Goal: Task Accomplishment & Management: Complete application form

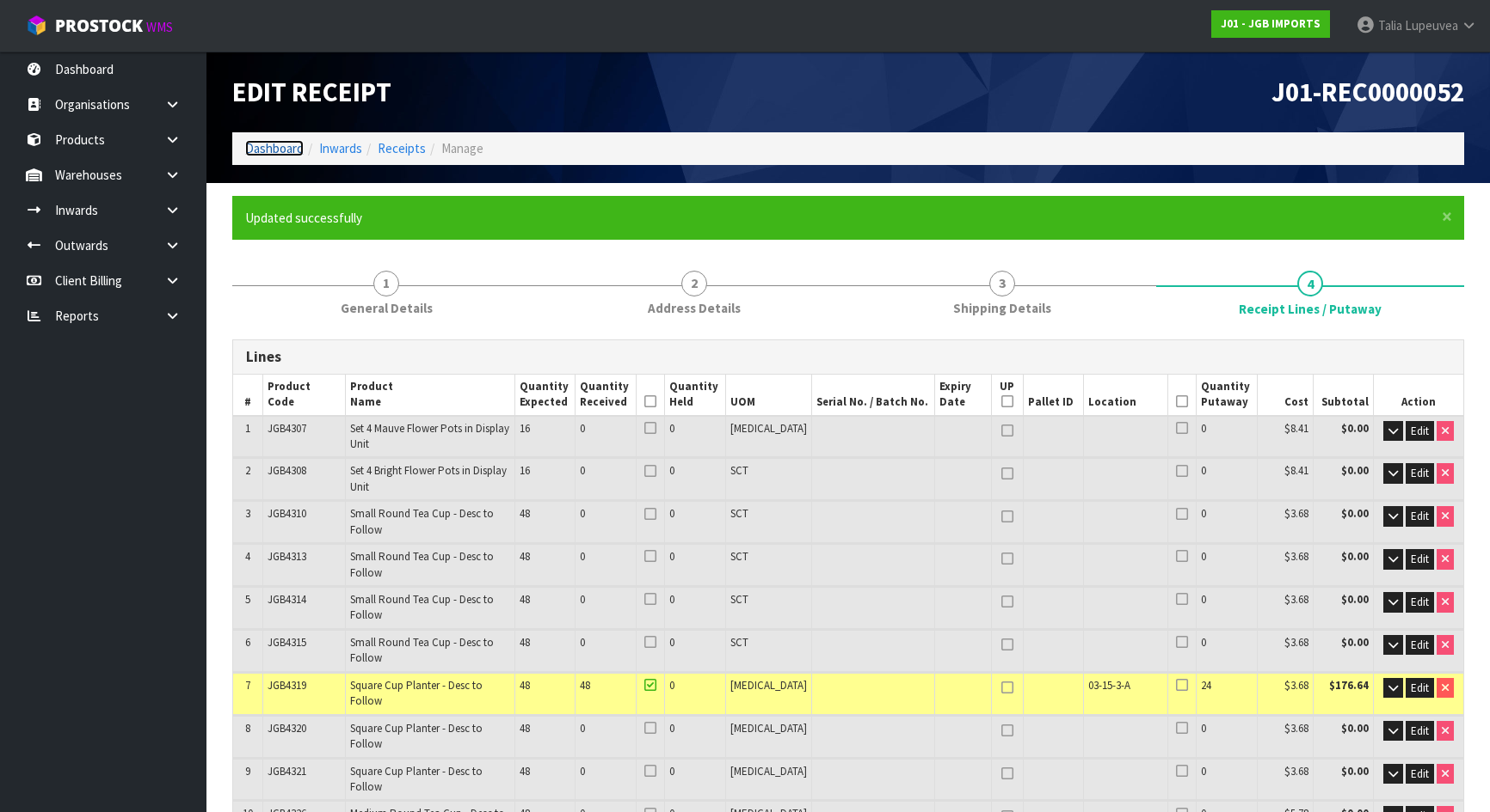
click at [282, 147] on link "Dashboard" at bounding box center [274, 149] width 59 height 17
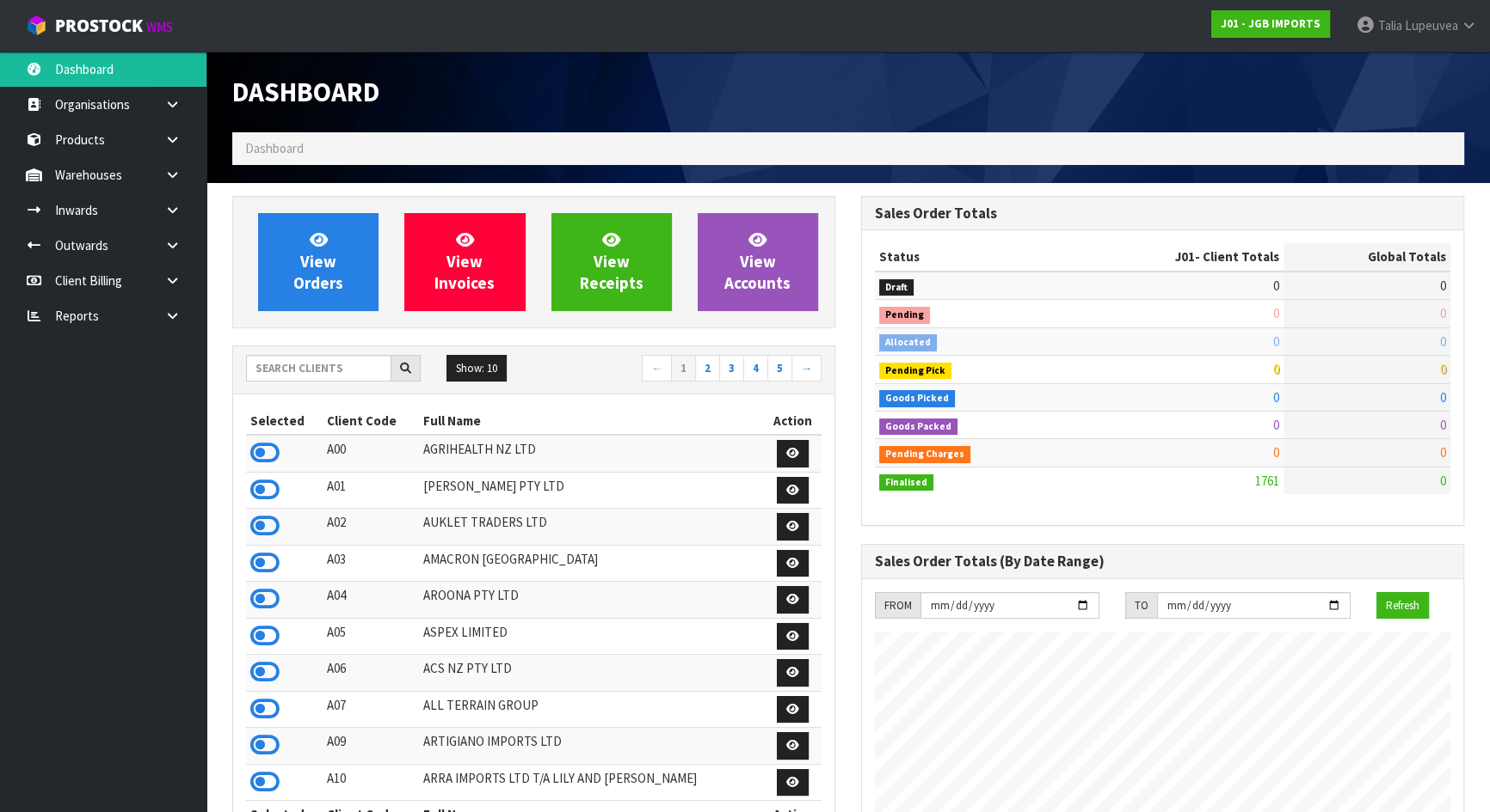
scroll to position [1050, 628]
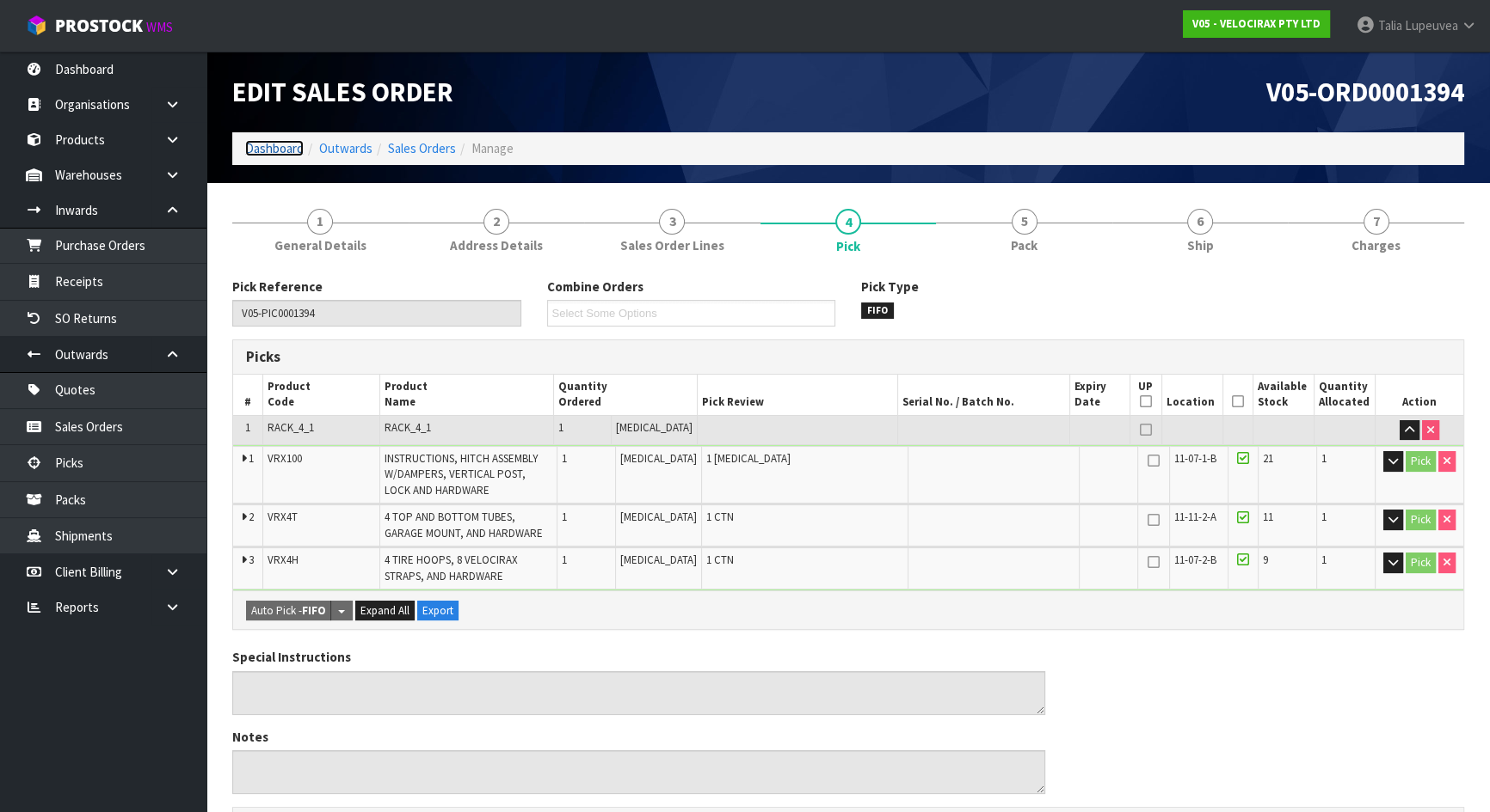
click at [274, 147] on link "Dashboard" at bounding box center [274, 149] width 59 height 17
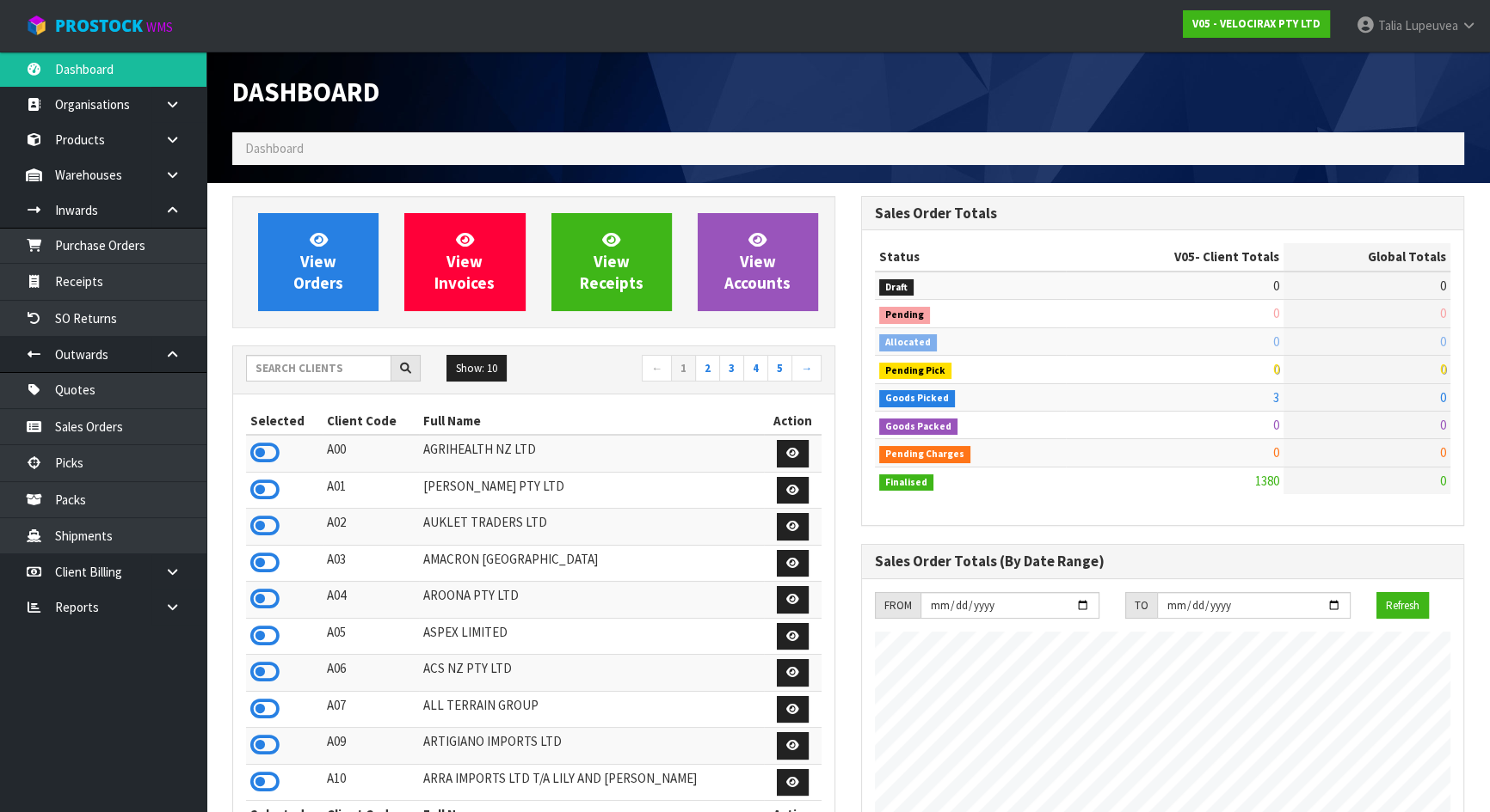
scroll to position [1337, 628]
click at [356, 372] on input "text" at bounding box center [319, 368] width 145 height 27
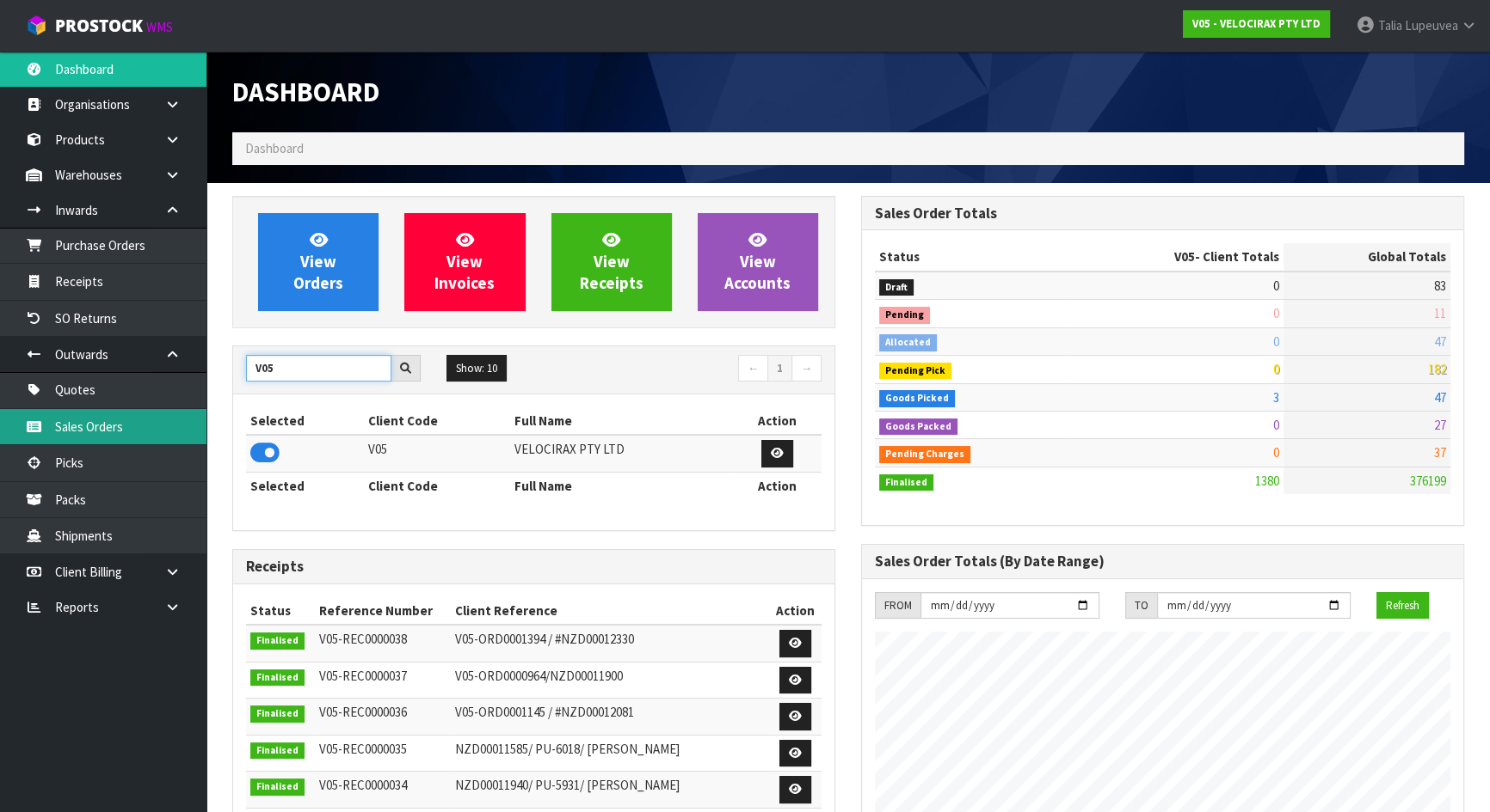
type input "V05"
click at [91, 420] on link "Sales Orders" at bounding box center [103, 427] width 207 height 35
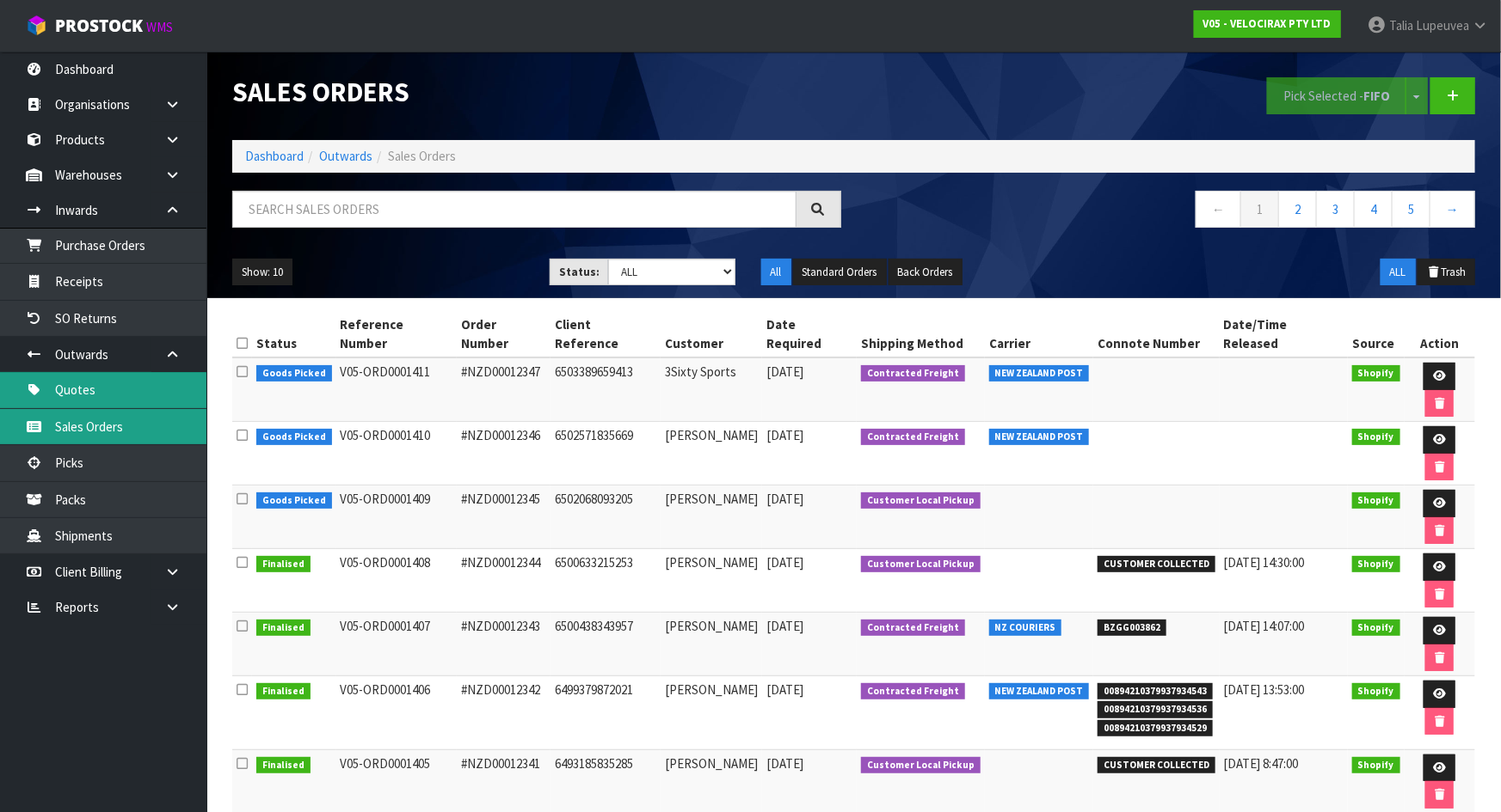
click at [0, 409] on link "Sales Orders" at bounding box center [103, 427] width 207 height 35
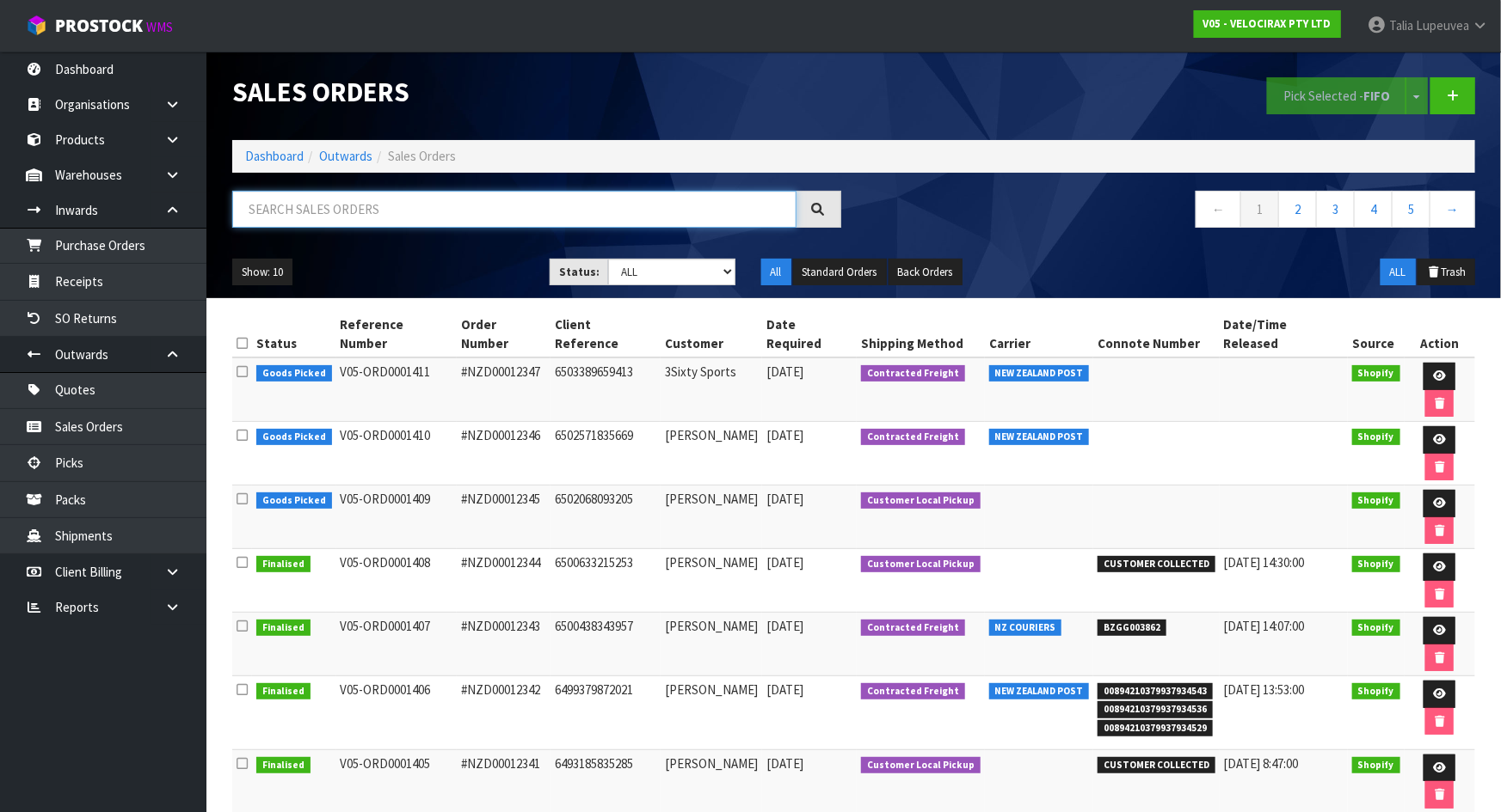
click at [339, 220] on input "text" at bounding box center [514, 209] width 565 height 37
type input "JOB-0407226"
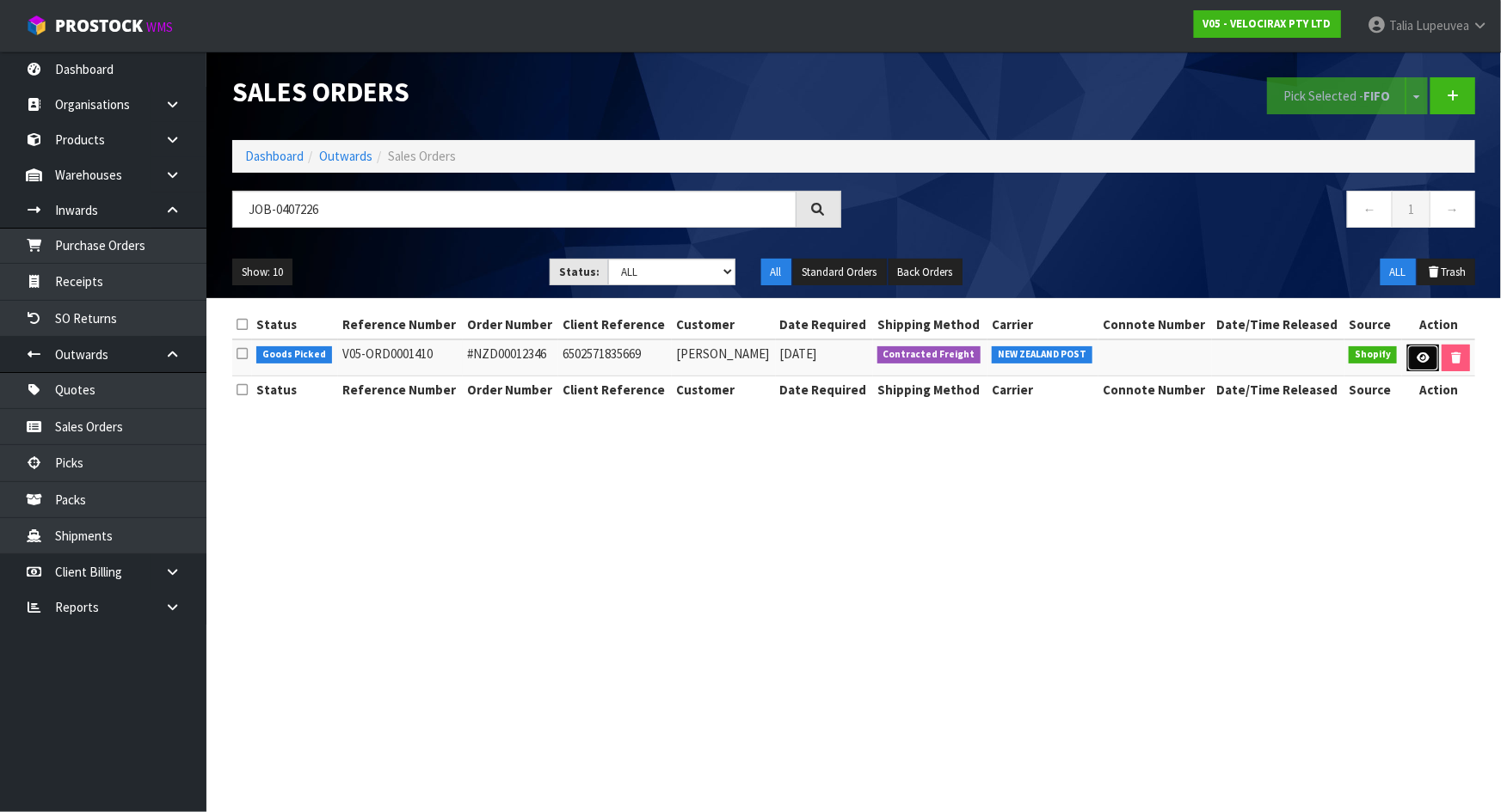
click at [1413, 363] on link at bounding box center [1423, 359] width 32 height 28
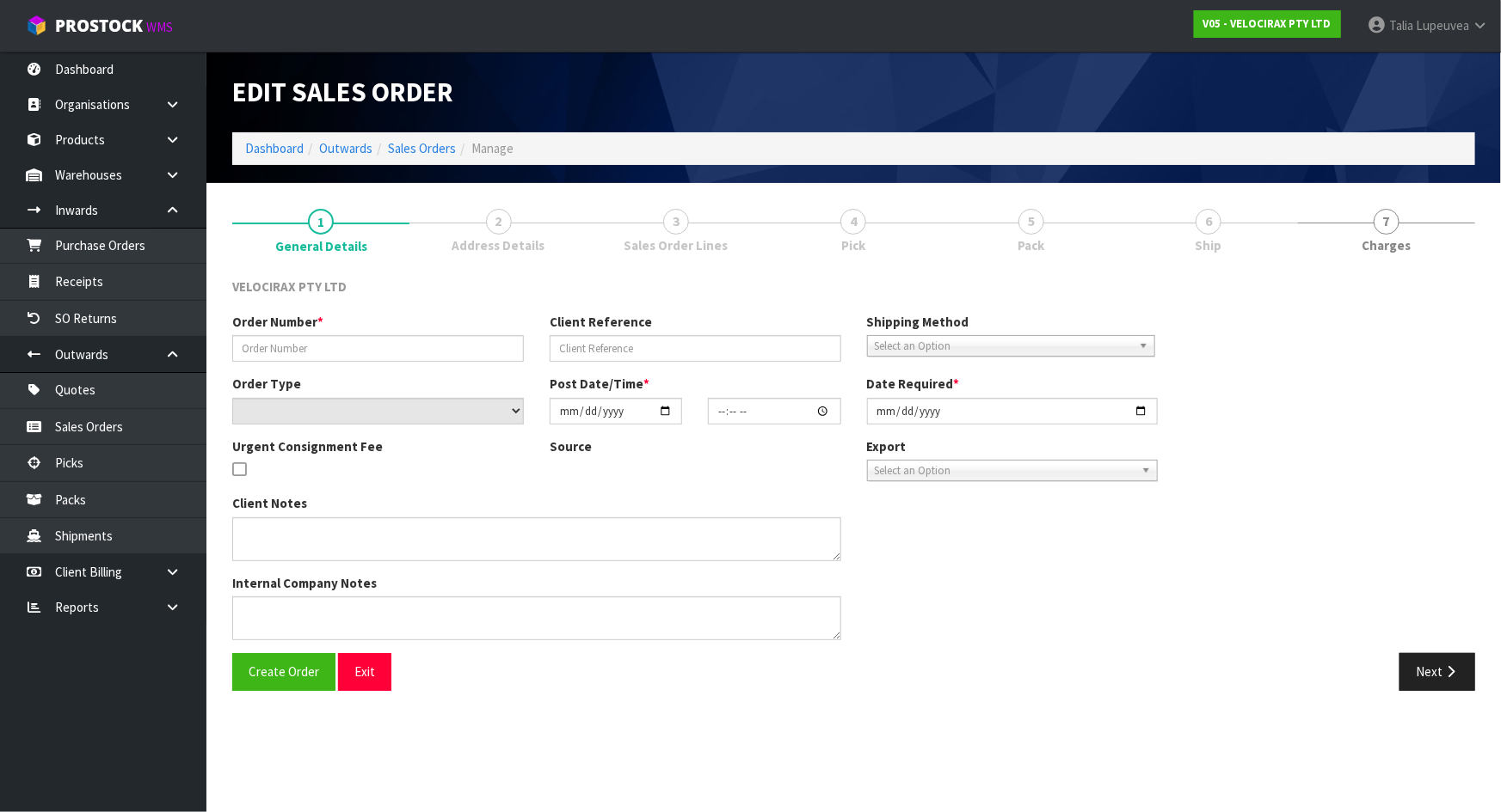
type input "#NZD00012346"
type input "6502571835669"
select select "number:0"
type input "2025-08-11"
type input "20:07:11.000"
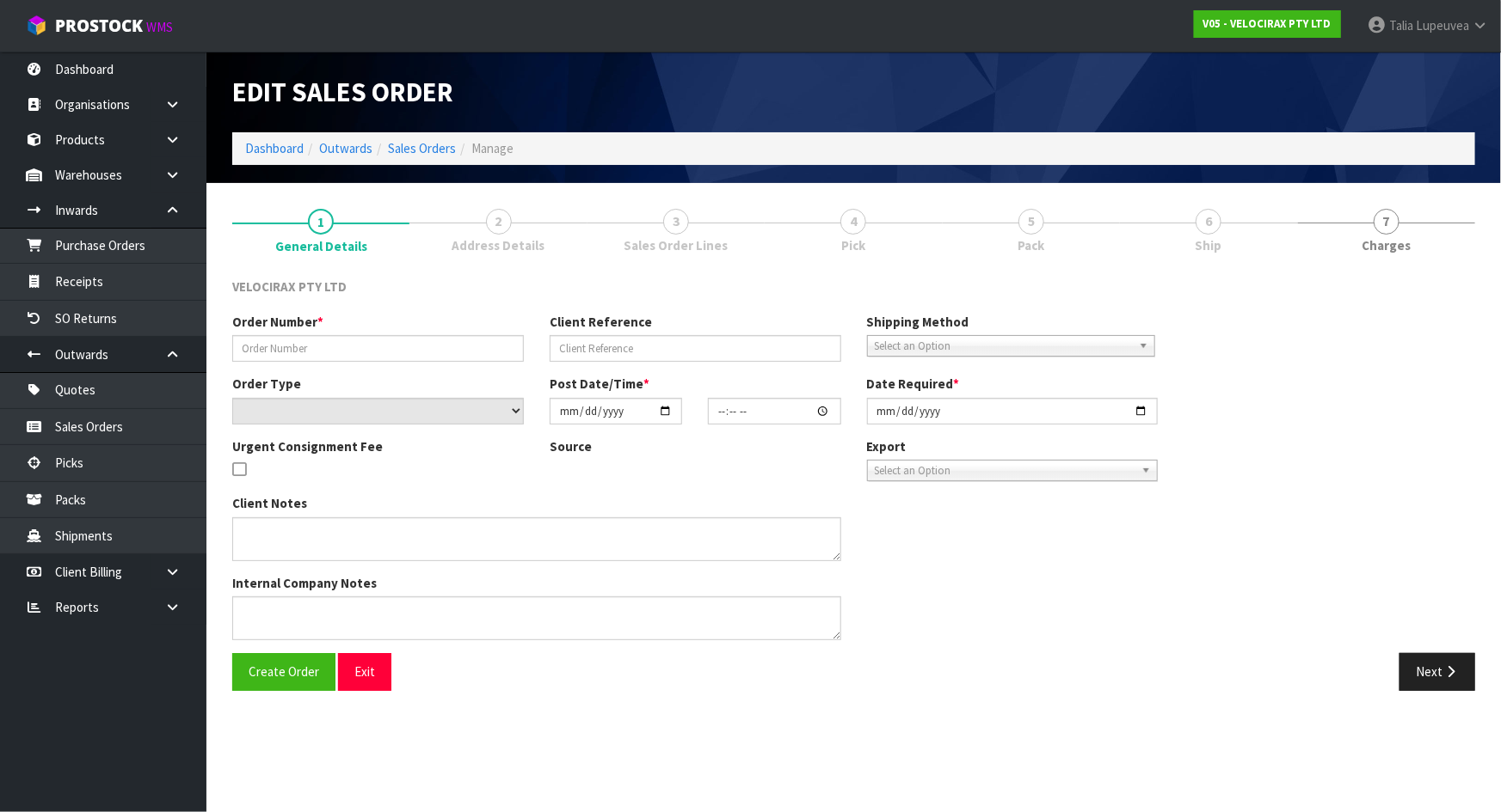
type input "2025-08-12"
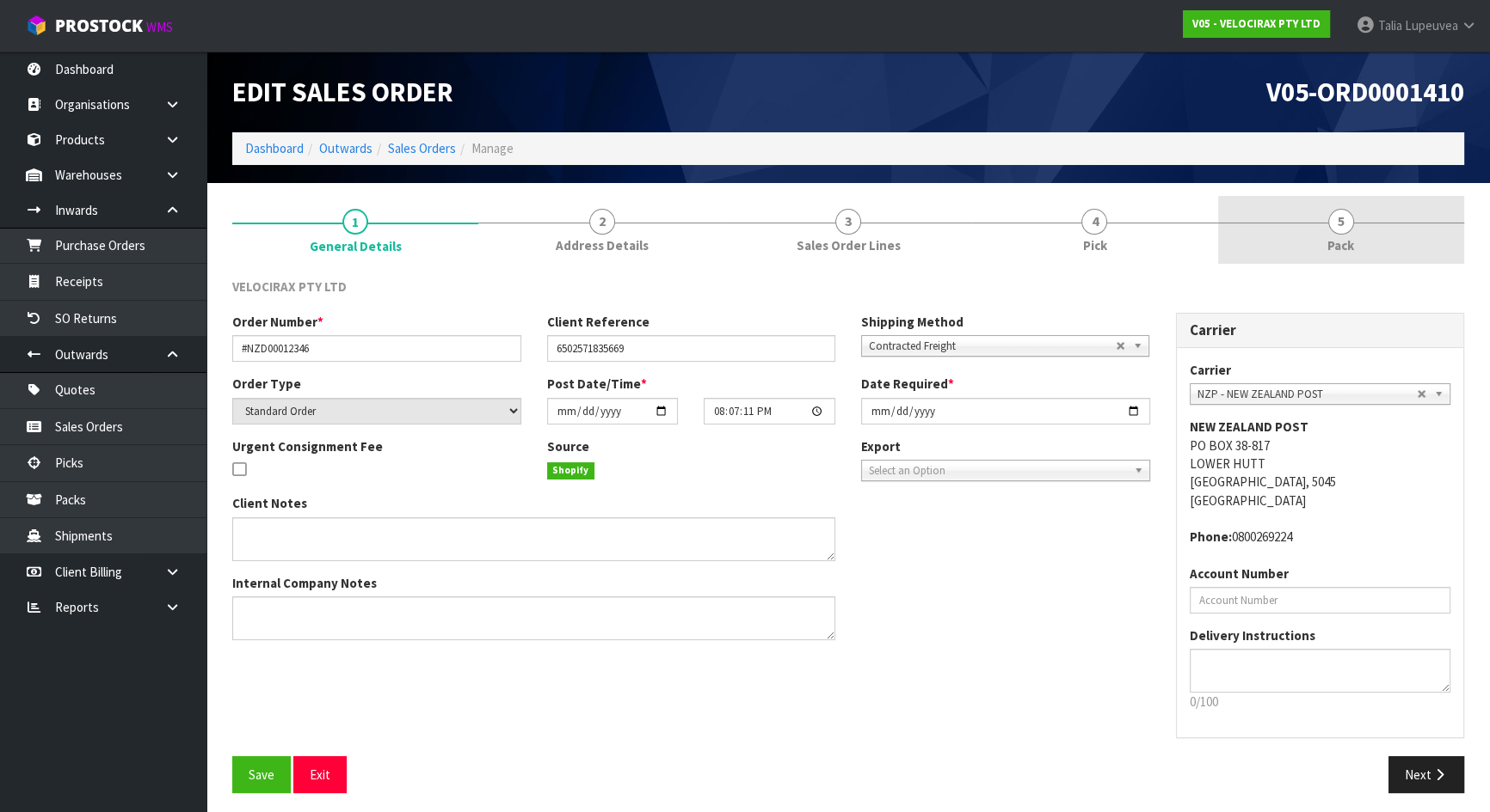
click at [1302, 232] on link "5 Pack" at bounding box center [1341, 230] width 246 height 68
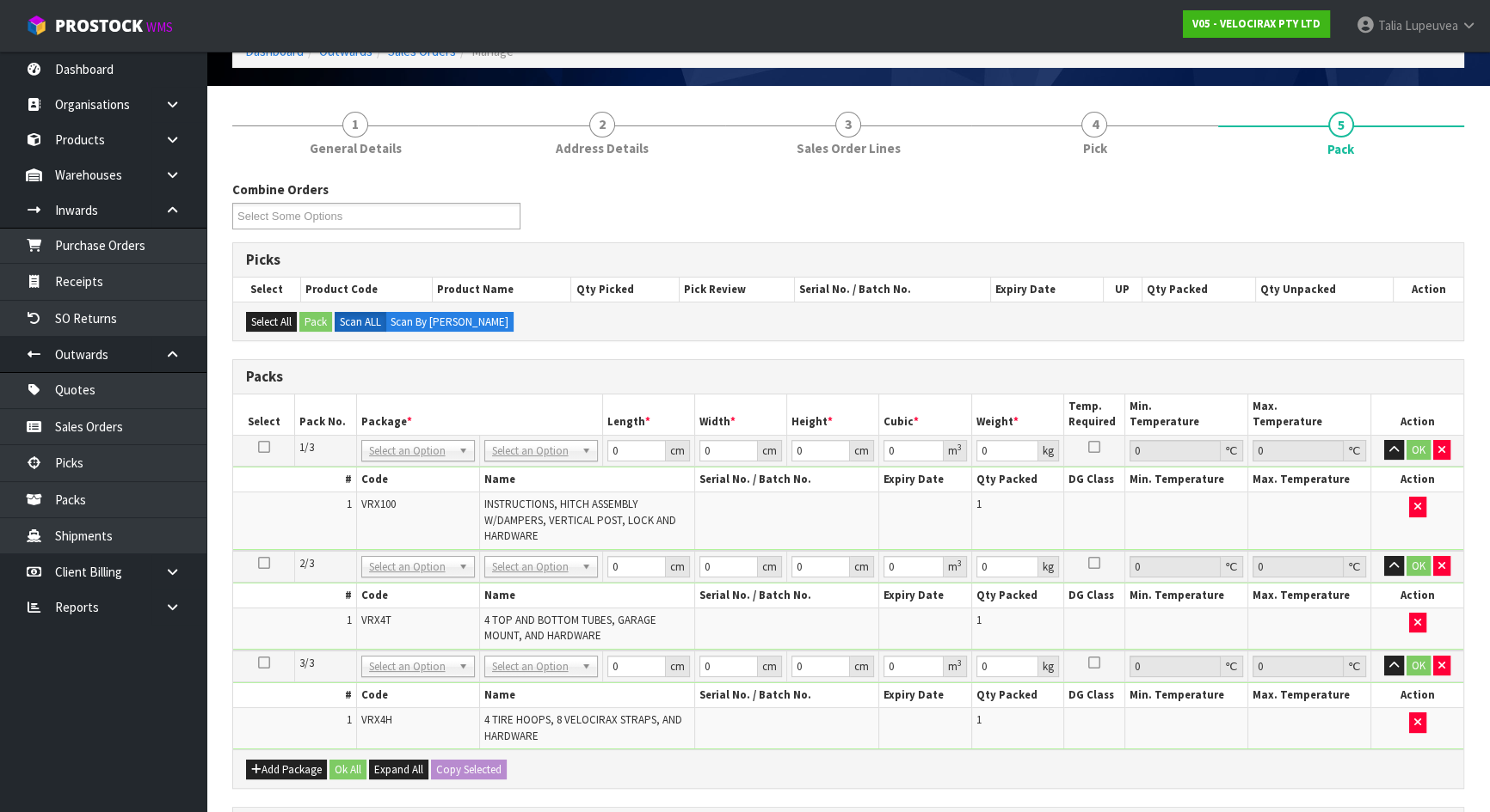
scroll to position [156, 0]
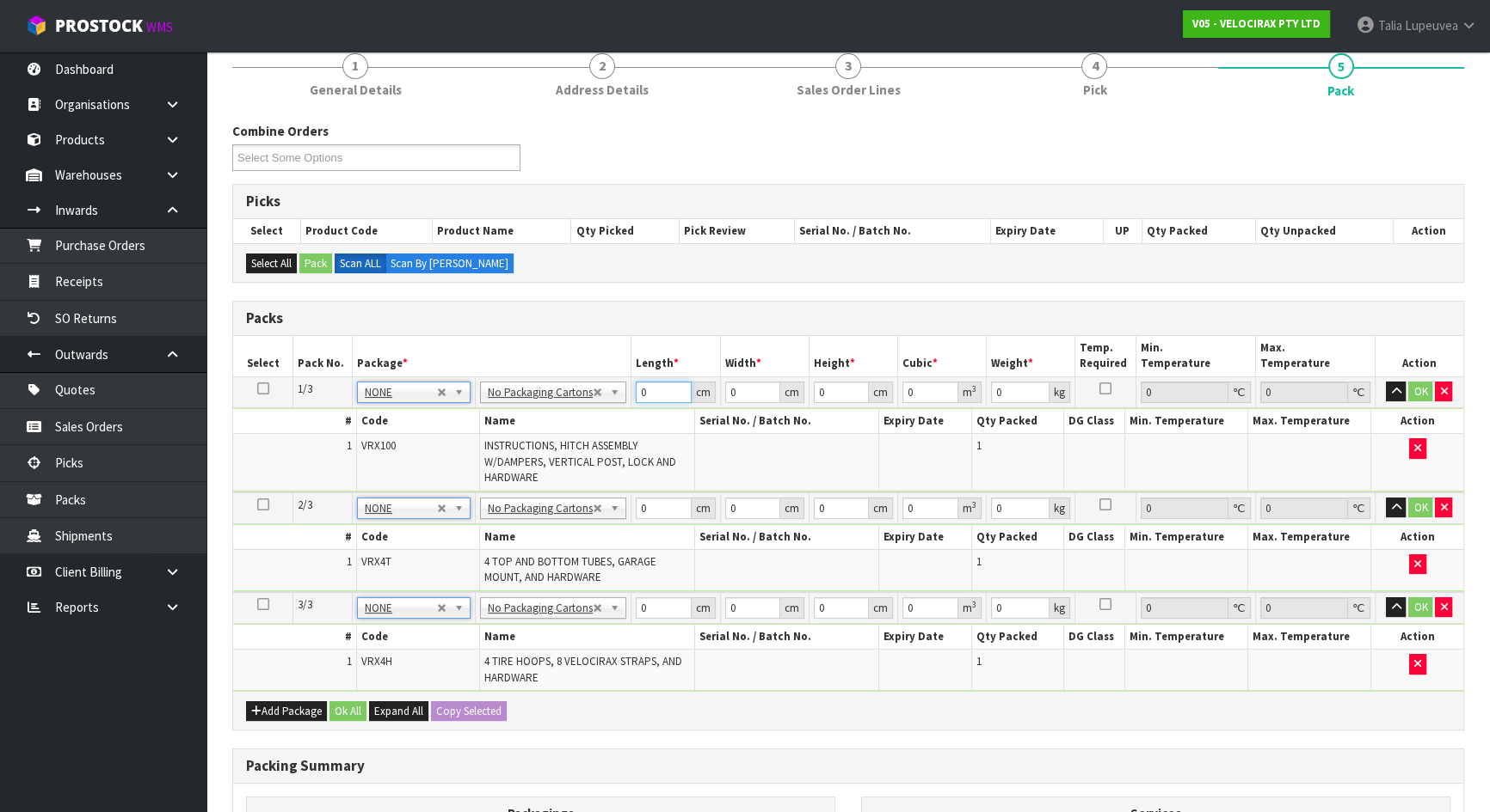
drag, startPoint x: 656, startPoint y: 384, endPoint x: 627, endPoint y: 383, distance: 29.0
click at [627, 383] on tr "1/3 NONE 007-001 007-002 007-004 007-009 007-013 007-014 007-015 007-017 007-01…" at bounding box center [848, 392] width 1230 height 31
type input "148"
type input "31"
type input "1"
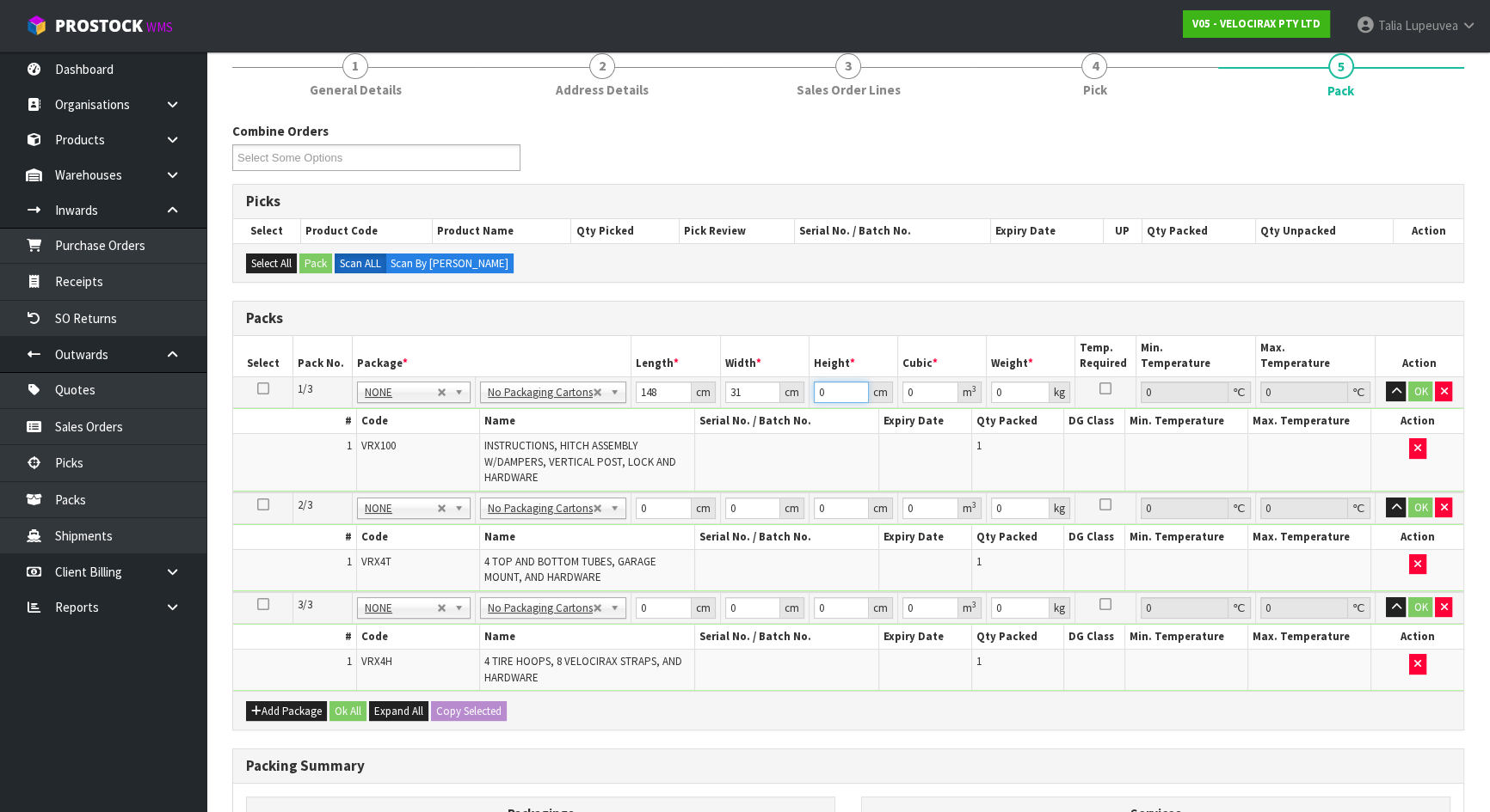
type input "0.004588"
type input "17"
type input "0.077996"
type input "17"
type input "24"
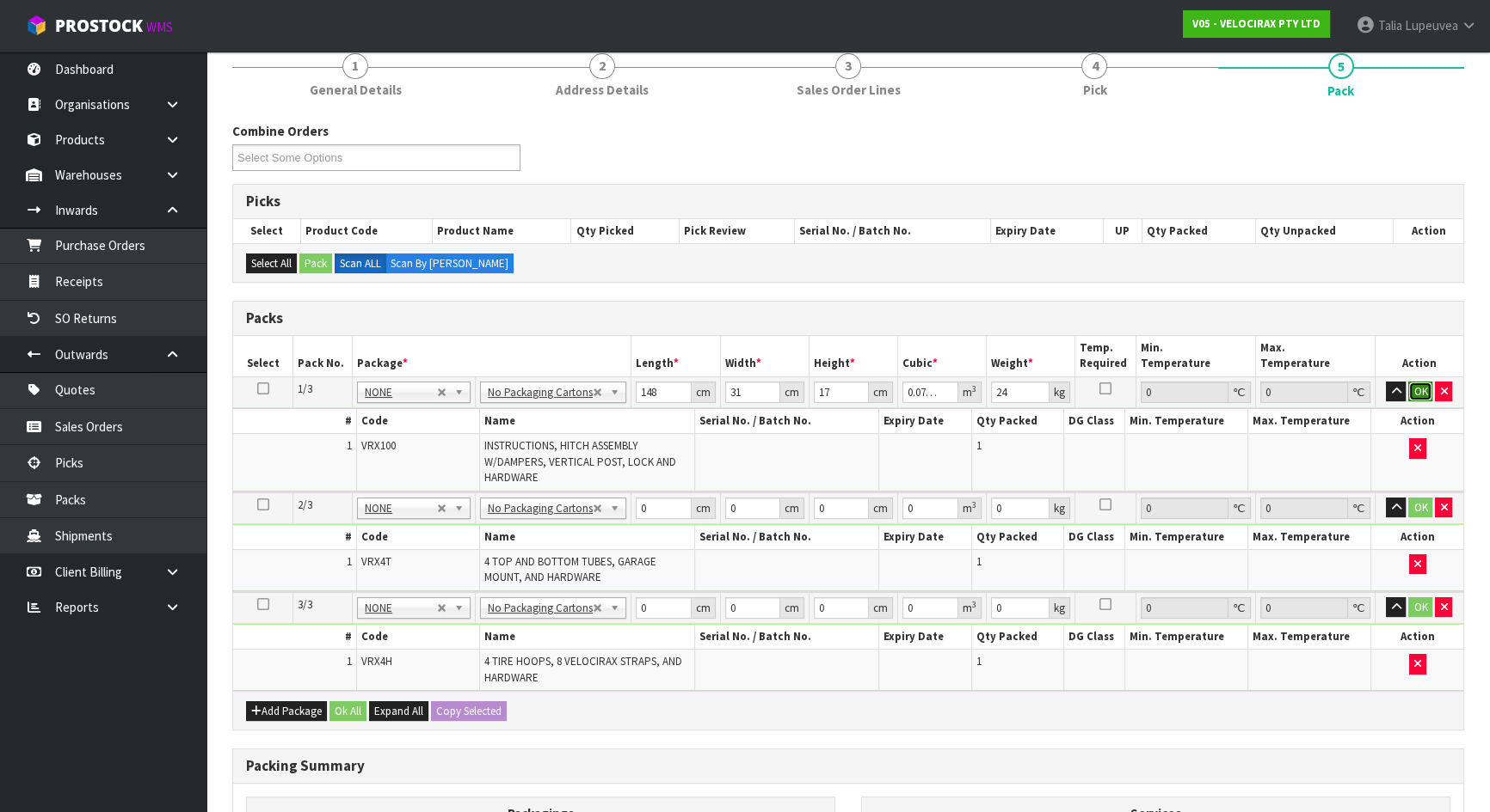
click at [1413, 384] on button "OK" at bounding box center [1420, 392] width 24 height 20
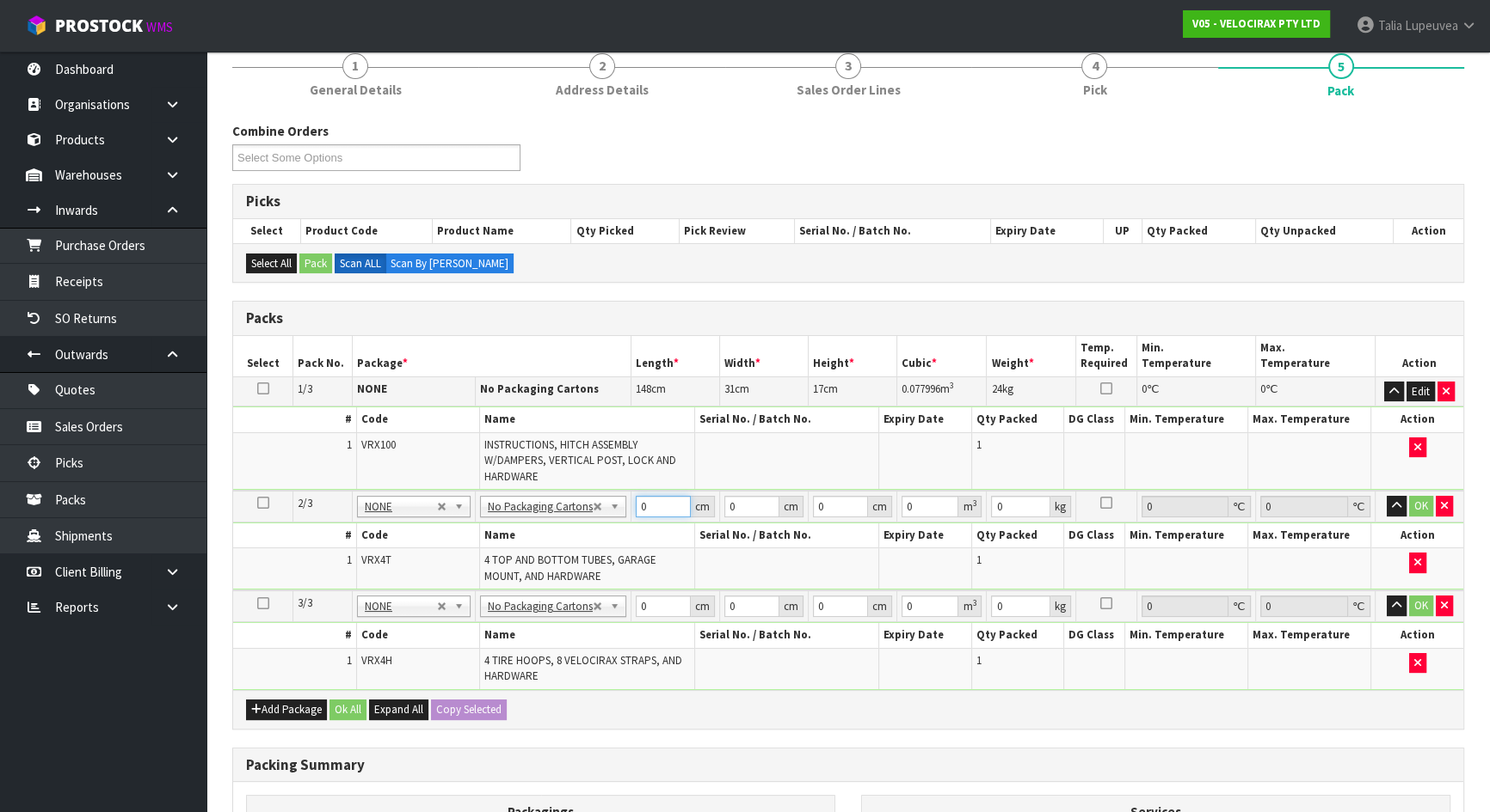
drag, startPoint x: 648, startPoint y: 504, endPoint x: 646, endPoint y: 490, distance: 14.1
click at [635, 496] on input "0" at bounding box center [663, 506] width 55 height 21
type input "108"
type input "14"
type input "1"
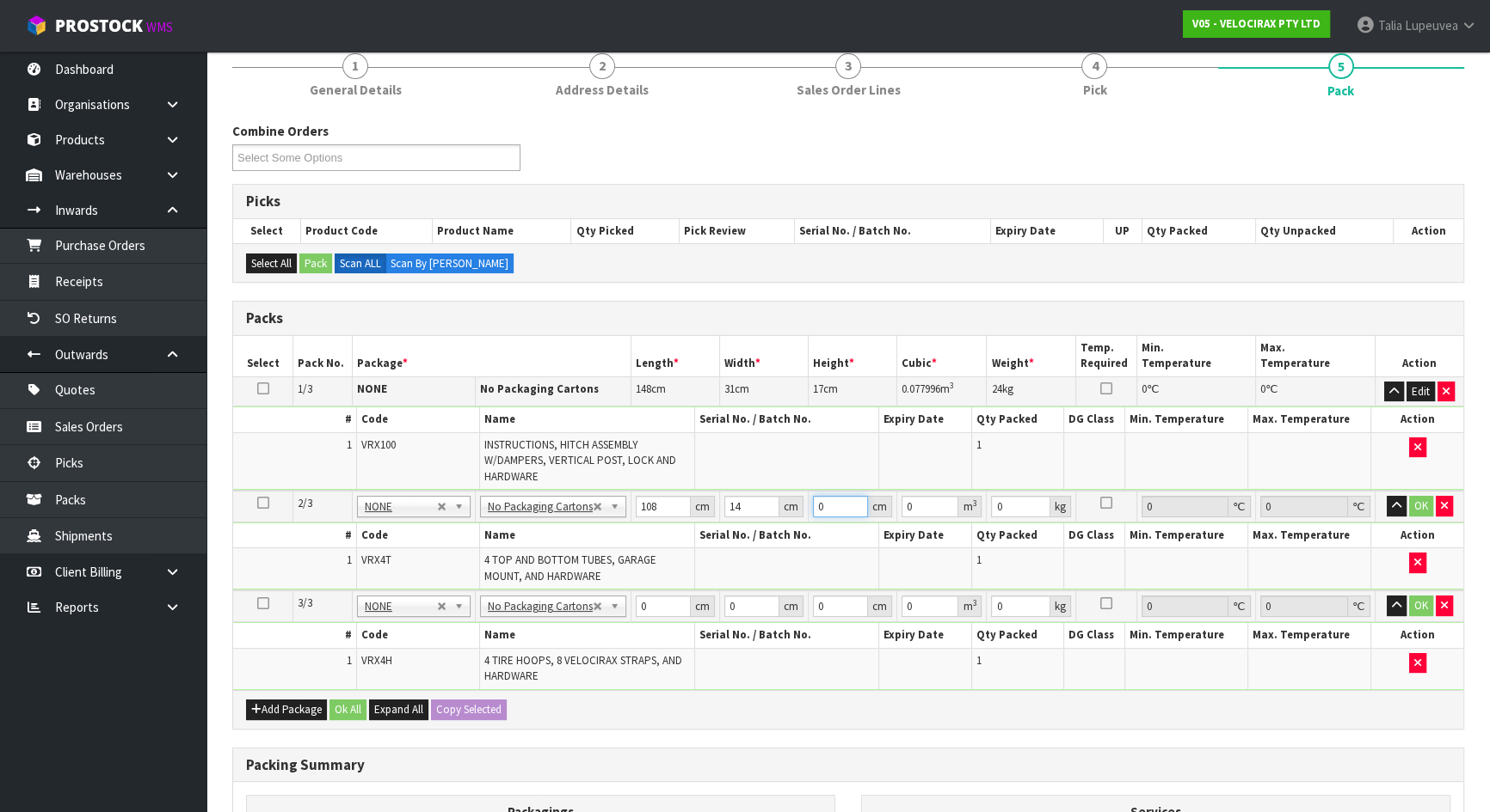
type input "0.001512"
type input "15"
type input "0.02268"
type input "15"
type input "10"
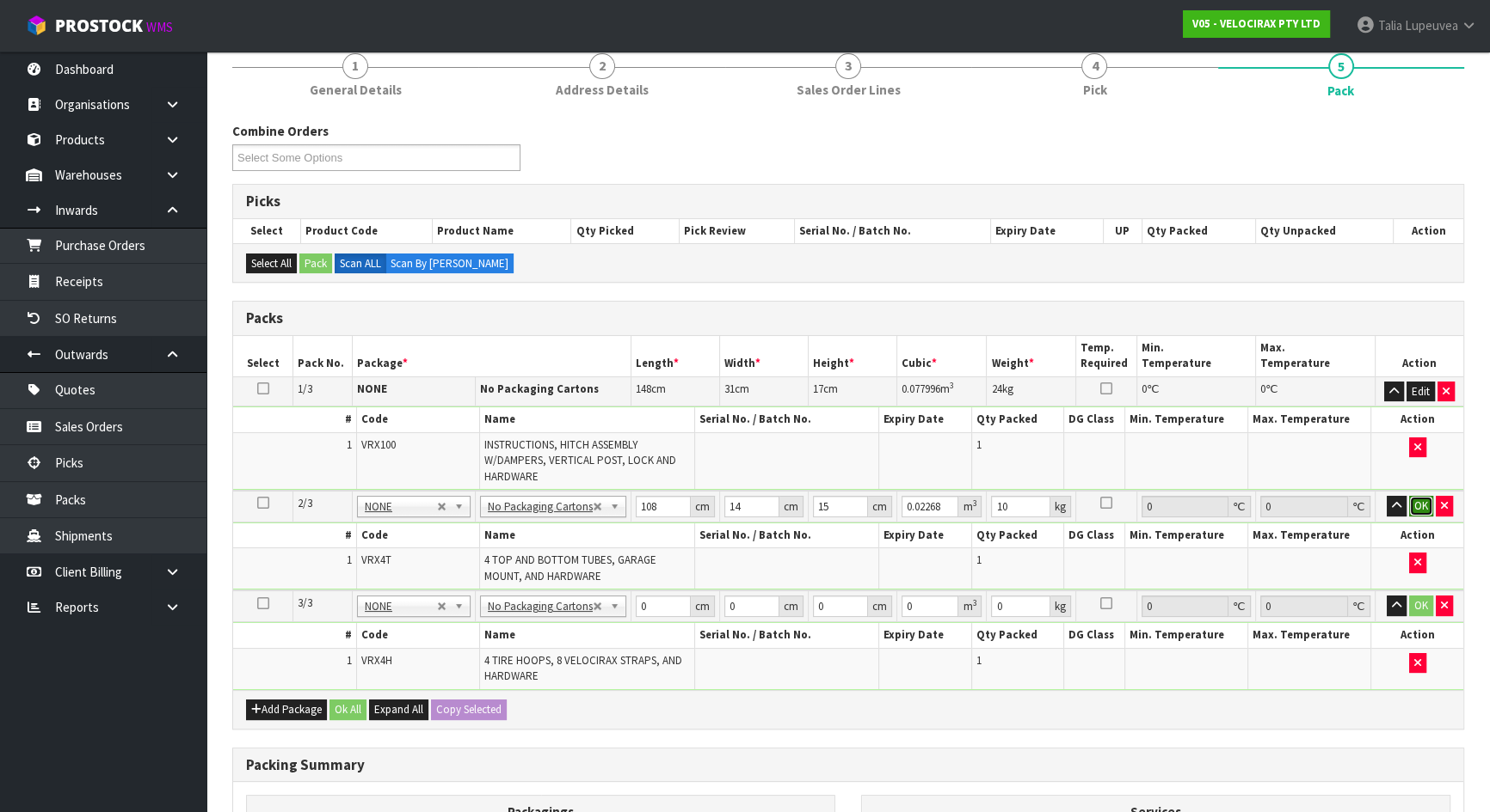
click at [1419, 504] on button "OK" at bounding box center [1421, 506] width 24 height 20
drag, startPoint x: 655, startPoint y: 605, endPoint x: 615, endPoint y: 605, distance: 40.0
click at [615, 605] on tr "3/3 NONE 007-001 007-002 007-004 007-009 007-013 007-014 007-015 007-017 007-01…" at bounding box center [848, 606] width 1230 height 32
type input "69"
type input "33"
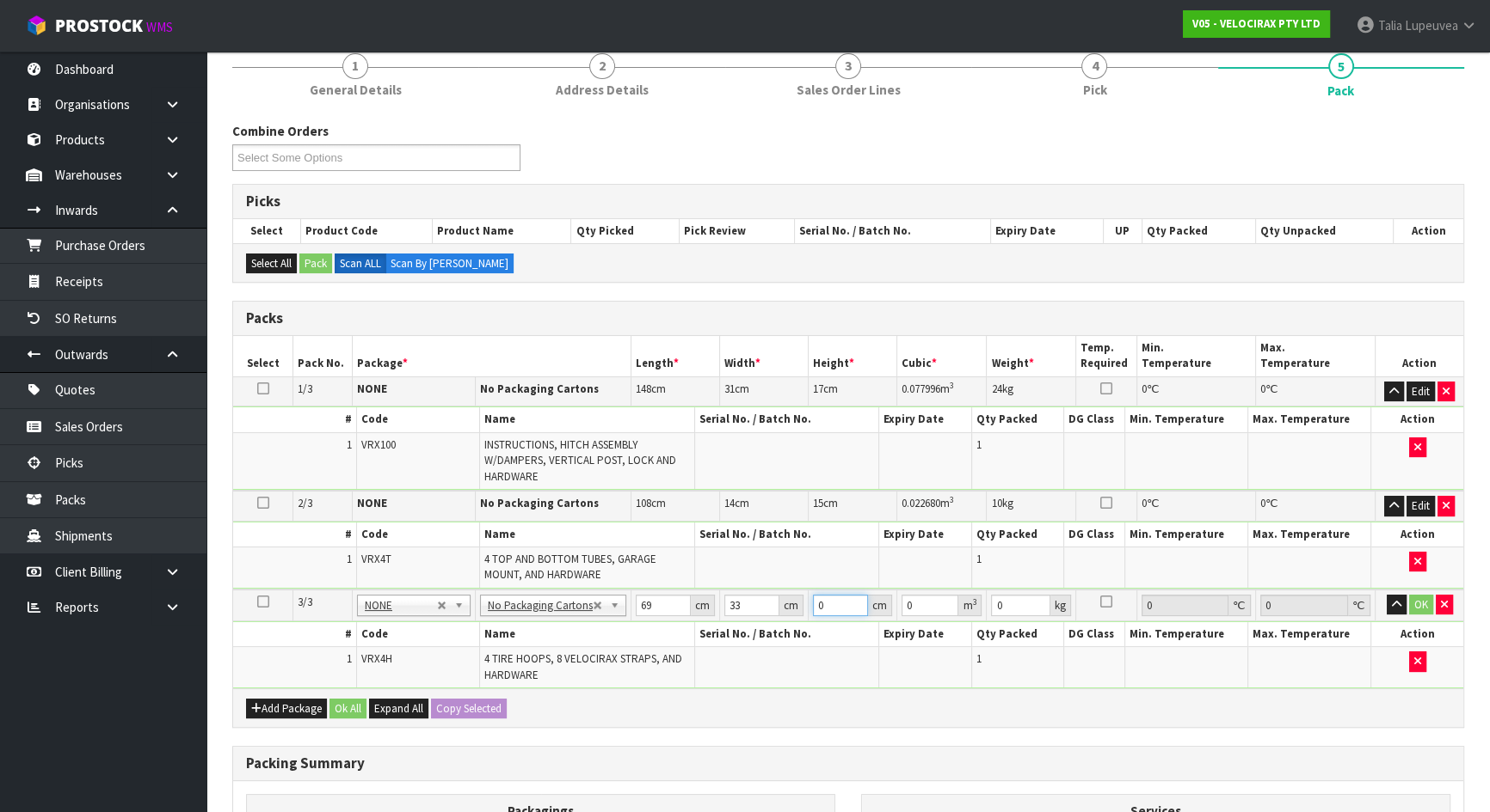
type input "2"
type input "0.004554"
type input "21"
type input "0.047817"
type input "21"
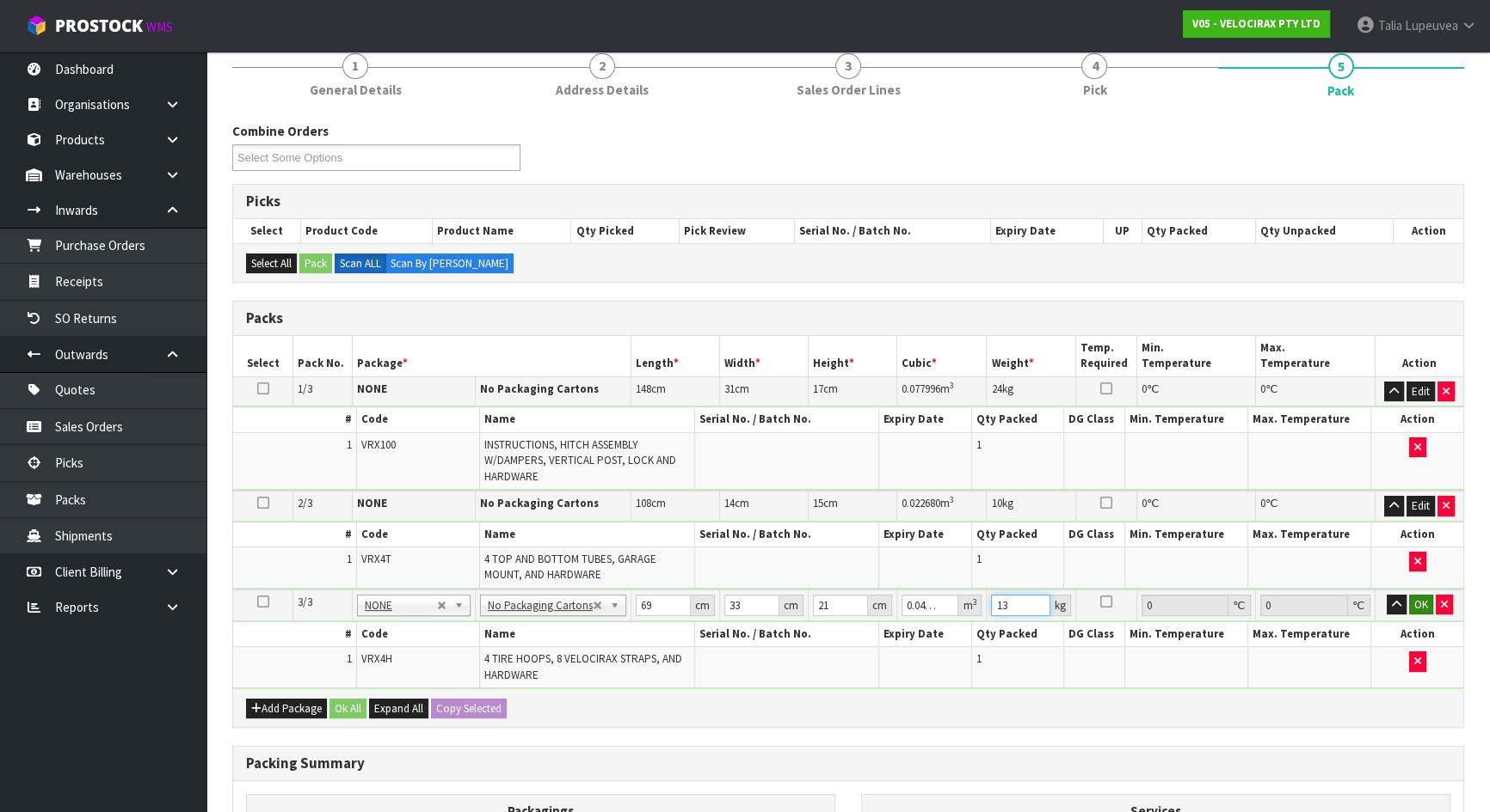
type input "13"
click at [1419, 595] on button "OK" at bounding box center [1421, 605] width 24 height 20
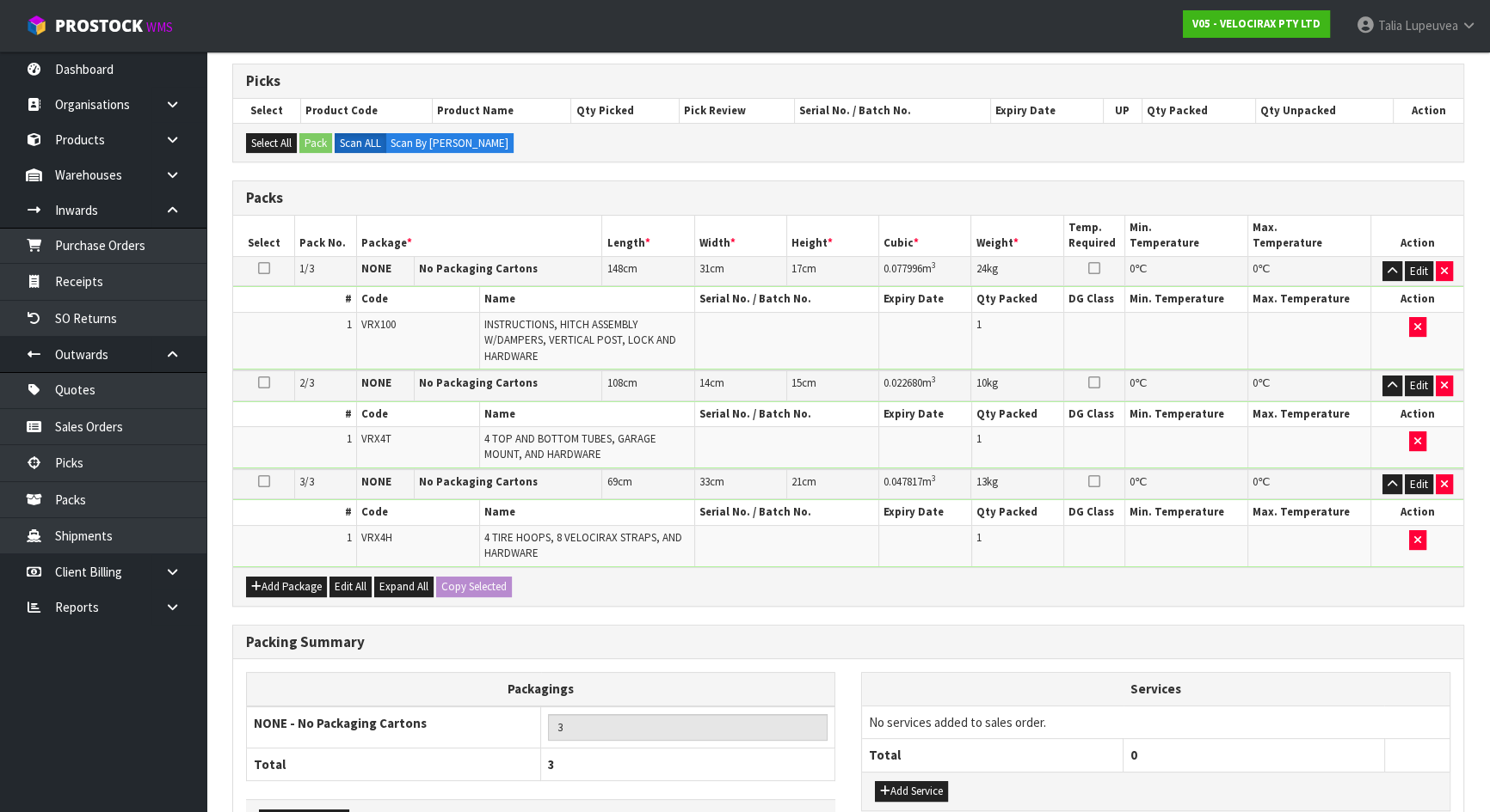
scroll to position [392, 0]
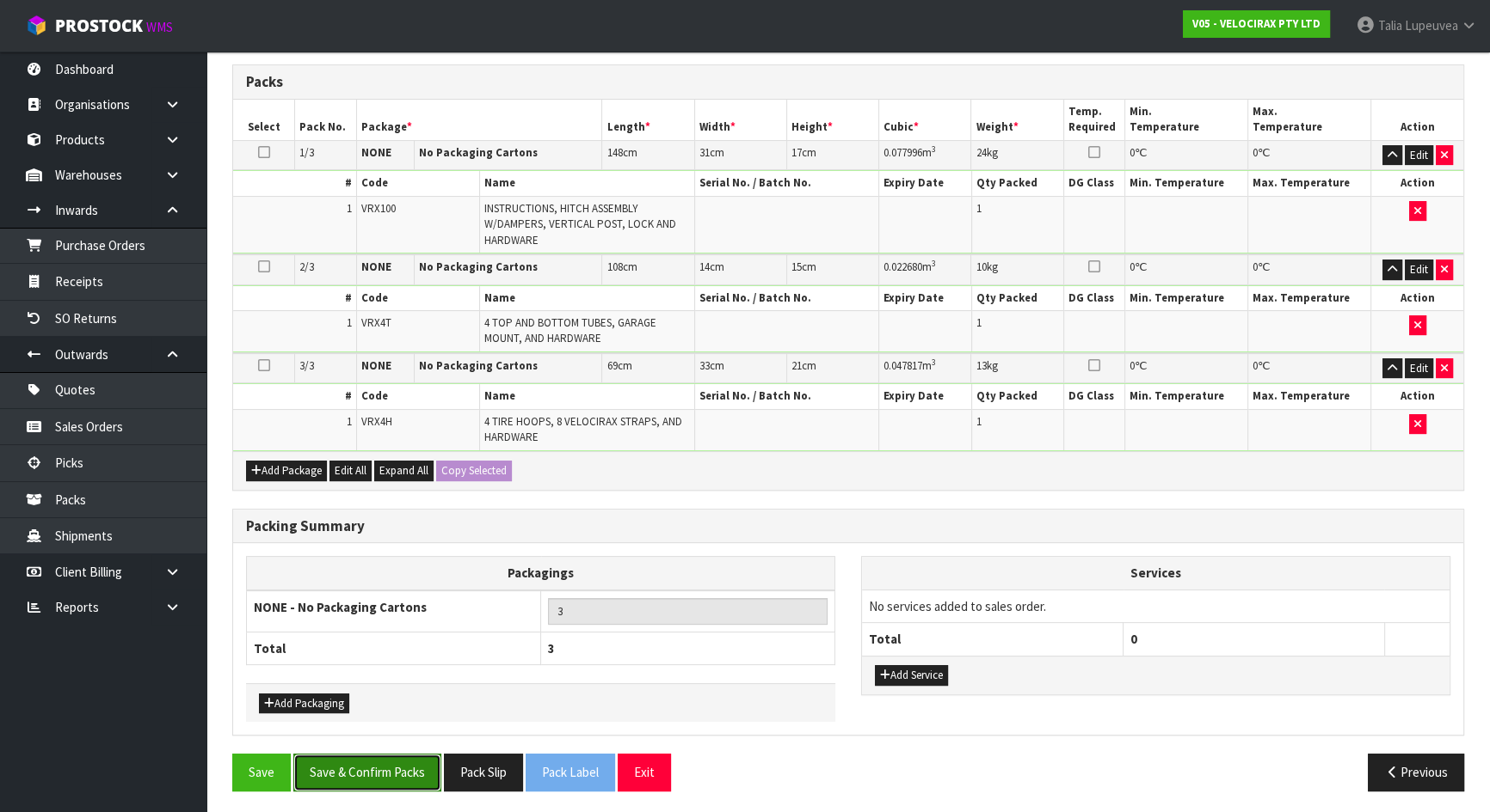
click at [420, 767] on button "Save & Confirm Packs" at bounding box center [366, 773] width 148 height 37
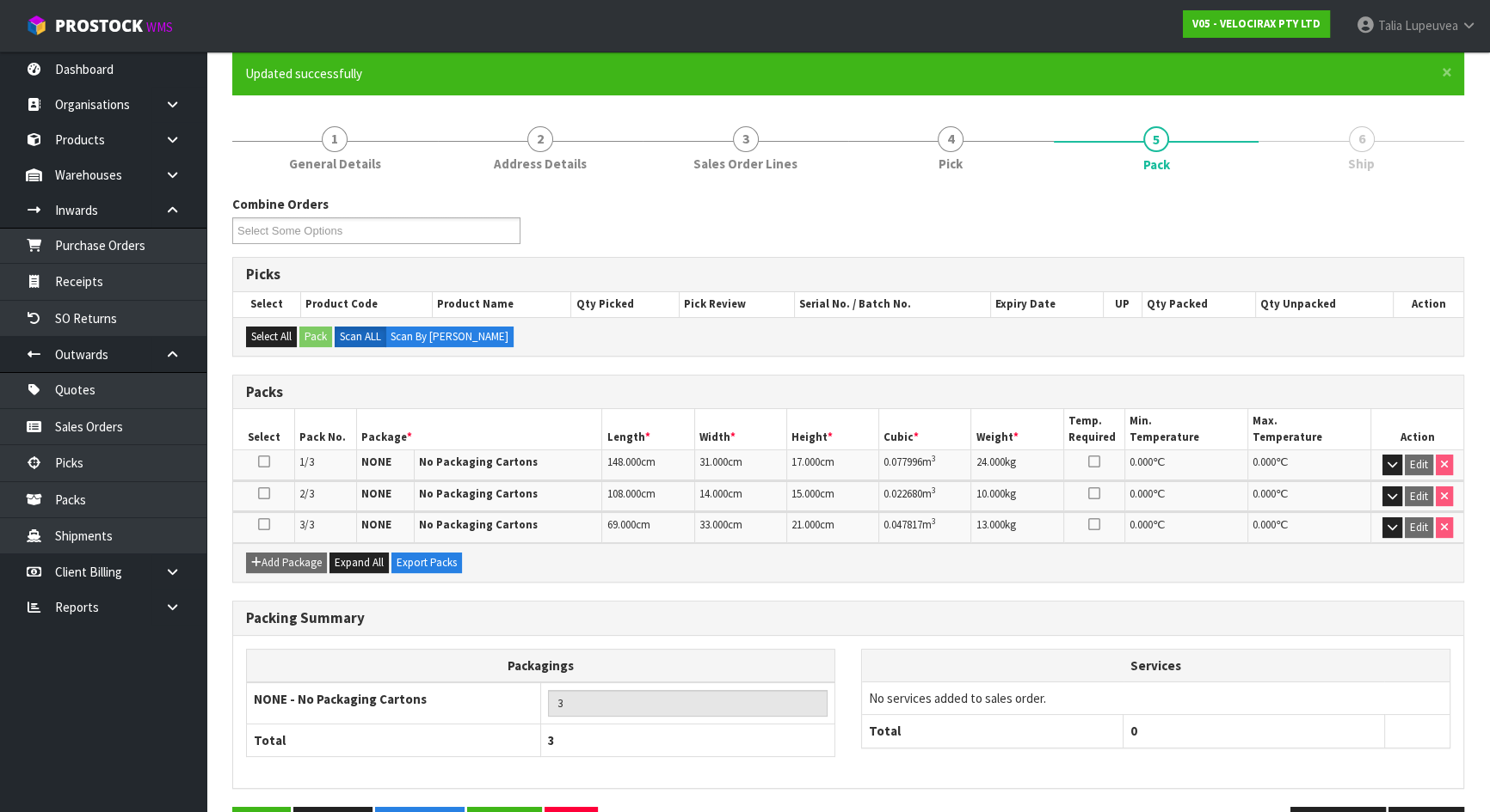
scroll to position [198, 0]
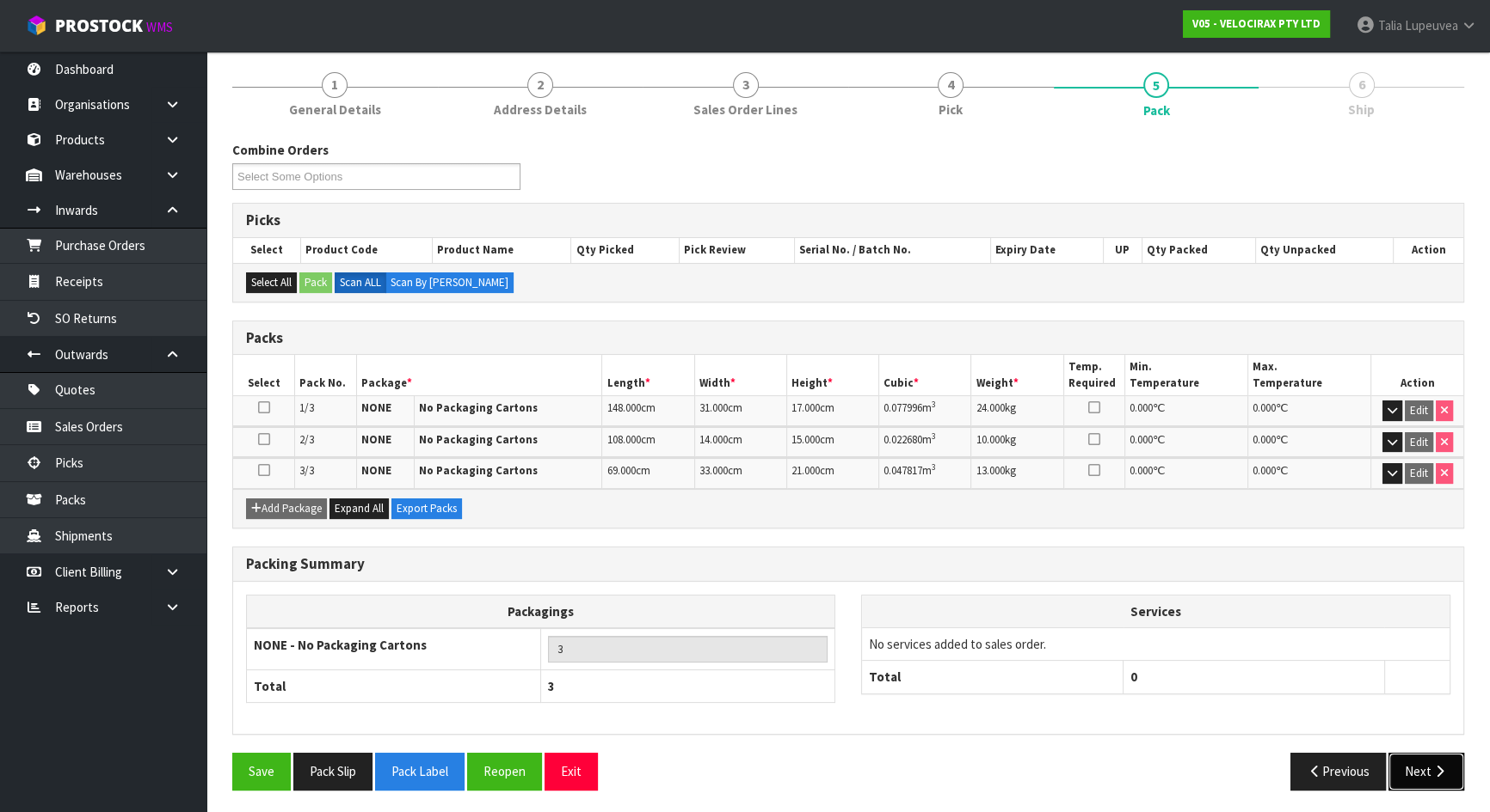
click at [1437, 765] on icon "button" at bounding box center [1440, 772] width 17 height 13
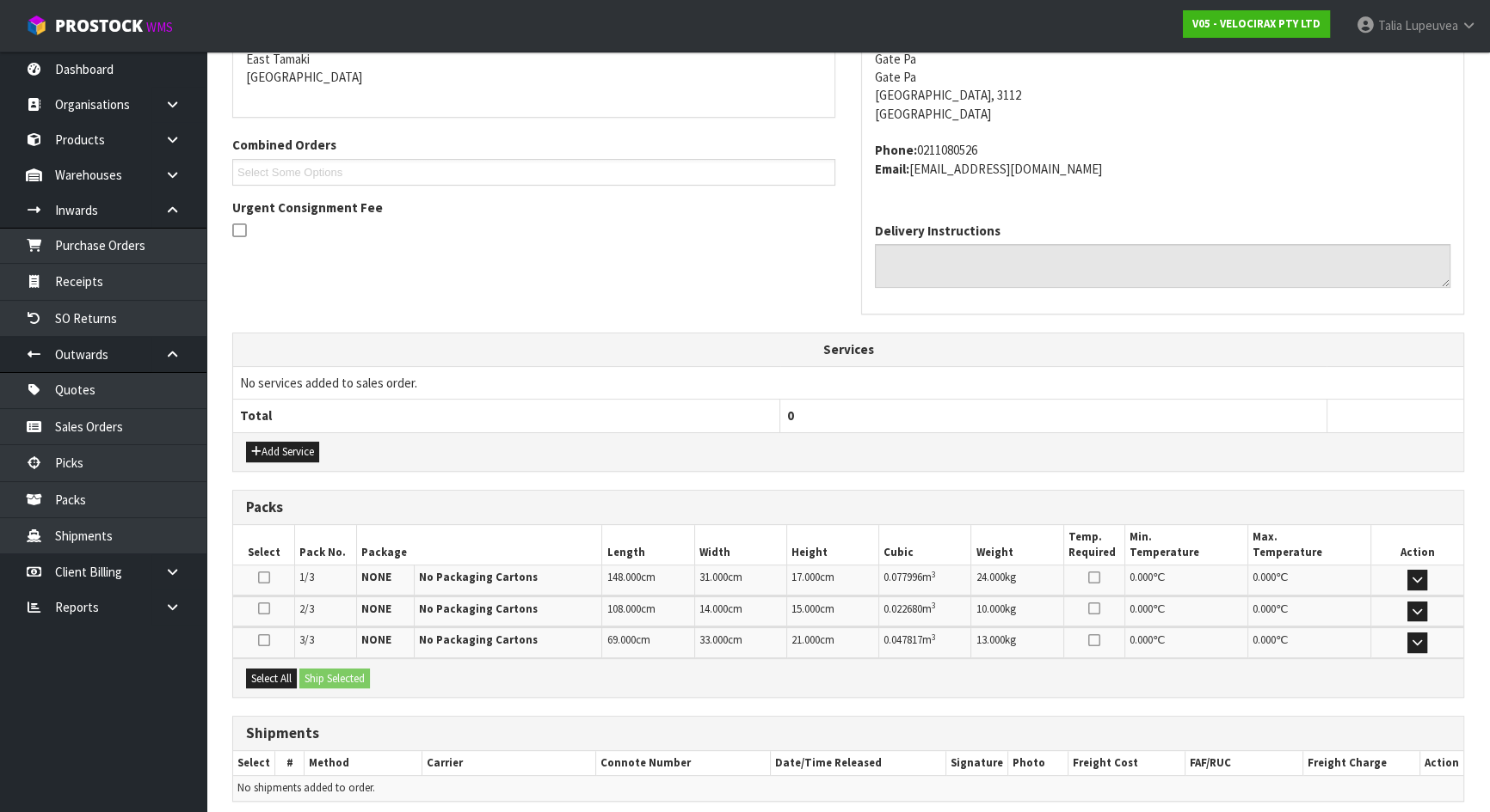
scroll to position [441, 0]
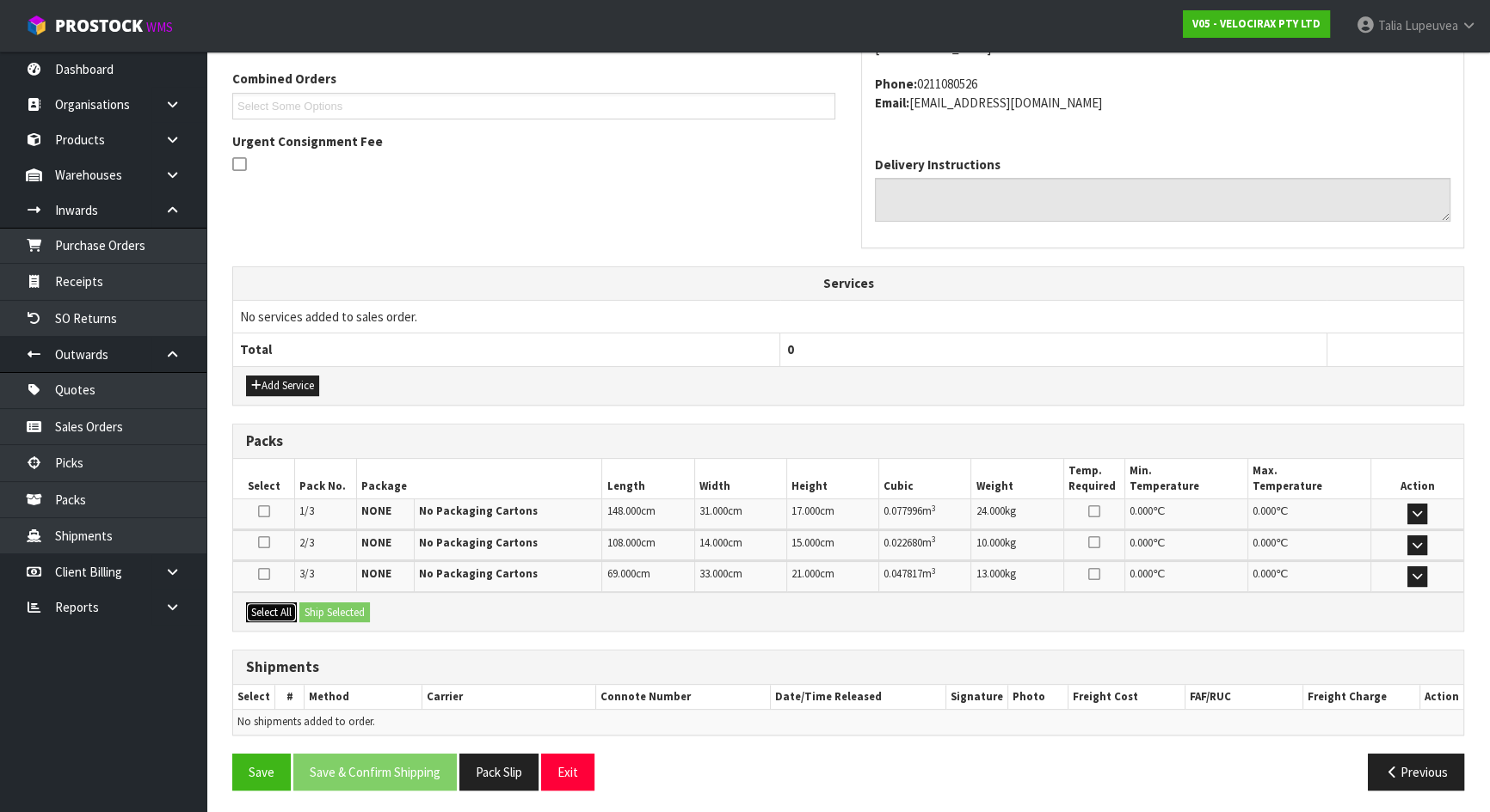
click at [280, 605] on button "Select All" at bounding box center [271, 613] width 50 height 20
click at [329, 605] on button "Ship Selected" at bounding box center [334, 613] width 71 height 20
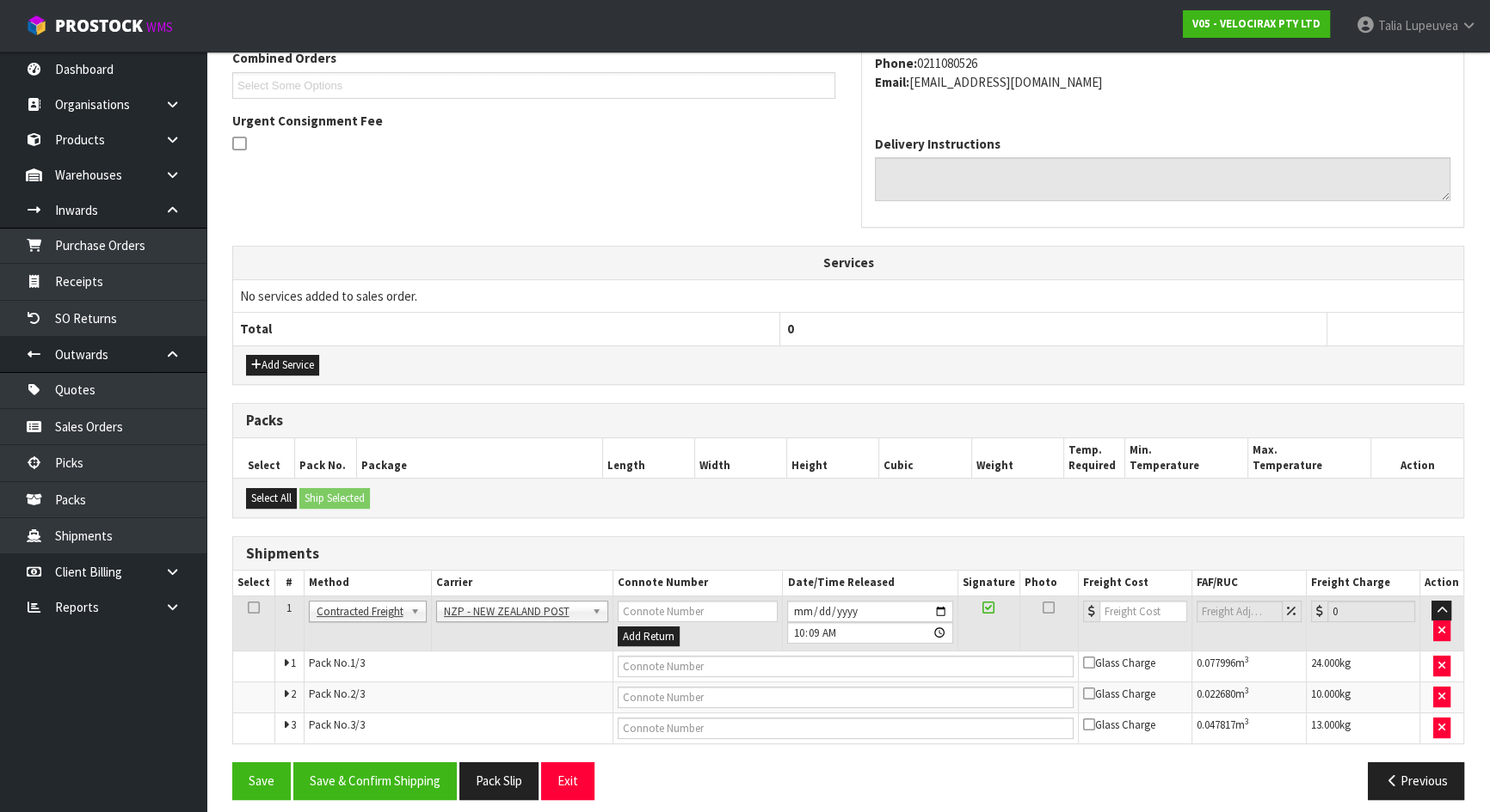
scroll to position [472, 0]
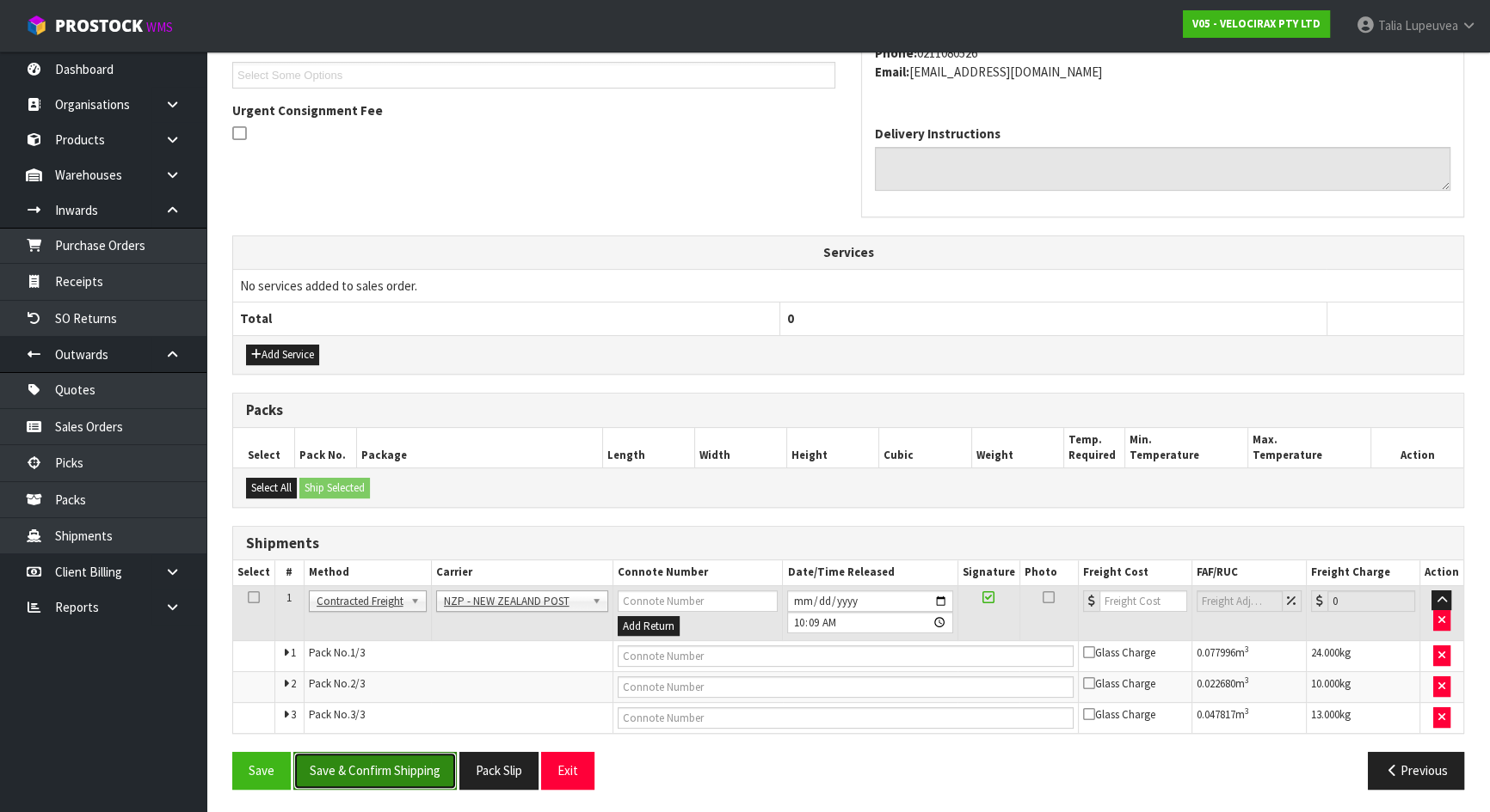
click at [384, 765] on button "Save & Confirm Shipping" at bounding box center [375, 771] width 163 height 37
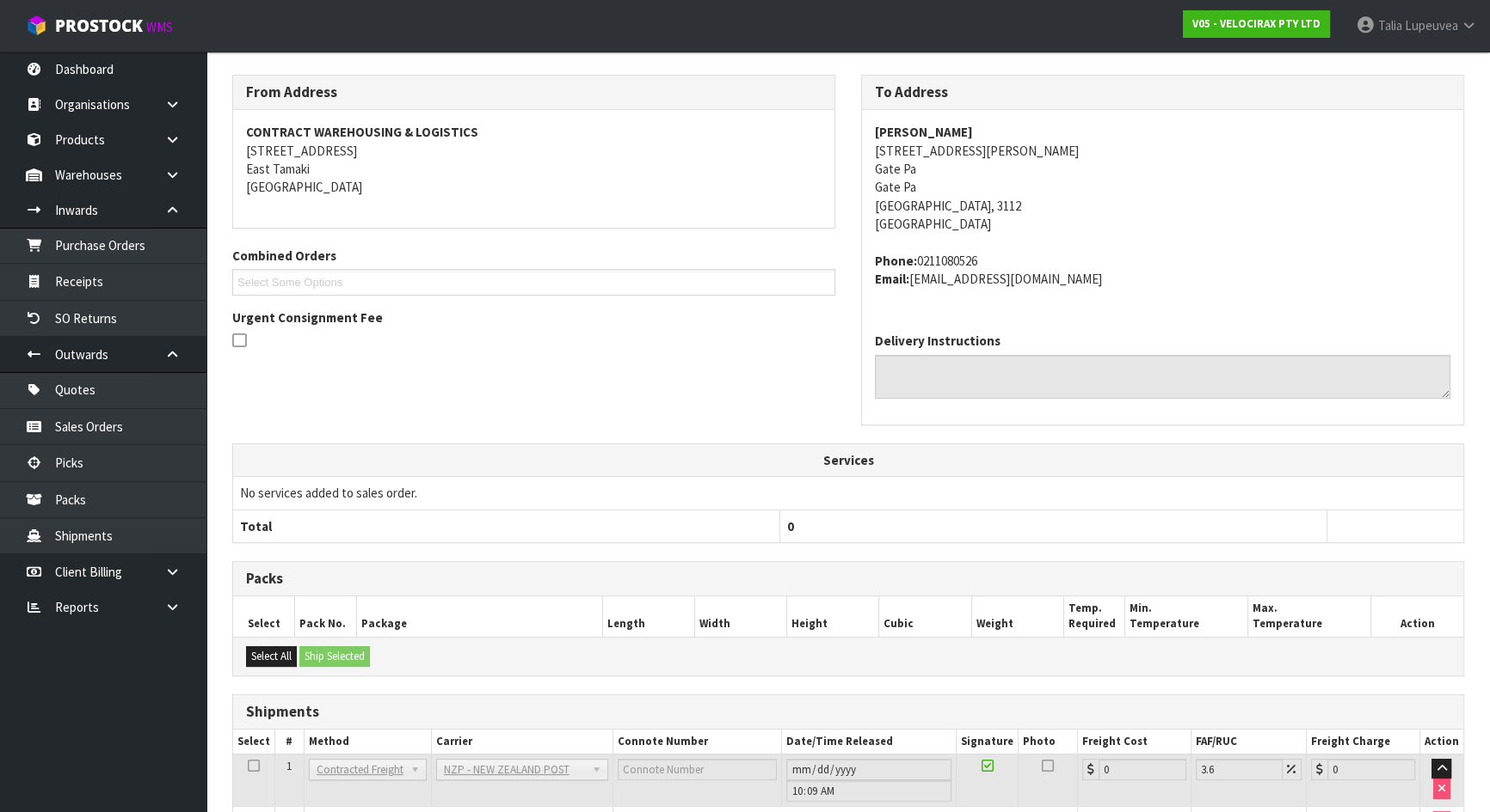
scroll to position [444, 0]
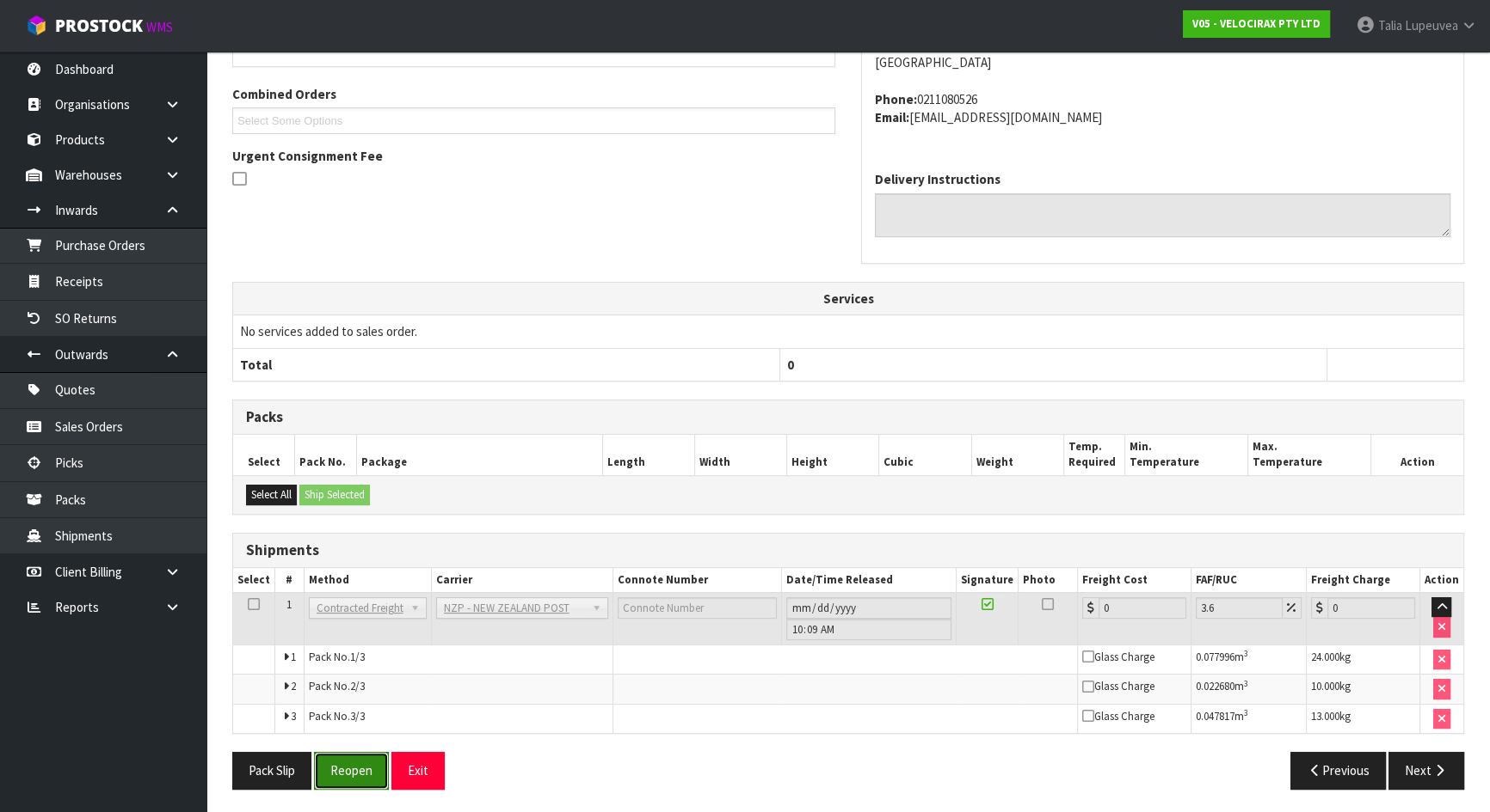
click at [369, 767] on button "Reopen" at bounding box center [352, 771] width 75 height 37
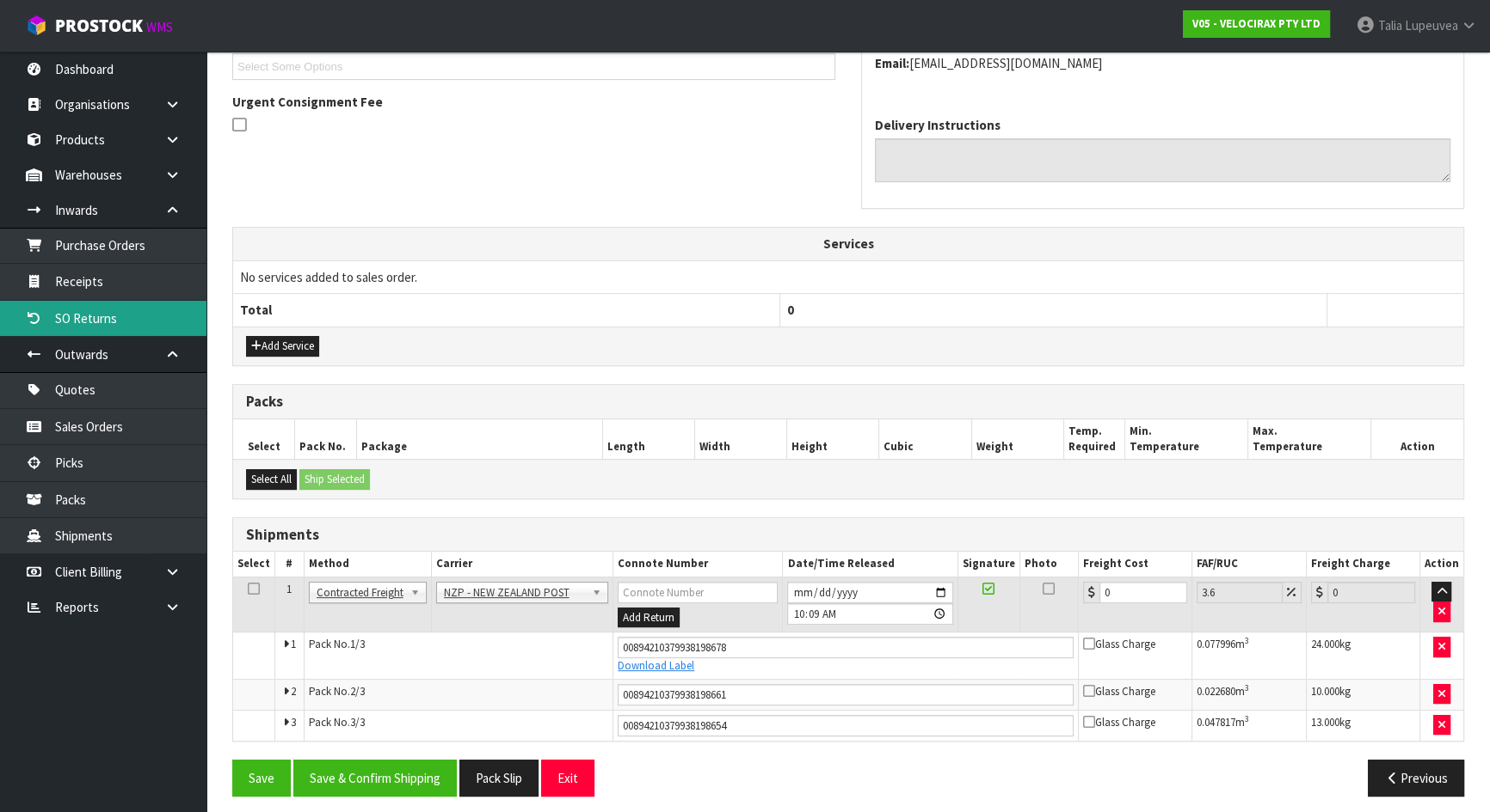
scroll to position [487, 0]
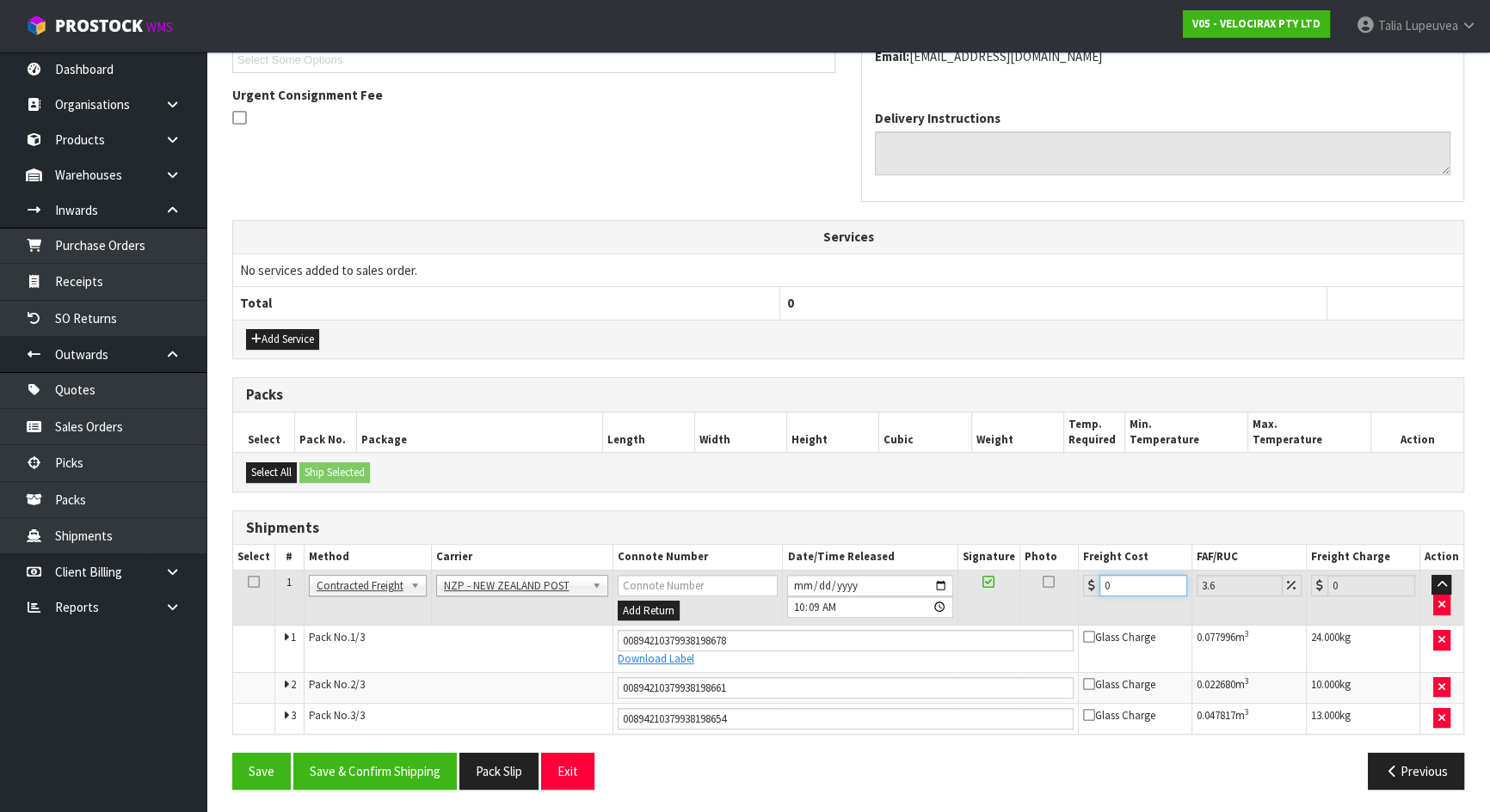
drag, startPoint x: 1133, startPoint y: 576, endPoint x: 1087, endPoint y: 592, distance: 48.7
click at [1087, 592] on div "0" at bounding box center [1135, 585] width 104 height 21
type input "3"
type input "3.11"
type input "39"
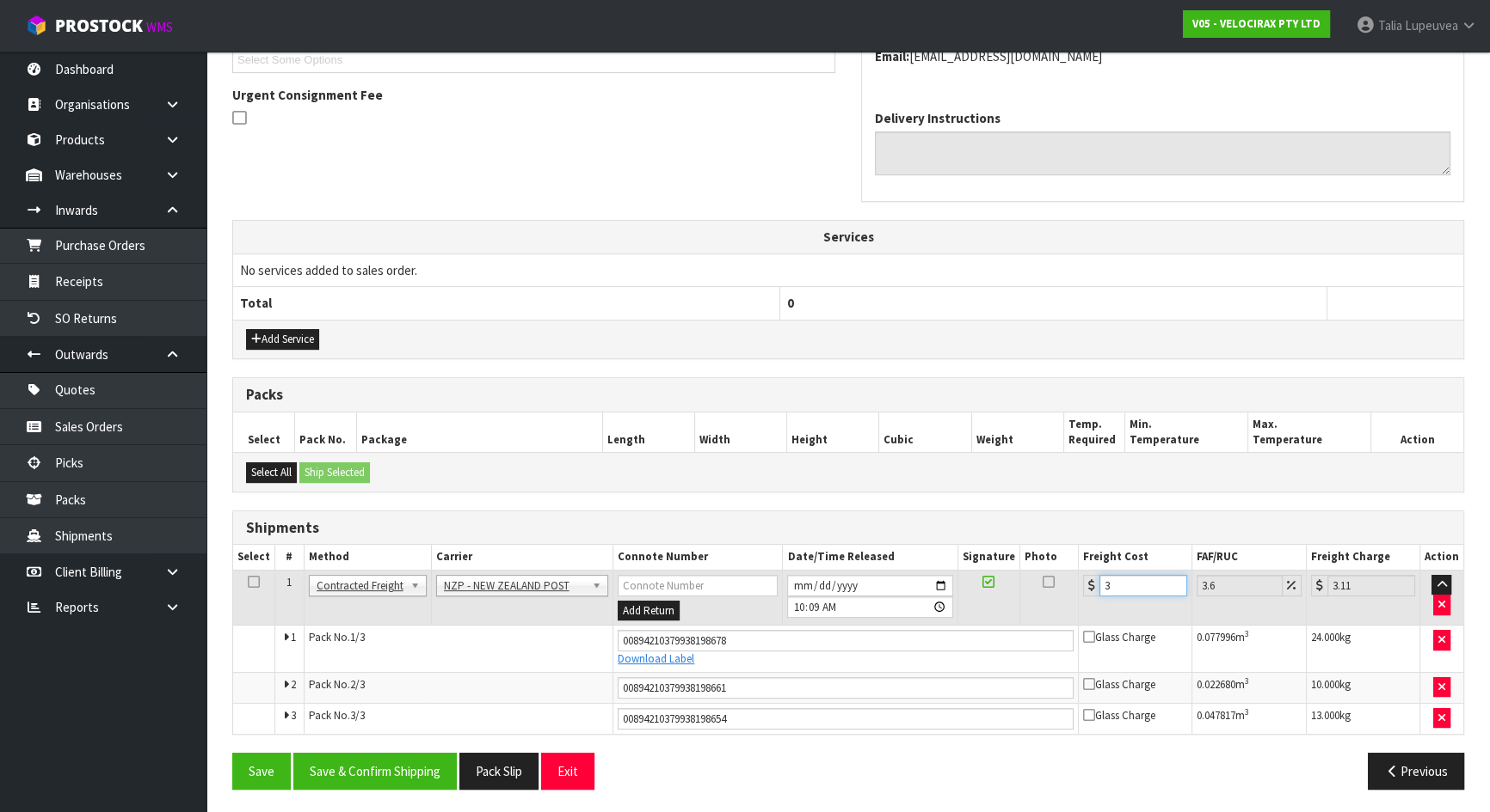
type input "40.4"
type input "39.1"
type input "40.51"
type input "39.17"
type input "40.58"
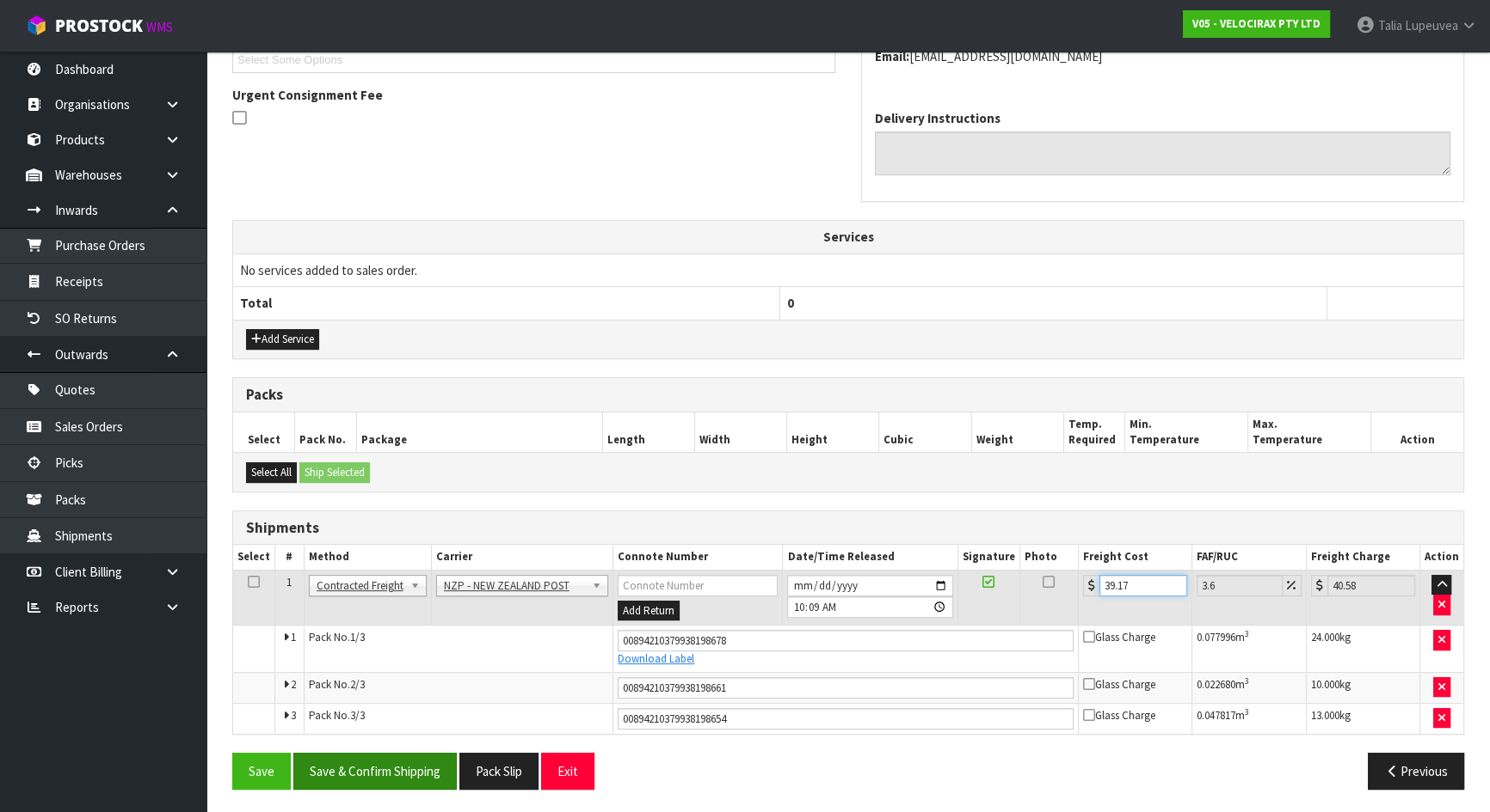
type input "39.17"
click at [389, 771] on button "Save & Confirm Shipping" at bounding box center [375, 772] width 163 height 37
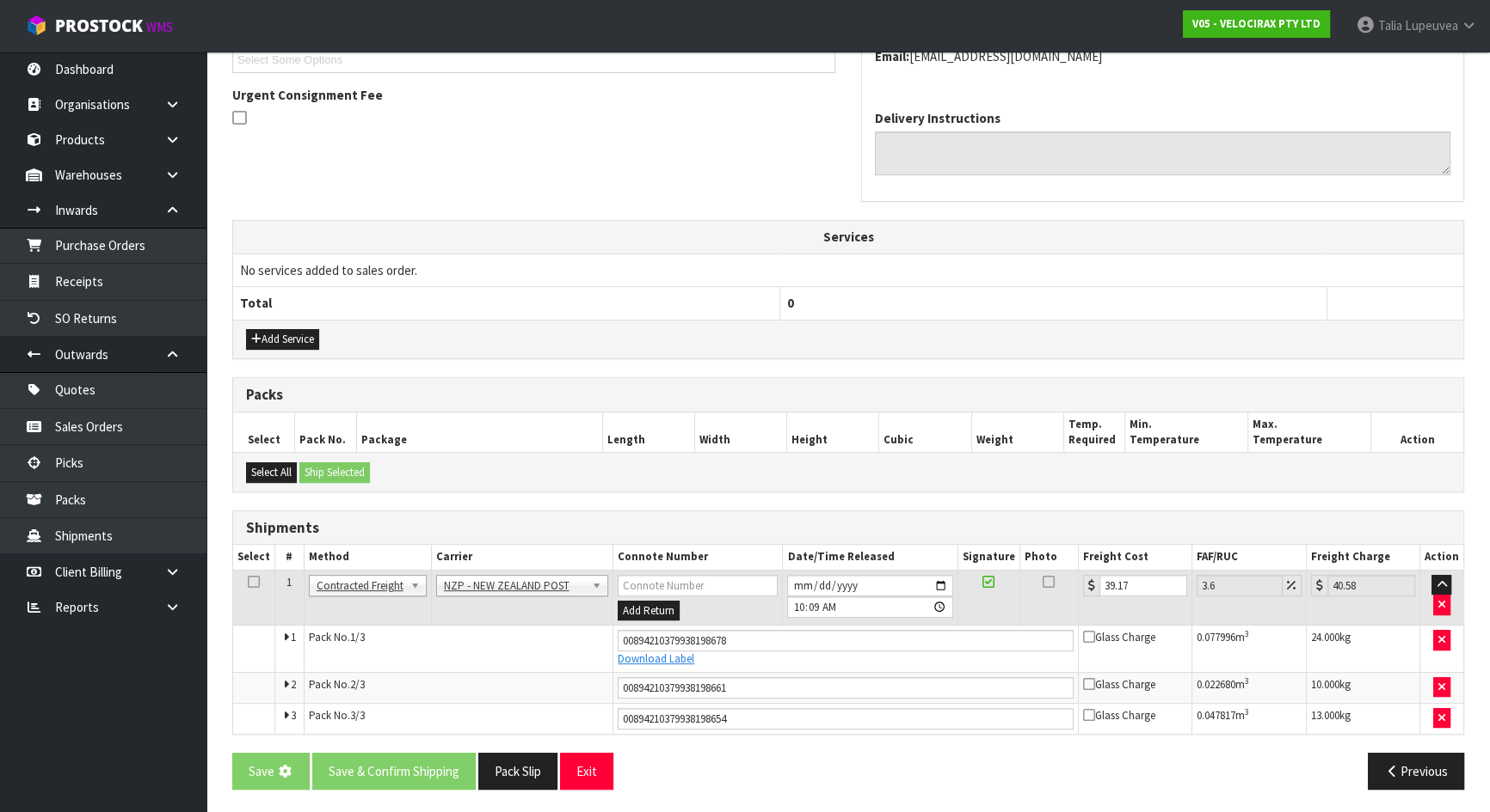
scroll to position [0, 0]
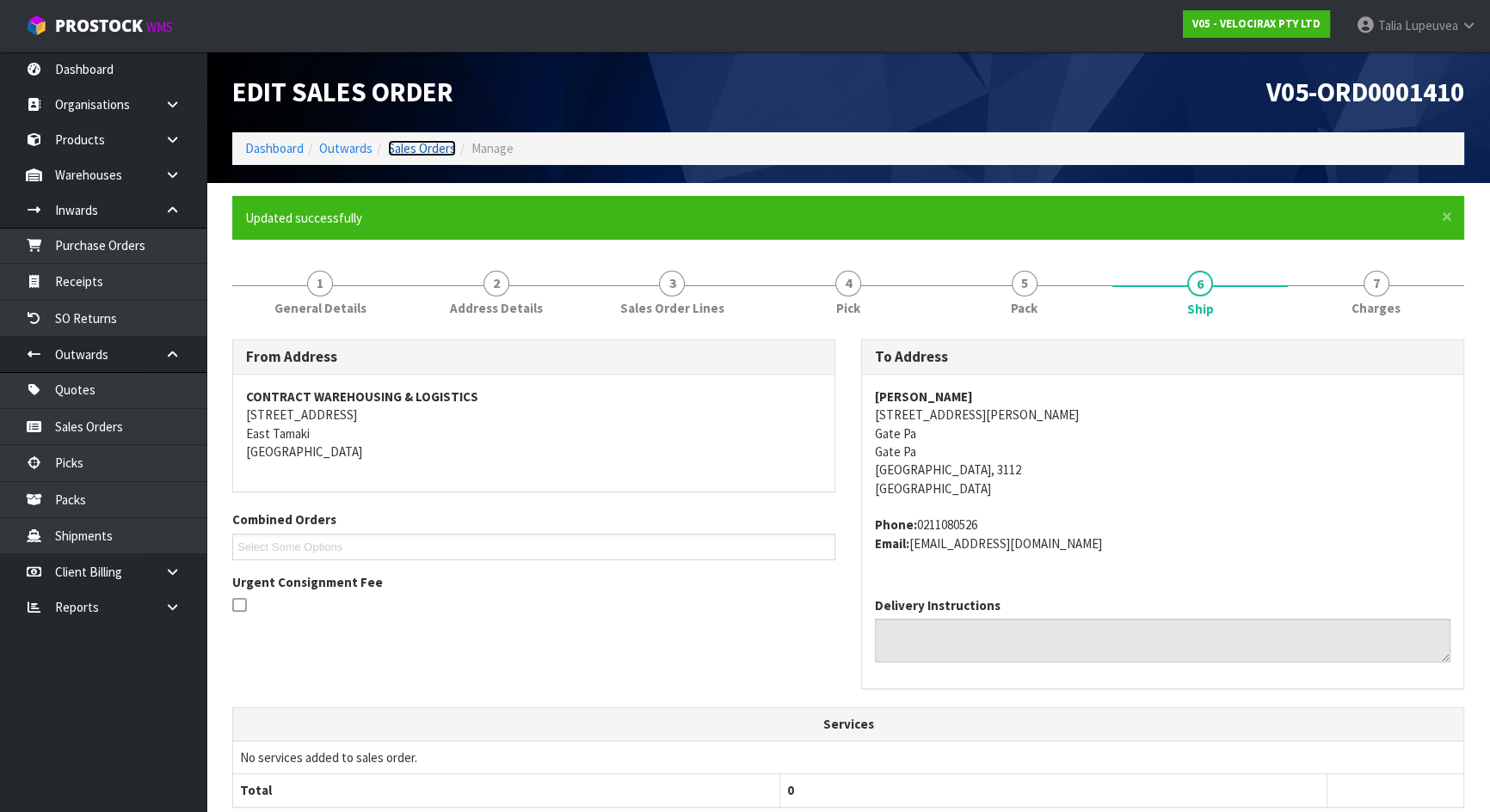
click at [416, 151] on link "Sales Orders" at bounding box center [422, 149] width 68 height 17
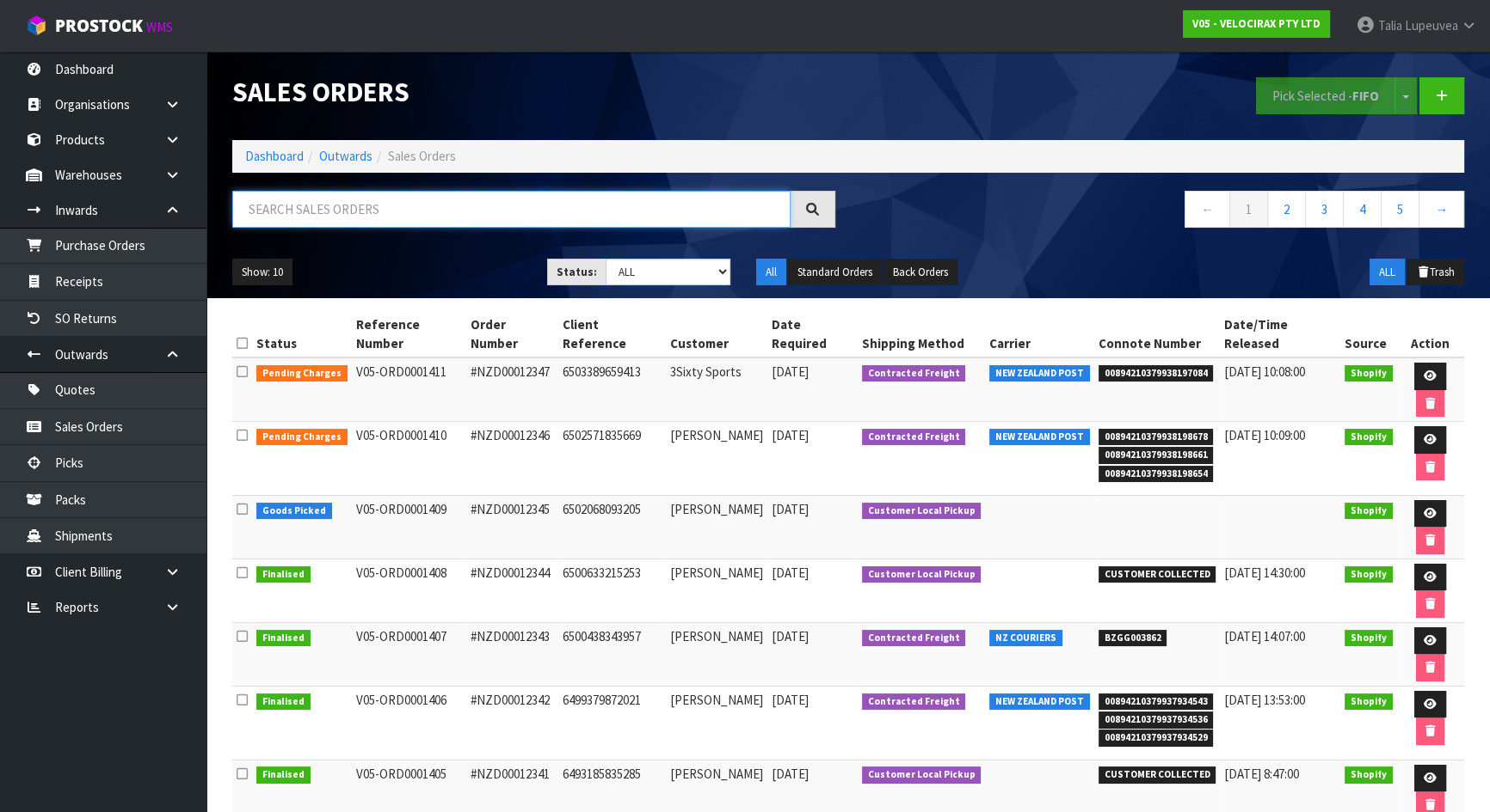
click at [403, 202] on input "text" at bounding box center [511, 209] width 558 height 37
type input "JOB-0407038"
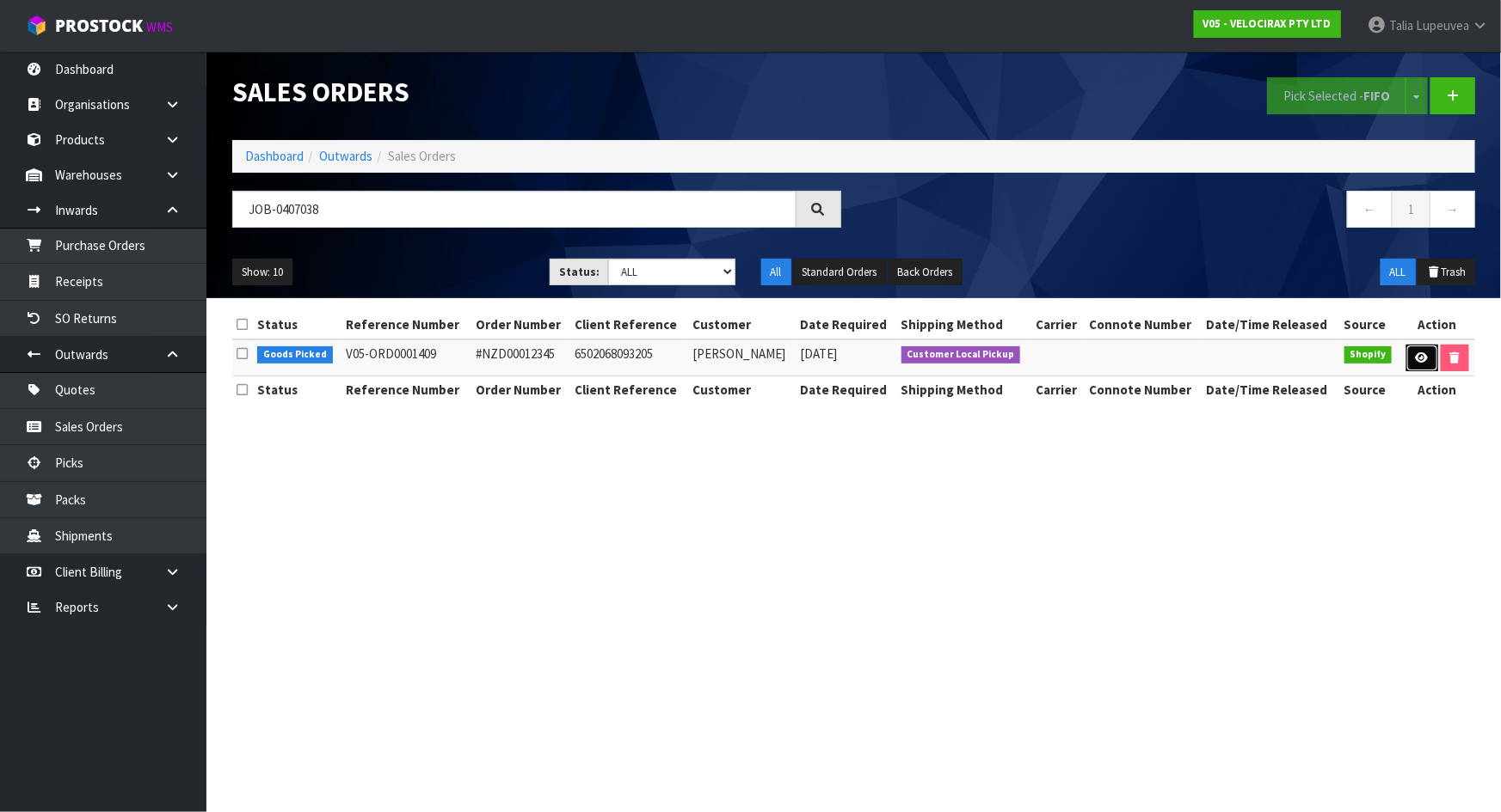
click at [1428, 364] on link at bounding box center [1422, 359] width 32 height 28
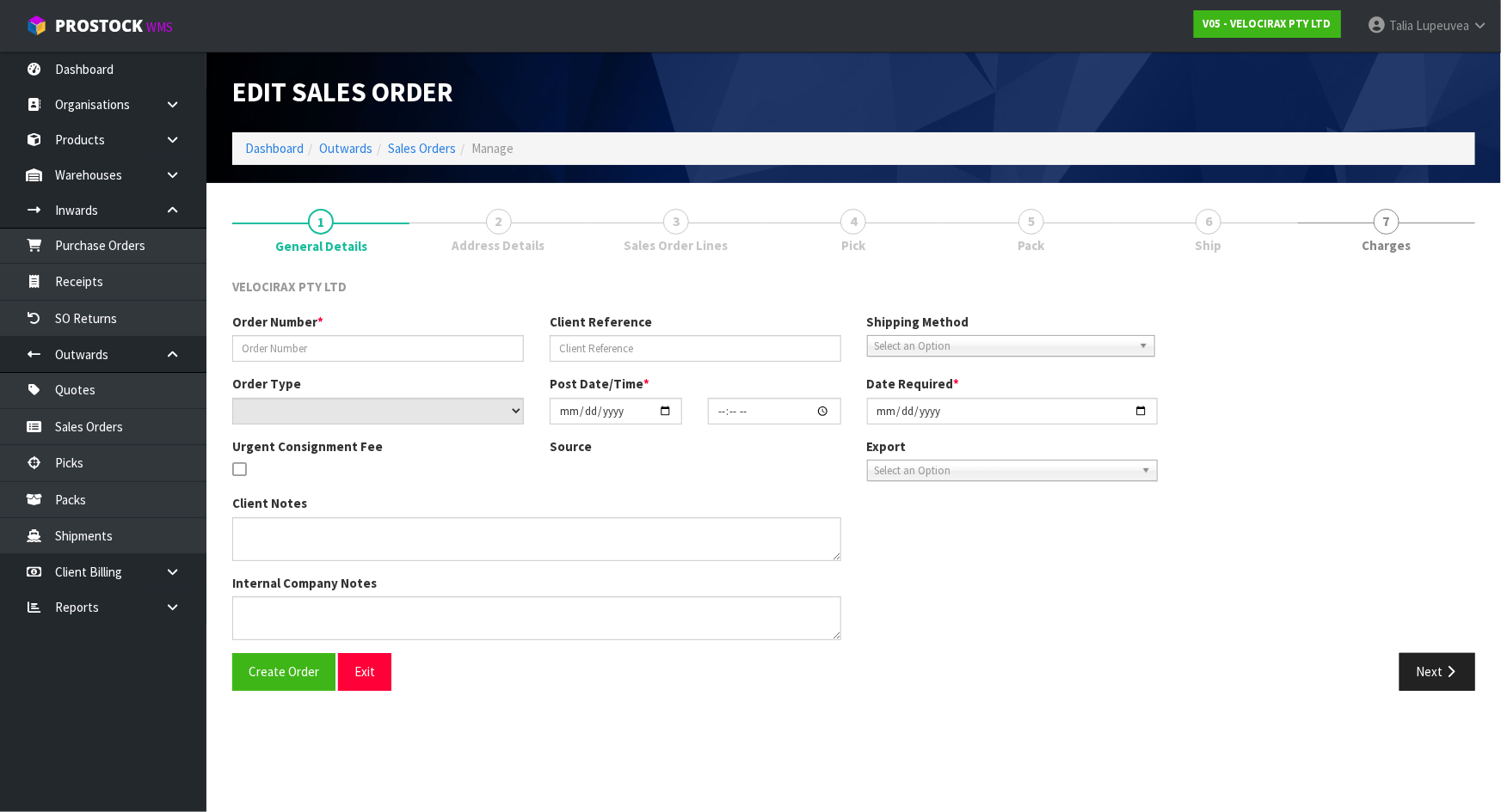
type input "#NZD00012345"
type input "6502068093205"
select select "number:0"
type input "2025-08-11"
type input "10:48:04.000"
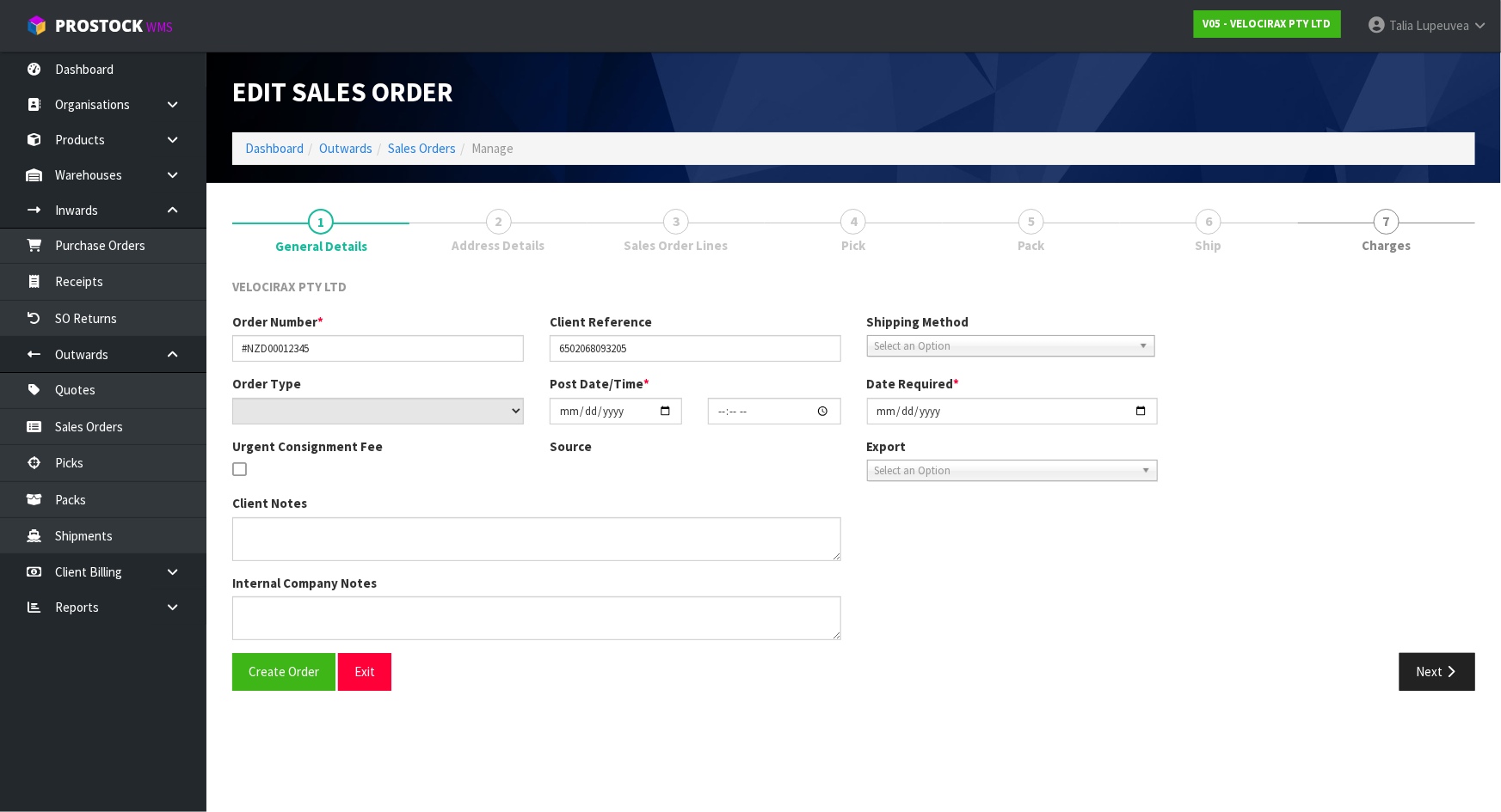
type input "2025-08-11"
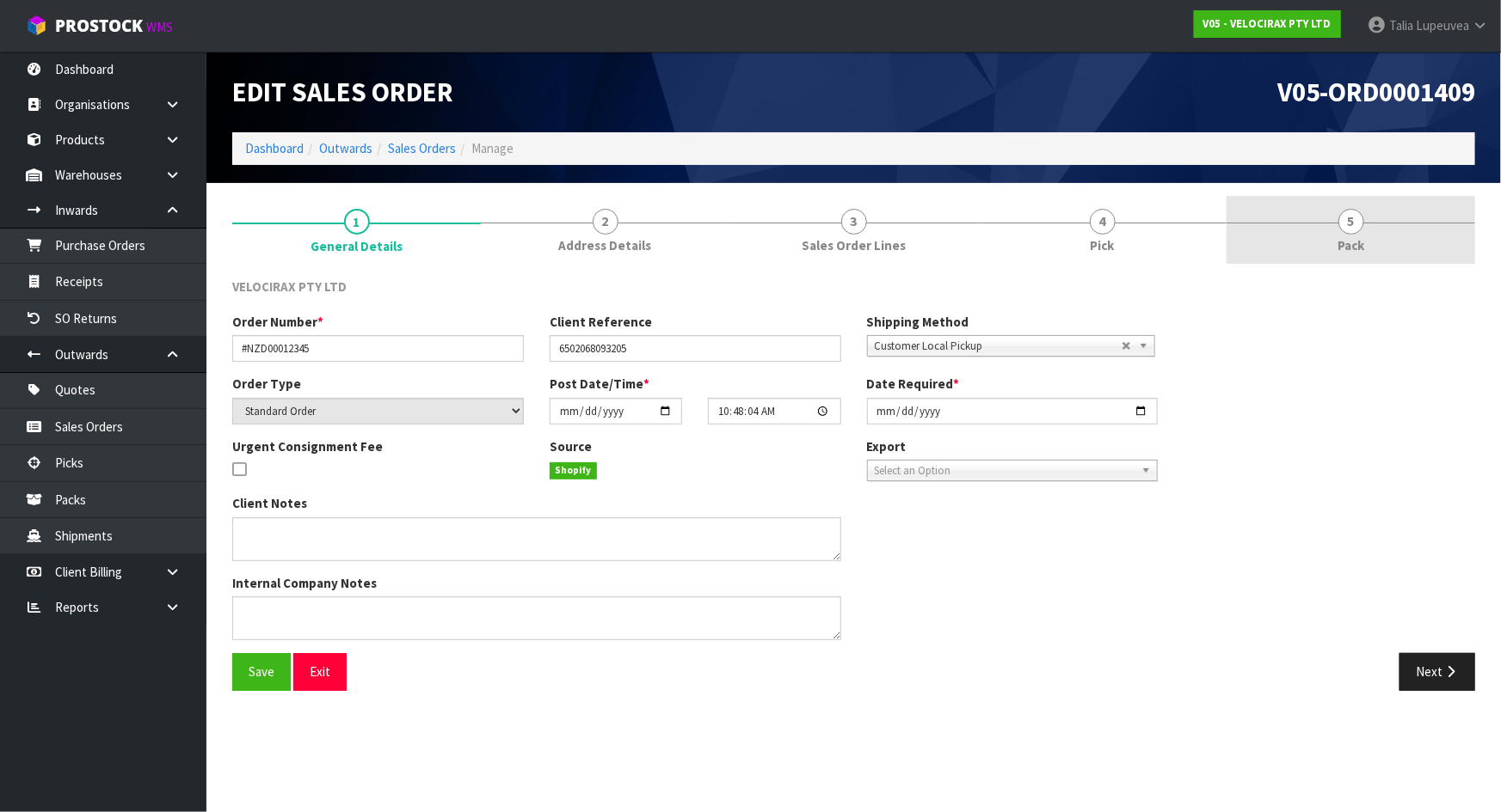
click at [1294, 228] on link "5 Pack" at bounding box center [1350, 230] width 249 height 68
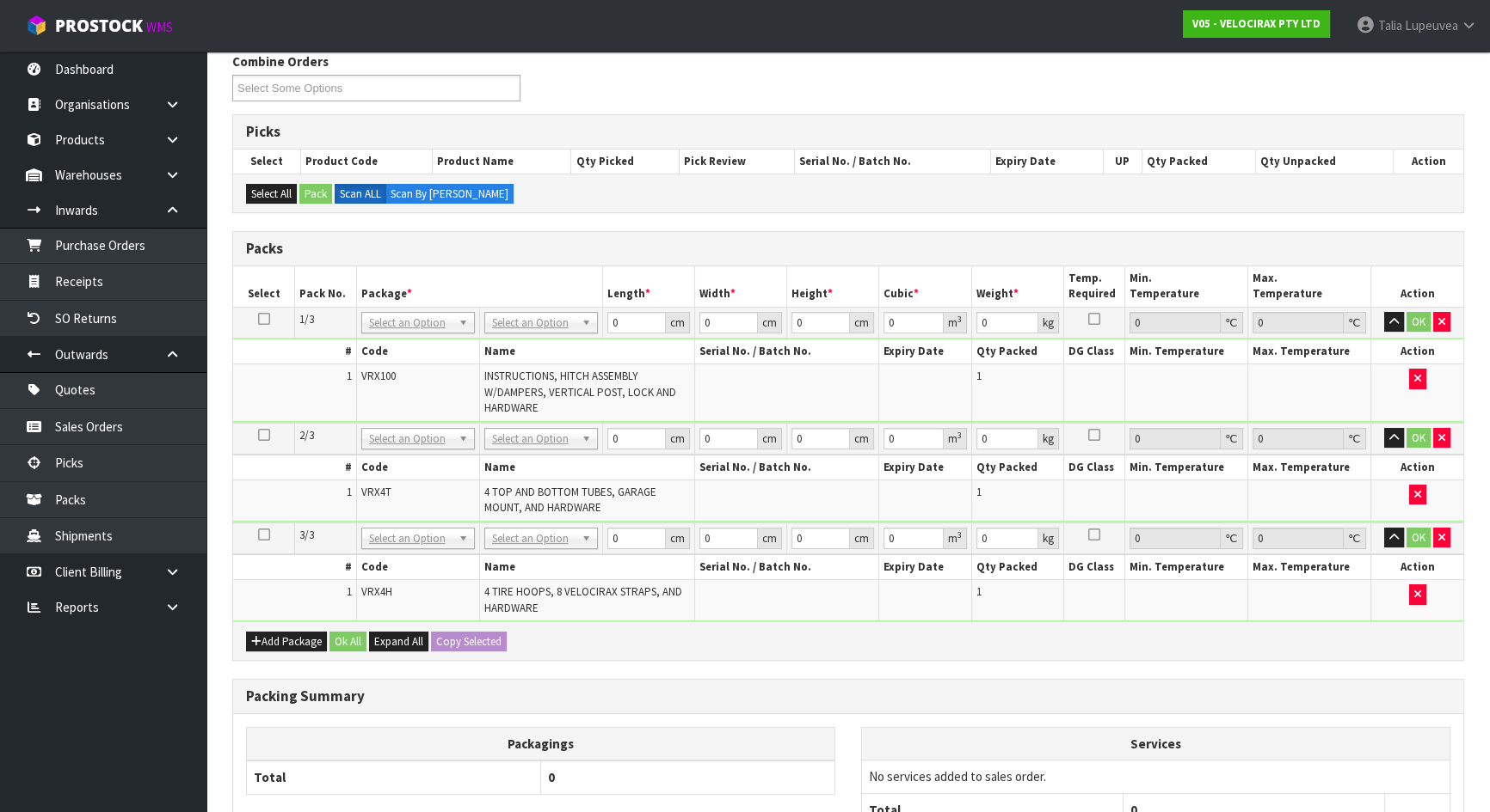
scroll to position [234, 0]
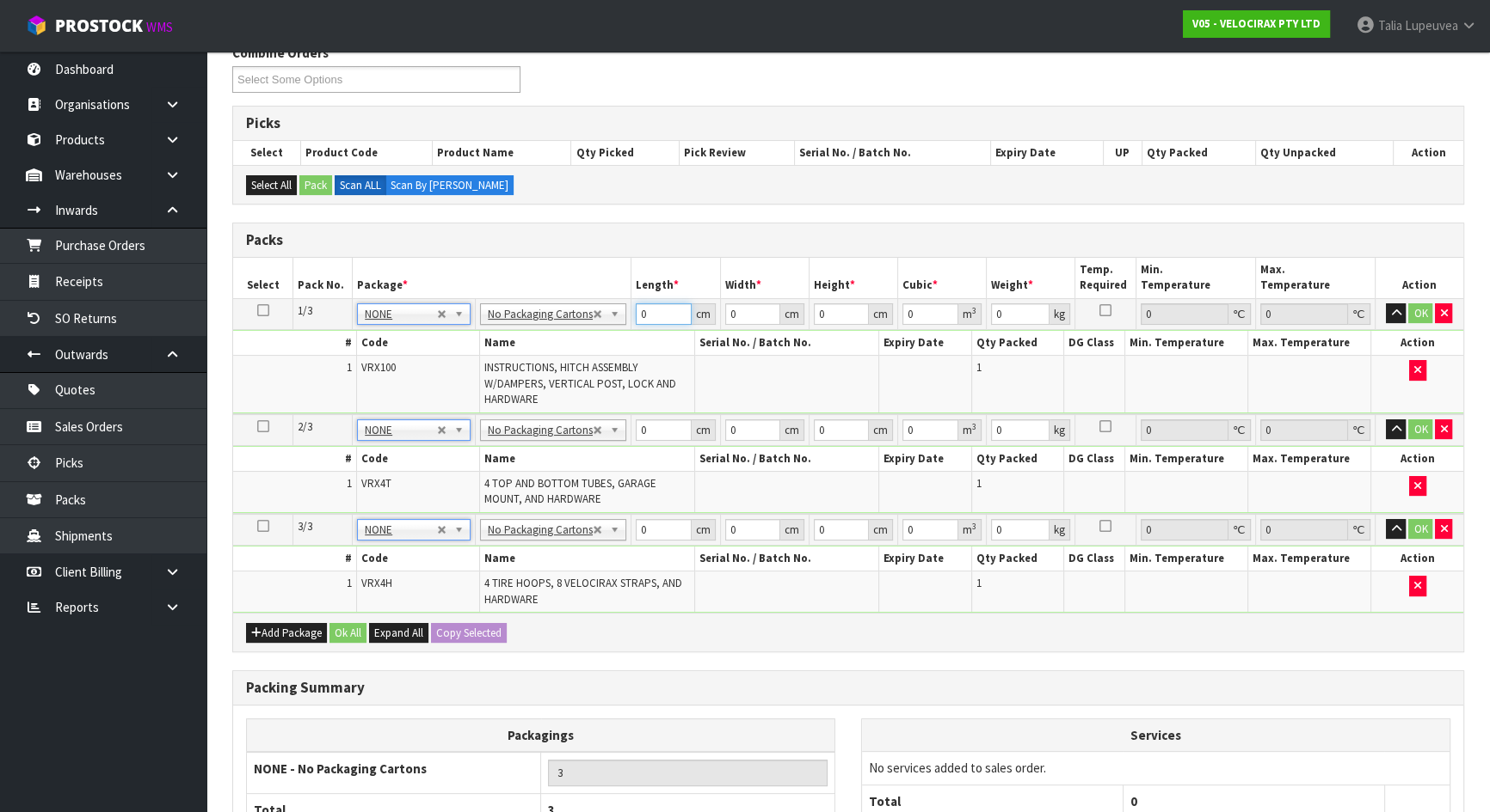
drag, startPoint x: 629, startPoint y: 317, endPoint x: 620, endPoint y: 315, distance: 9.2
click at [620, 316] on tr "1/3 NONE 007-001 007-002 007-004 007-009 007-013 007-014 007-015 007-017 007-01…" at bounding box center [848, 314] width 1230 height 31
type input "148"
type input "31"
type input "1"
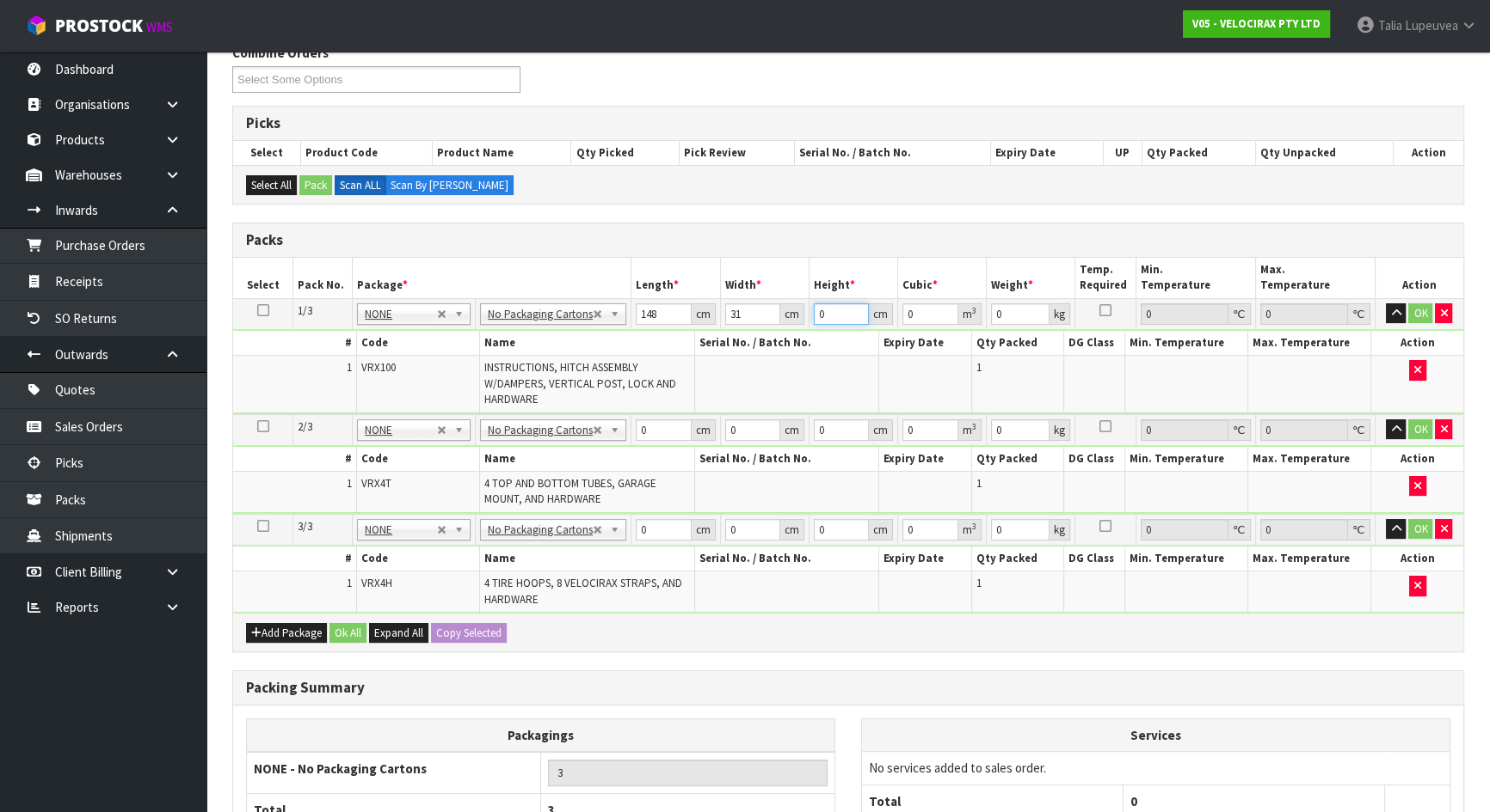
type input "0.004588"
type input "17"
type input "0.077996"
type input "17"
type input "24"
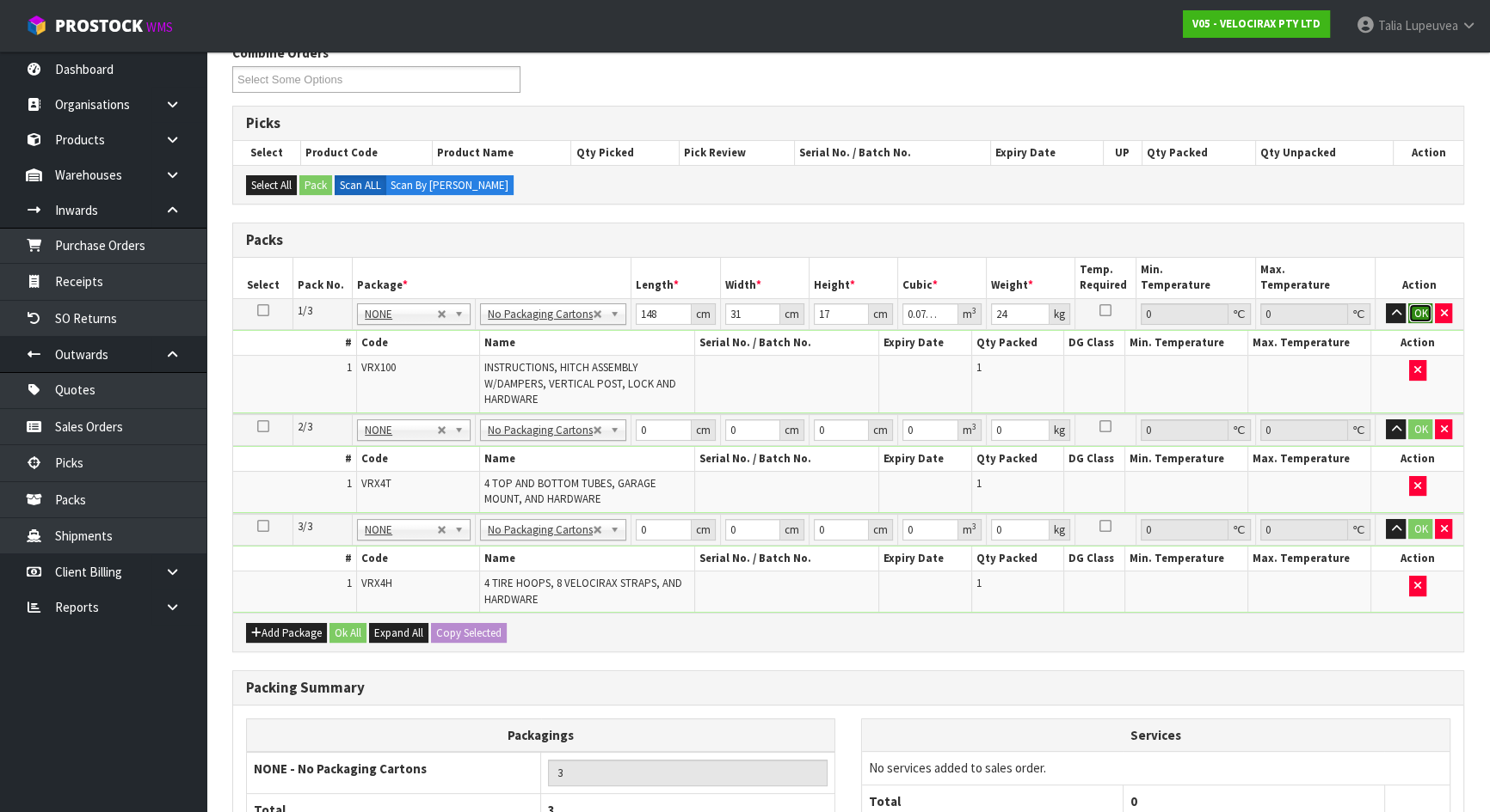
click at [1426, 307] on button "OK" at bounding box center [1420, 314] width 24 height 20
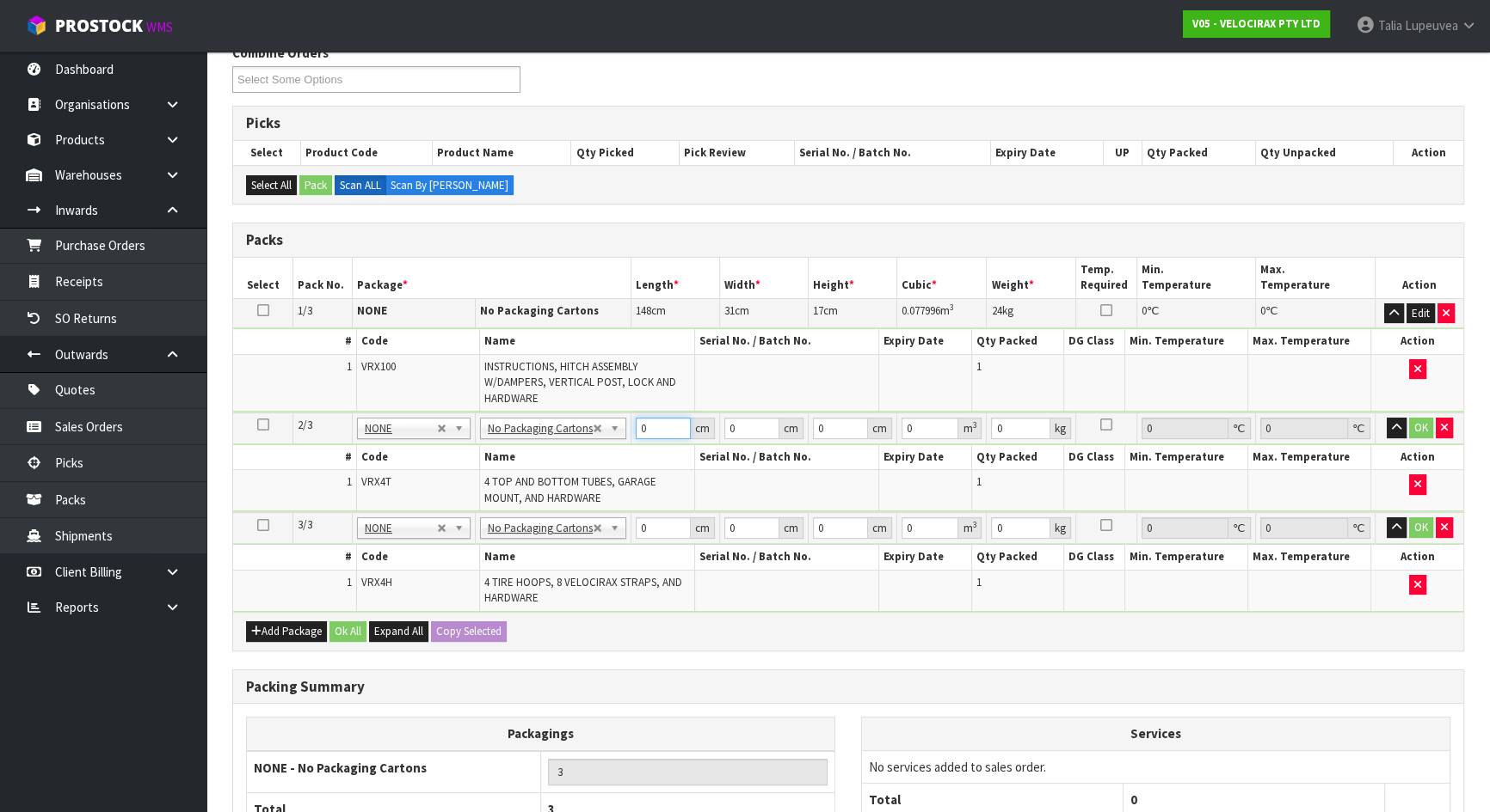
drag, startPoint x: 647, startPoint y: 422, endPoint x: 620, endPoint y: 419, distance: 27.2
click at [620, 419] on tr "2/3 NONE 007-001 007-002 007-004 007-009 007-013 007-014 007-015 007-017 007-01…" at bounding box center [848, 428] width 1230 height 32
type input "108"
type input "14"
type input "1"
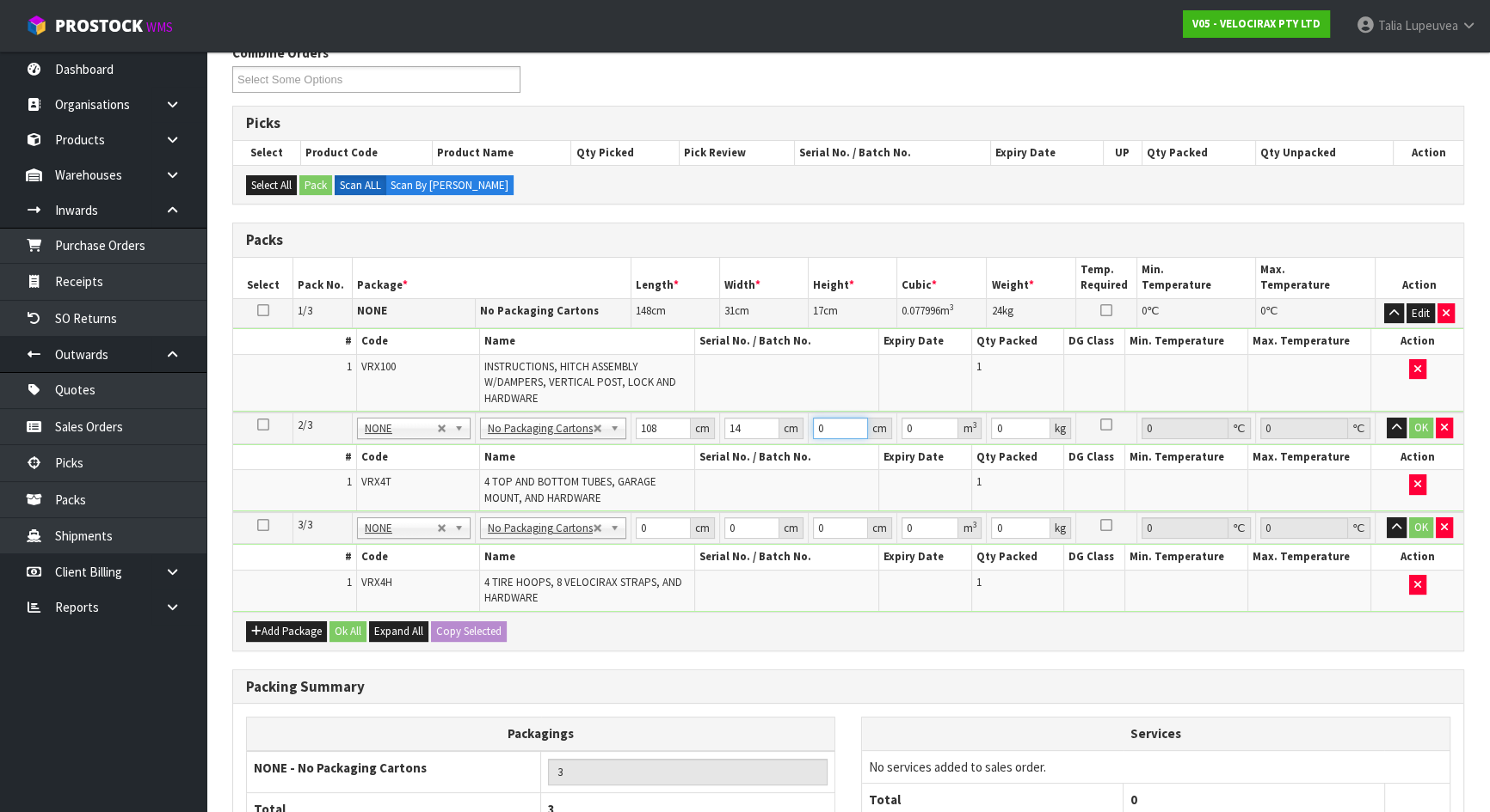
type input "0.001512"
type input "15"
type input "0.02268"
type input "15"
type input "10"
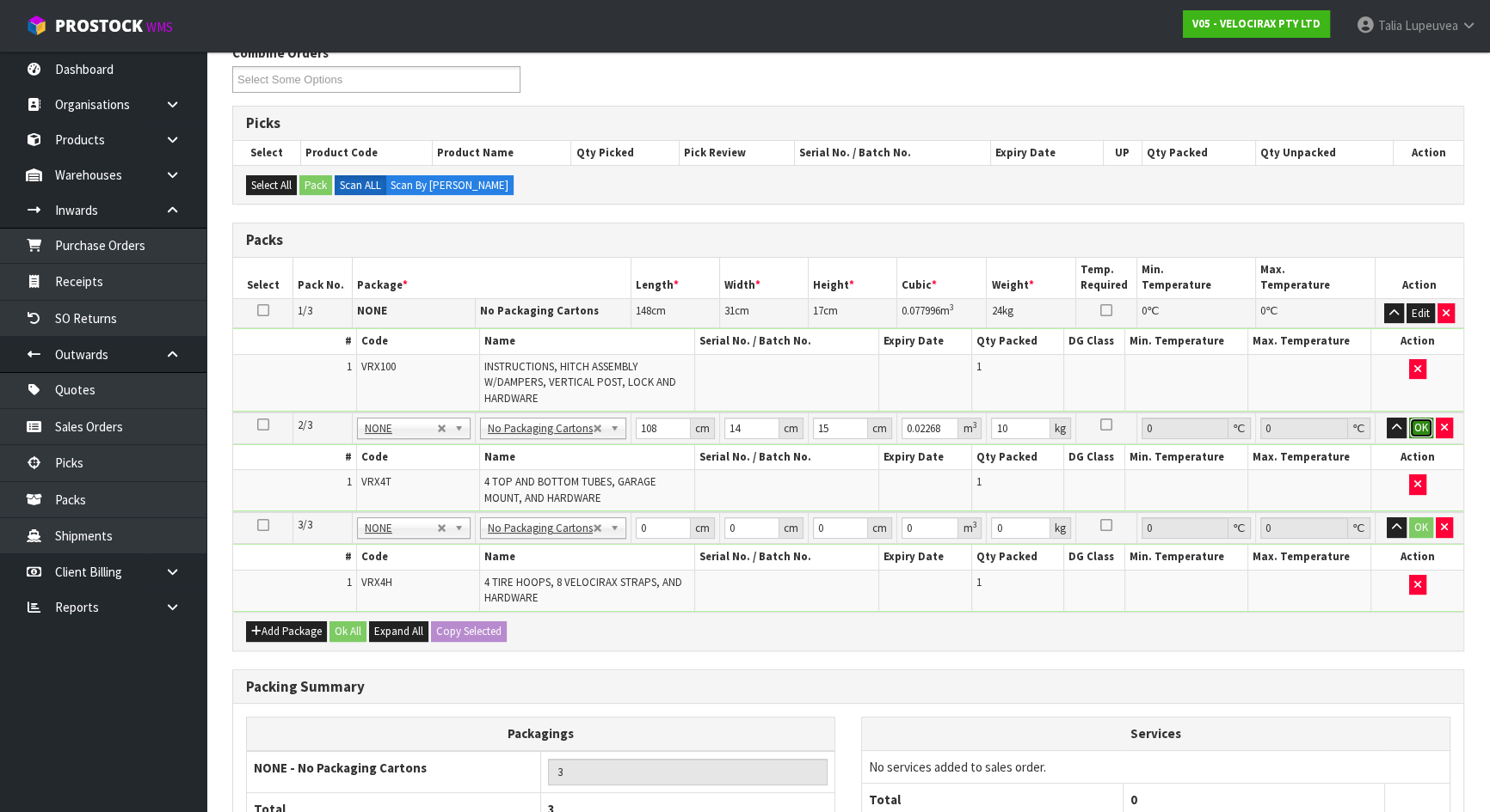
click at [1415, 421] on button "OK" at bounding box center [1421, 428] width 24 height 20
click at [611, 511] on tr "3/3 NONE 007-001 007-002 007-004 007-009 007-013 007-014 007-015 007-017 007-01…" at bounding box center [848, 527] width 1230 height 32
type input "69"
type input "33"
type input "2"
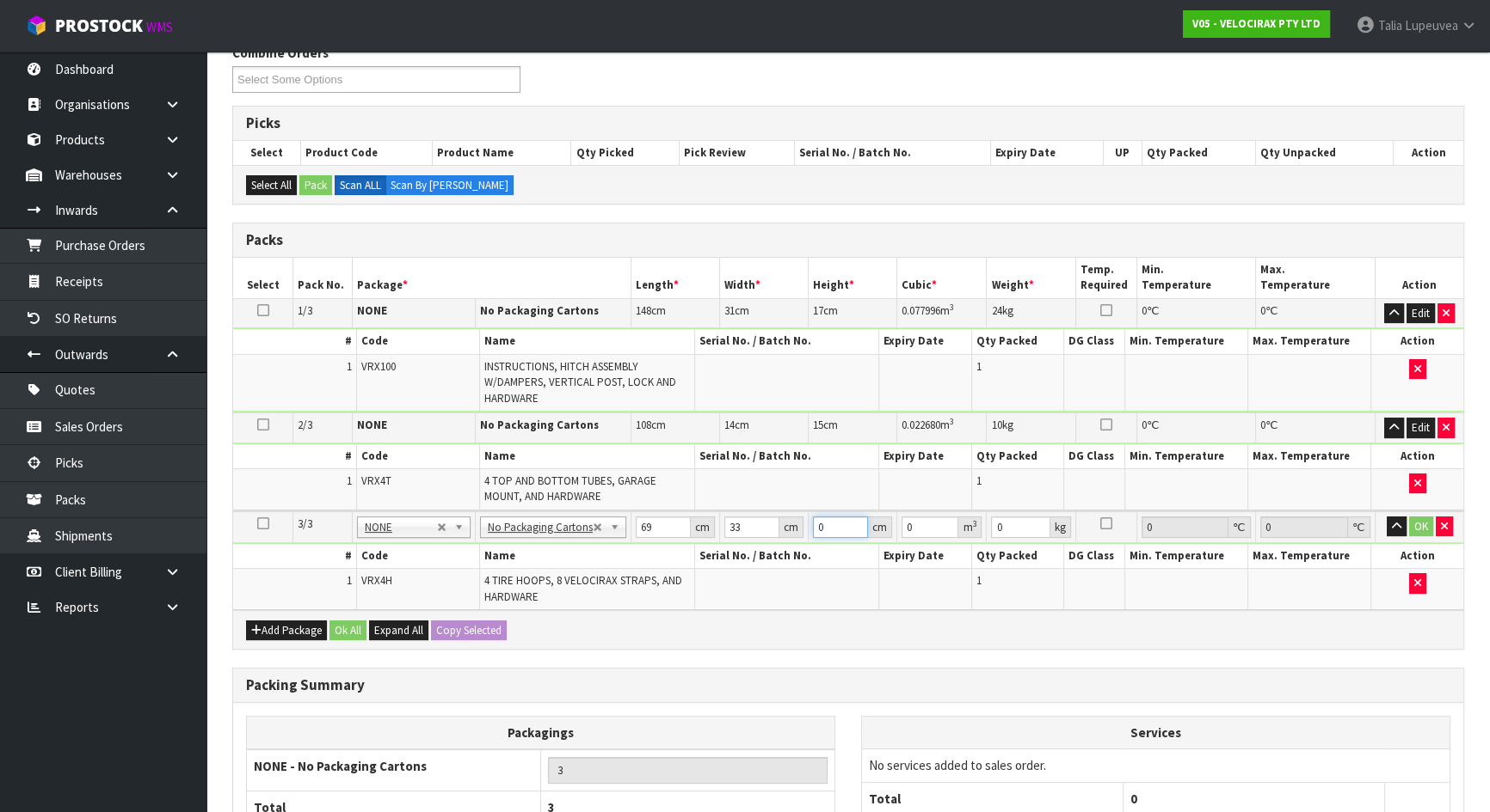
type input "0.004554"
type input "21"
type input "0.047817"
type input "21"
type input "13"
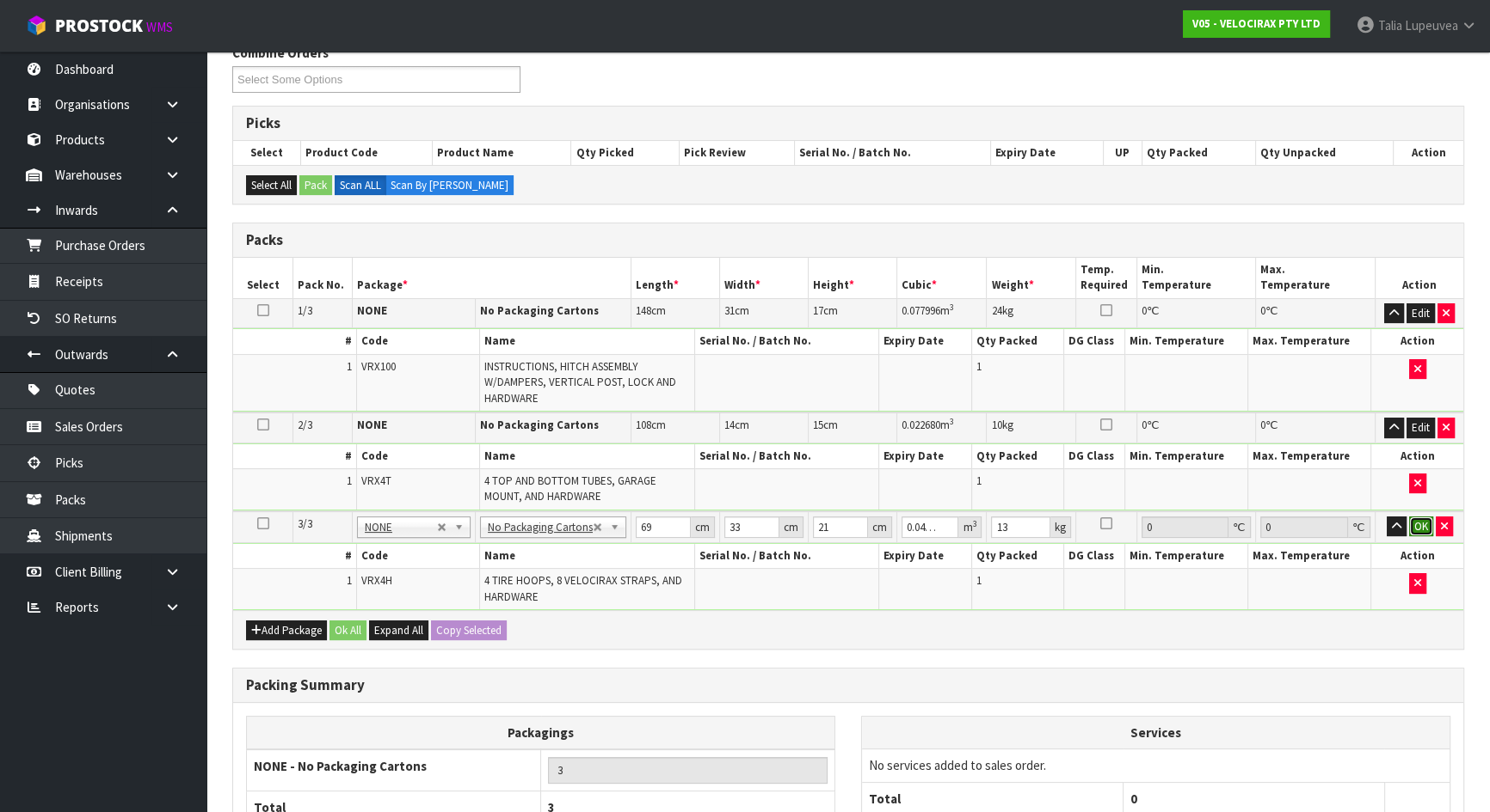
click at [1425, 519] on button "OK" at bounding box center [1421, 527] width 24 height 20
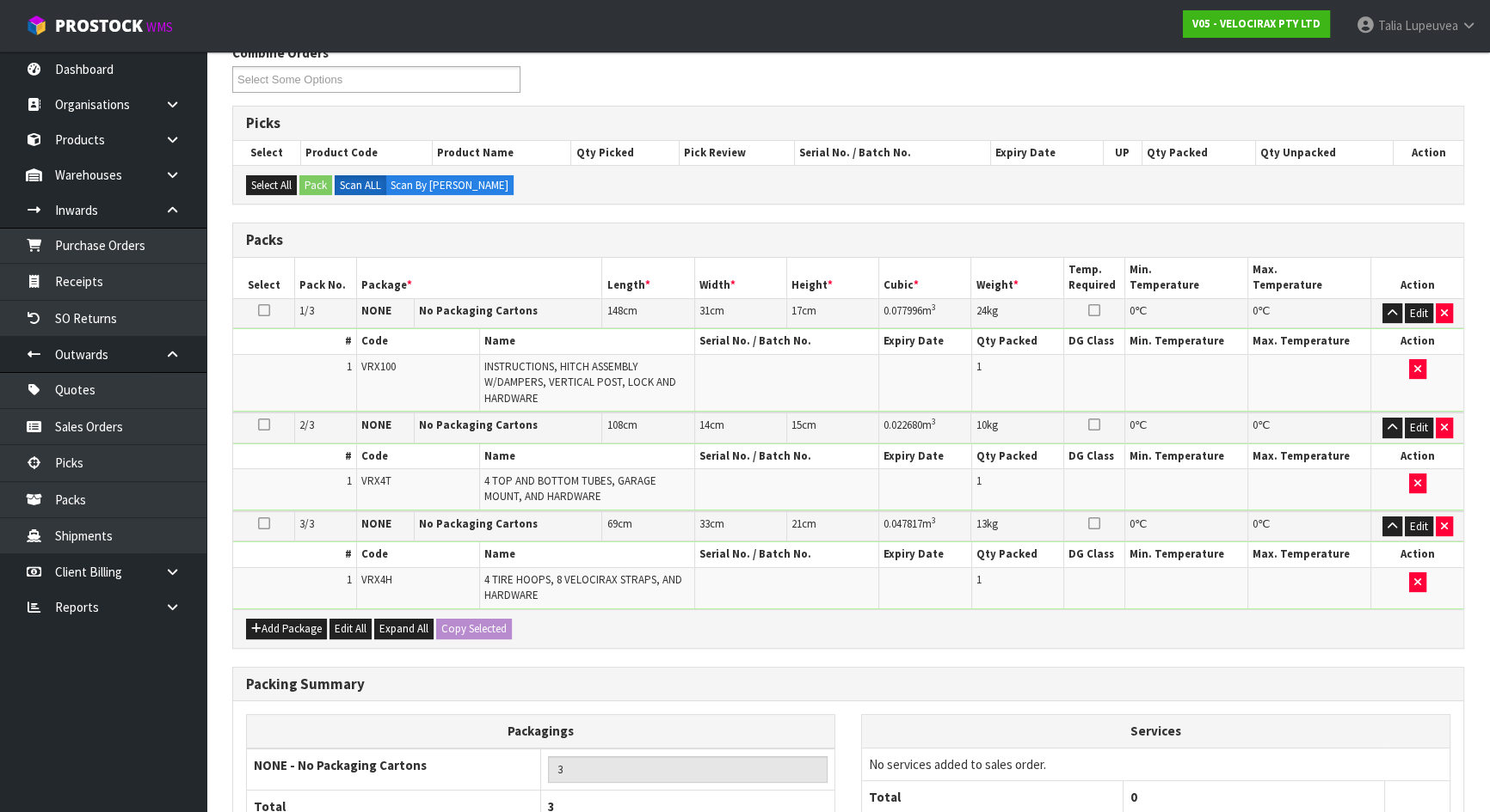
scroll to position [392, 0]
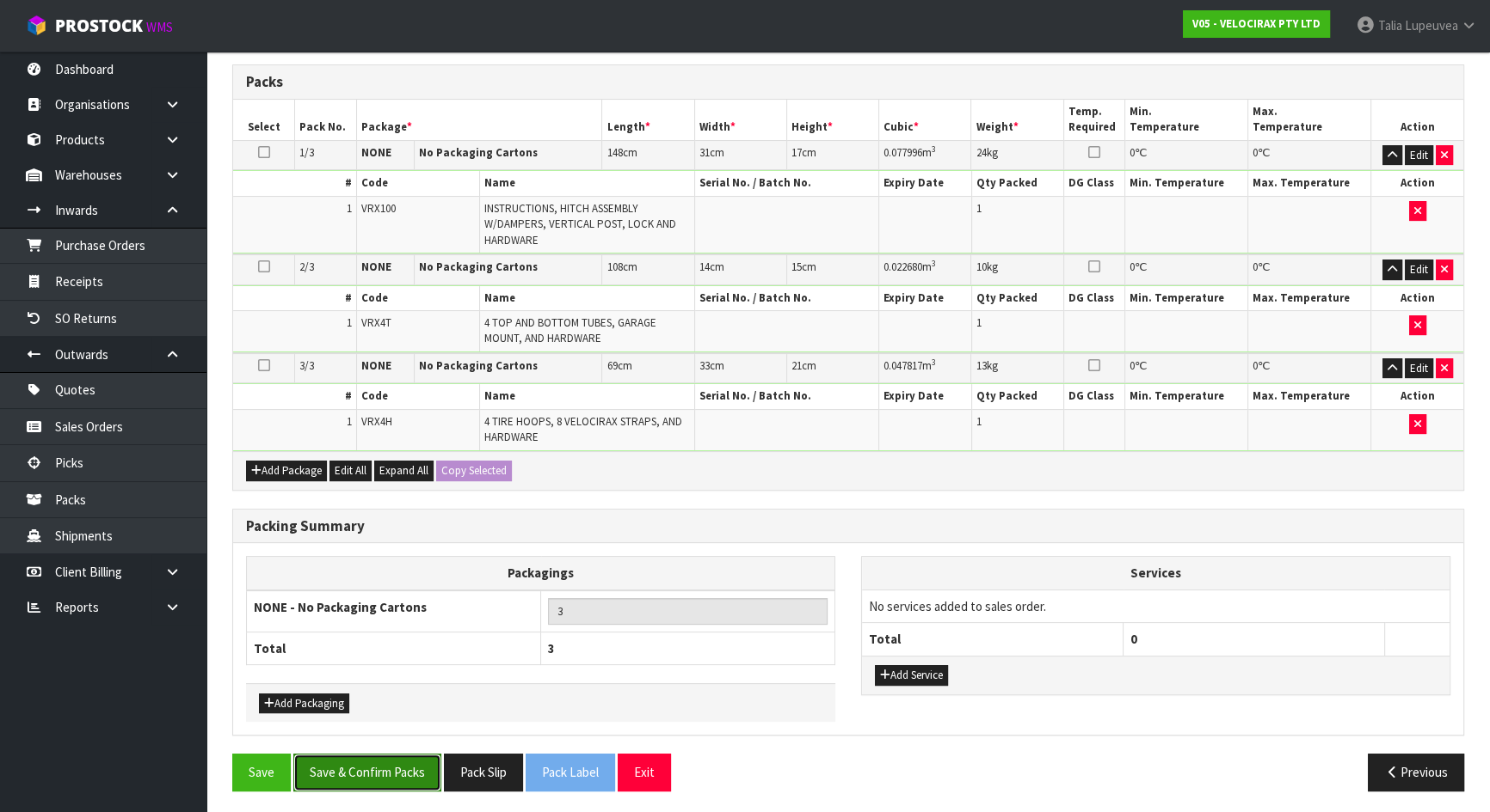
click at [358, 755] on button "Save & Confirm Packs" at bounding box center [366, 773] width 148 height 37
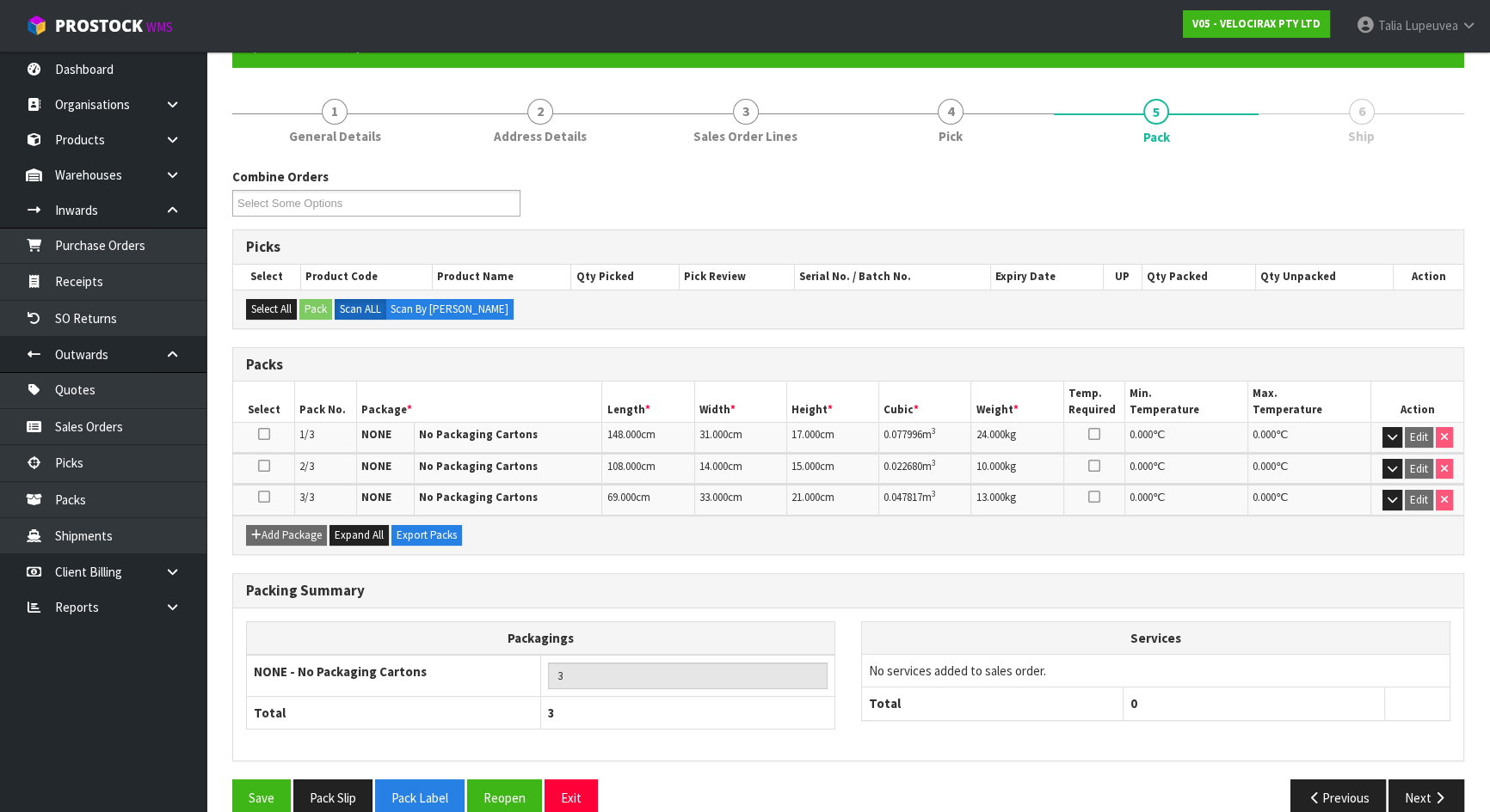
scroll to position [198, 0]
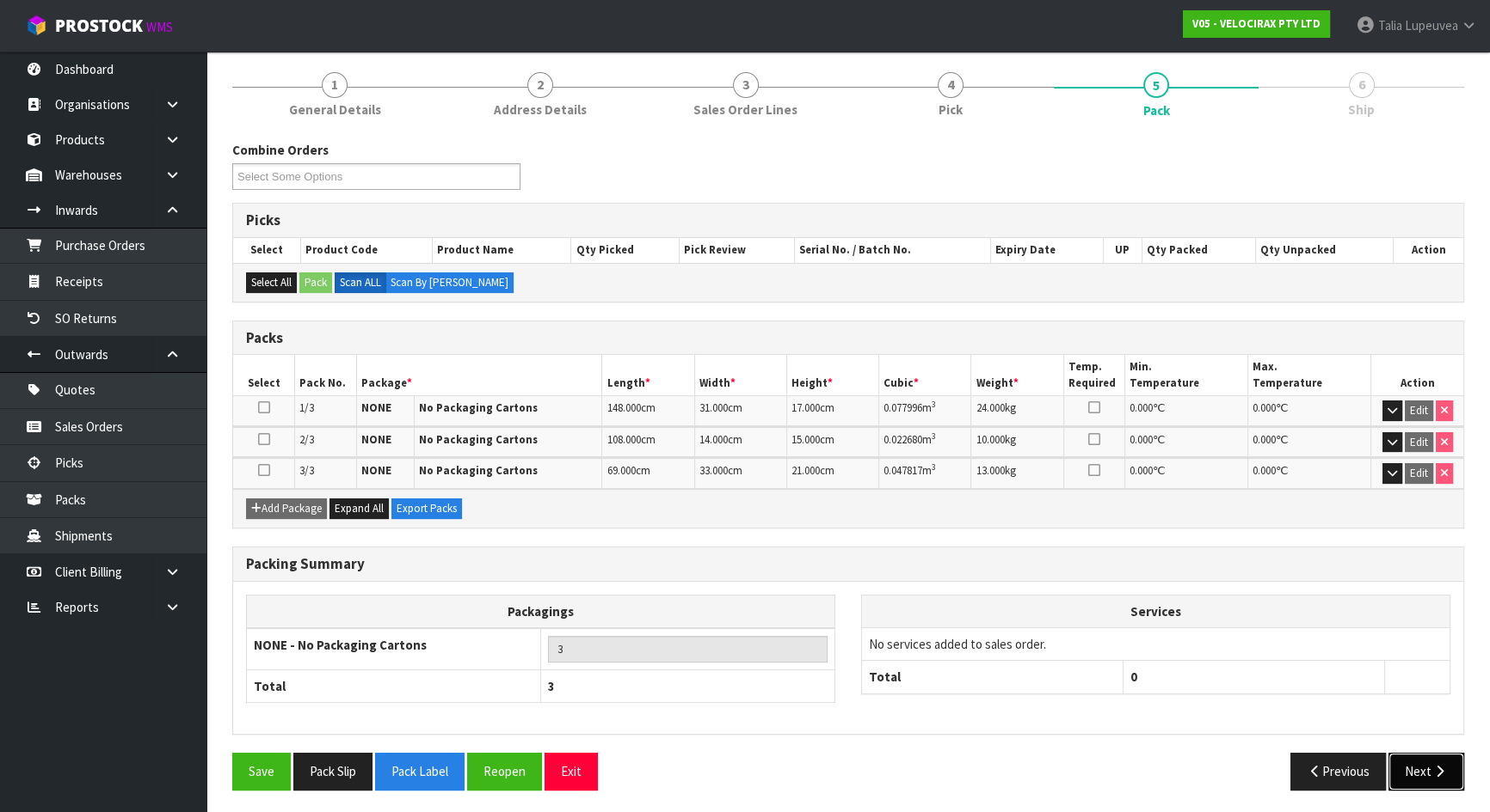
click at [1432, 765] on icon "button" at bounding box center [1440, 772] width 17 height 13
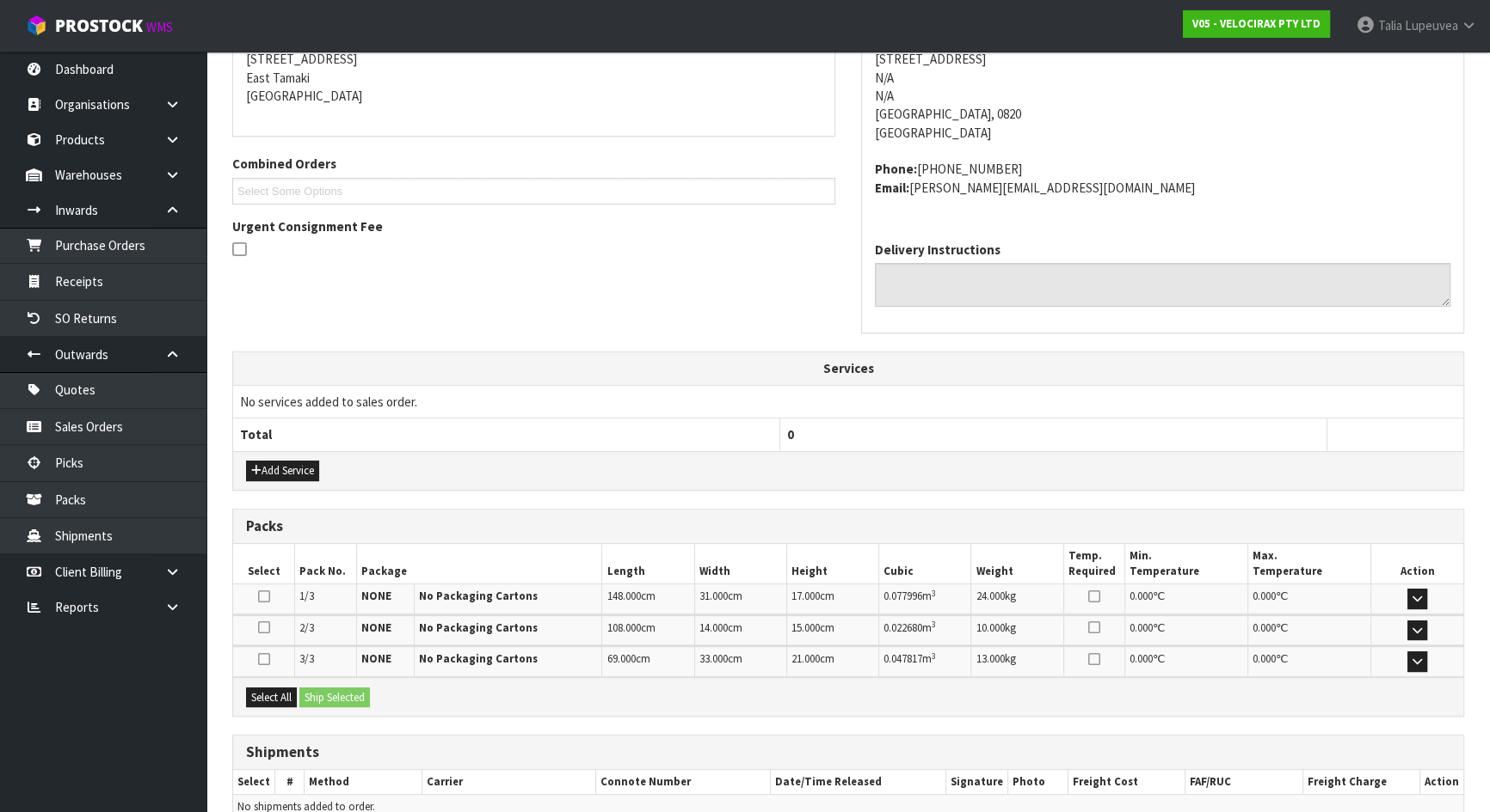
scroll to position [441, 0]
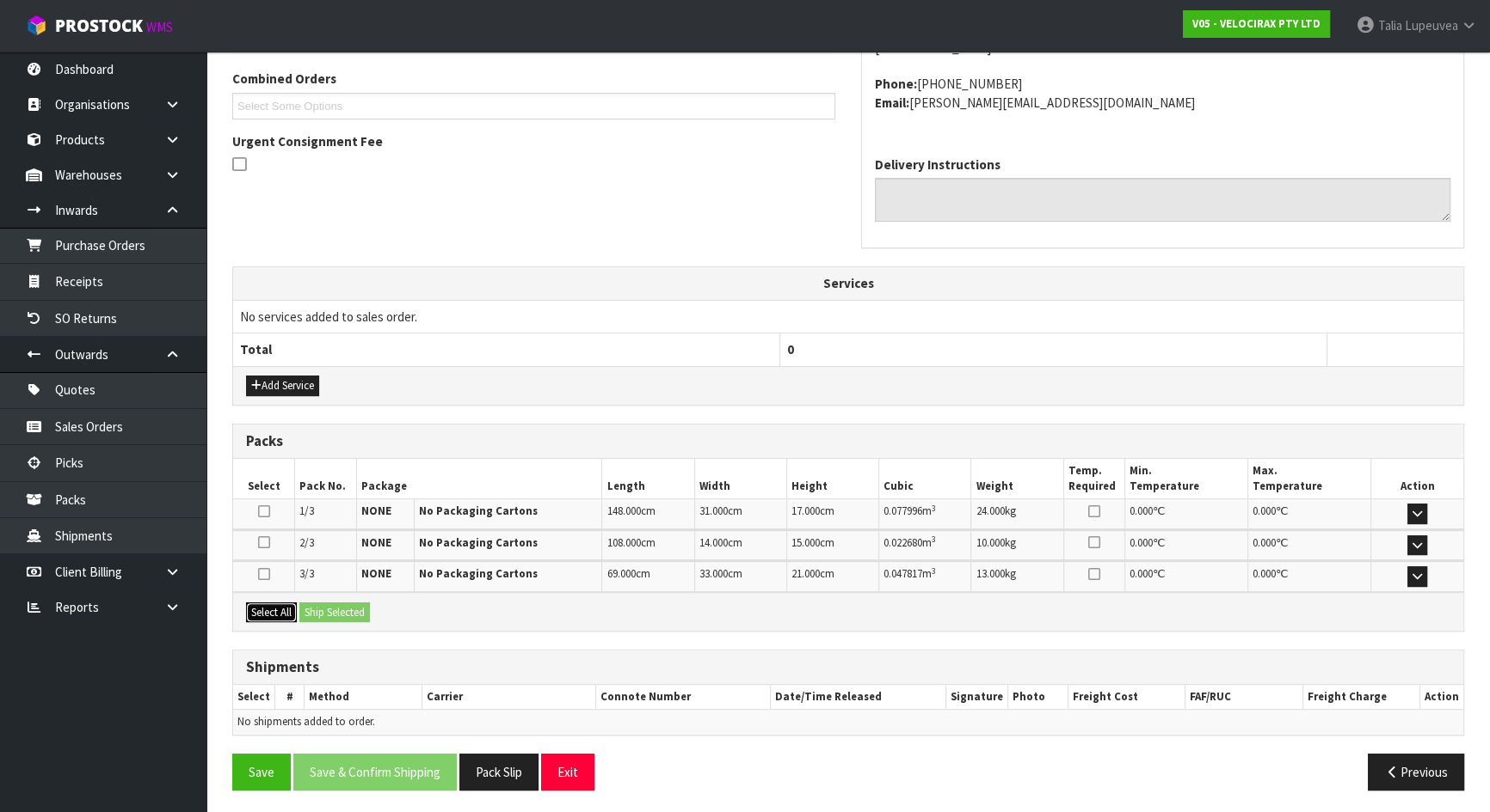
click at [292, 606] on button "Select All" at bounding box center [271, 613] width 50 height 20
click at [330, 615] on button "Ship Selected" at bounding box center [334, 613] width 71 height 20
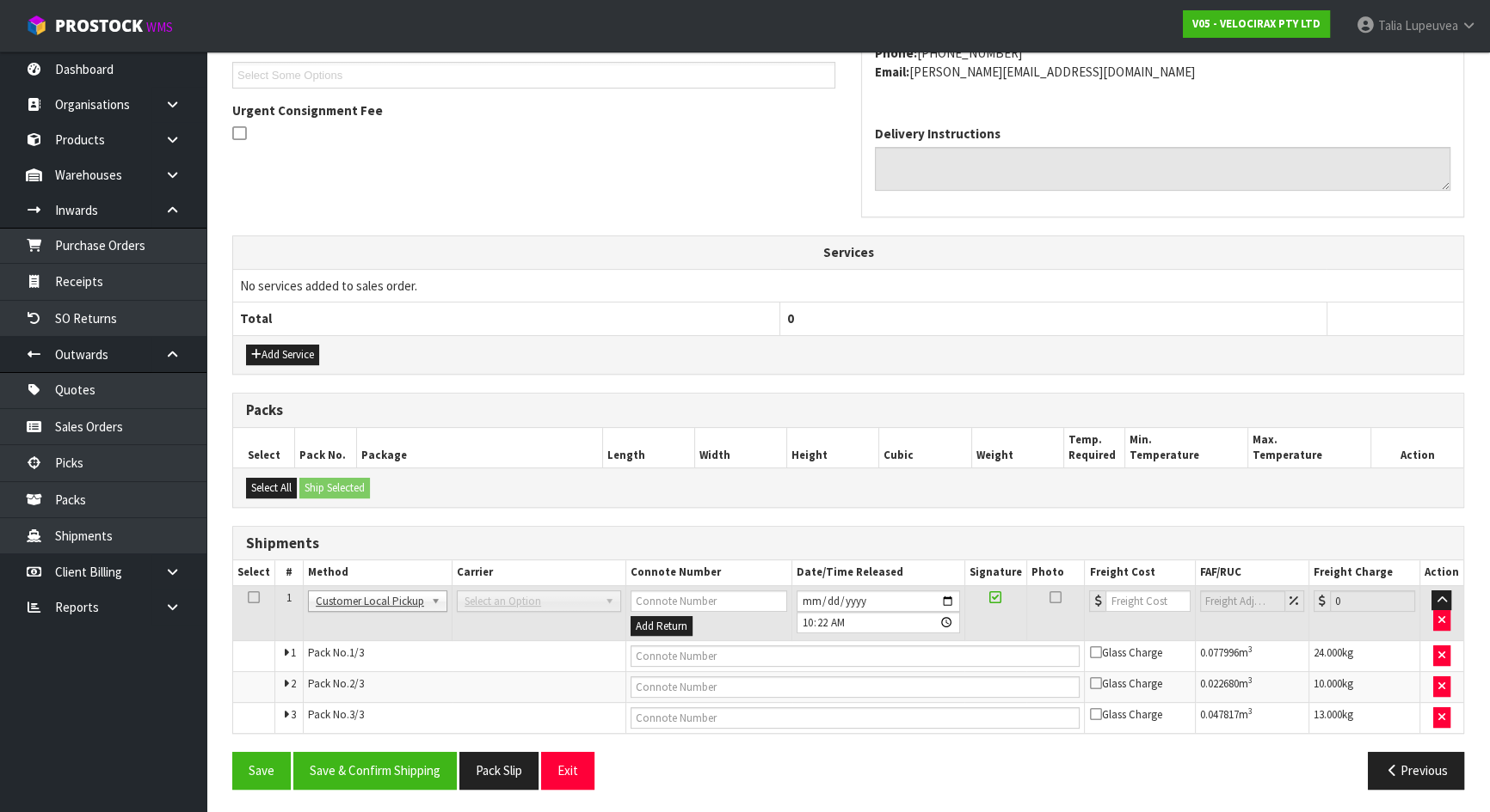
scroll to position [81, 0]
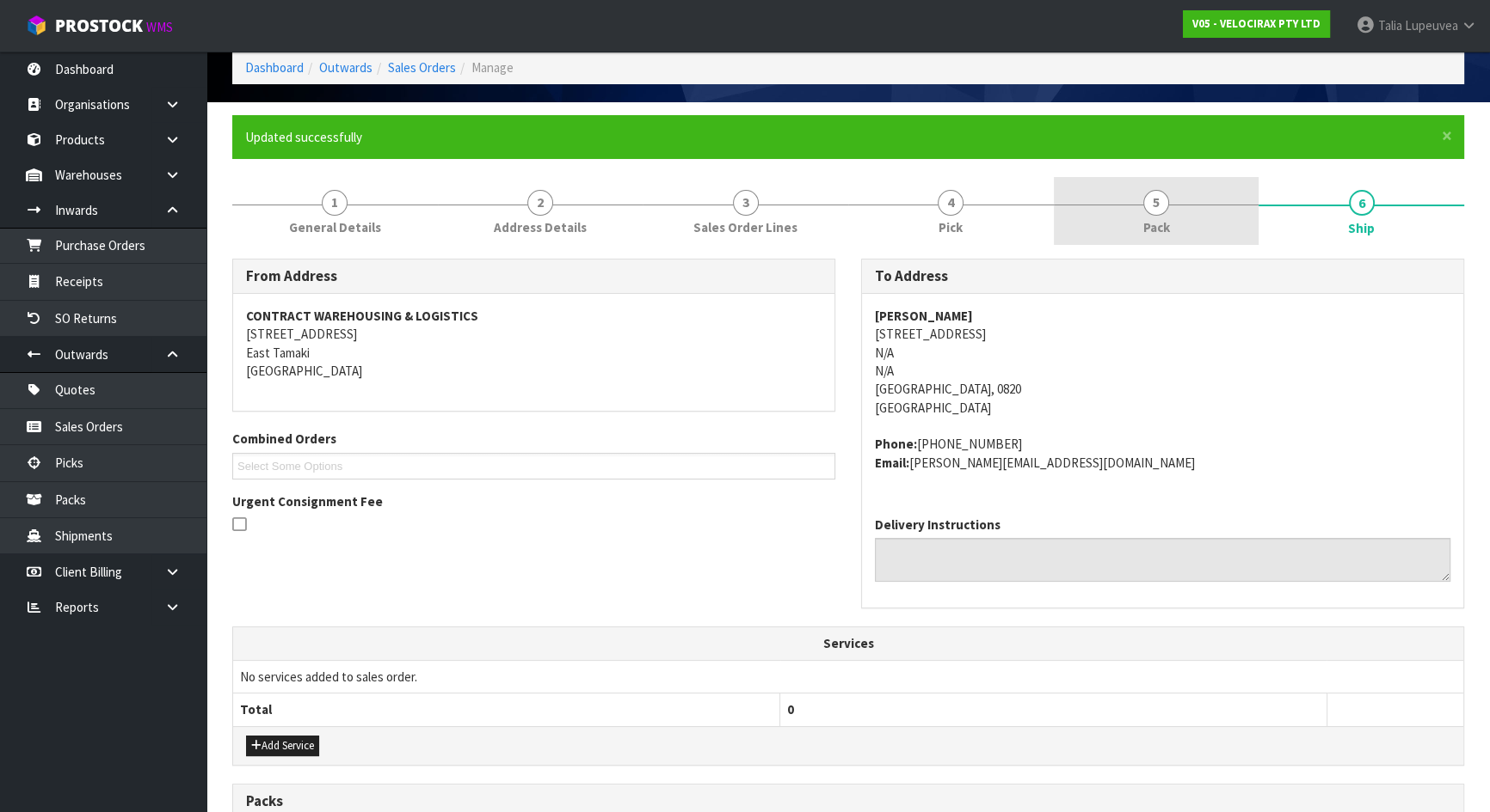
click at [1194, 197] on link "5 Pack" at bounding box center [1157, 211] width 206 height 68
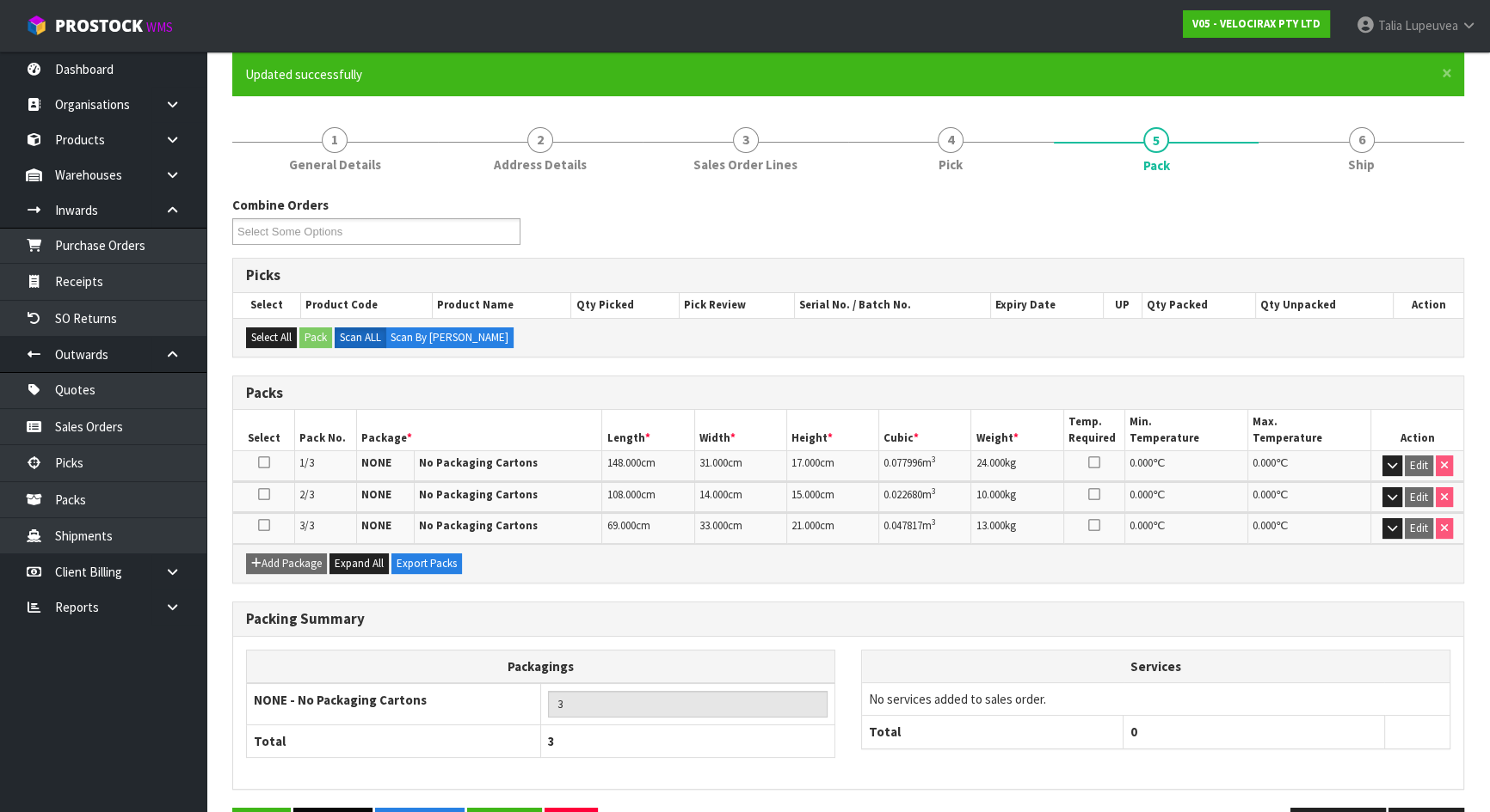
scroll to position [198, 0]
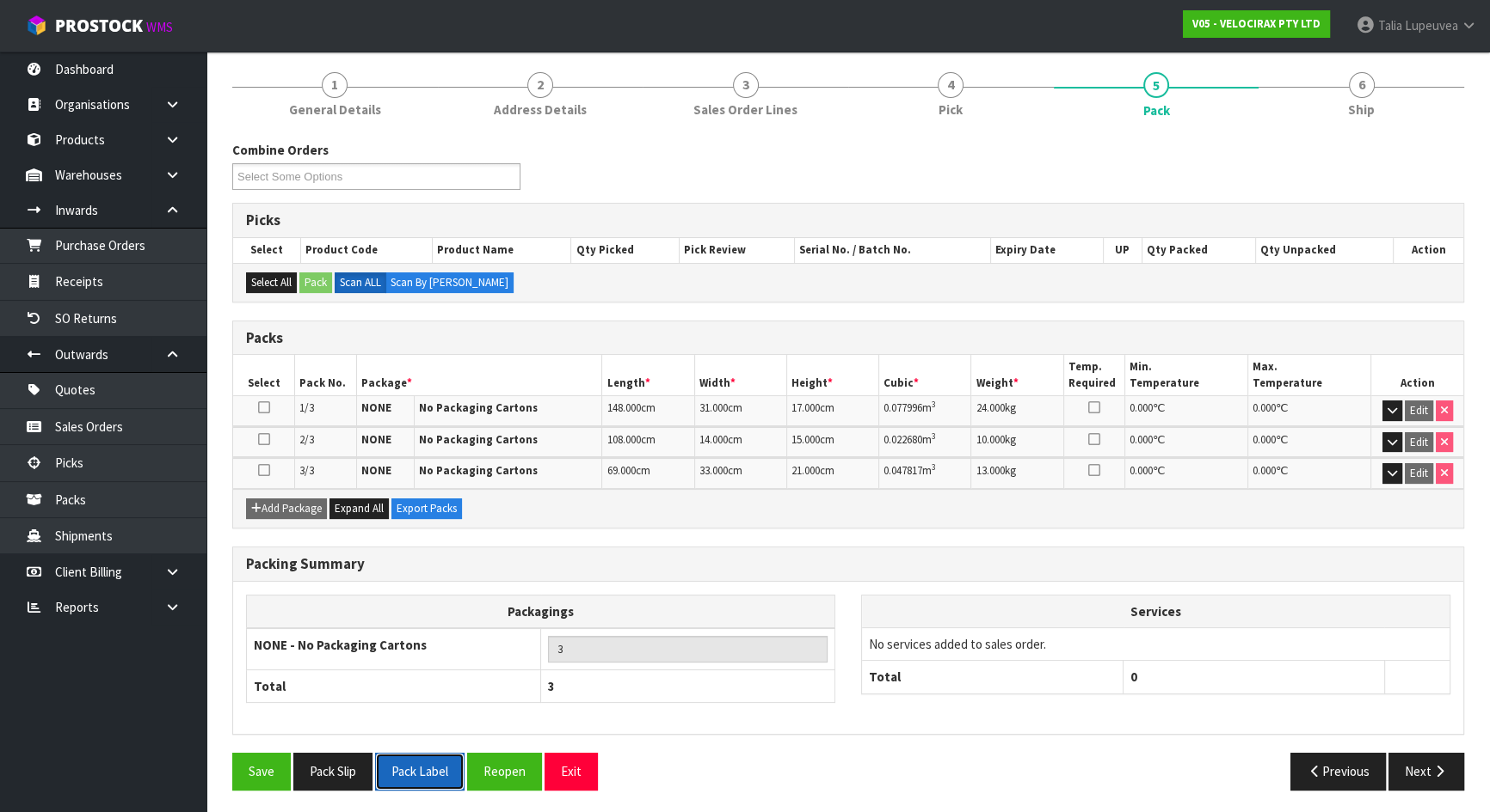
click at [403, 770] on button "Pack Label" at bounding box center [419, 772] width 89 height 37
click at [337, 771] on button "Pack Slip" at bounding box center [332, 772] width 79 height 37
click at [293, 753] on button "Pack Slip" at bounding box center [332, 772] width 79 height 37
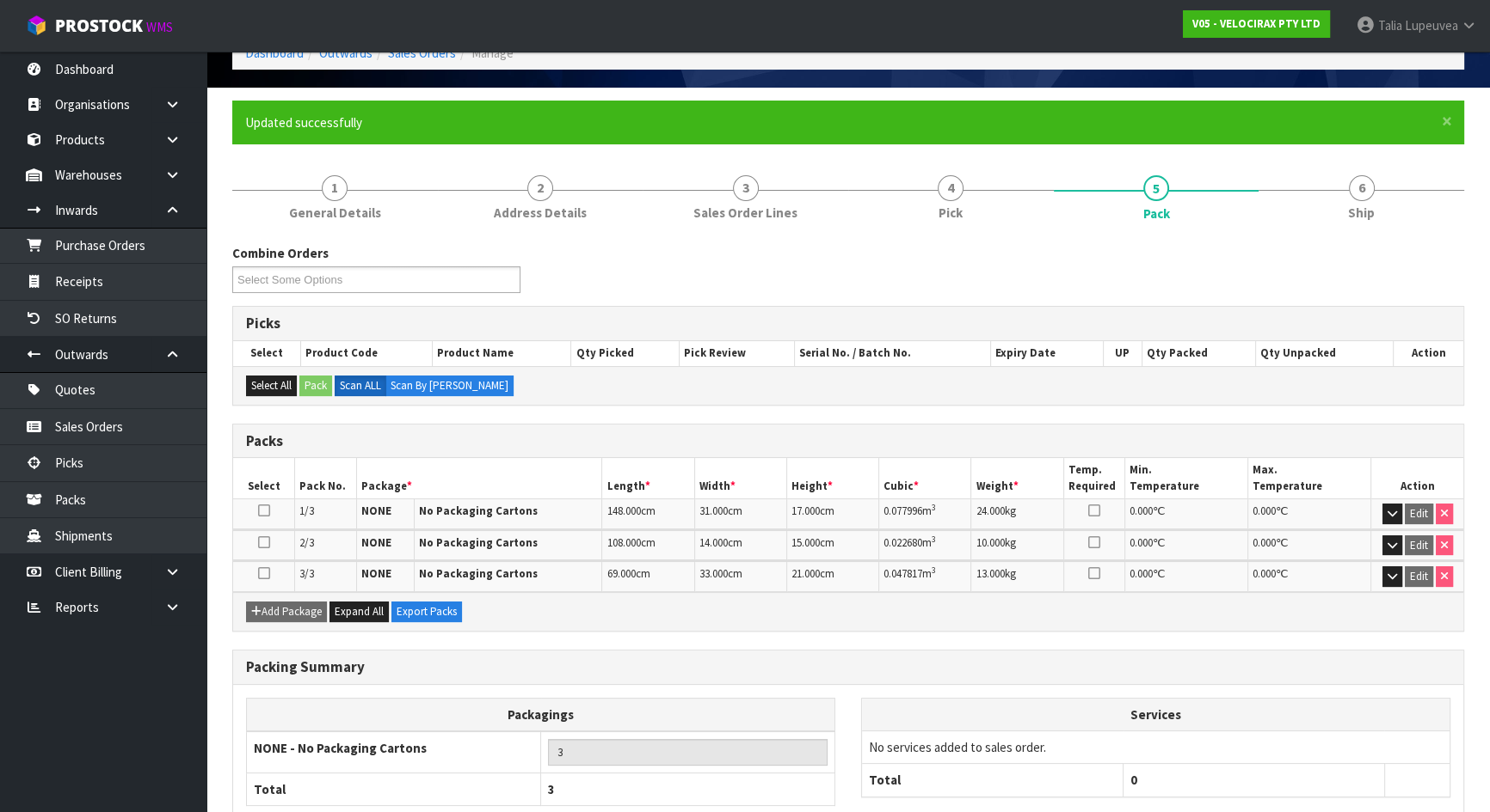
scroll to position [0, 0]
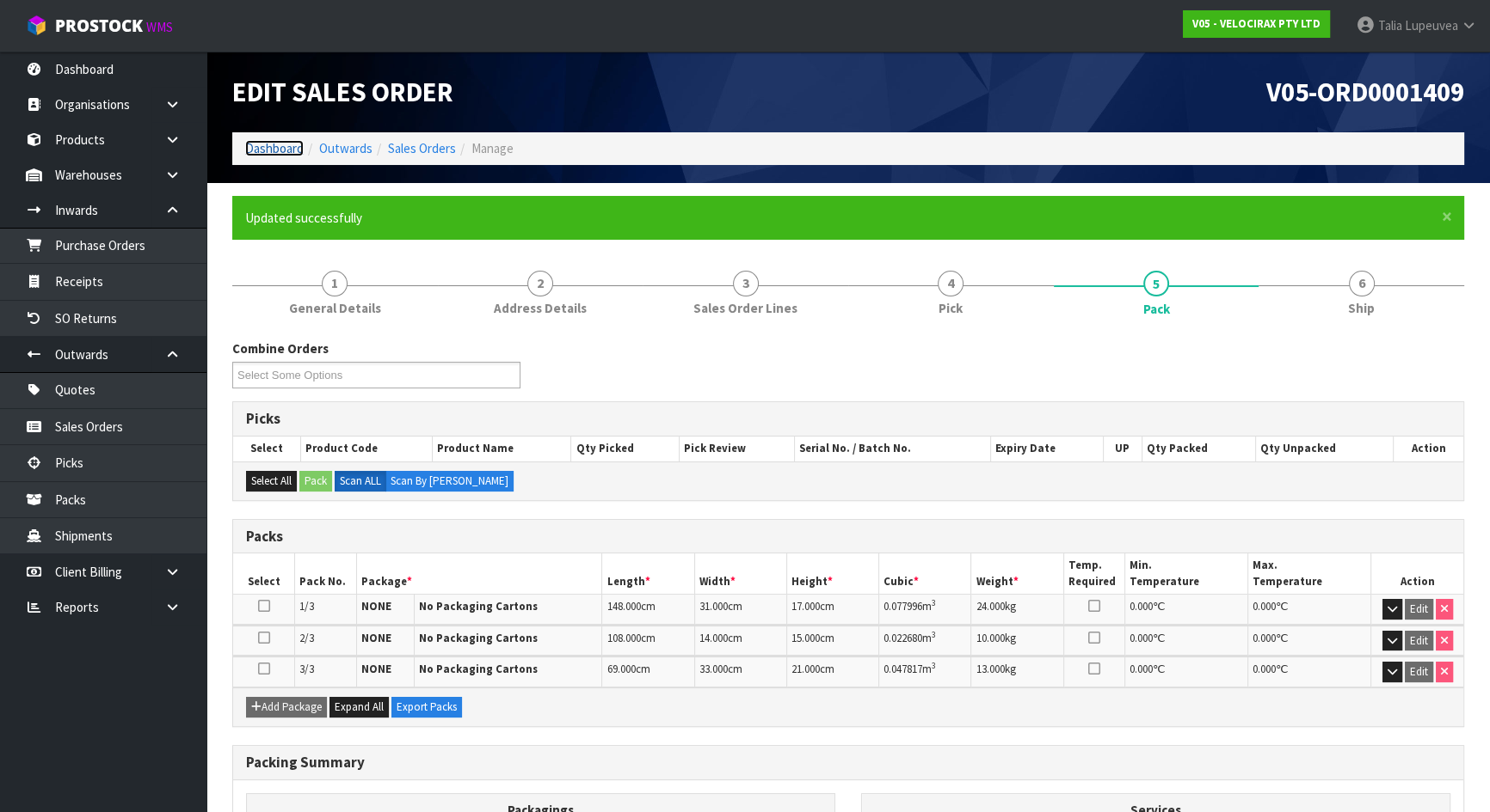
click at [299, 151] on link "Dashboard" at bounding box center [274, 149] width 59 height 17
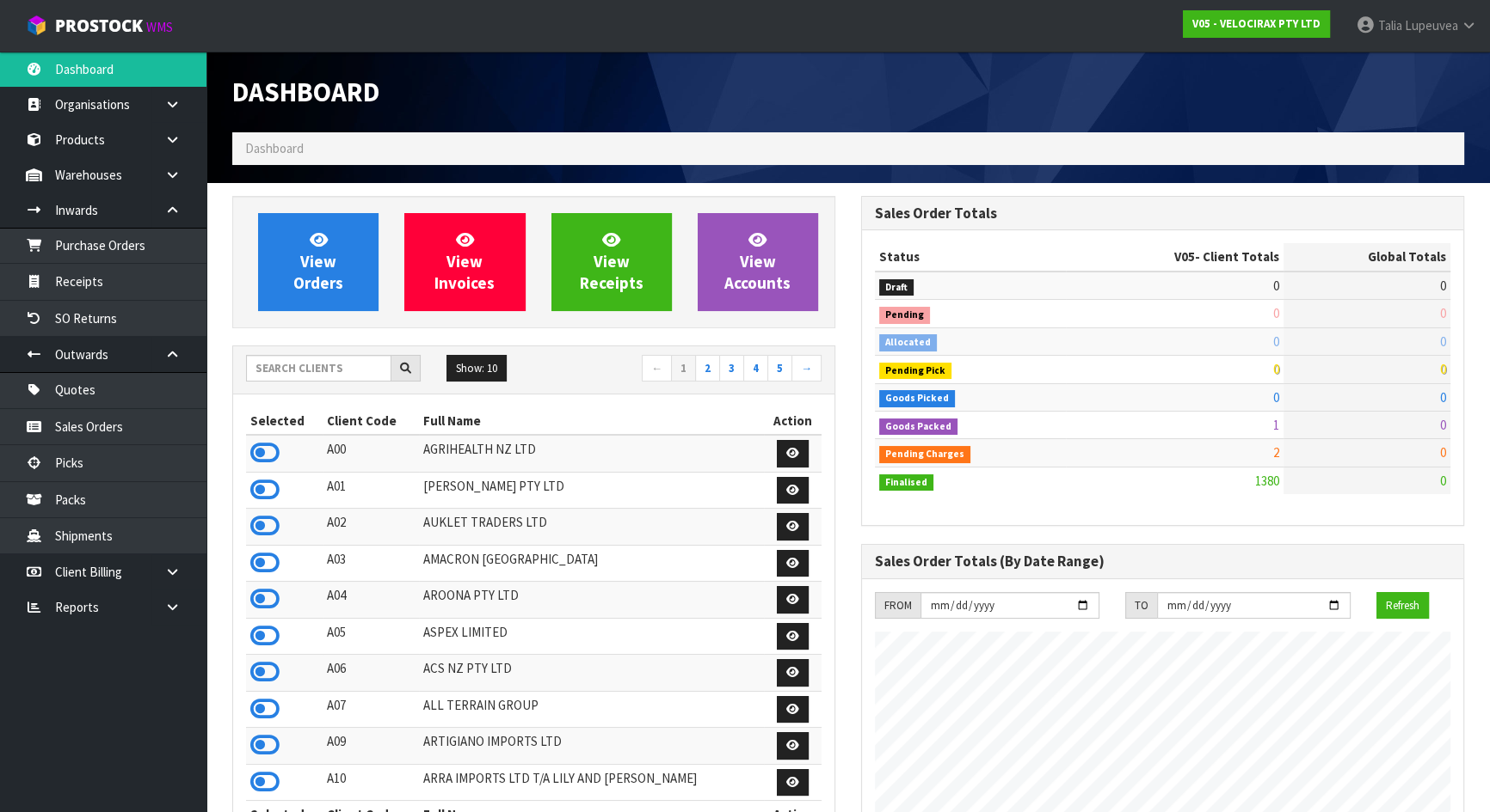
scroll to position [1337, 628]
click at [327, 368] on input "text" at bounding box center [319, 368] width 145 height 27
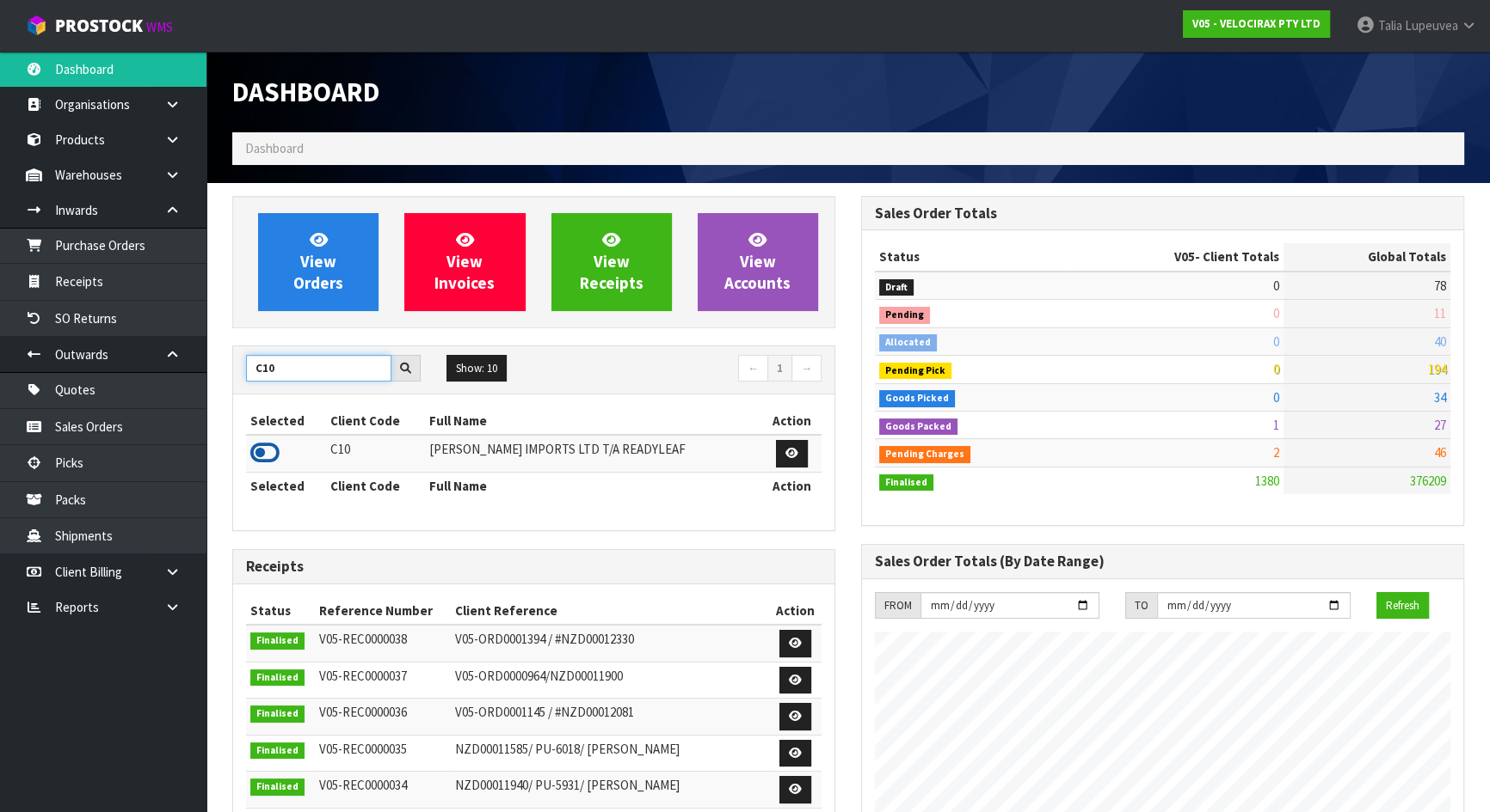
type input "C10"
click at [256, 451] on icon at bounding box center [265, 453] width 29 height 26
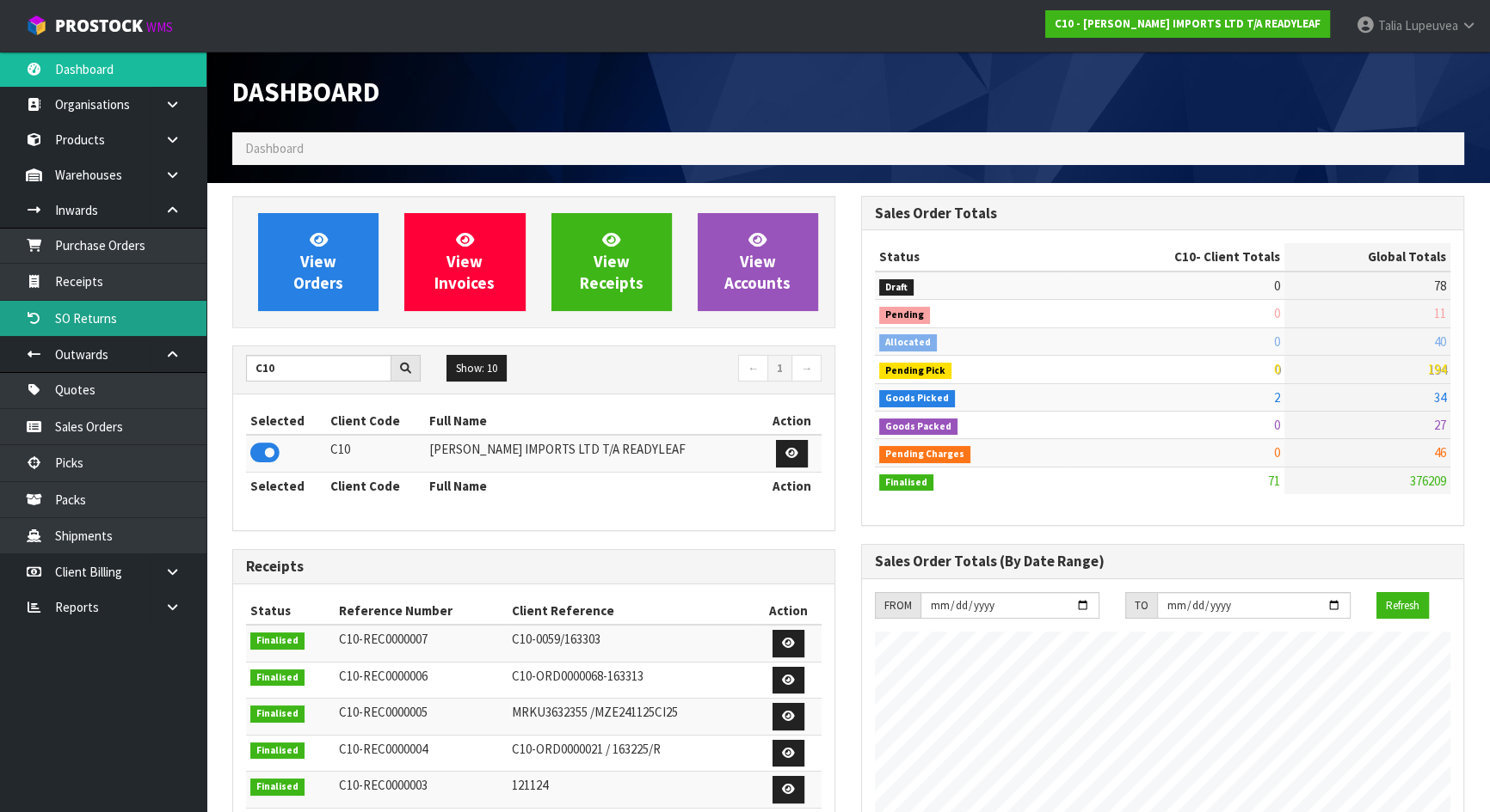
scroll to position [1077, 628]
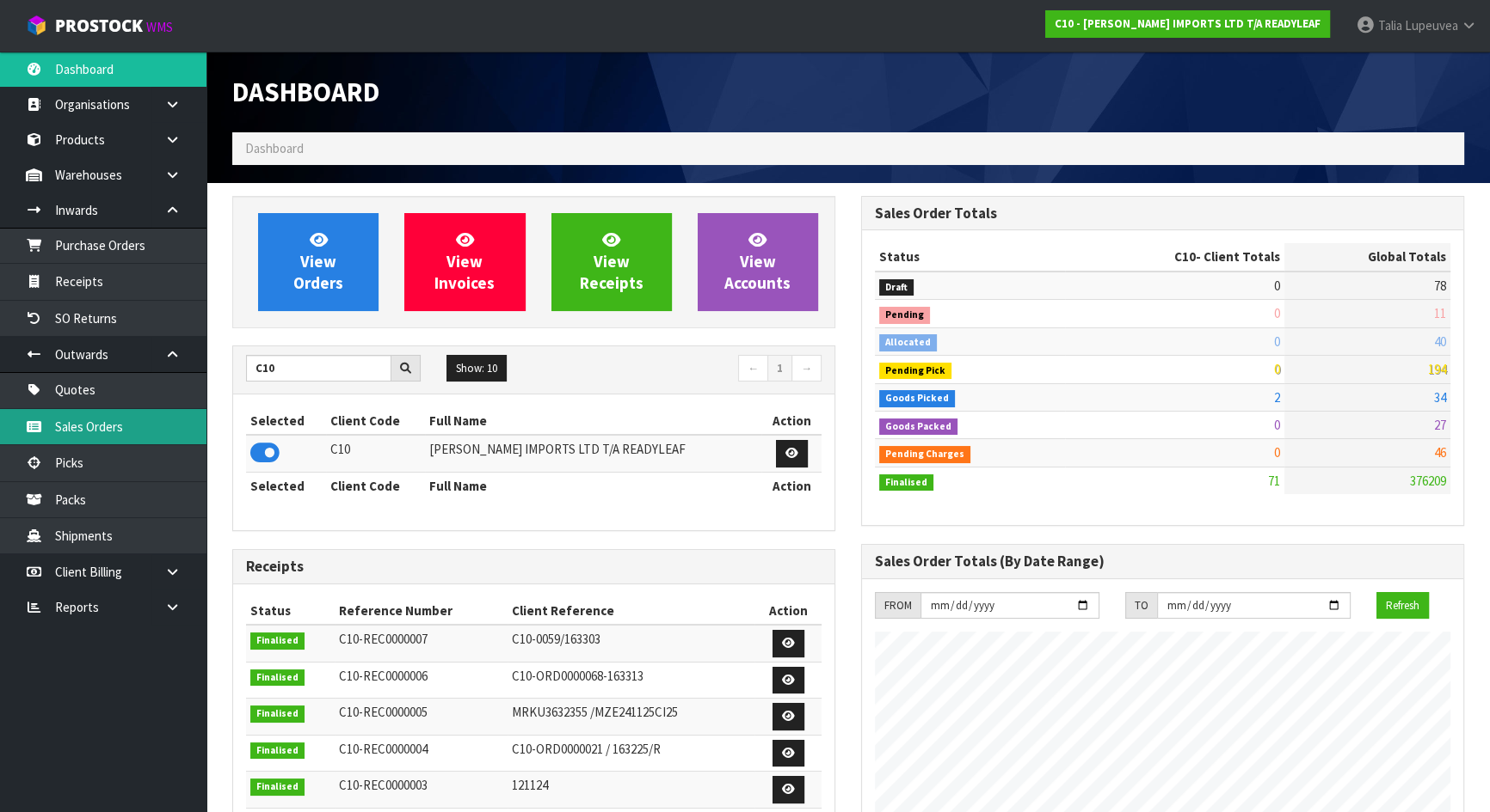
click at [134, 416] on link "Sales Orders" at bounding box center [103, 427] width 207 height 35
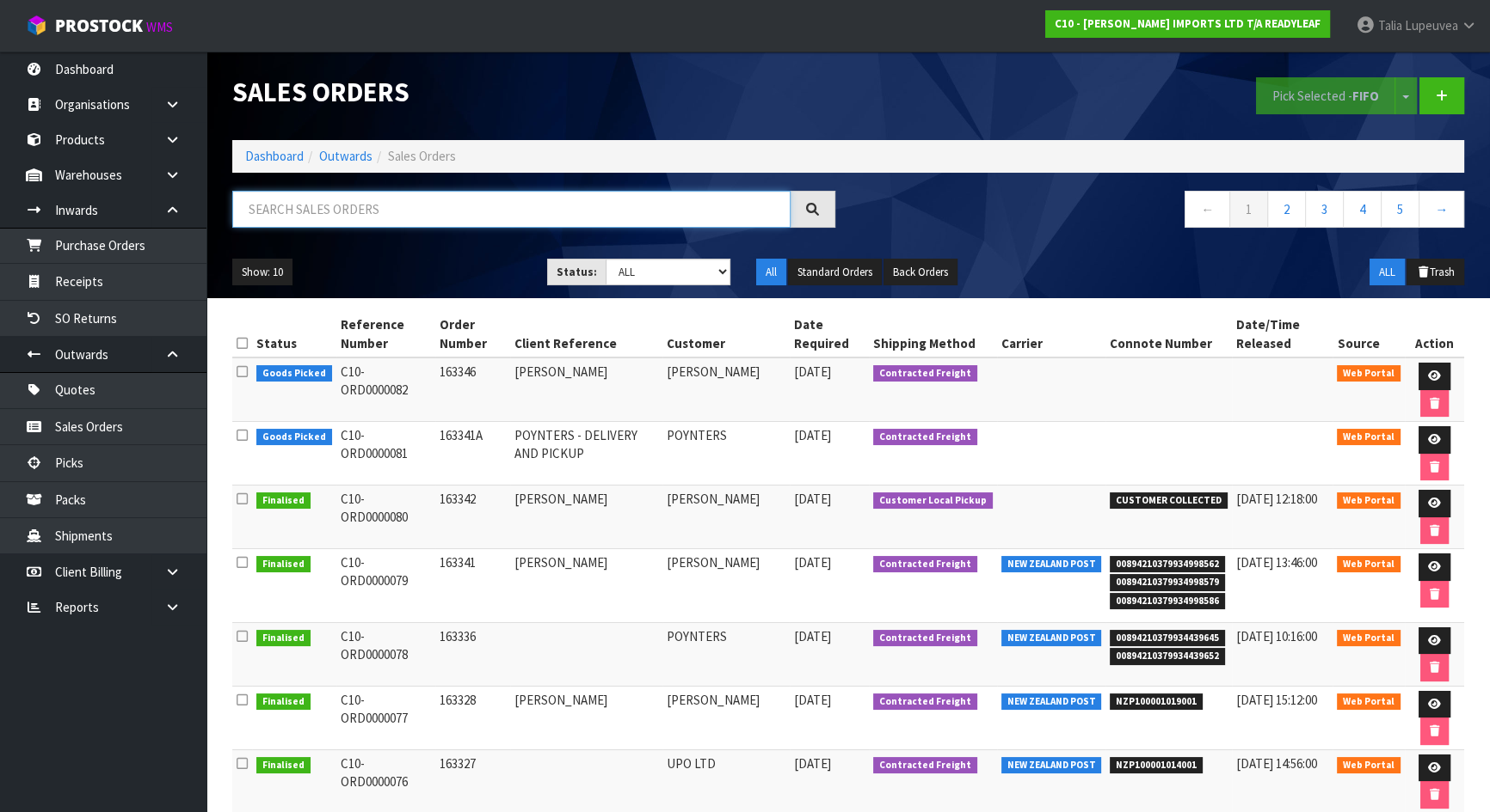
click at [312, 211] on input "text" at bounding box center [511, 209] width 558 height 37
type input "JOB-0407110"
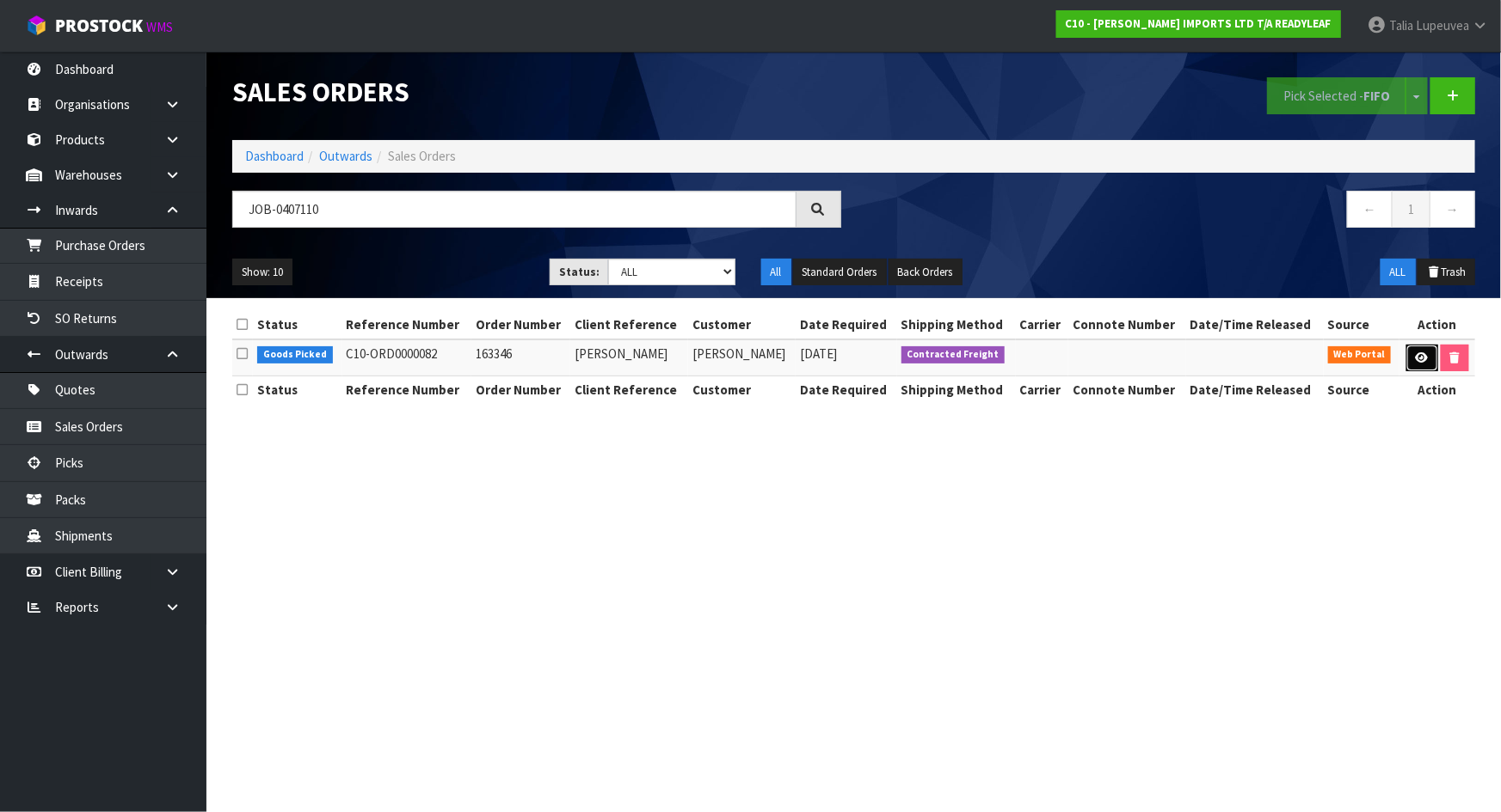
click at [1415, 363] on link at bounding box center [1422, 359] width 32 height 28
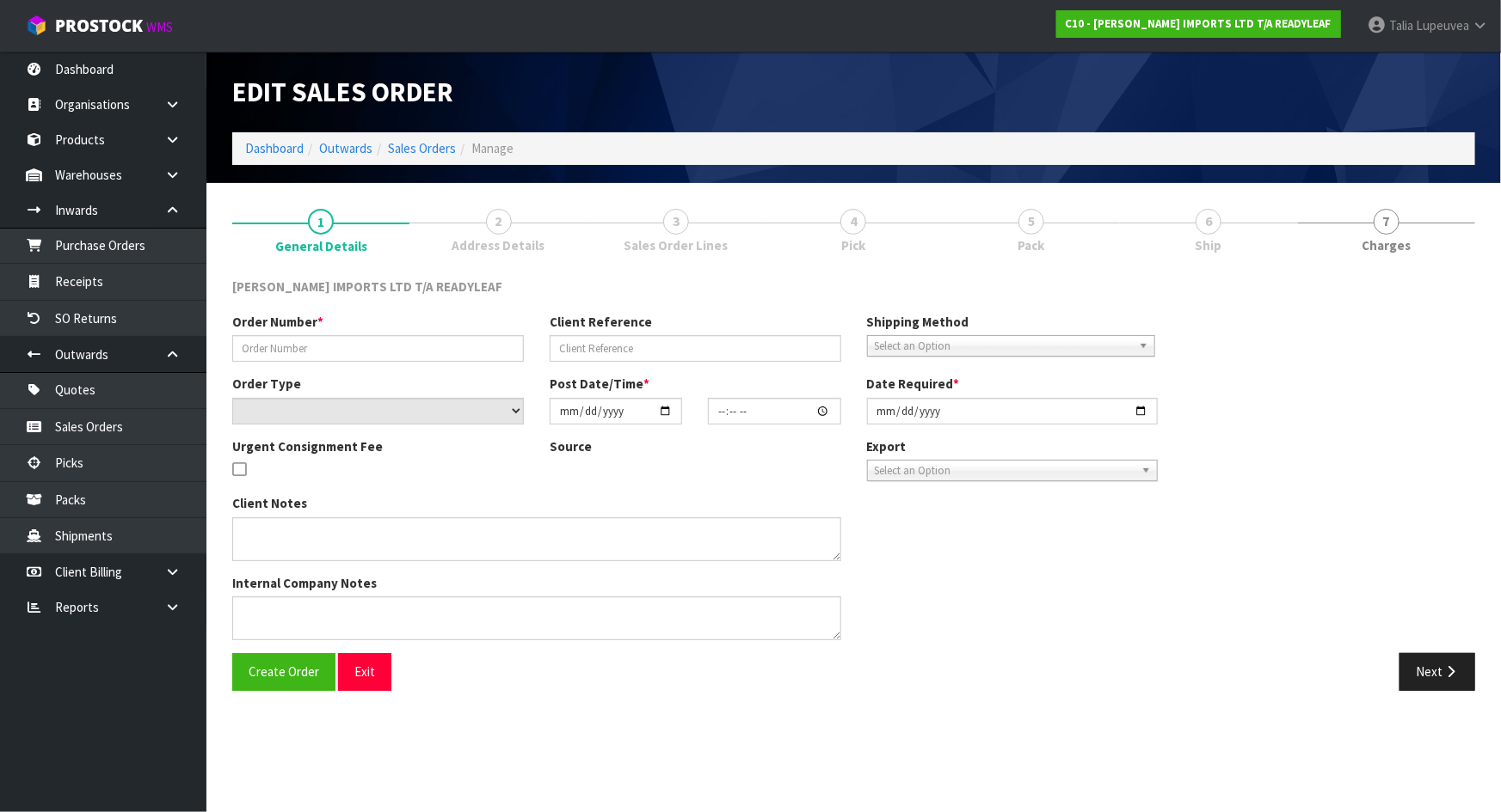
type input "163346"
type input "JACKIE"
select select "number:0"
type input "2025-08-11"
type input "13:15:00.000"
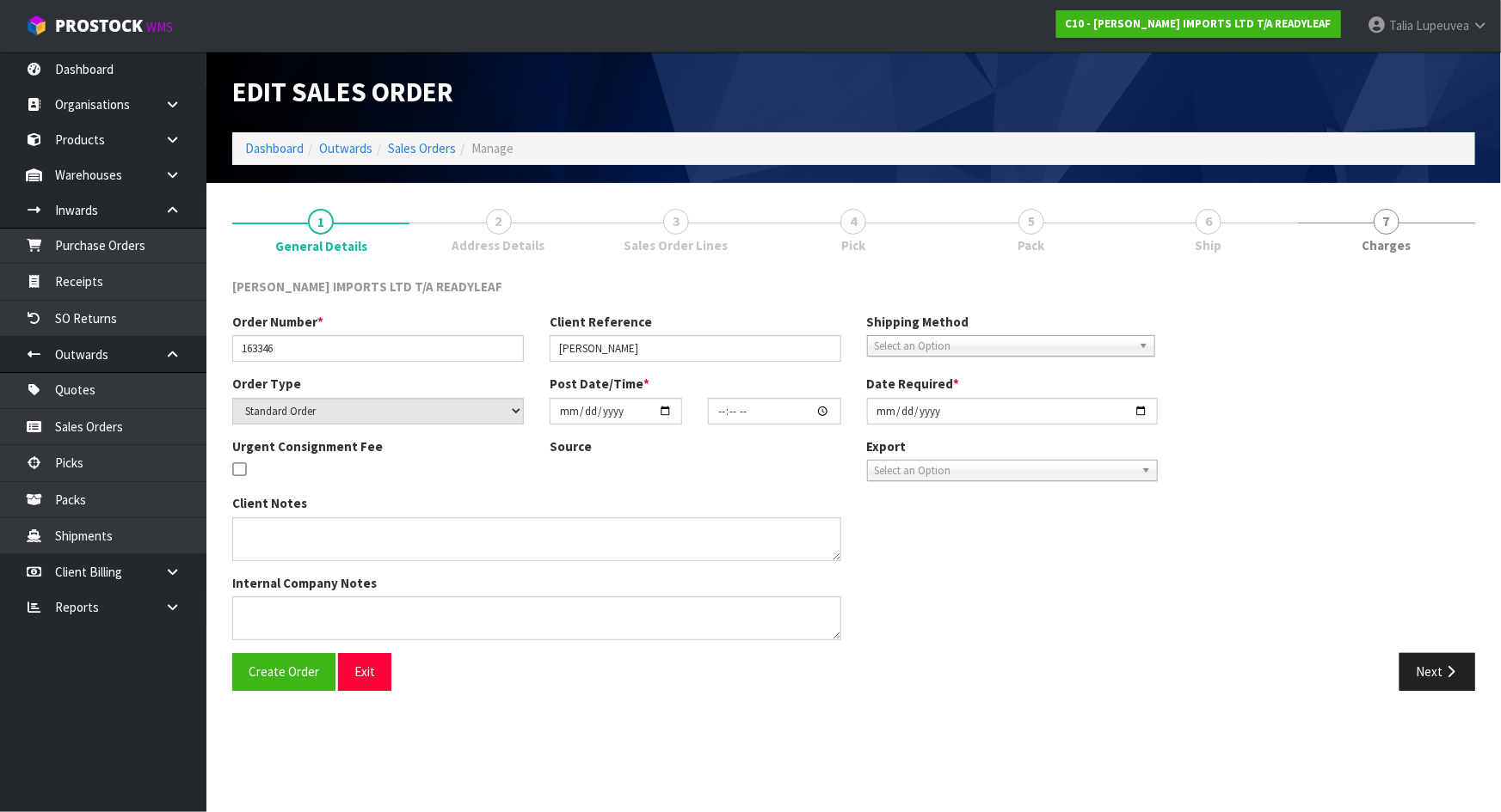
type input "2025-08-12"
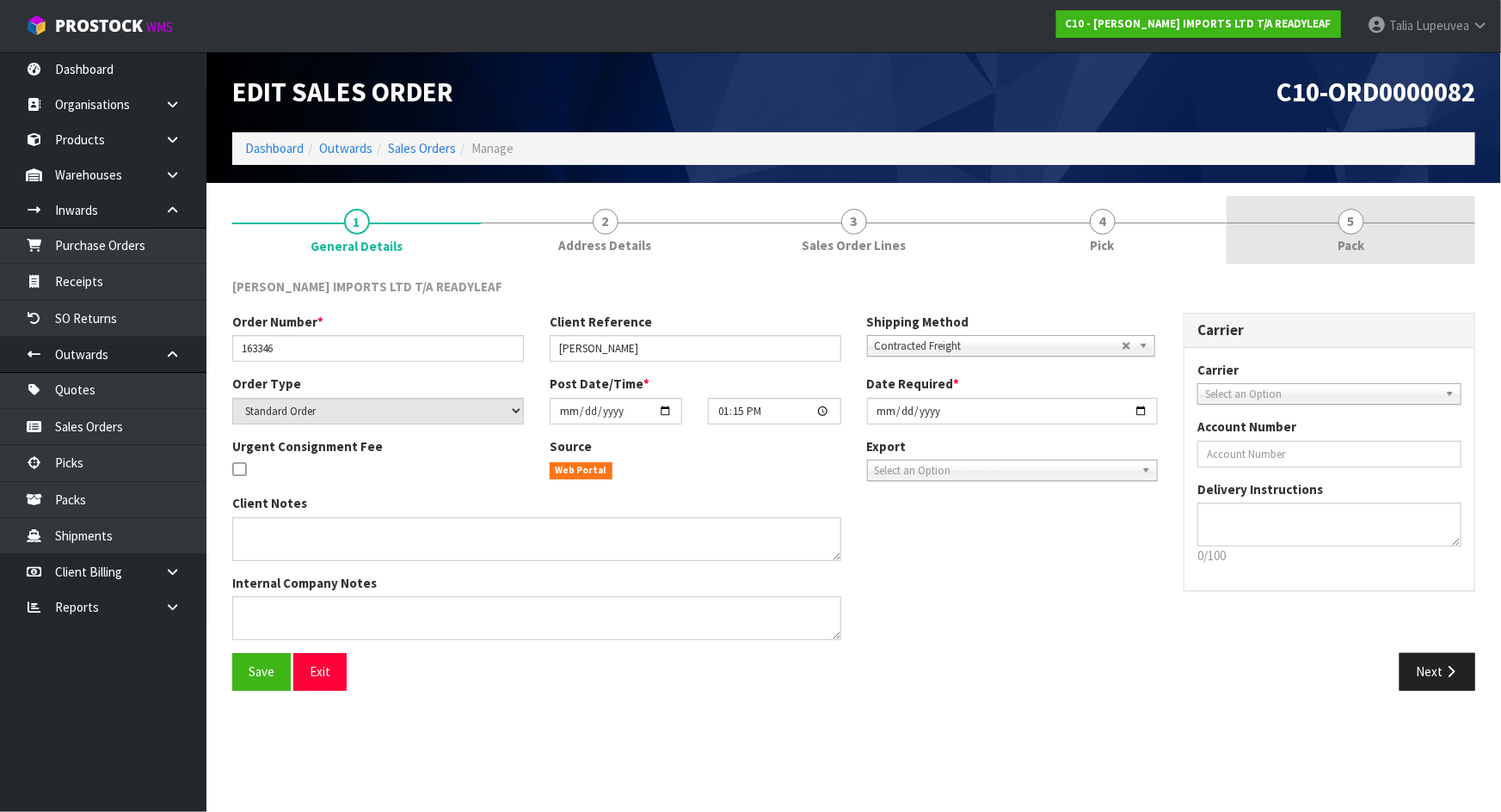
click at [1370, 238] on link "5 Pack" at bounding box center [1350, 230] width 249 height 68
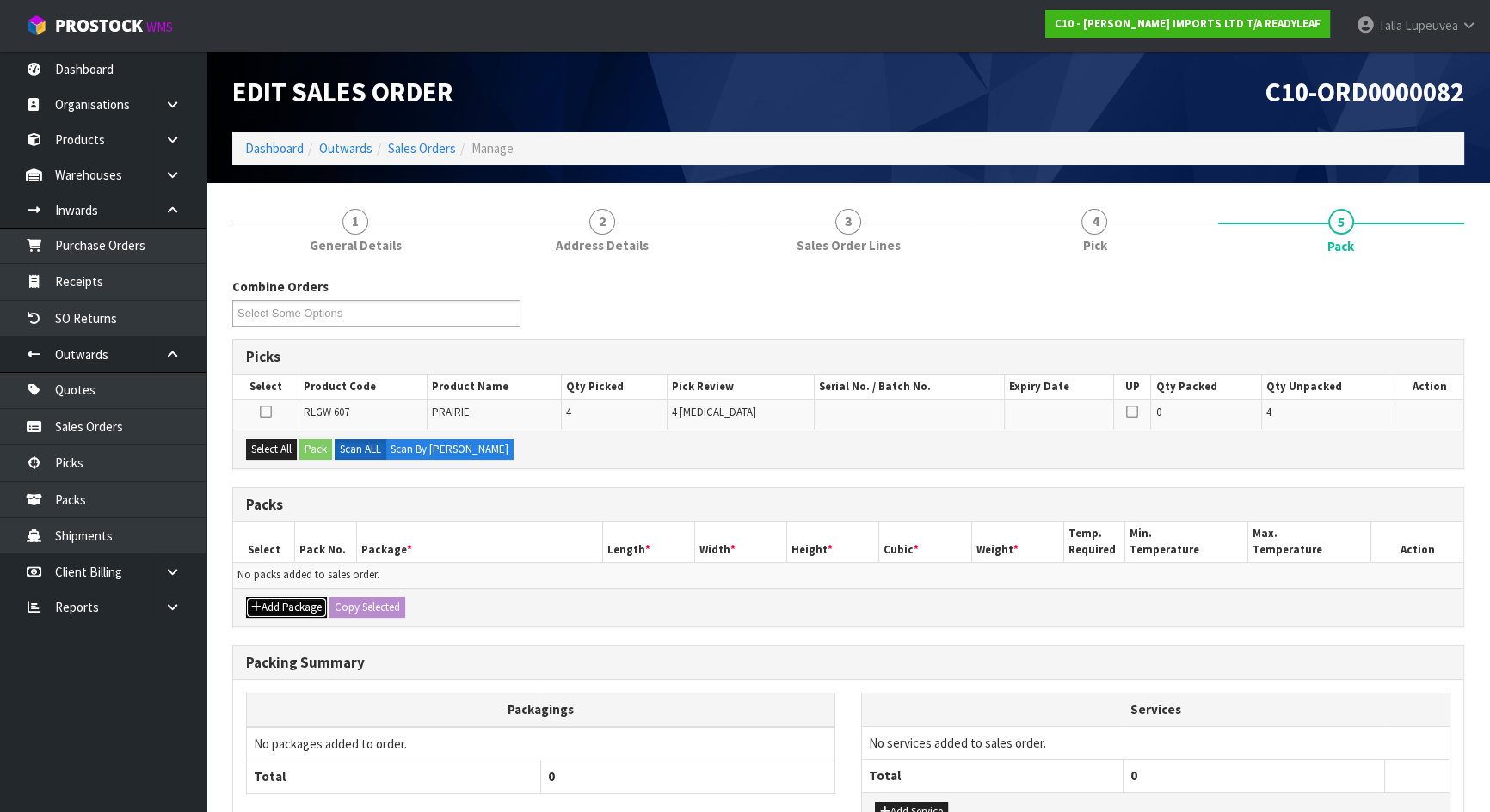
click at [294, 601] on button "Add Package" at bounding box center [286, 607] width 81 height 20
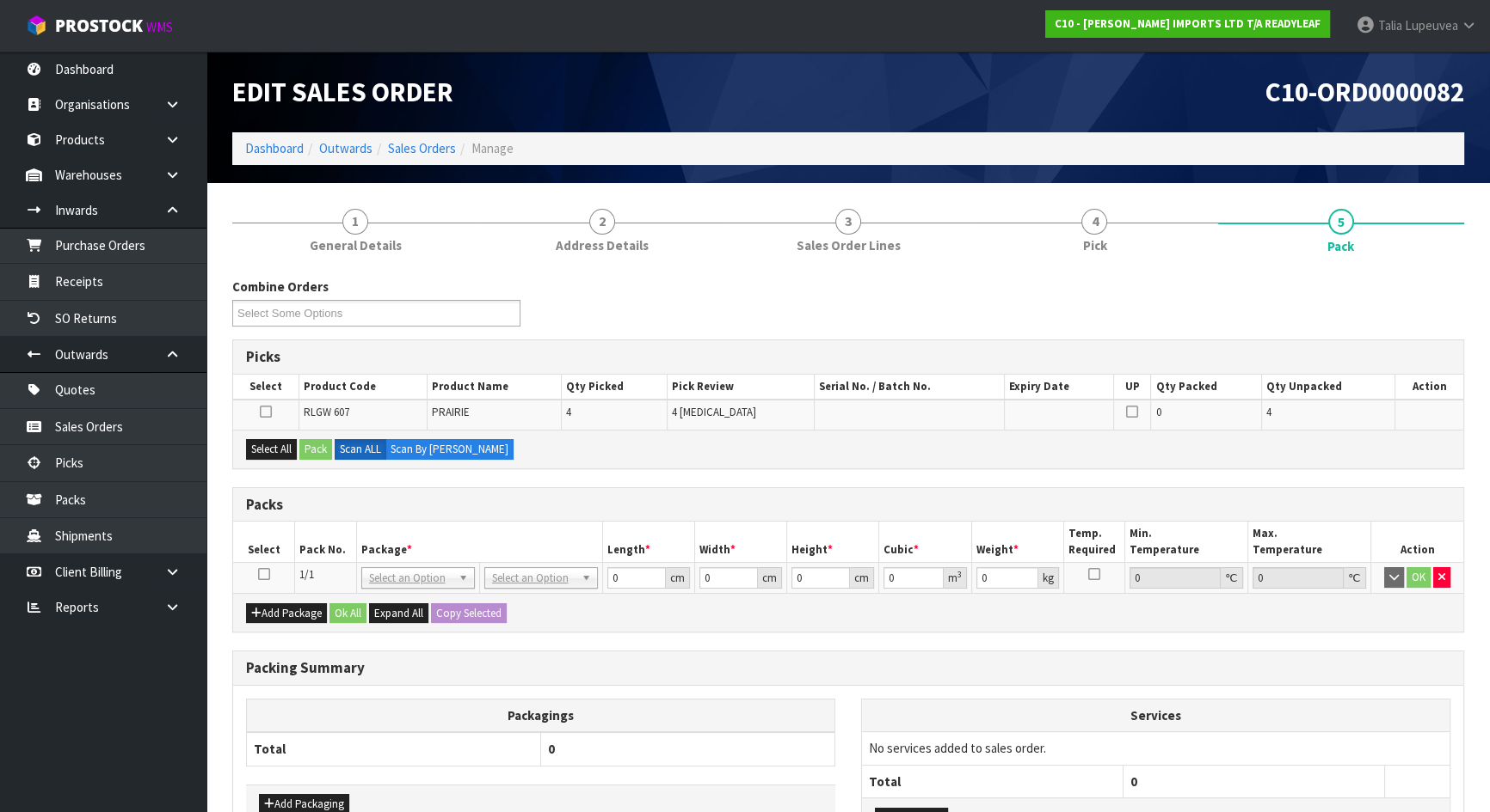
click at [263, 574] on icon at bounding box center [263, 574] width 12 height 1
click at [281, 450] on button "Select All" at bounding box center [271, 450] width 50 height 20
click at [317, 448] on button "Pack" at bounding box center [316, 450] width 33 height 20
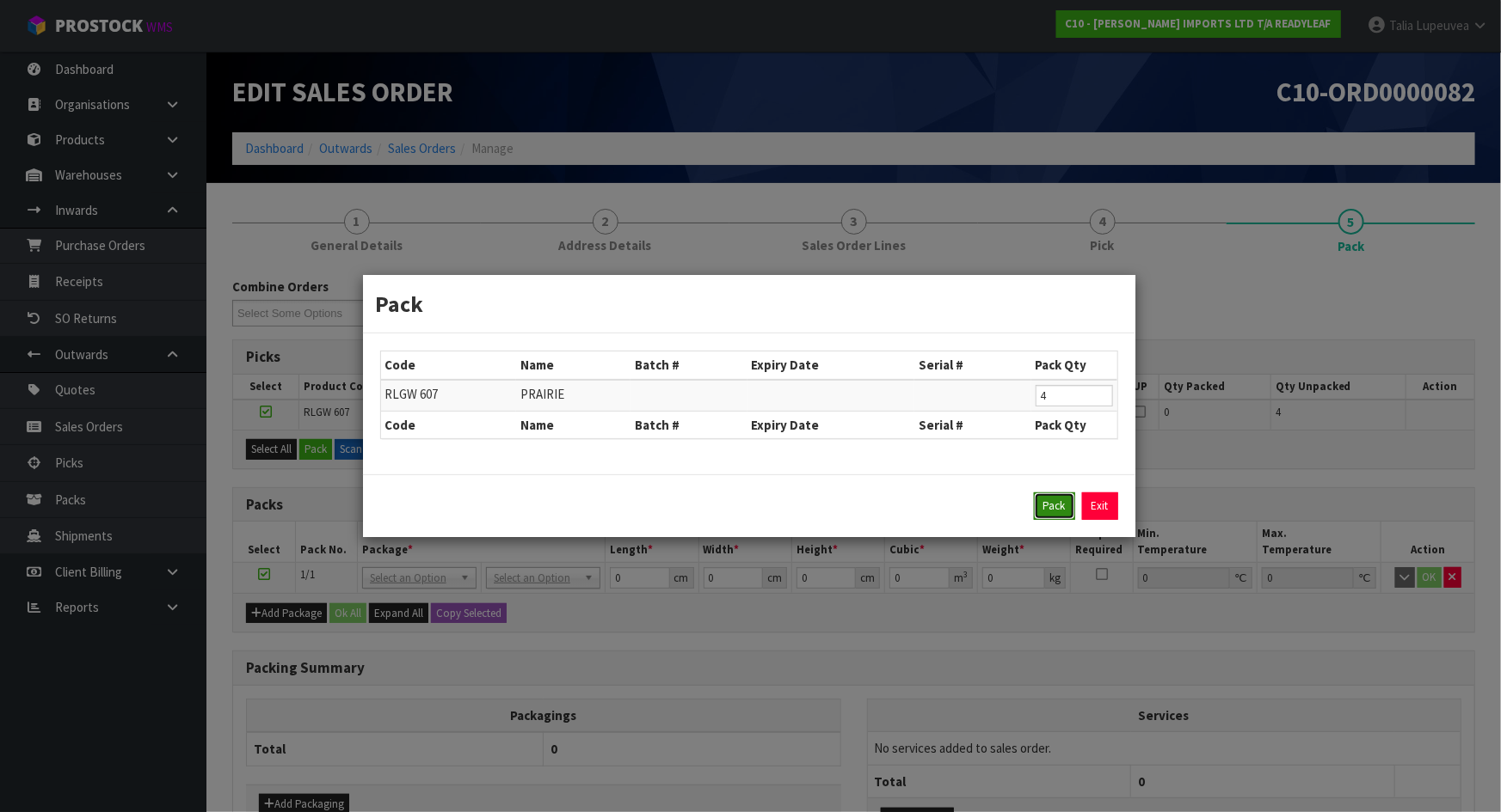
click at [1041, 506] on button "Pack" at bounding box center [1054, 506] width 41 height 28
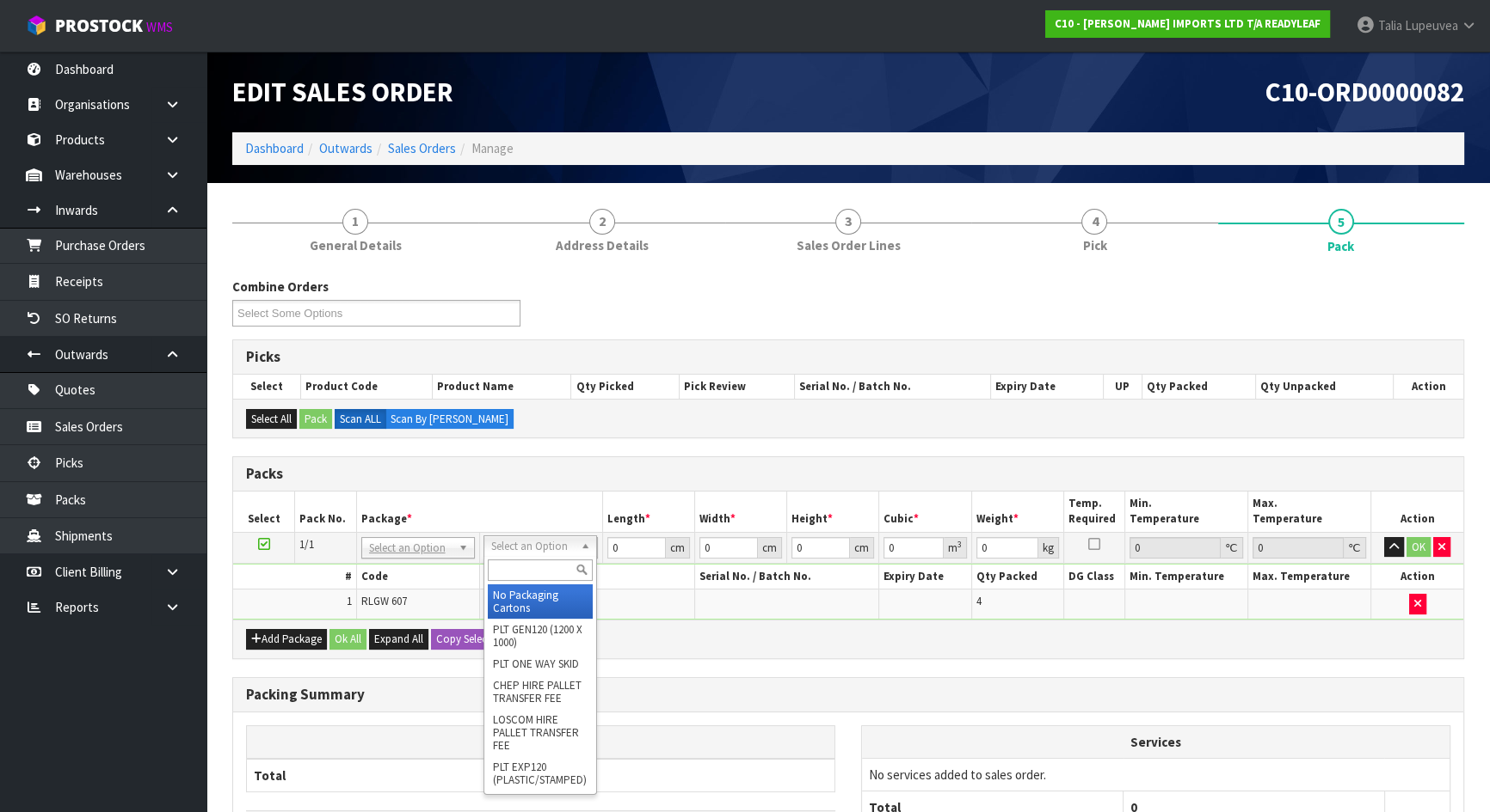
click at [512, 563] on input "text" at bounding box center [540, 570] width 105 height 21
type input "oc"
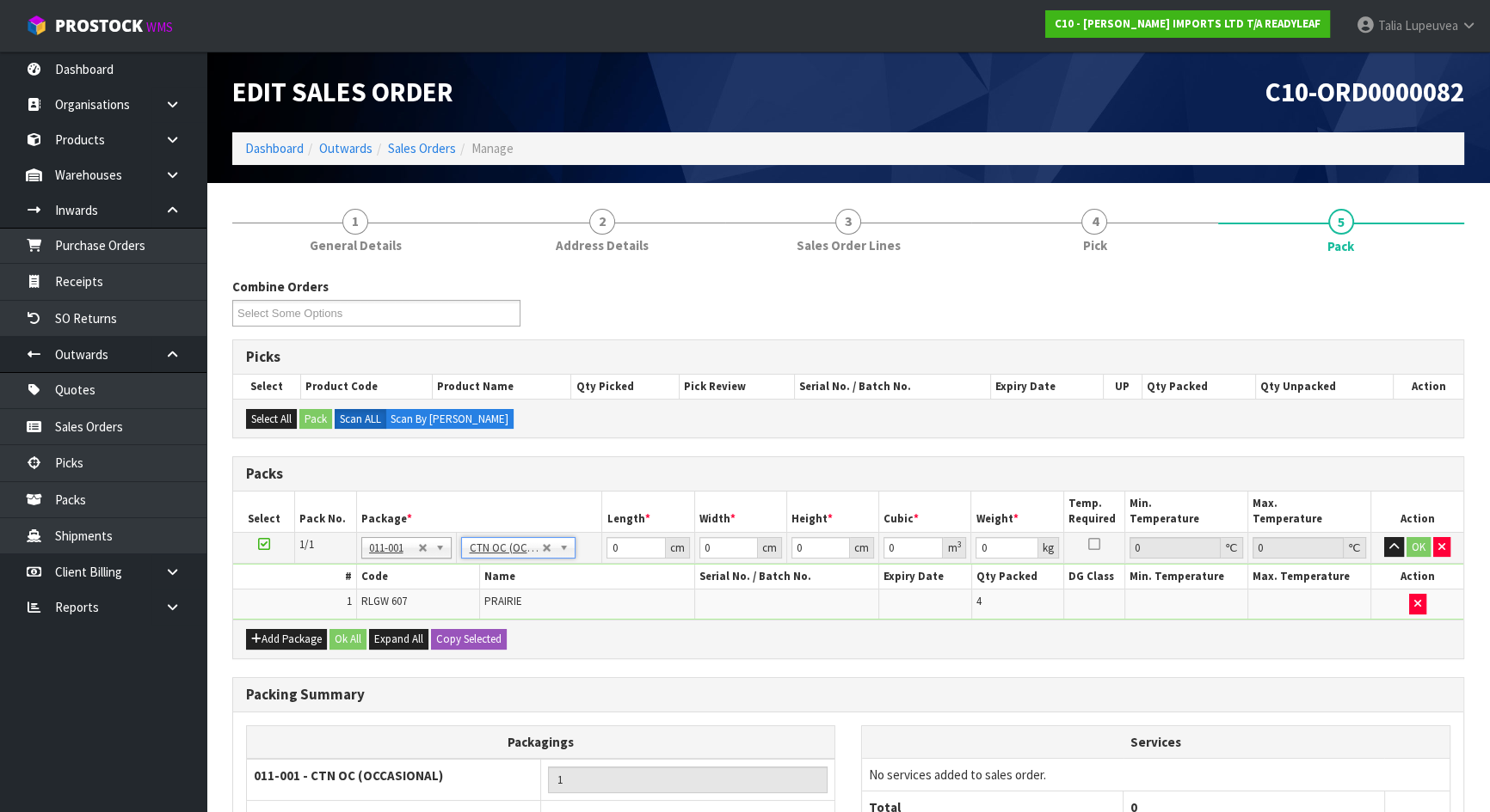
type input "10"
drag, startPoint x: 628, startPoint y: 545, endPoint x: 601, endPoint y: 551, distance: 27.7
click at [602, 551] on td "0 cm" at bounding box center [648, 548] width 92 height 31
type input "104"
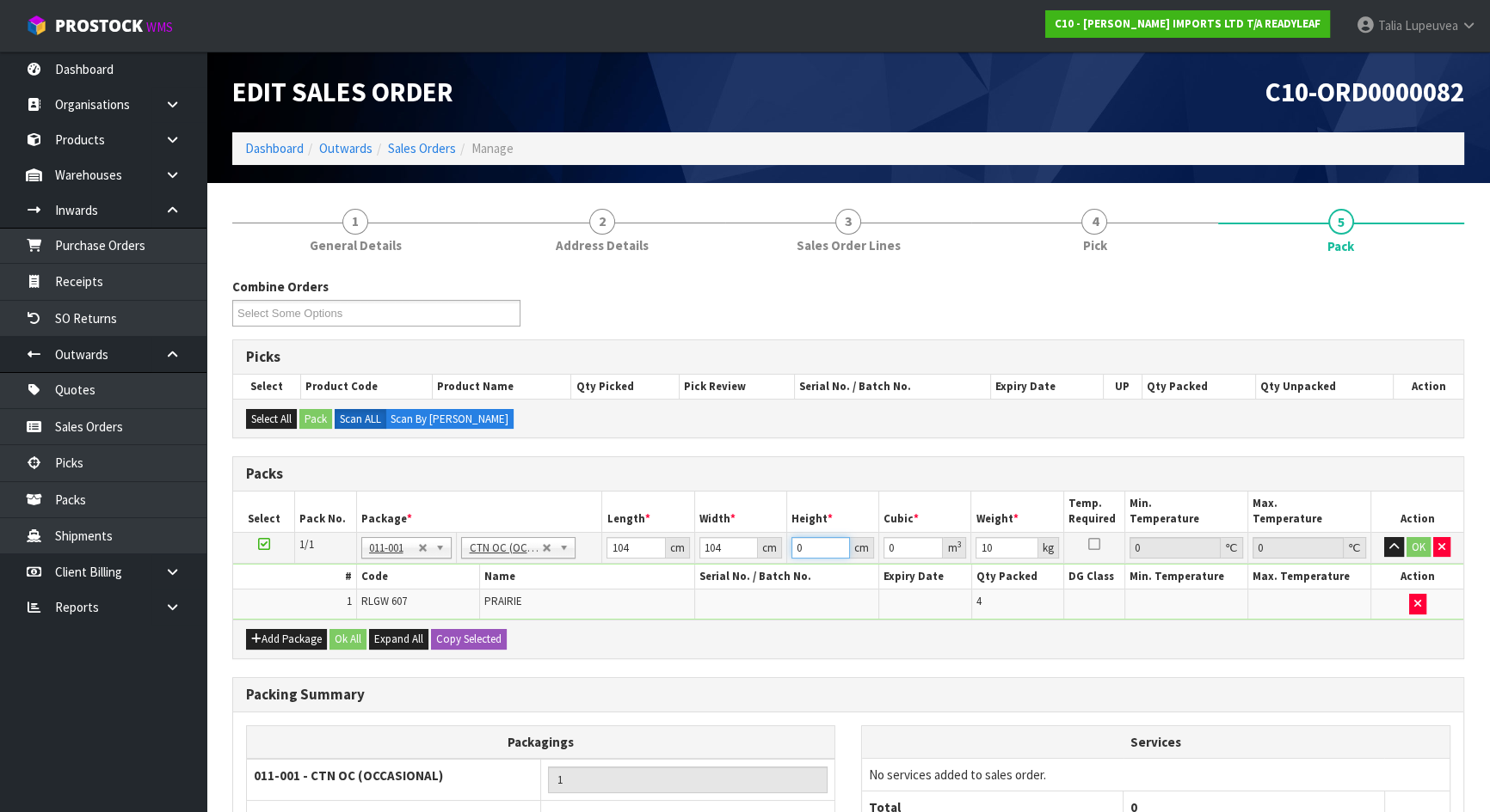
drag, startPoint x: 809, startPoint y: 541, endPoint x: 784, endPoint y: 551, distance: 26.9
click at [784, 551] on tr "1/1 NONE 007-001 007-002 007-004 007-009 007-013 007-014 007-015 007-017 007-01…" at bounding box center [848, 548] width 1230 height 31
type input "1"
type input "0.010816"
type input "17"
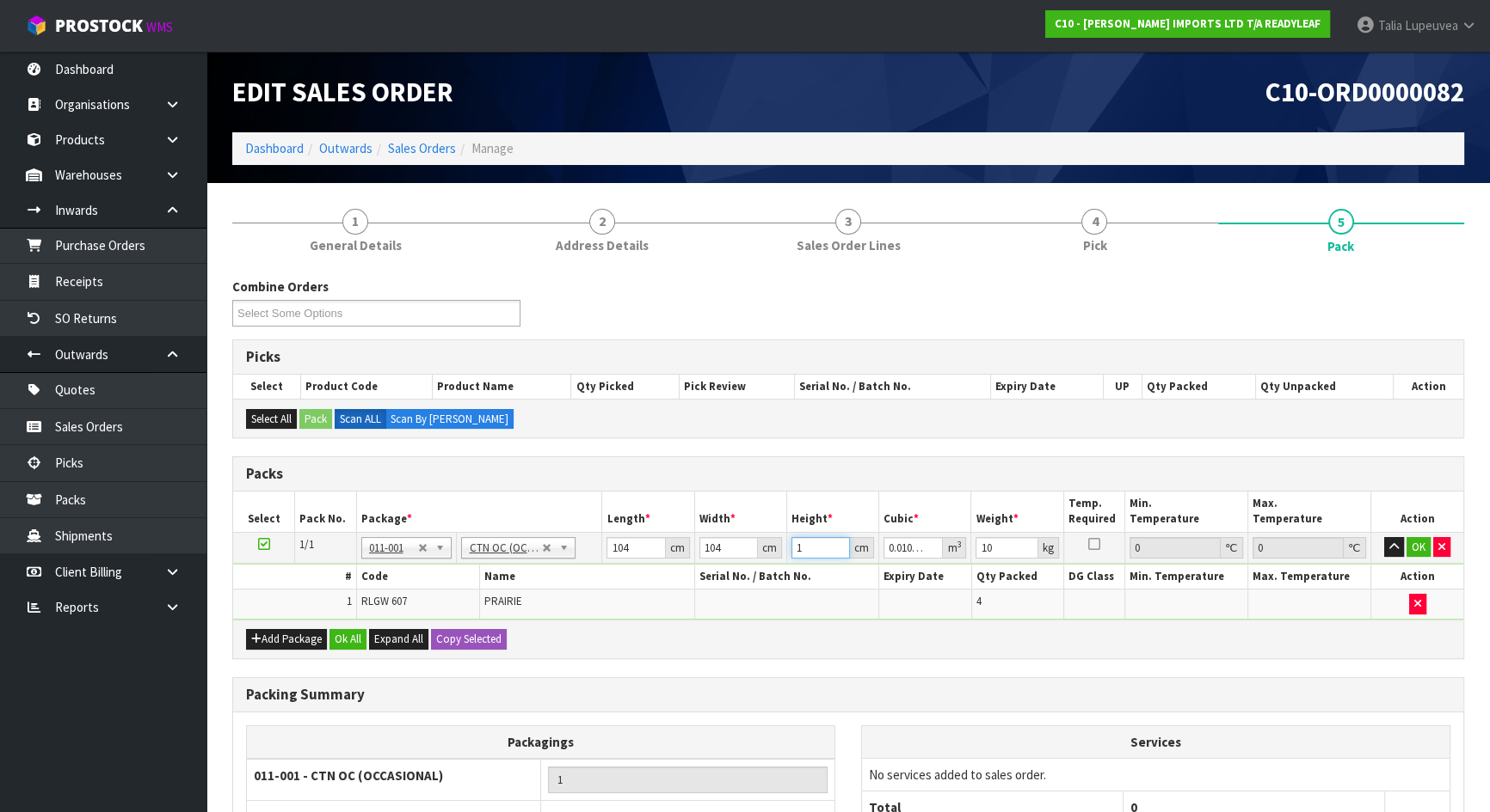
type input "0.183872"
type input "17"
type input "13"
click at [1412, 543] on button "OK" at bounding box center [1418, 548] width 24 height 20
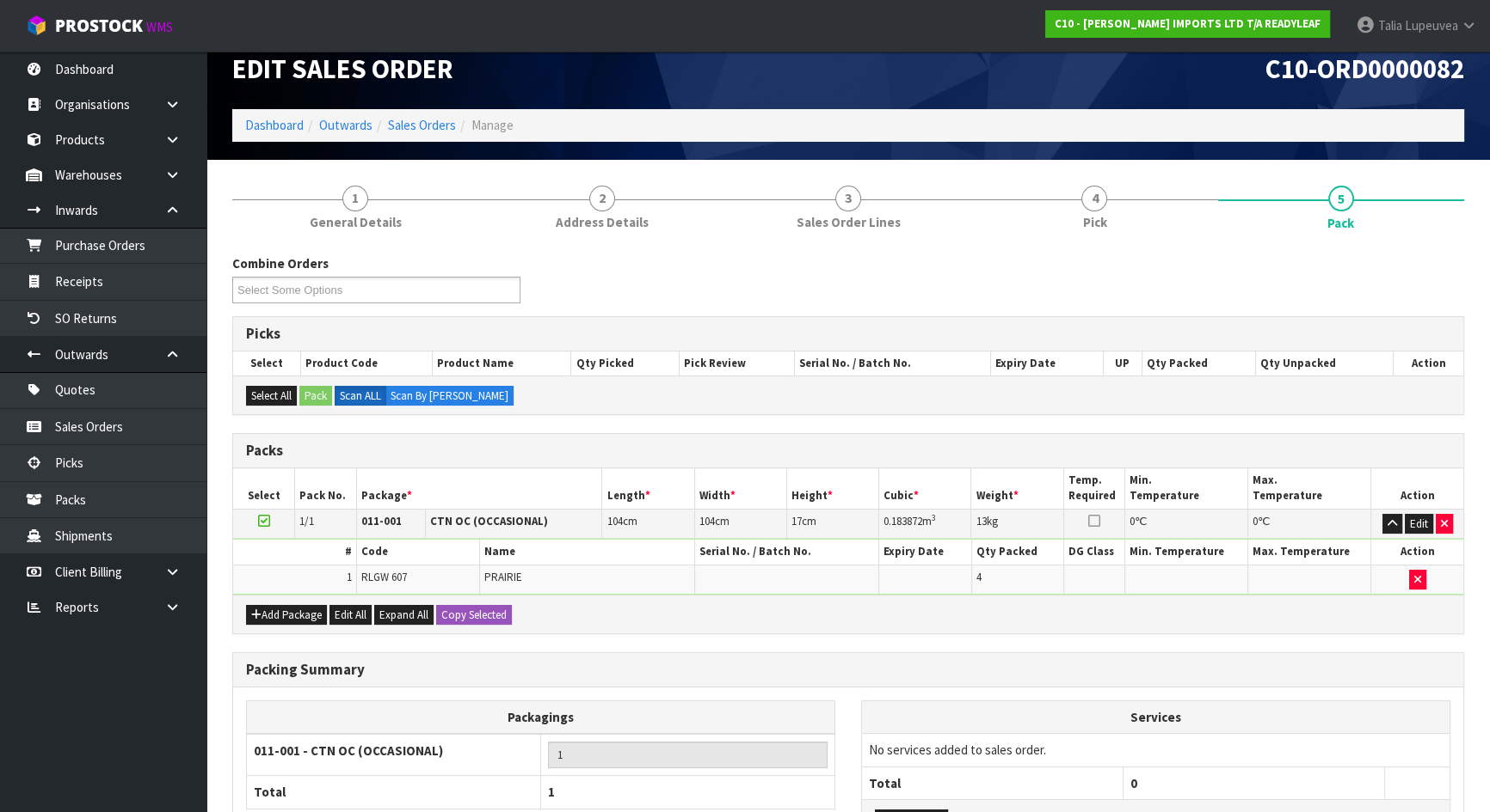
scroll to position [168, 0]
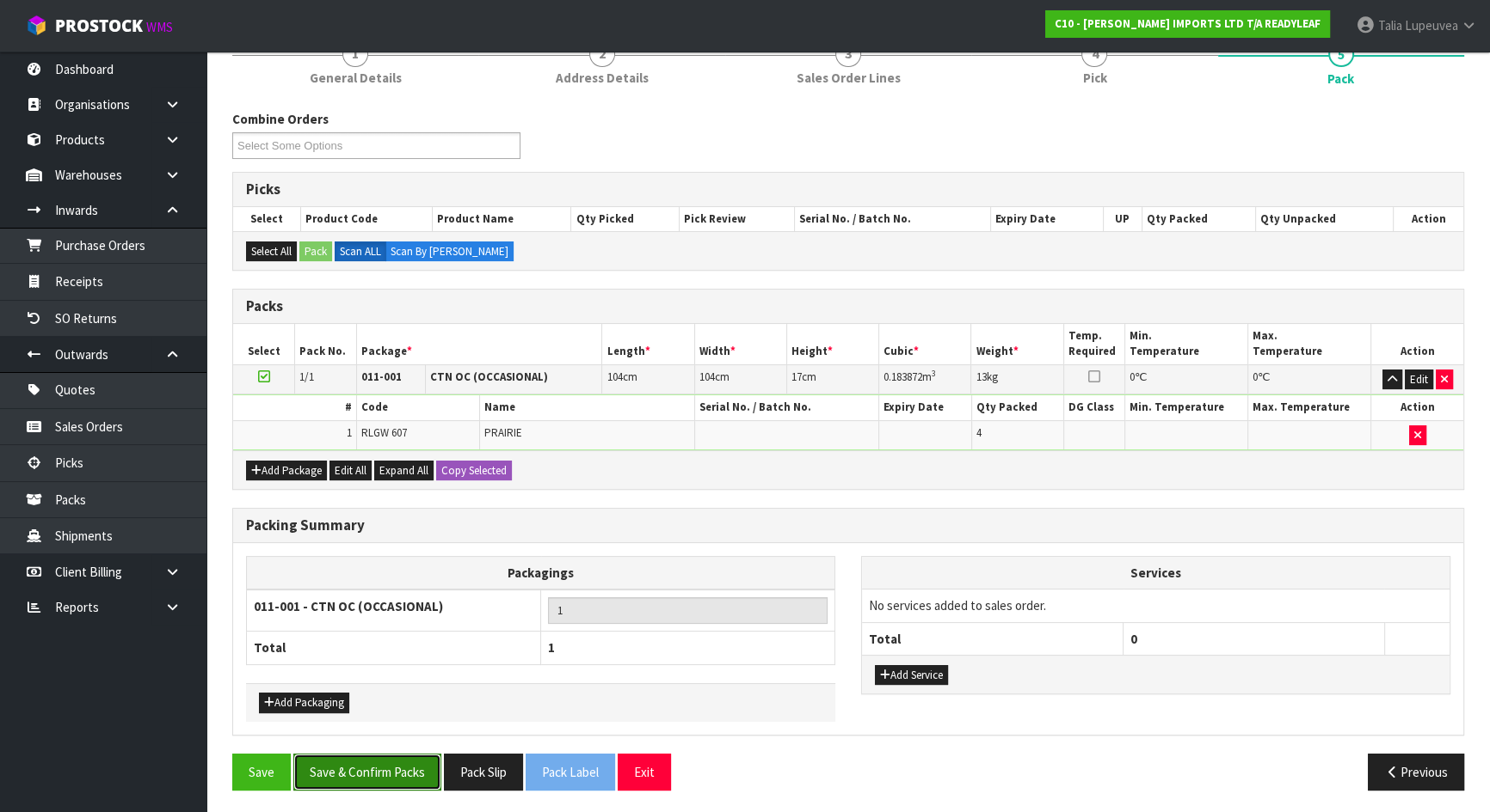
click at [397, 778] on button "Save & Confirm Packs" at bounding box center [366, 773] width 148 height 37
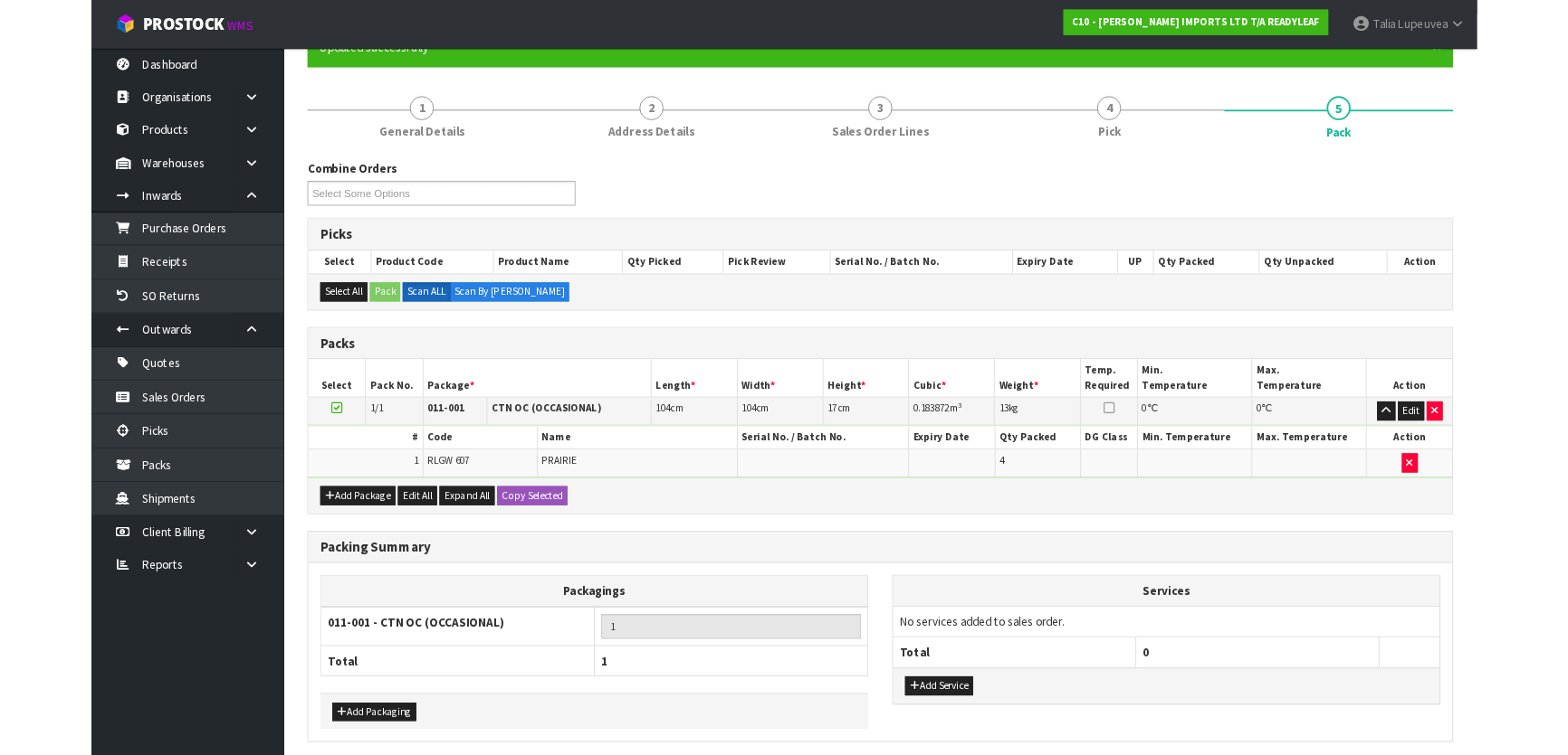
scroll to position [0, 0]
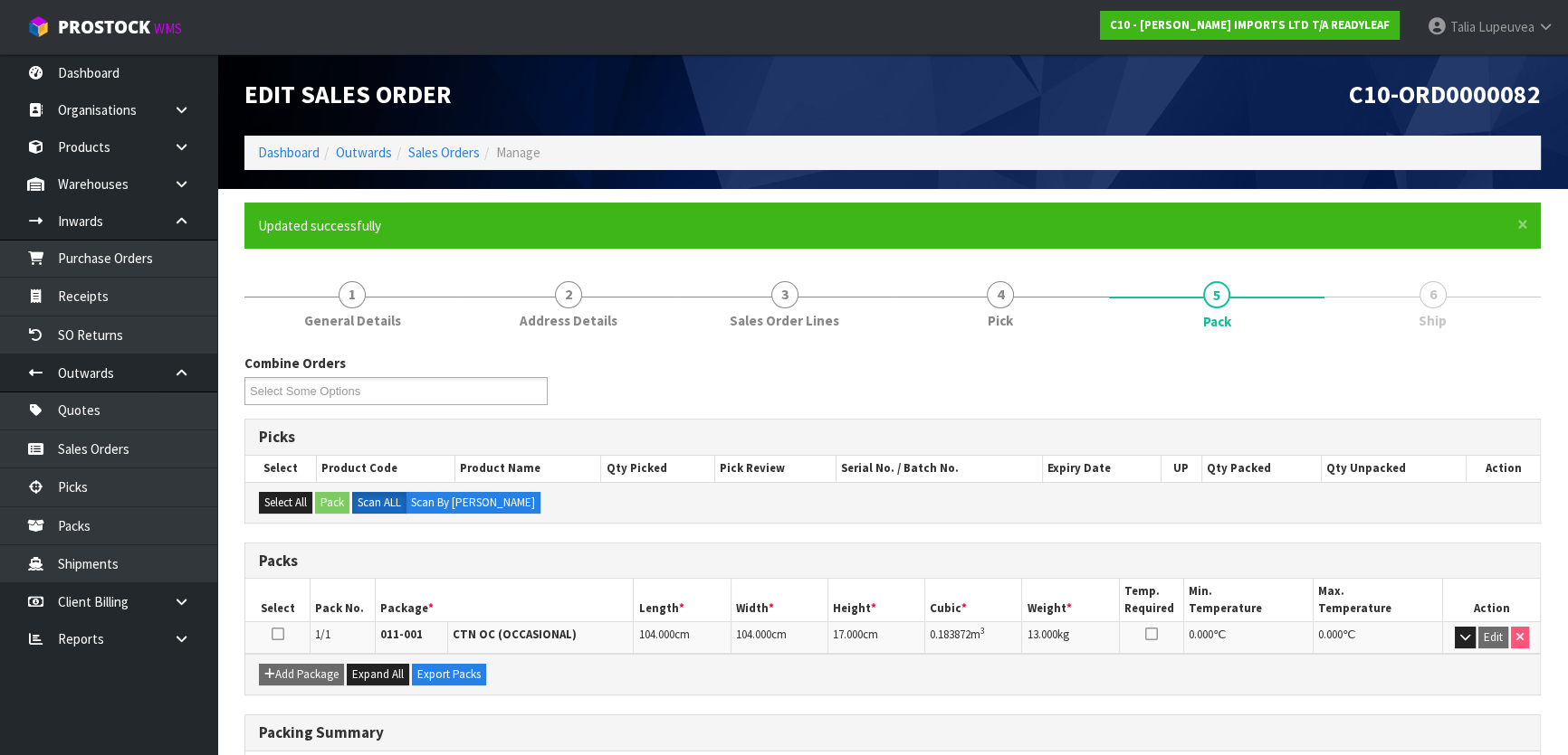
click at [1399, 300] on link "6 Ship" at bounding box center [1433, 303] width 216 height 71
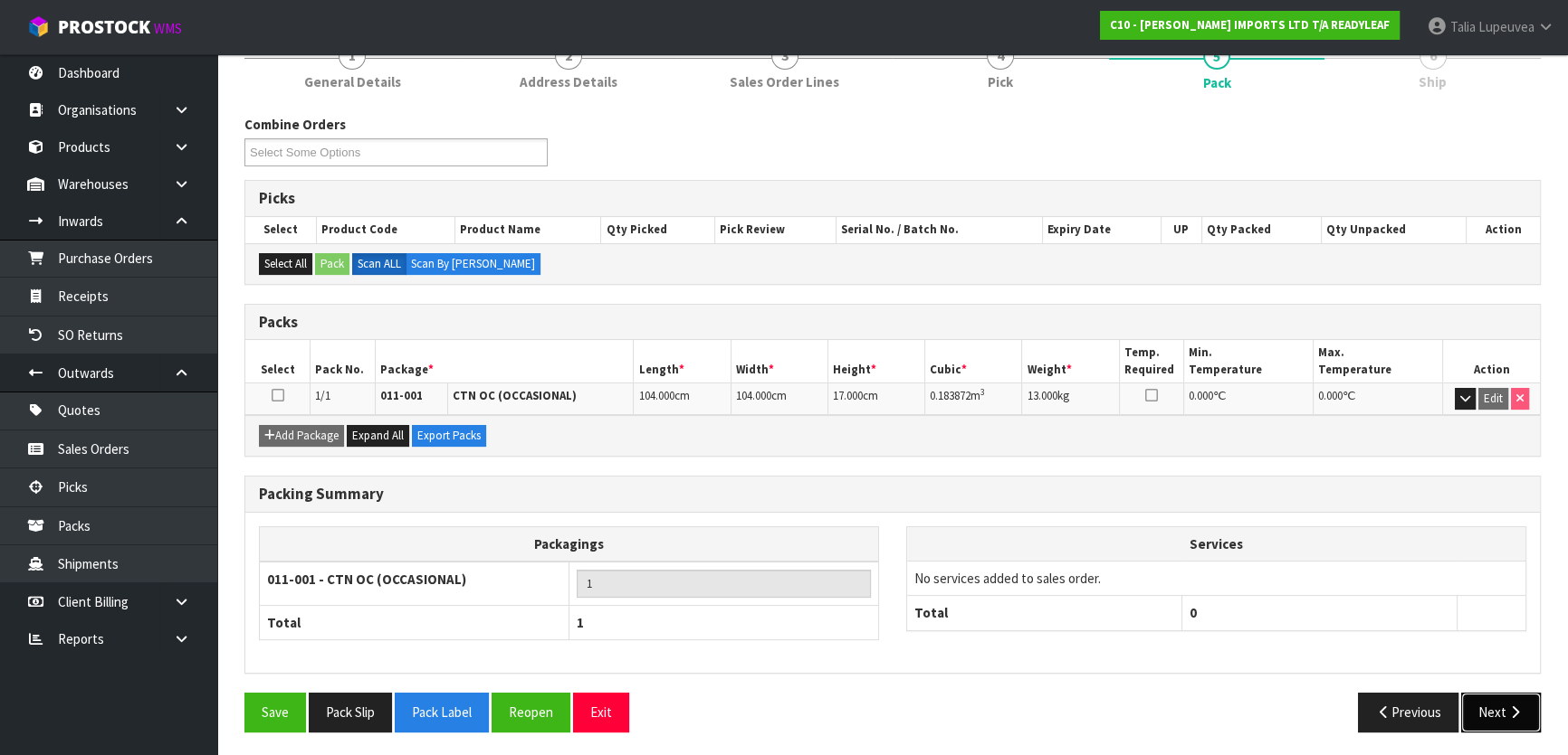
click at [1495, 711] on button "Next" at bounding box center [1500, 713] width 79 height 39
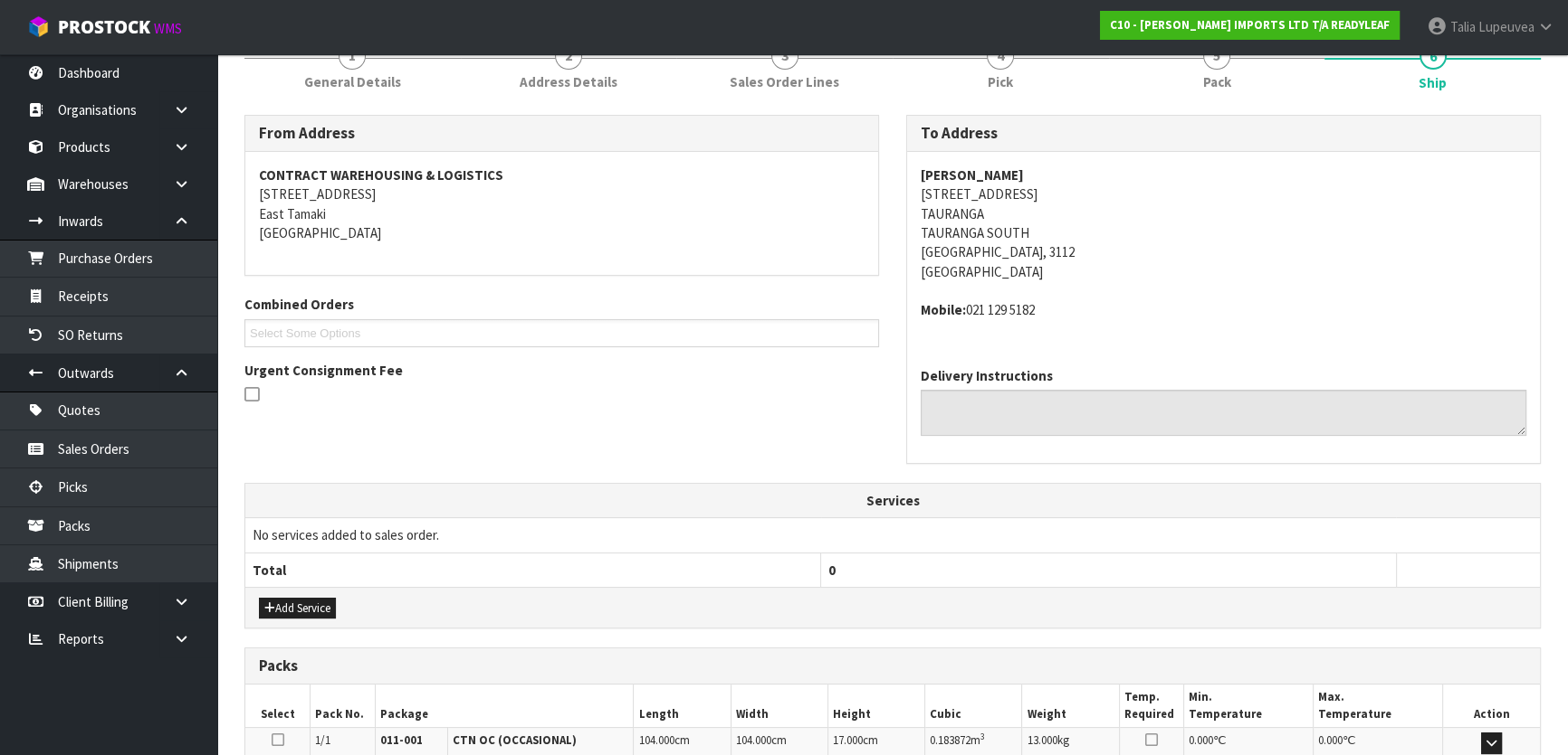
click at [967, 171] on strong "JACKIE CAMPBELL" at bounding box center [972, 175] width 103 height 17
copy strong "JACKIE CAMPBELL"
drag, startPoint x: 1197, startPoint y: 257, endPoint x: 1115, endPoint y: 234, distance: 85.2
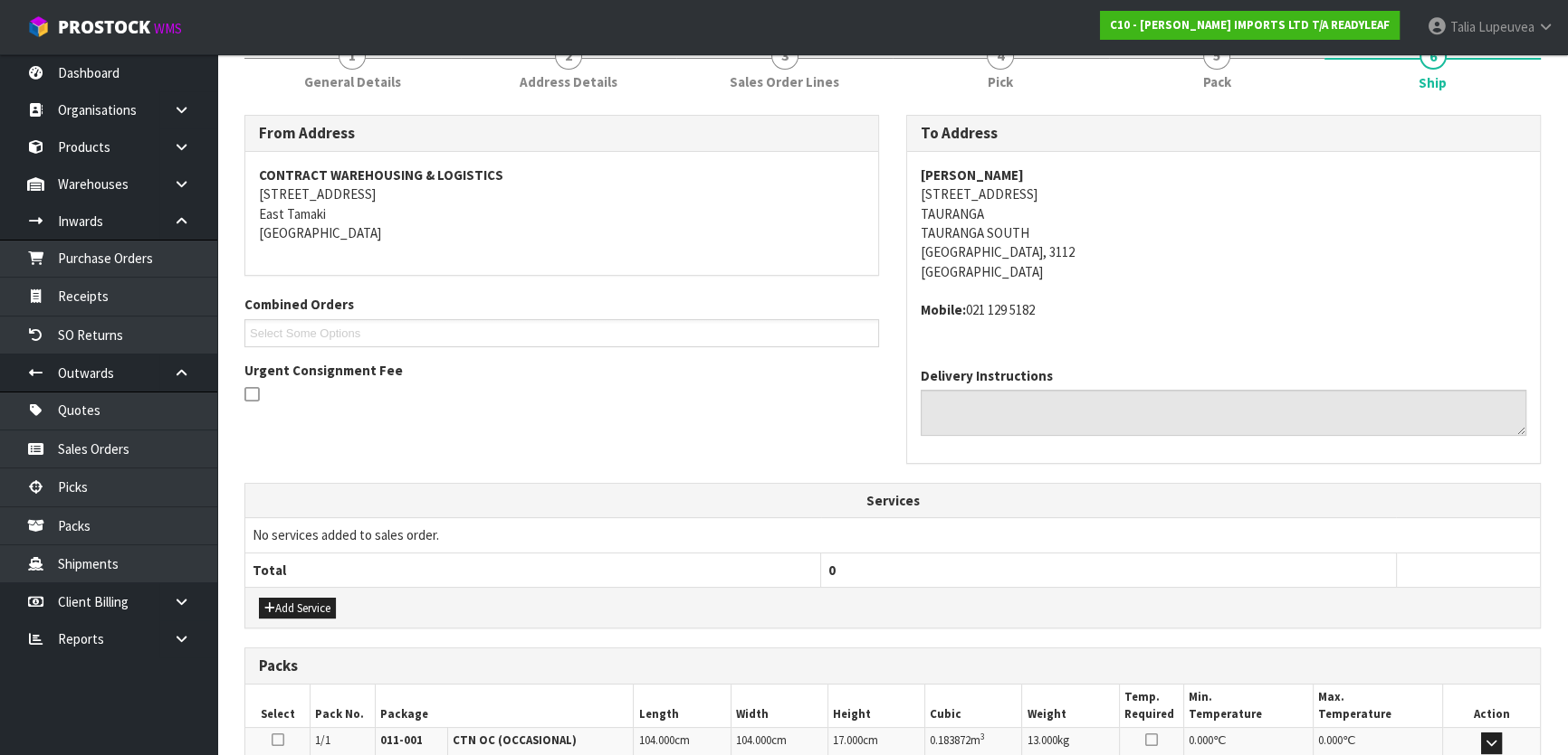
click at [1197, 257] on address "JACKIE CAMPBELL 62 SIXTEENTH AVENUE TAURANGA TAURANGA SOUTH Tauranga, 3112 New …" at bounding box center [1223, 223] width 606 height 117
click at [995, 194] on address "JACKIE CAMPBELL 62 SIXTEENTH AVENUE TAURANGA TAURANGA SOUTH Tauranga, 3112 New …" at bounding box center [1223, 223] width 606 height 117
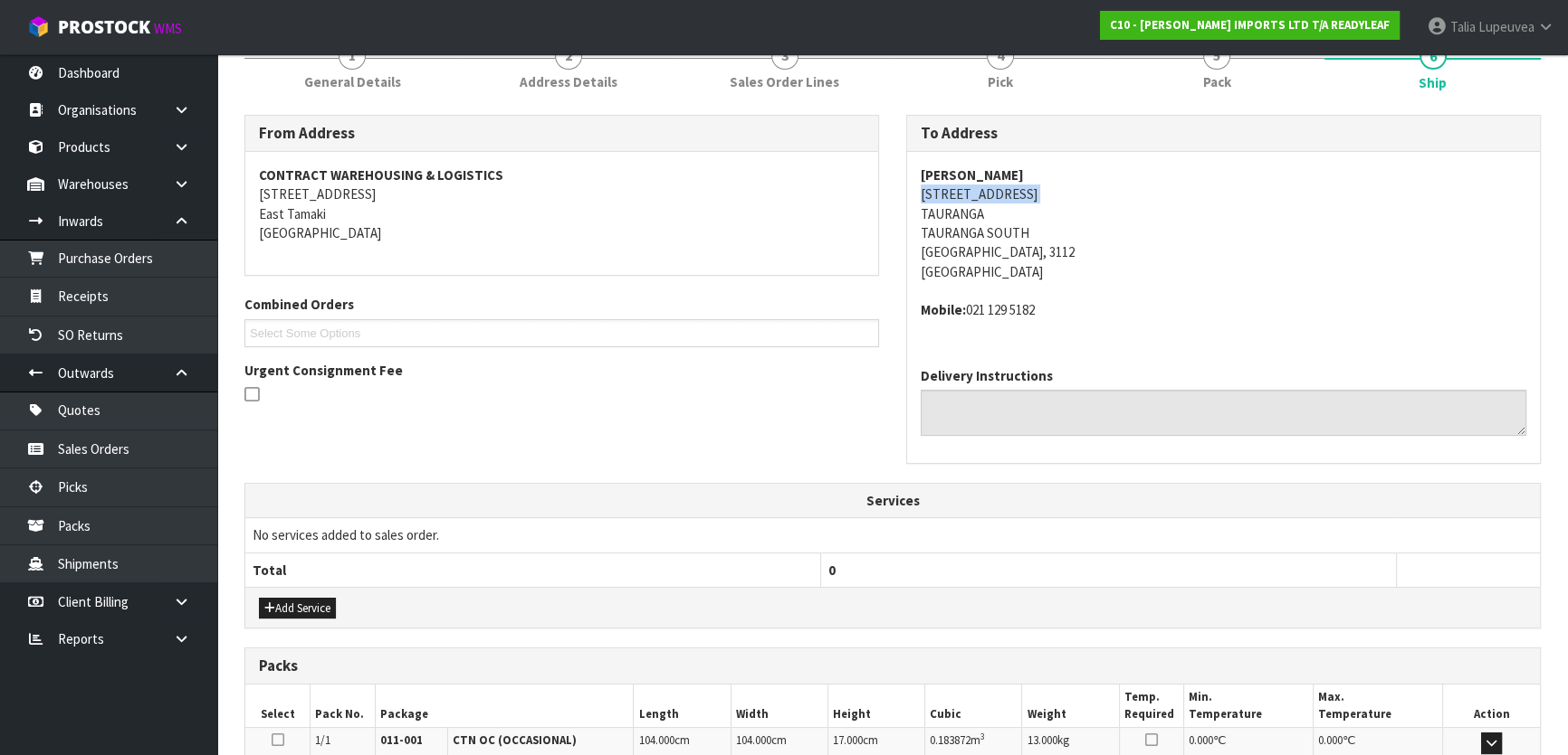
copy address "62 SIXTEENTH AVENUE"
click at [989, 170] on strong "JACKIE CAMPBELL" at bounding box center [972, 175] width 103 height 17
copy strong "JACKIE CAMPBELL"
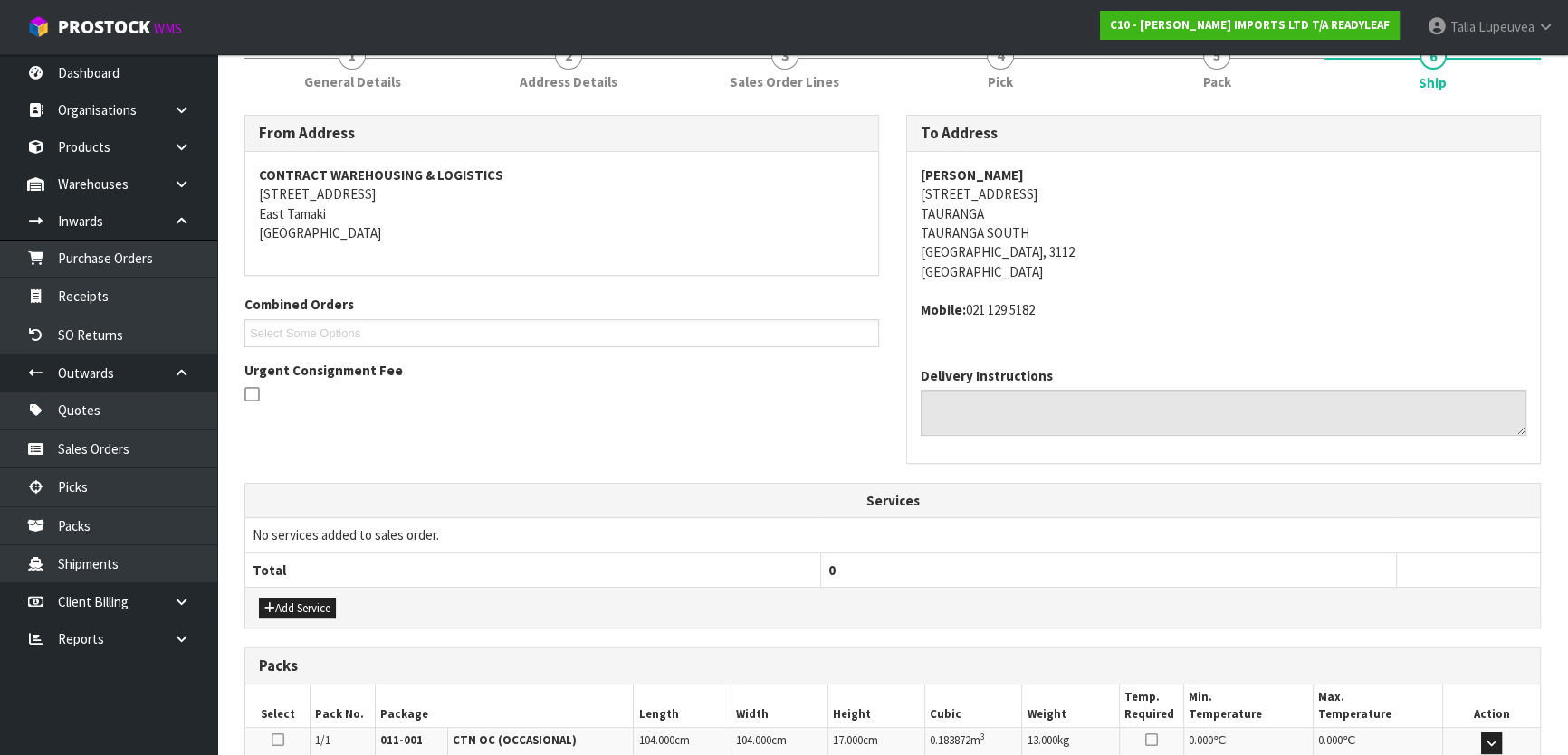
click at [1008, 310] on address "Mobile: 021 129 5182" at bounding box center [1223, 310] width 606 height 19
click at [1008, 311] on address "Mobile: 021 129 5182" at bounding box center [1223, 310] width 606 height 19
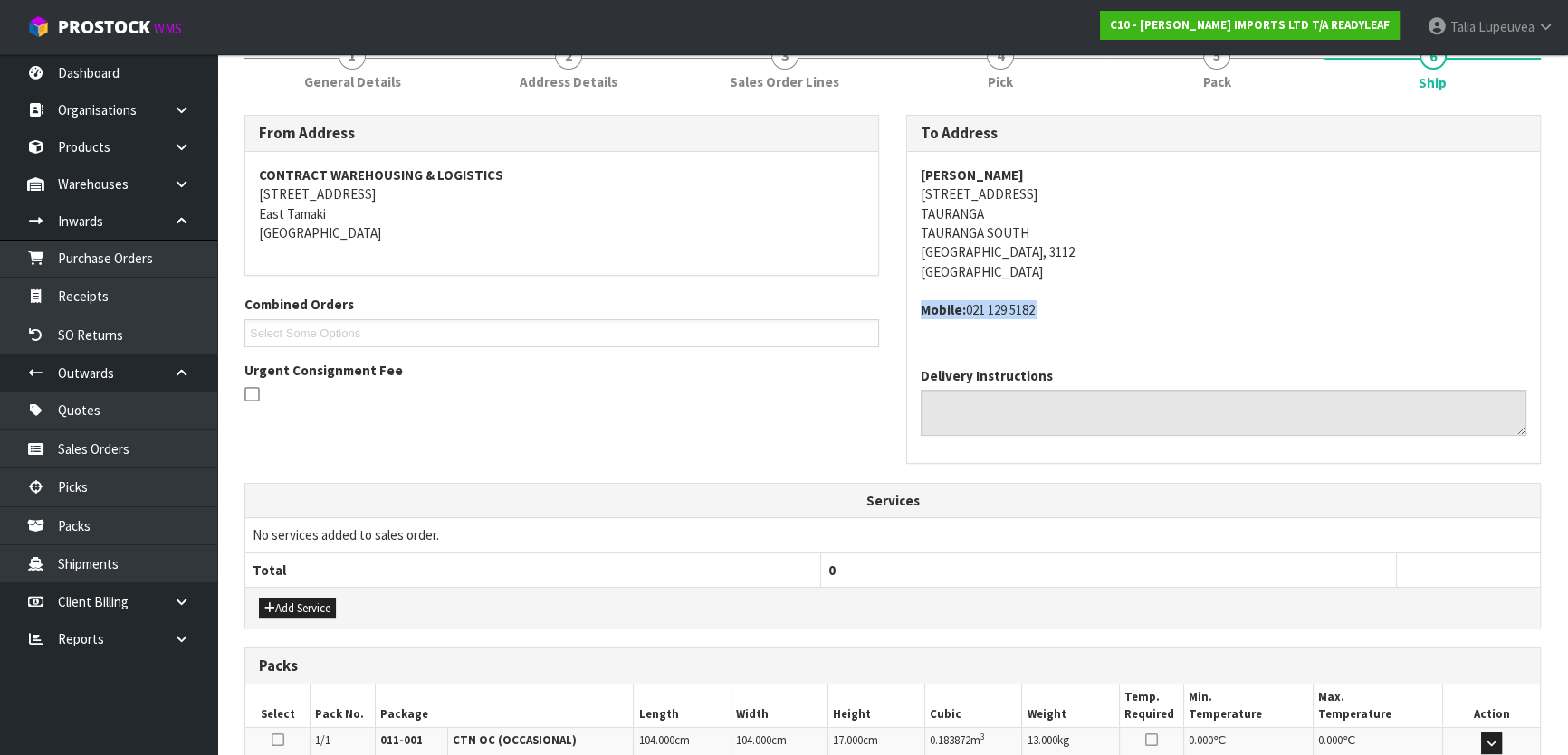
drag, startPoint x: 1050, startPoint y: 308, endPoint x: 968, endPoint y: 317, distance: 82.5
click at [968, 317] on address "Mobile: 021 129 5182" at bounding box center [1223, 310] width 606 height 19
copy address "021 129 5182"
click at [986, 177] on strong "JACKIE CAMPBELL" at bounding box center [972, 175] width 103 height 17
click at [987, 174] on strong "JACKIE CAMPBELL" at bounding box center [972, 175] width 103 height 17
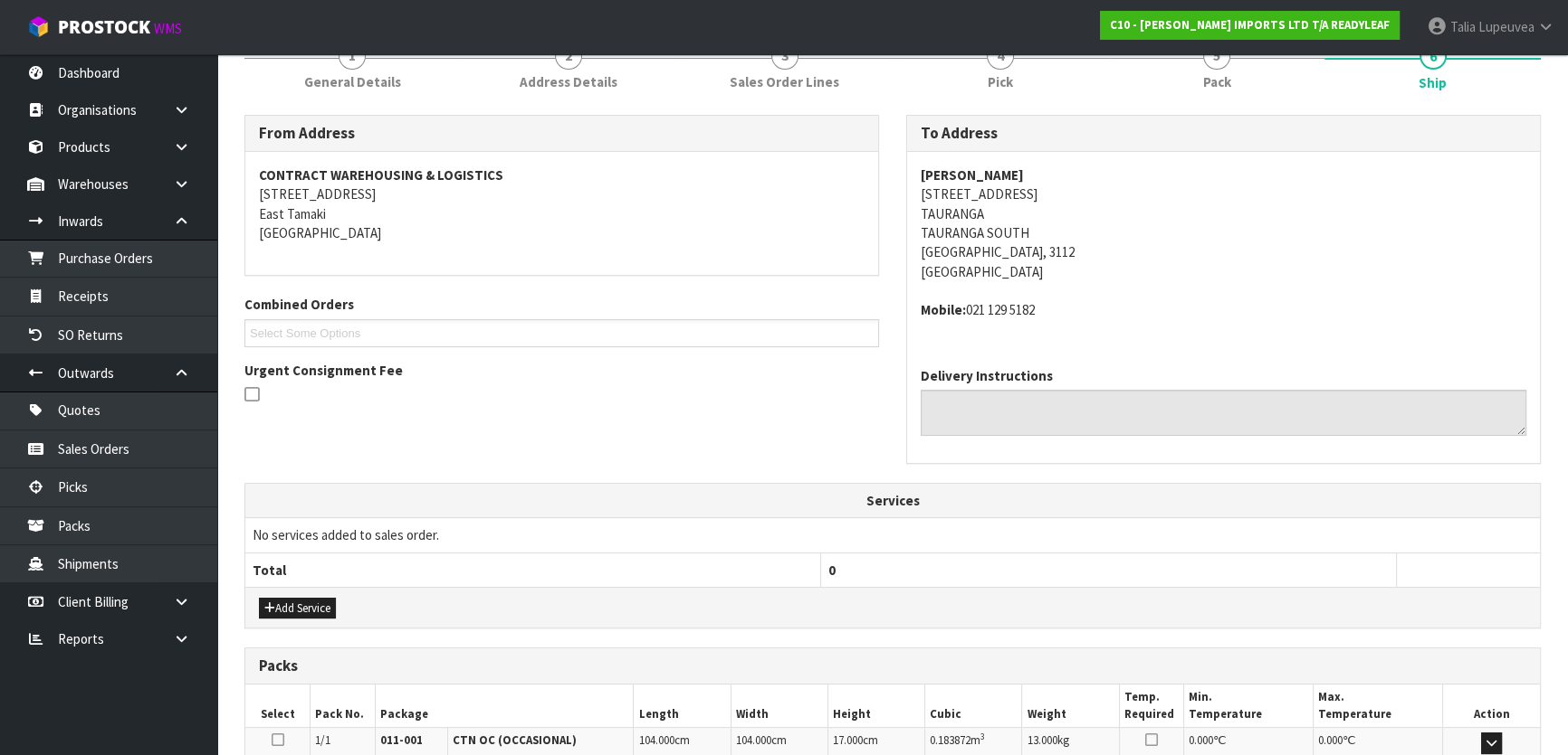
click at [987, 174] on strong "JACKIE CAMPBELL" at bounding box center [972, 175] width 103 height 17
copy strong "JACKIE CAMPBELL"
click at [1001, 308] on address "Mobile: 021 129 5182" at bounding box center [1223, 310] width 606 height 19
drag, startPoint x: 965, startPoint y: 309, endPoint x: 1045, endPoint y: 319, distance: 80.6
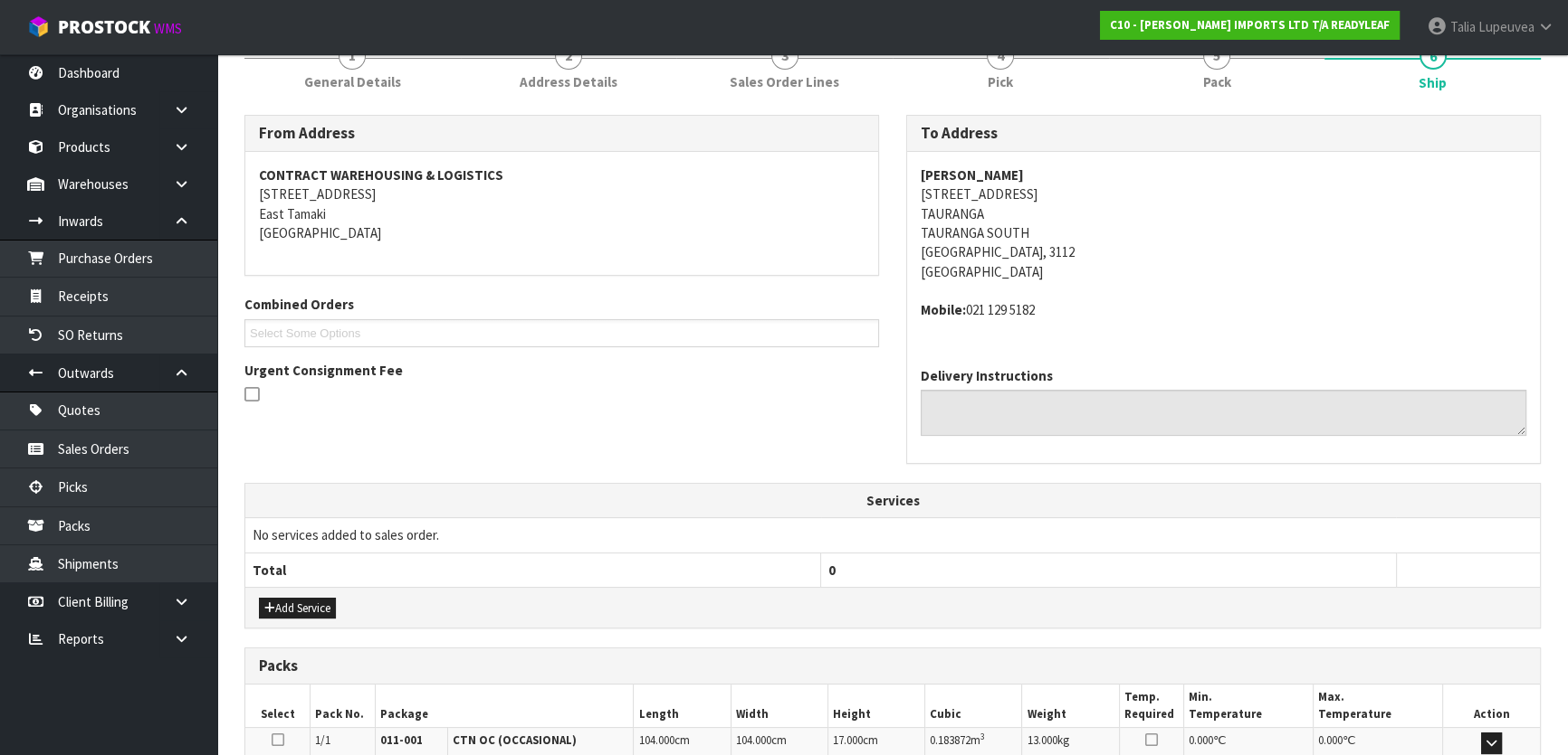
click at [1045, 319] on div "JACKIE CAMPBELL 62 SIXTEENTH AVENUE TAURANGA TAURANGA SOUTH Tauranga, 3112 New …" at bounding box center [1223, 252] width 633 height 201
copy address "021 129 5182"
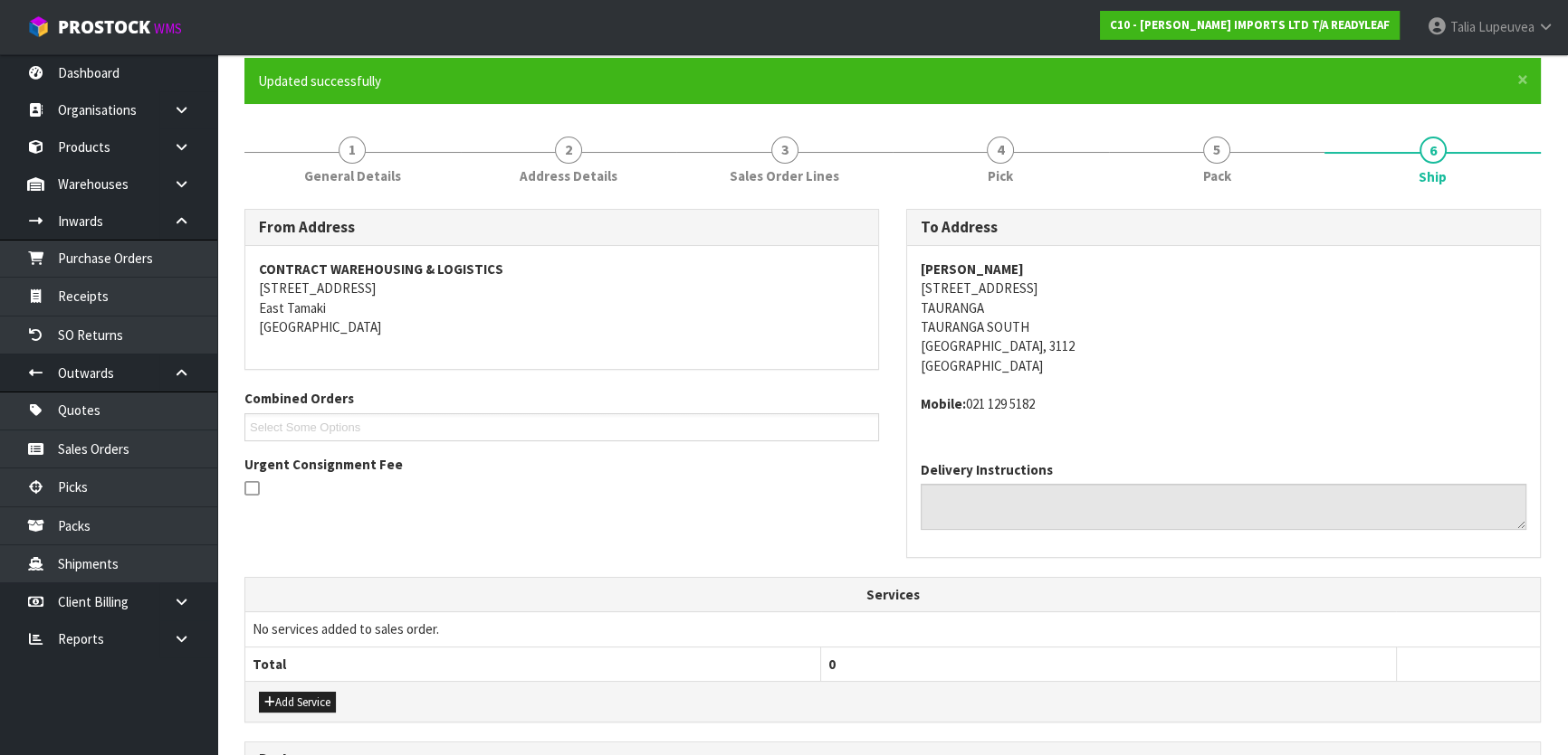
scroll to position [0, 0]
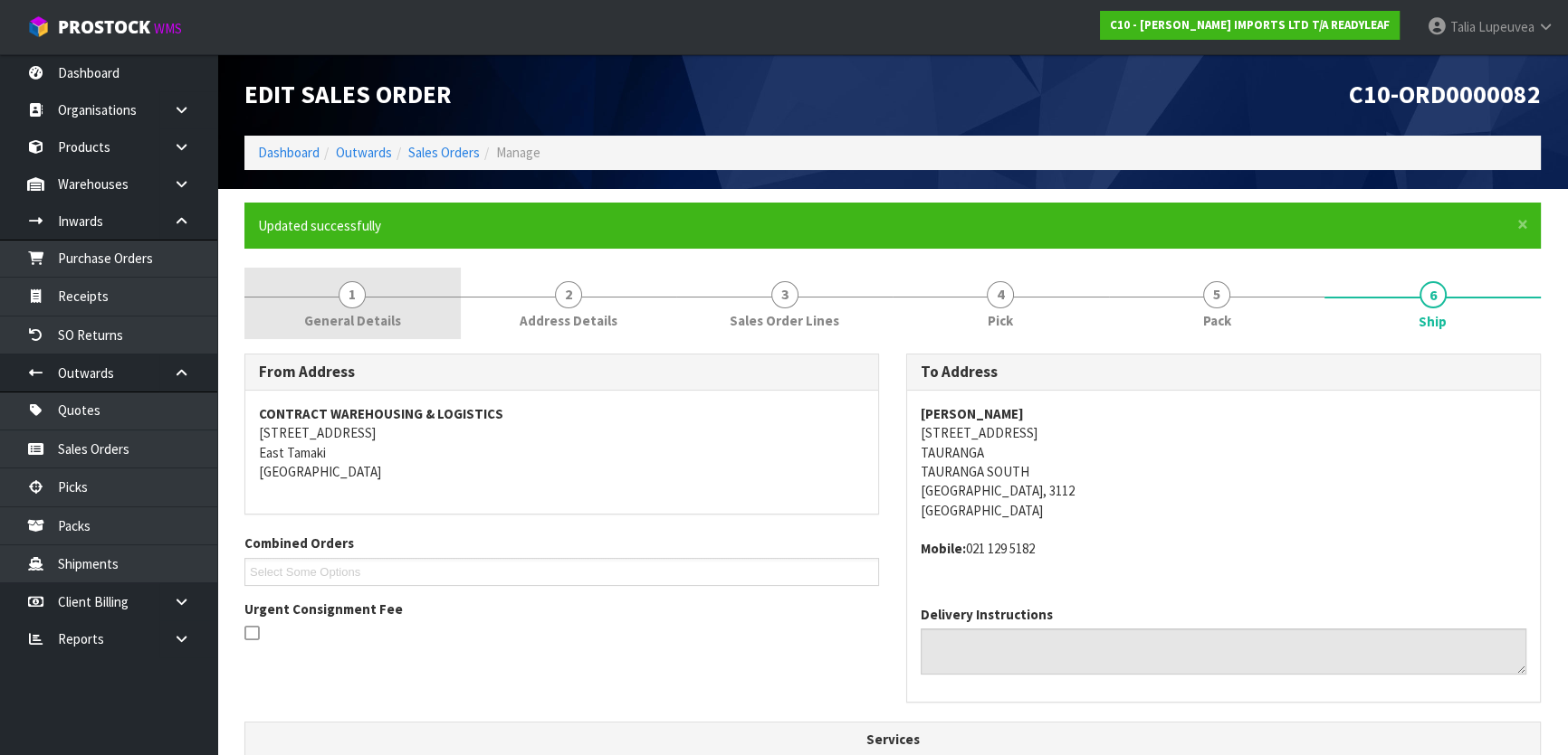
click at [353, 308] on link "1 General Details" at bounding box center [353, 303] width 216 height 71
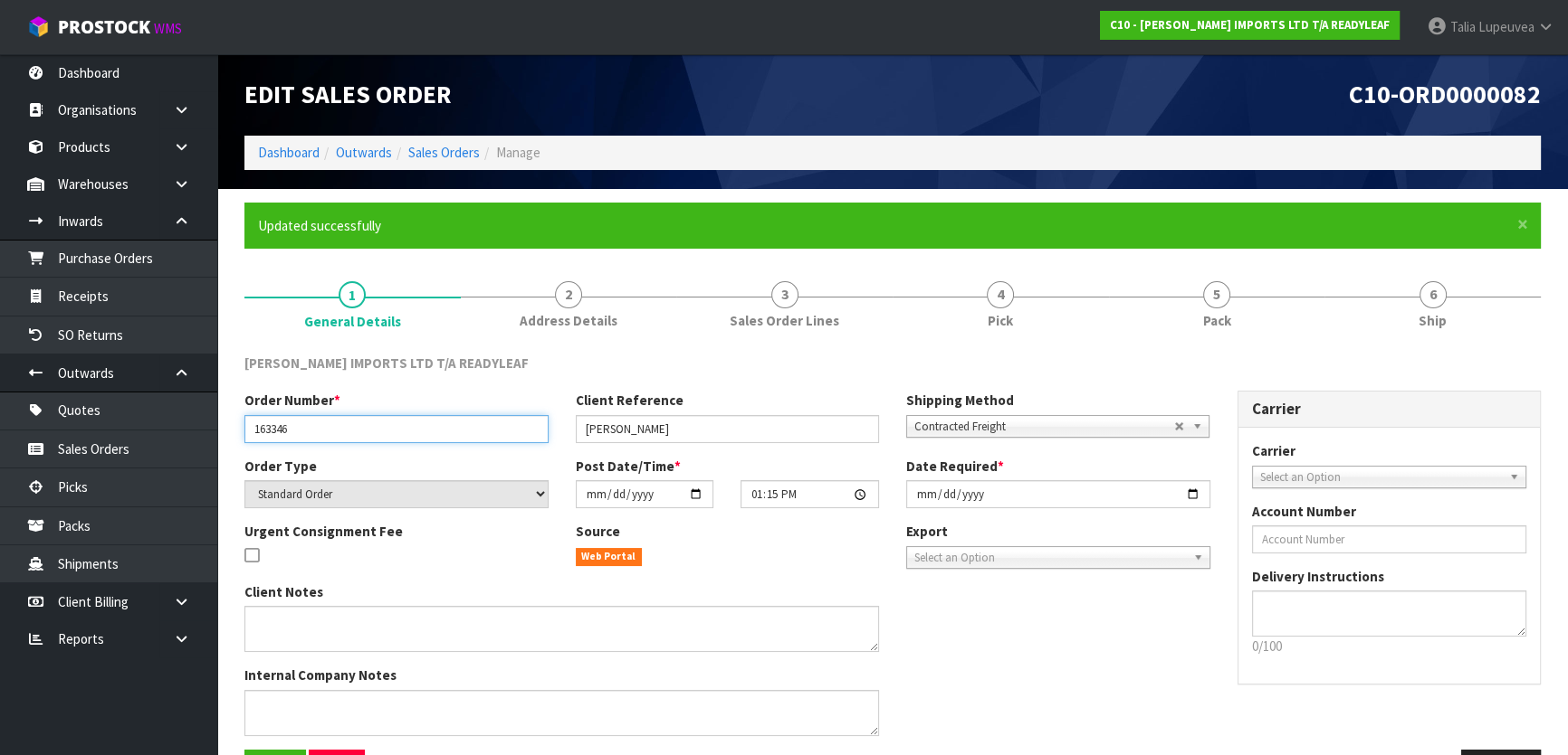
drag, startPoint x: 332, startPoint y: 436, endPoint x: 241, endPoint y: 452, distance: 92.4
click at [241, 452] on div "Order Number * 163346 Client Reference JACKIE Shipping Method Client Local Pick…" at bounding box center [727, 423] width 993 height 65
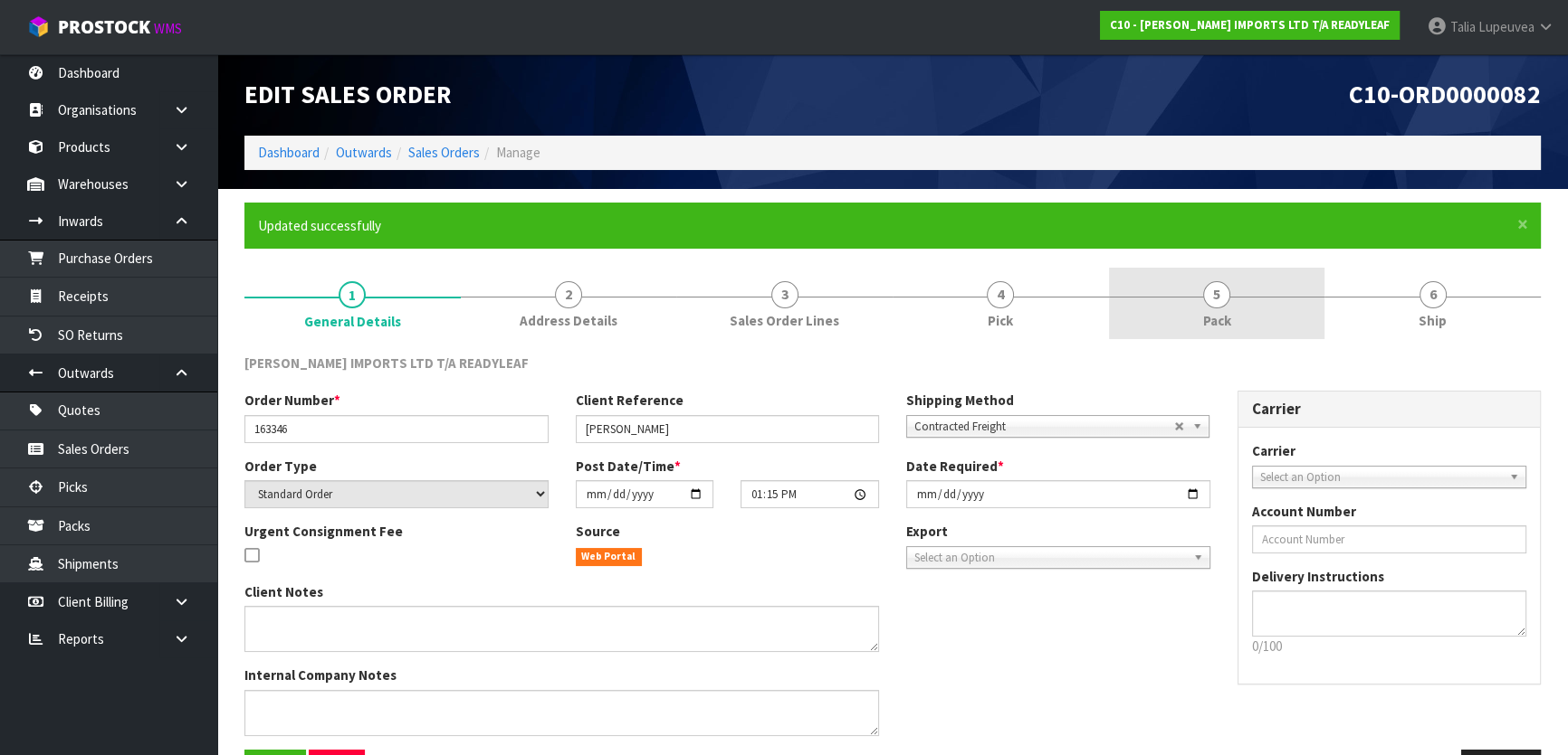
click at [1222, 311] on span "Pack" at bounding box center [1216, 321] width 28 height 19
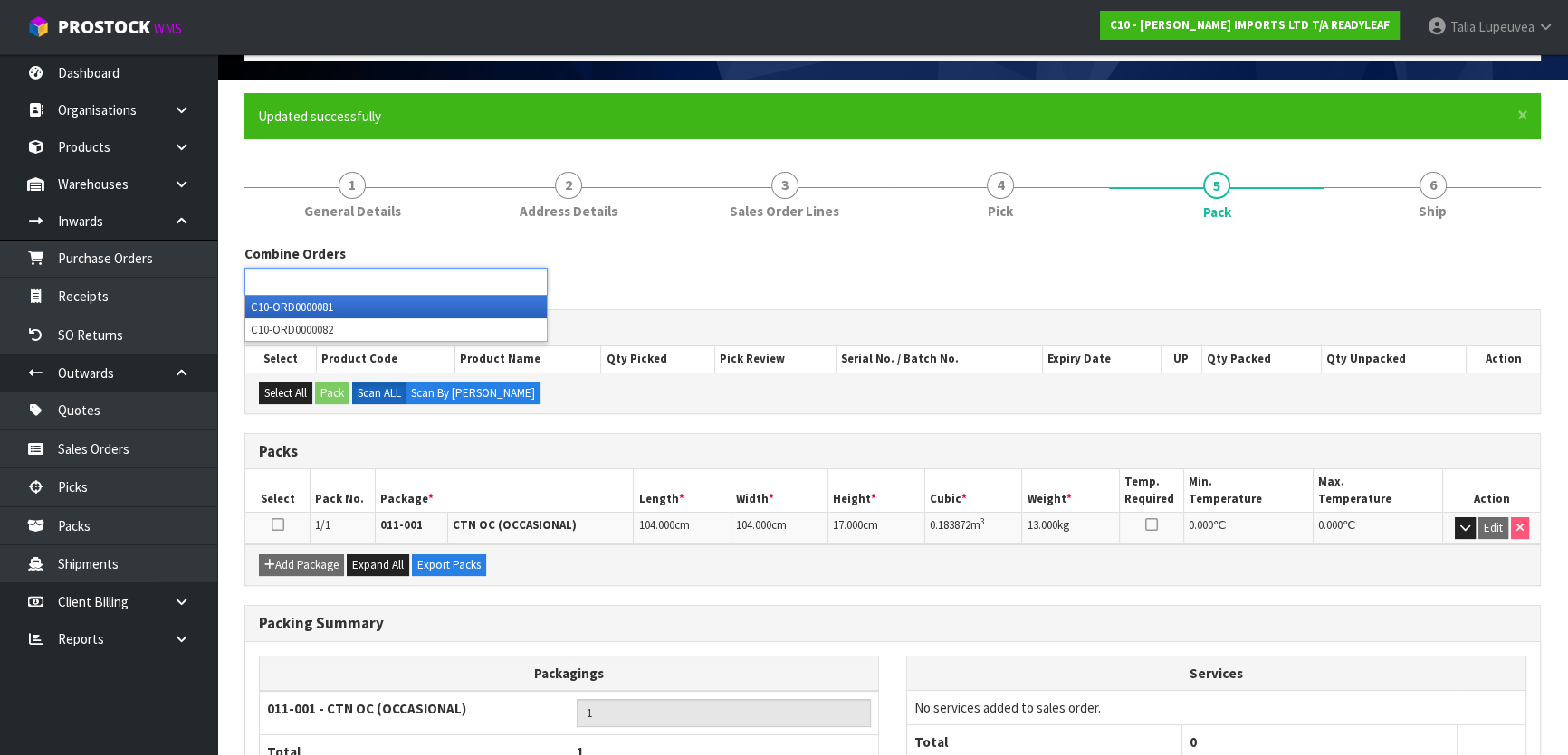
scroll to position [74, 0]
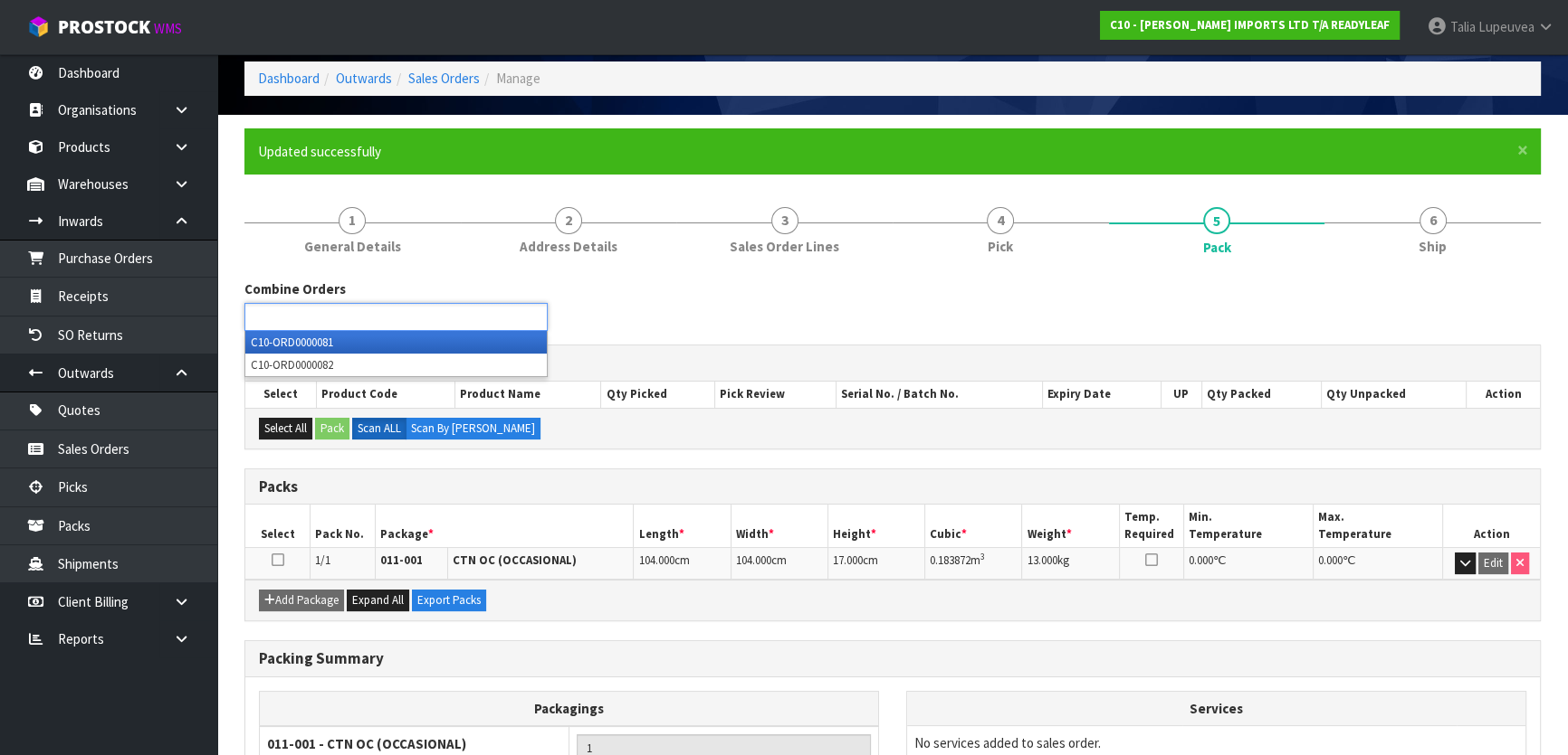
click at [1128, 299] on div "Combine Orders C10-ORD0000081 C10-ORD0000082 C10-ORD0000081 C10-ORD0000082" at bounding box center [893, 311] width 1324 height 65
type input "Select Some Options"
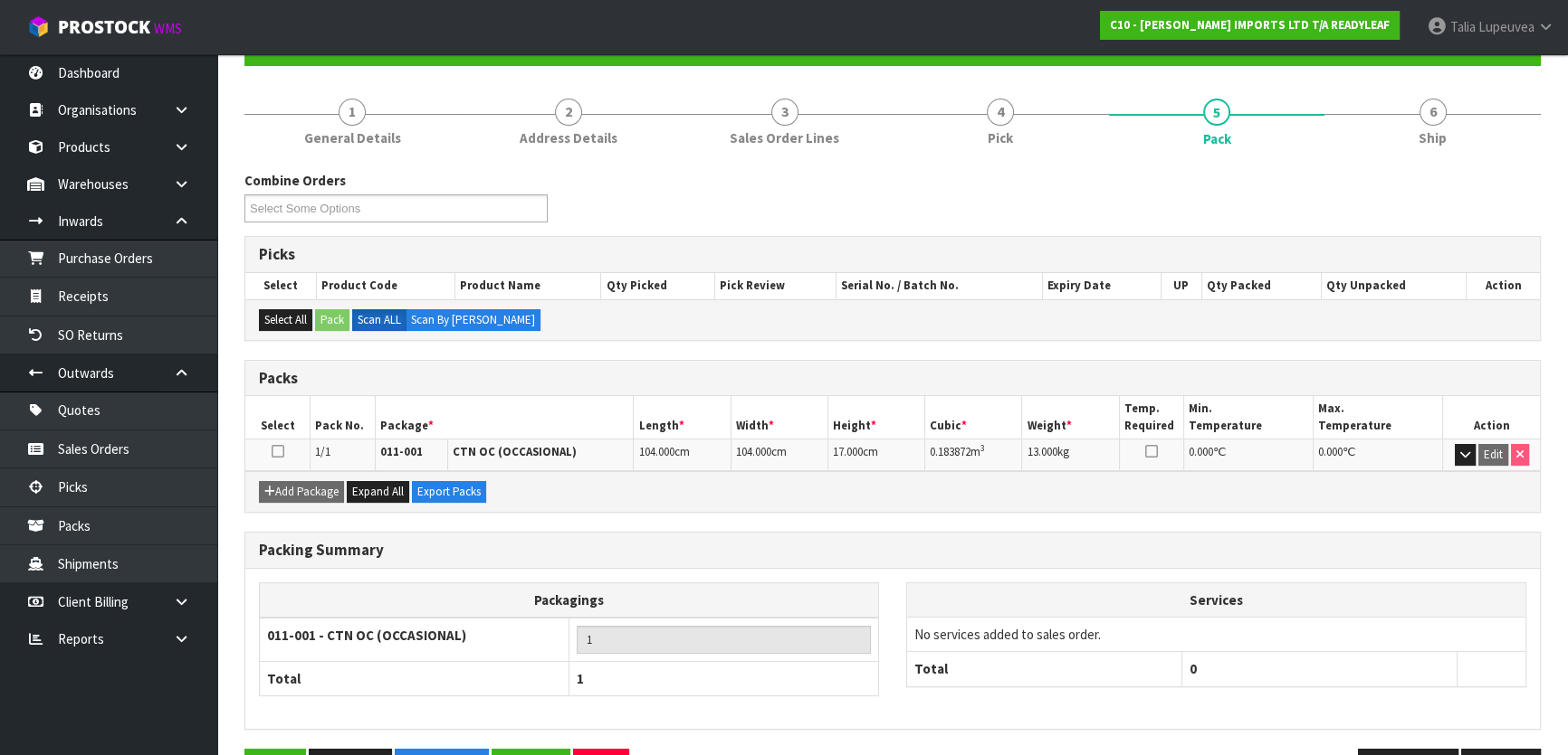
scroll to position [238, 0]
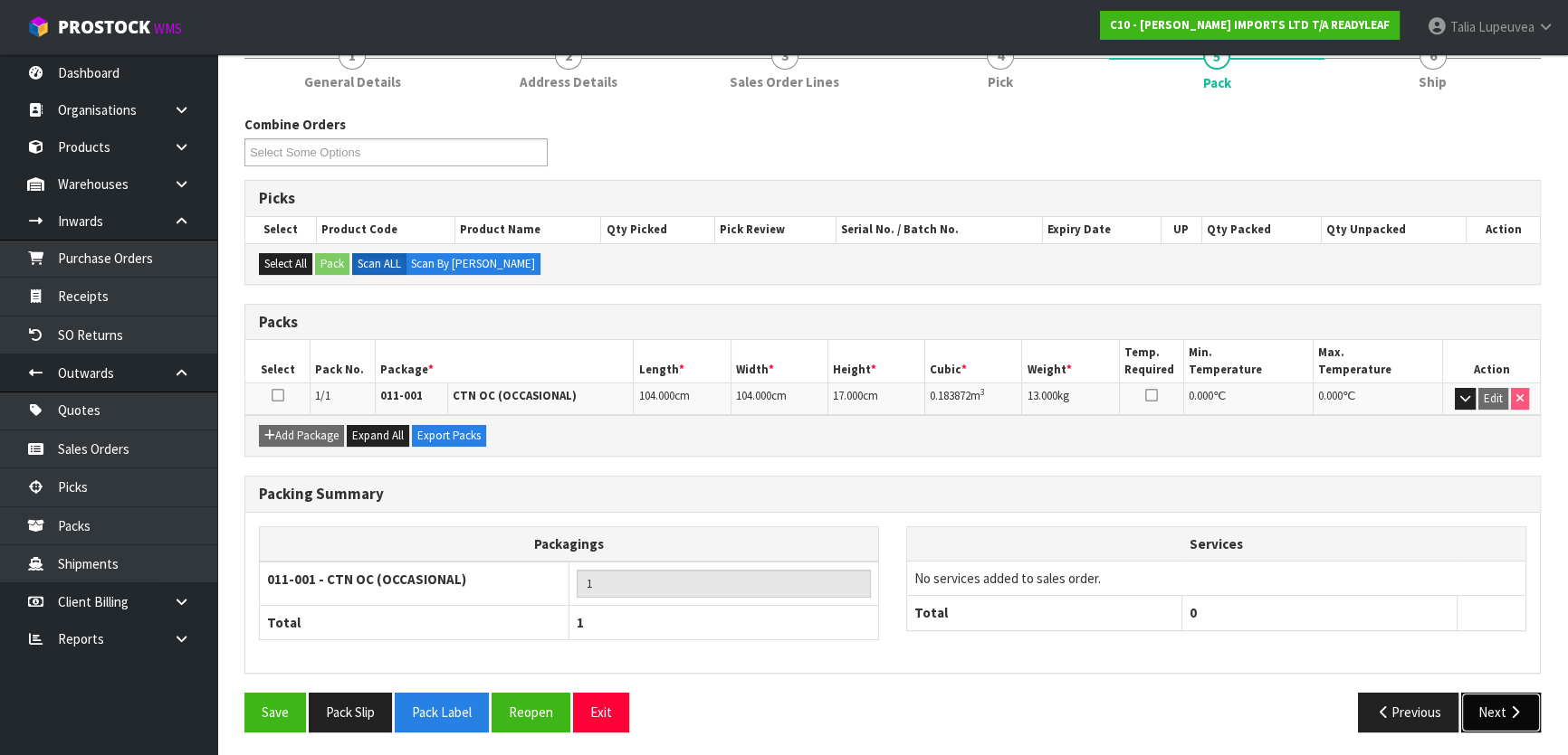
click at [1485, 706] on button "Next" at bounding box center [1500, 713] width 79 height 39
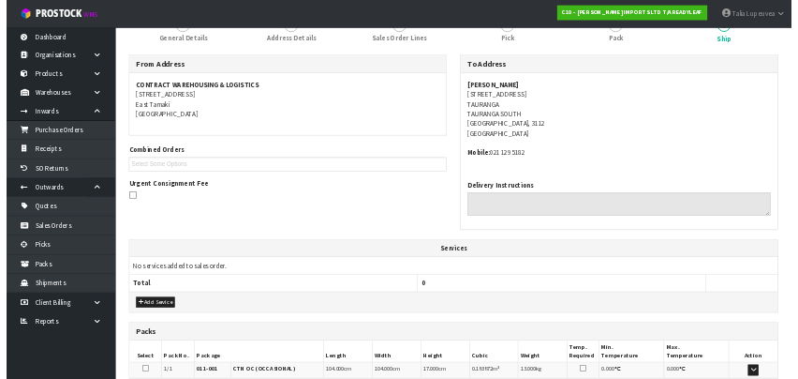
scroll to position [492, 0]
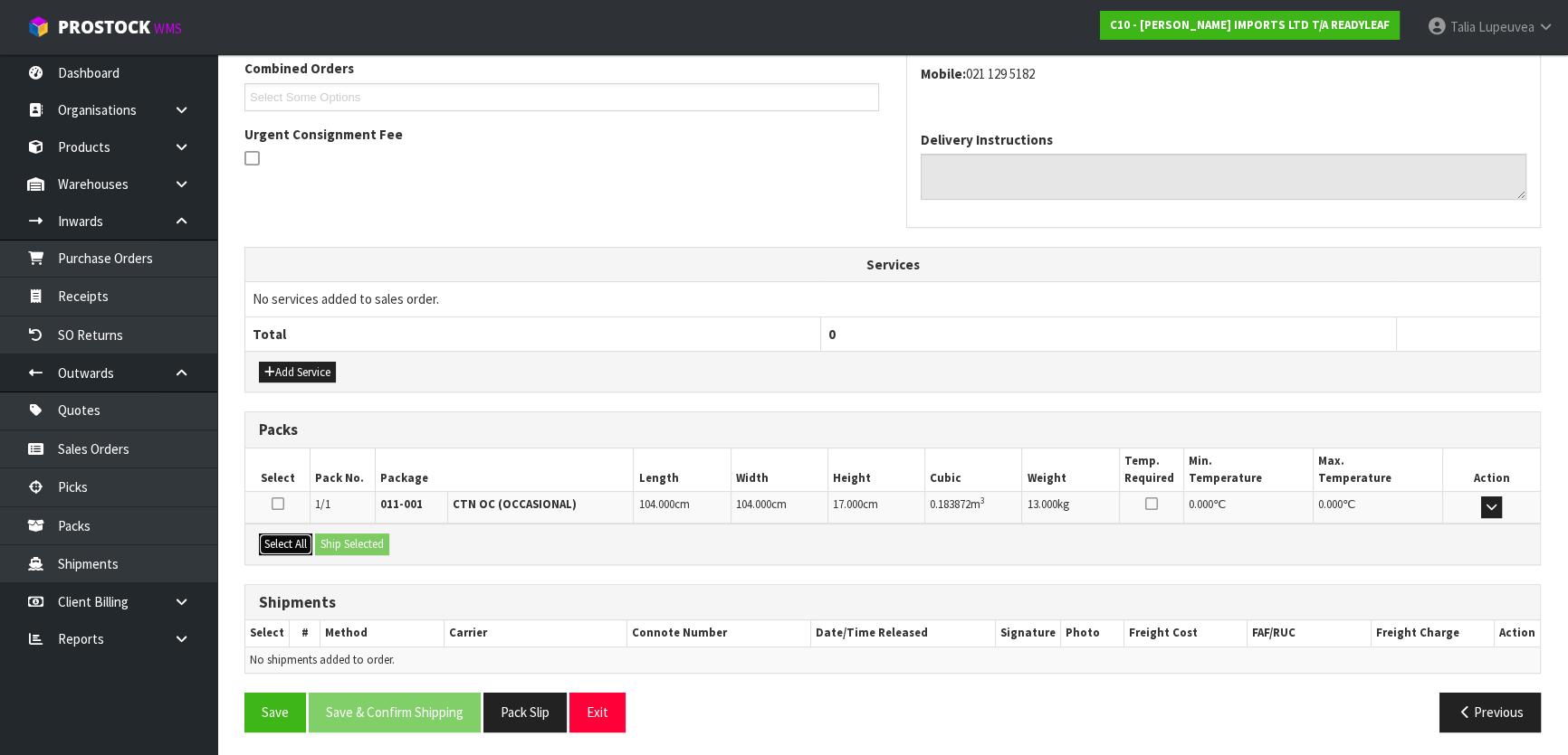
click at [293, 537] on button "Select All" at bounding box center [285, 545] width 53 height 21
click at [343, 537] on button "Ship Selected" at bounding box center [352, 545] width 74 height 21
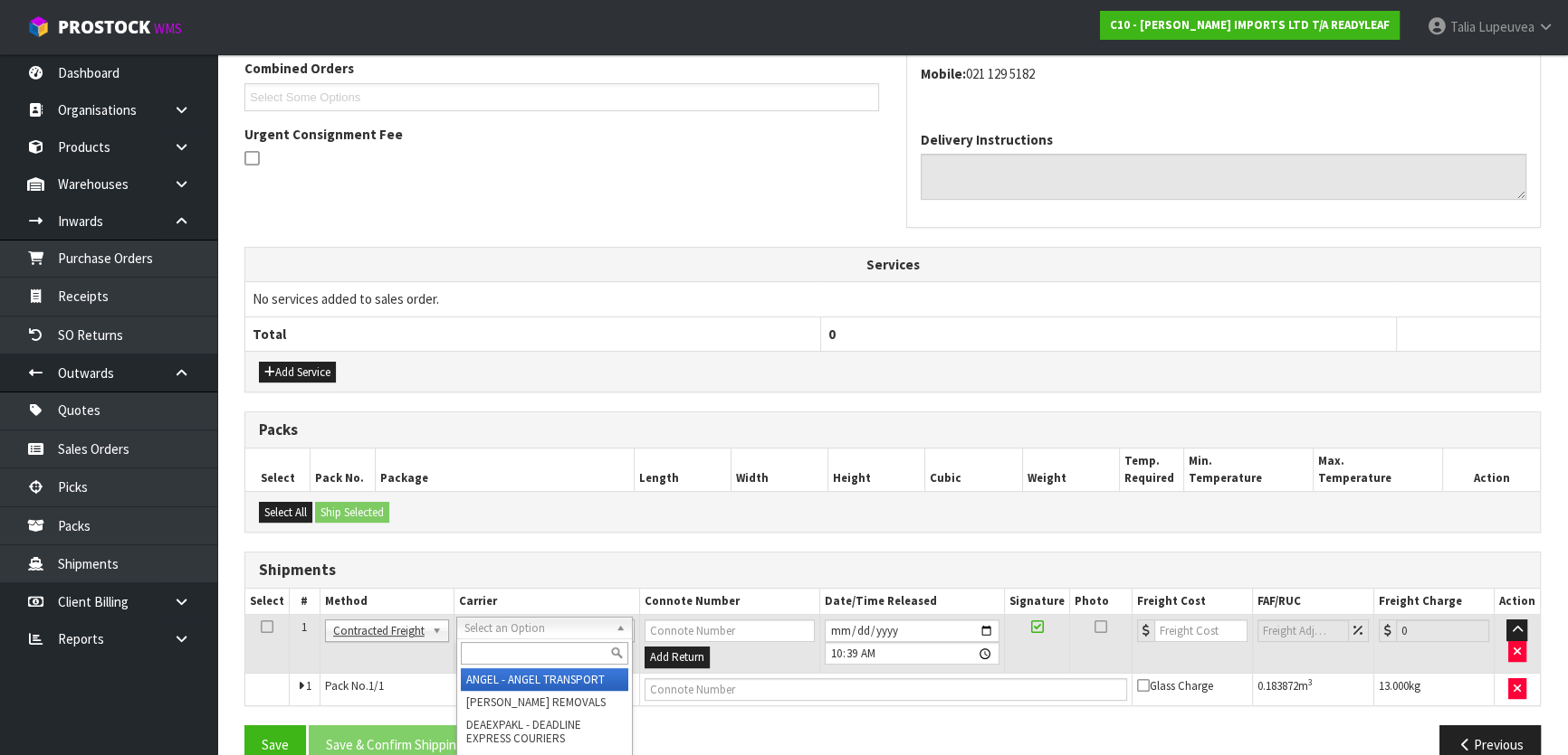
click at [525, 649] on input "text" at bounding box center [544, 653] width 167 height 22
type input "nzp"
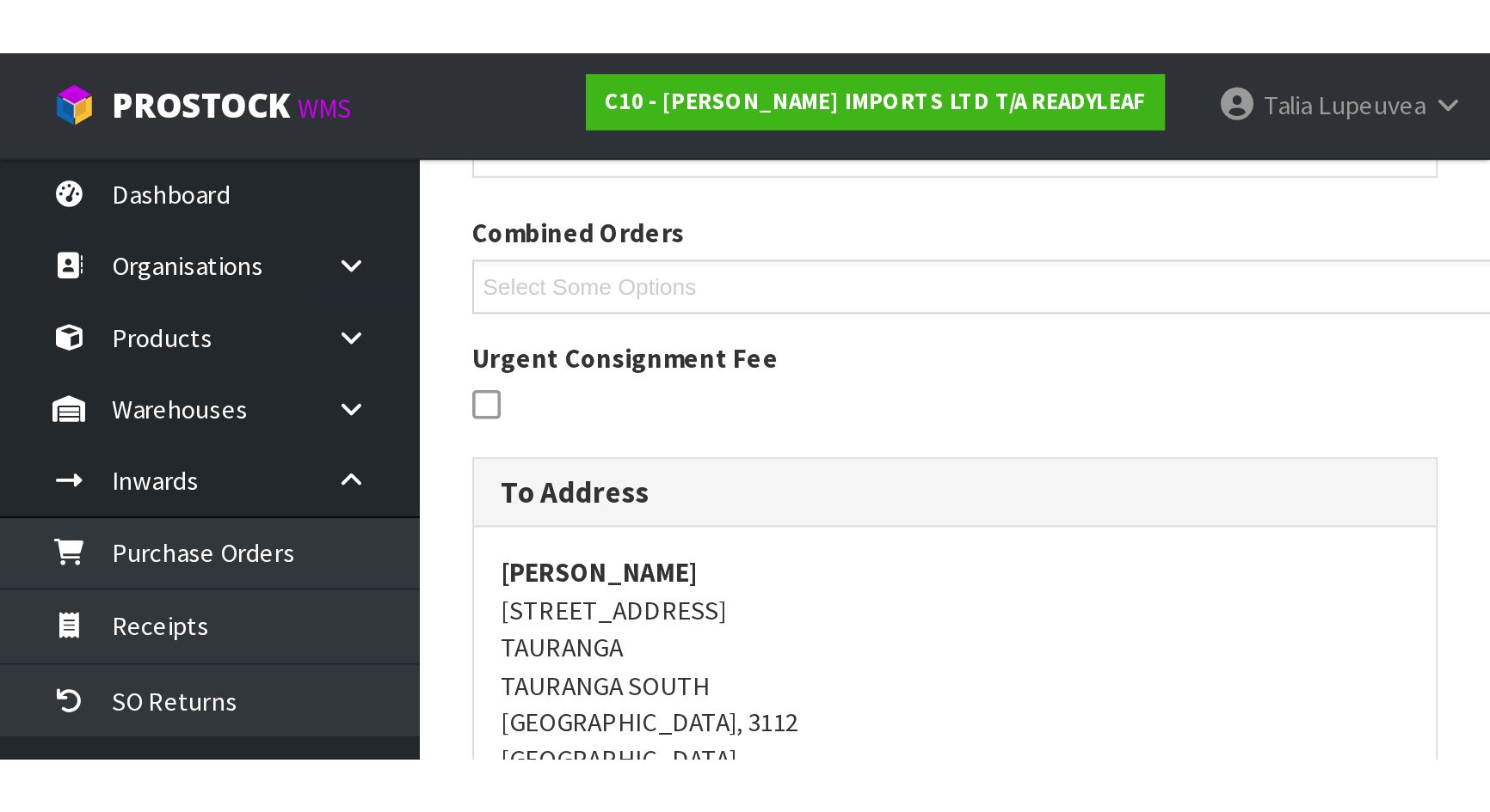
scroll to position [391, 0]
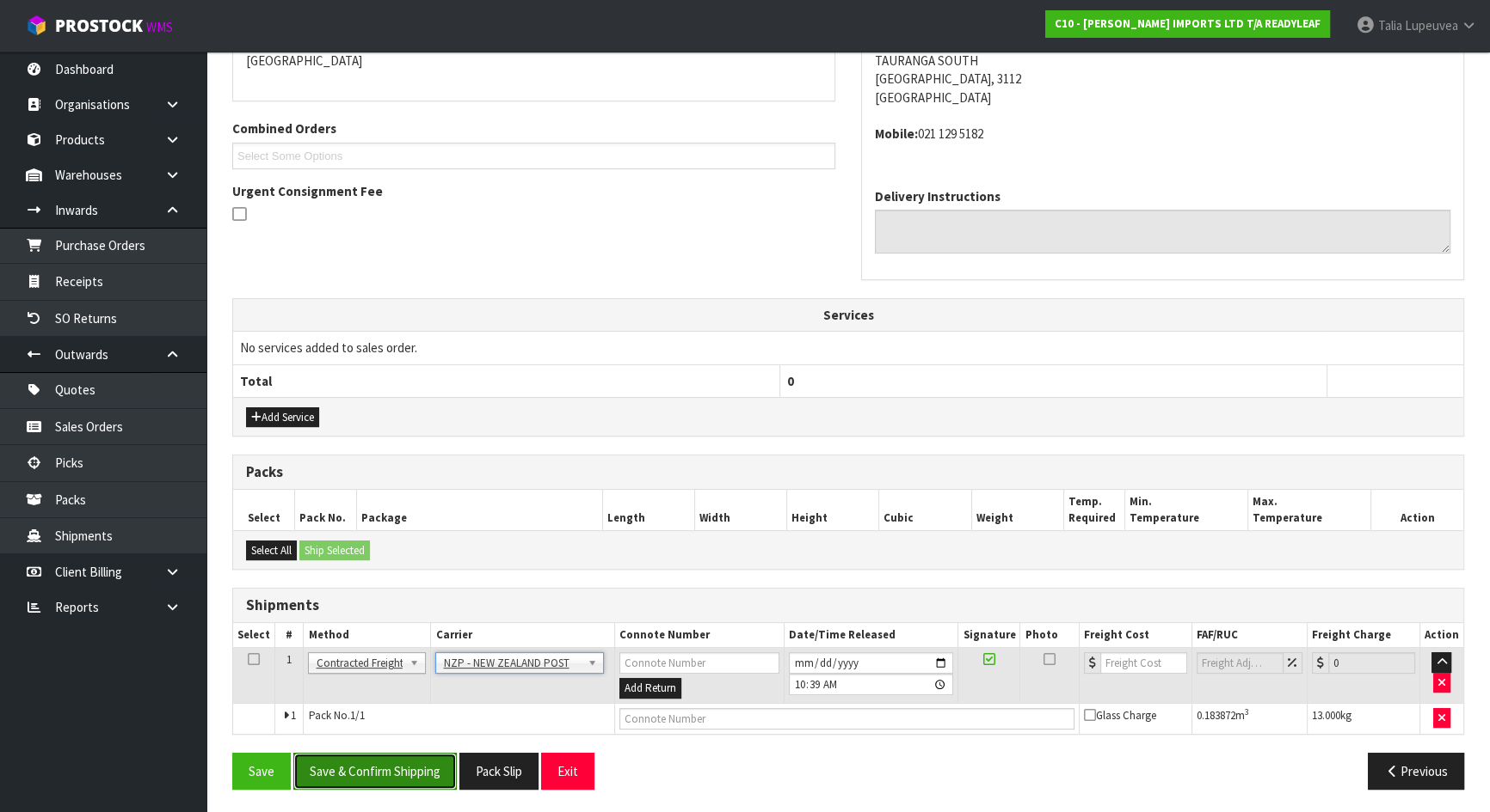
click at [385, 764] on button "Save & Confirm Shipping" at bounding box center [375, 772] width 163 height 37
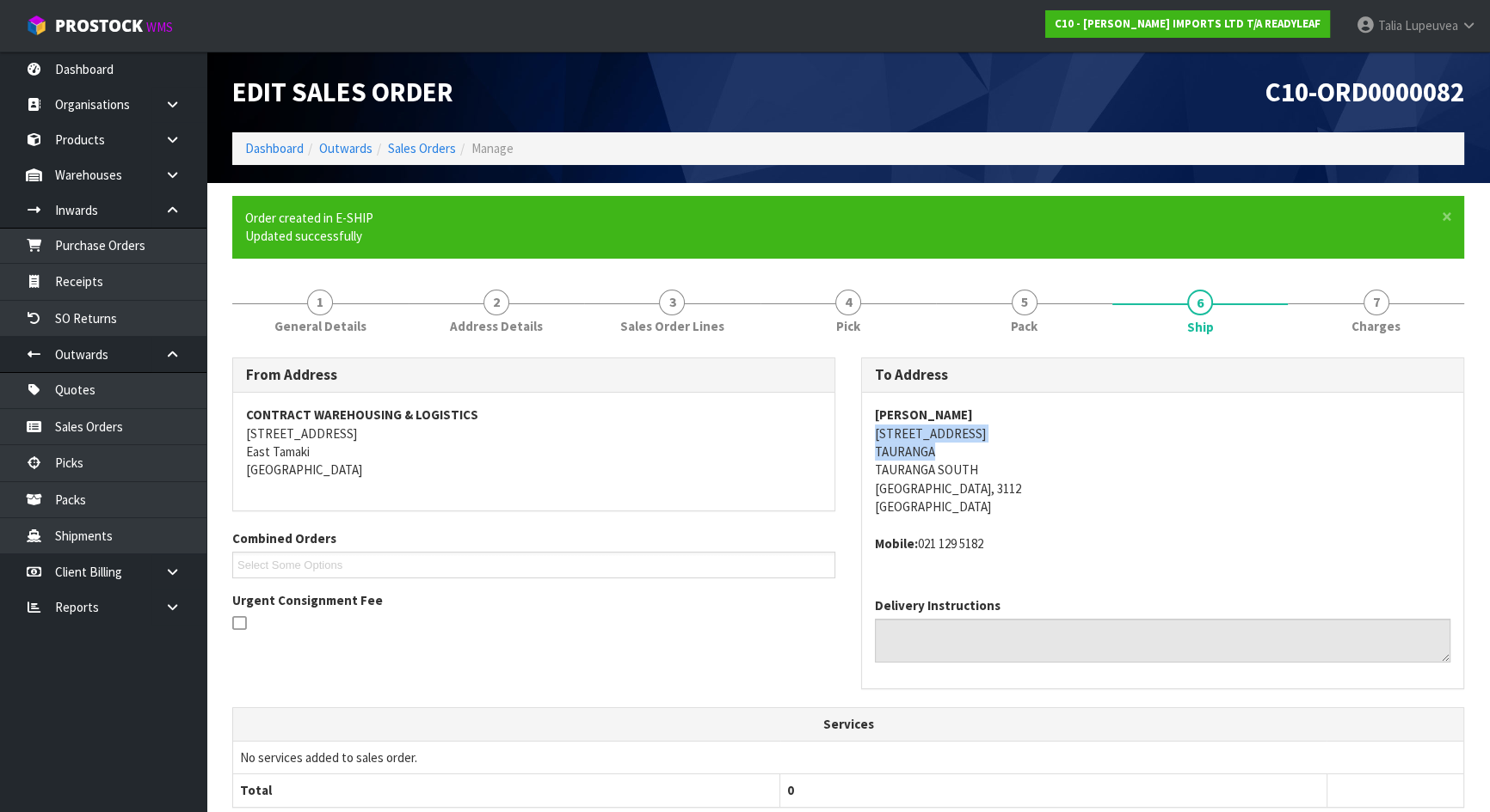
drag, startPoint x: 874, startPoint y: 436, endPoint x: 1000, endPoint y: 443, distance: 126.2
click at [1000, 443] on address "JACKIE CAMPBELL 62 SIXTEENTH AVENUE TAURANGA TAURANGA SOUTH Tauranga, 3112 New …" at bounding box center [1162, 461] width 576 height 111
copy address "62 SIXTEENTH AVENUE TAURANGA"
click at [968, 548] on address "Mobile: 021 129 5182" at bounding box center [1162, 544] width 576 height 18
drag, startPoint x: 988, startPoint y: 542, endPoint x: 918, endPoint y: 549, distance: 70.3
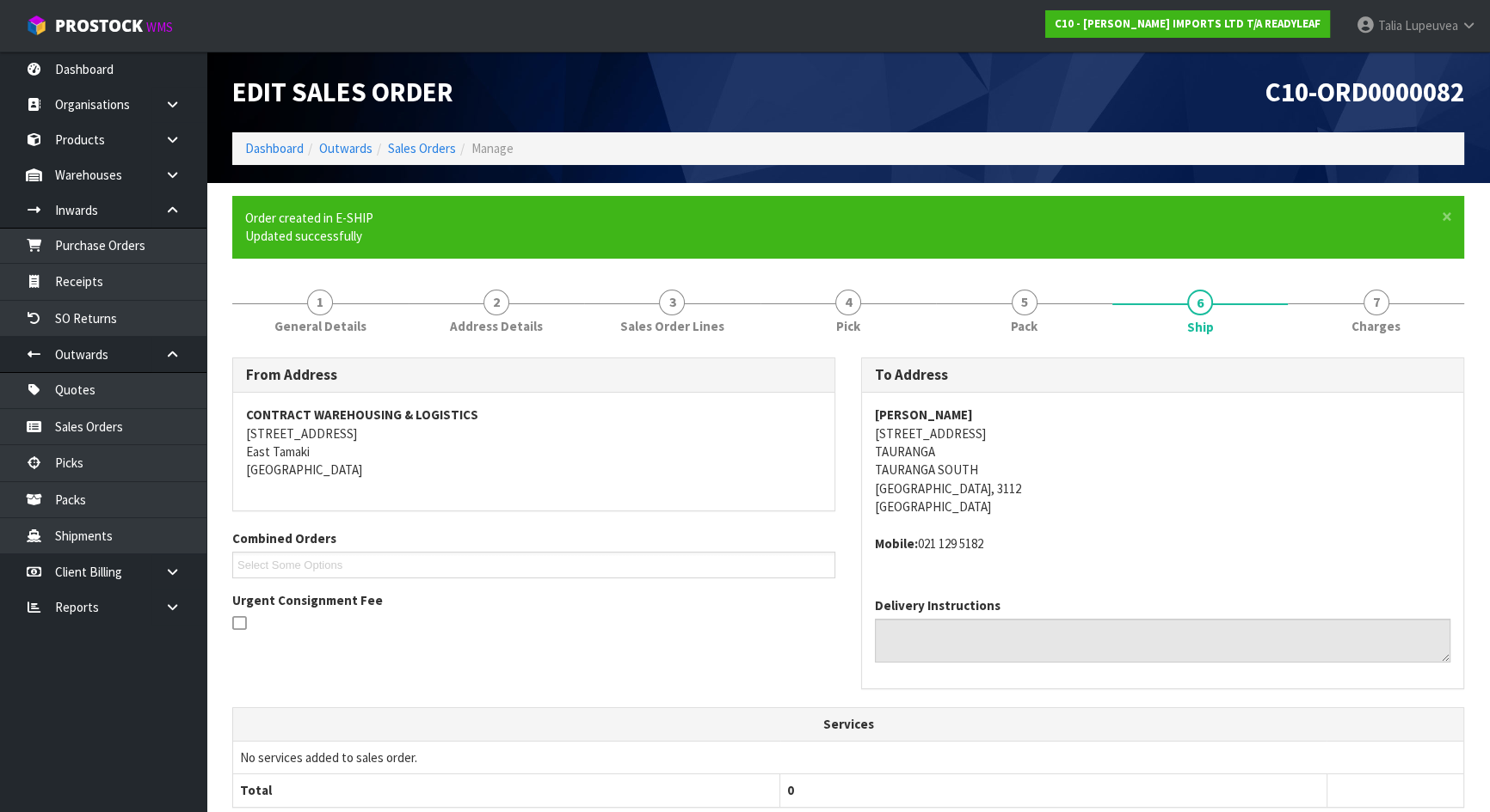
click at [918, 549] on address "Mobile: 021 129 5182" at bounding box center [1162, 544] width 576 height 18
copy address "021 129 5182"
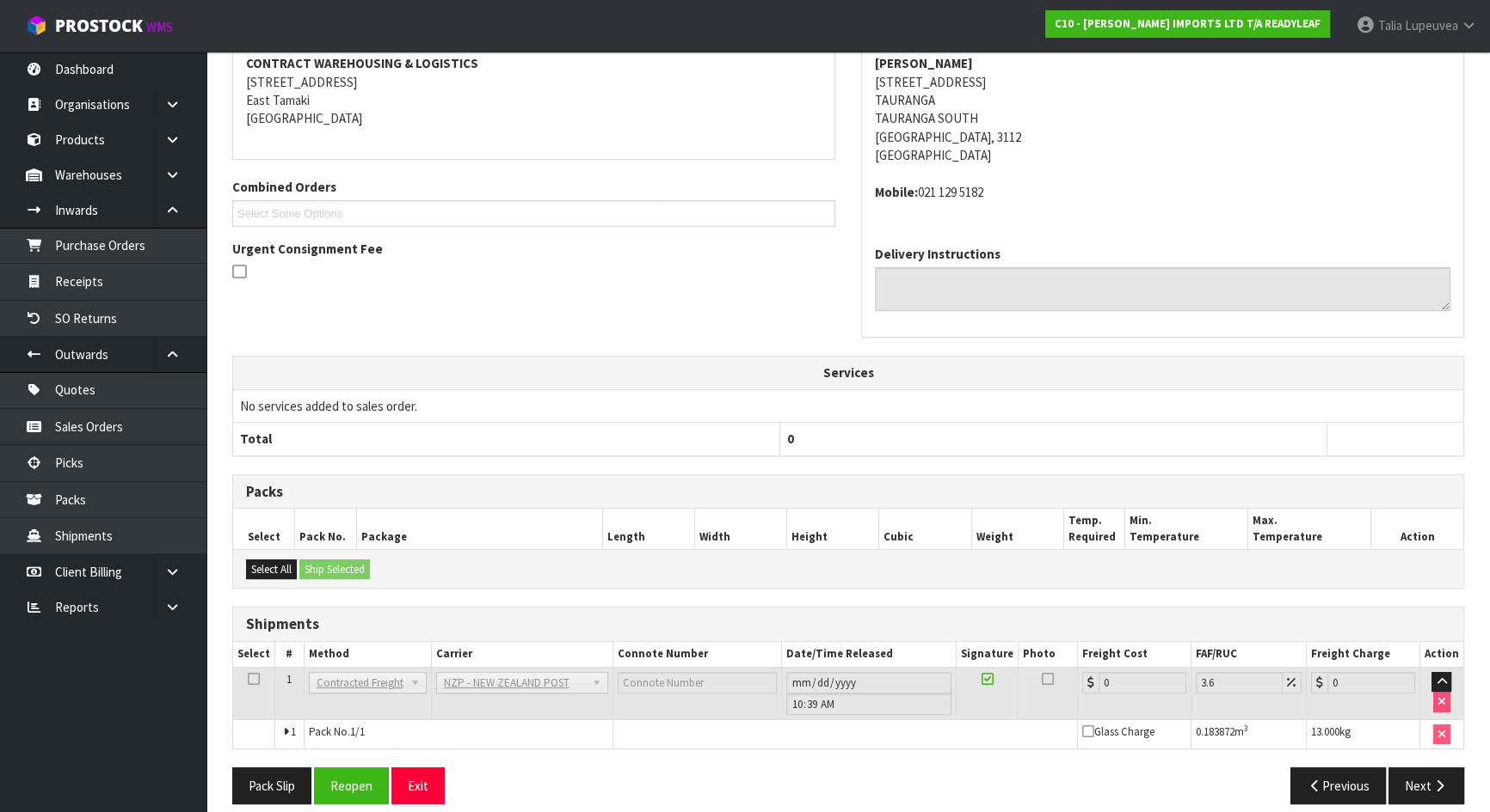
scroll to position [368, 0]
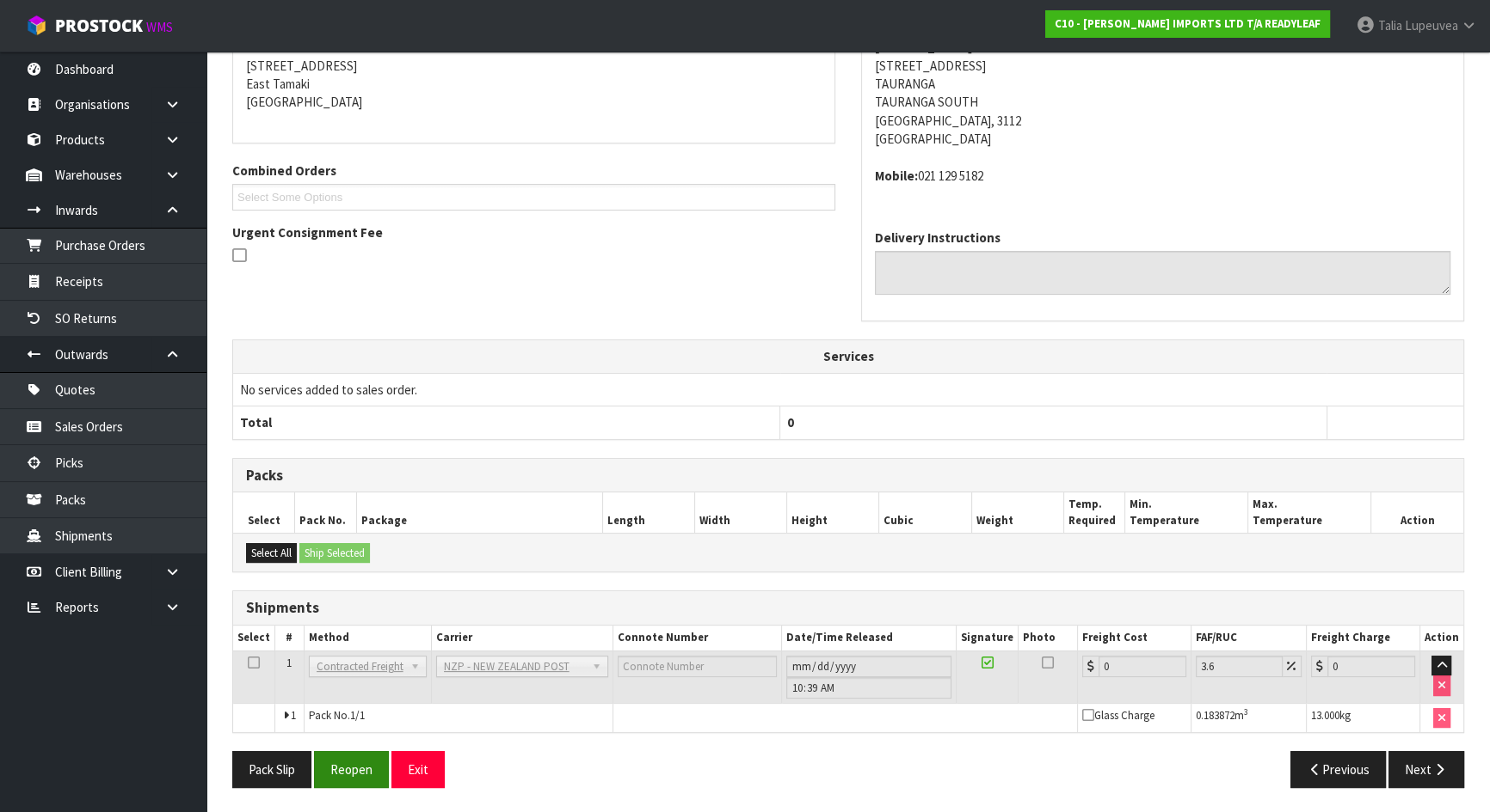
click at [357, 779] on div "Pack Slip Reopen Exit Previous Next" at bounding box center [848, 776] width 1258 height 50
click at [356, 773] on button "Reopen" at bounding box center [352, 770] width 75 height 37
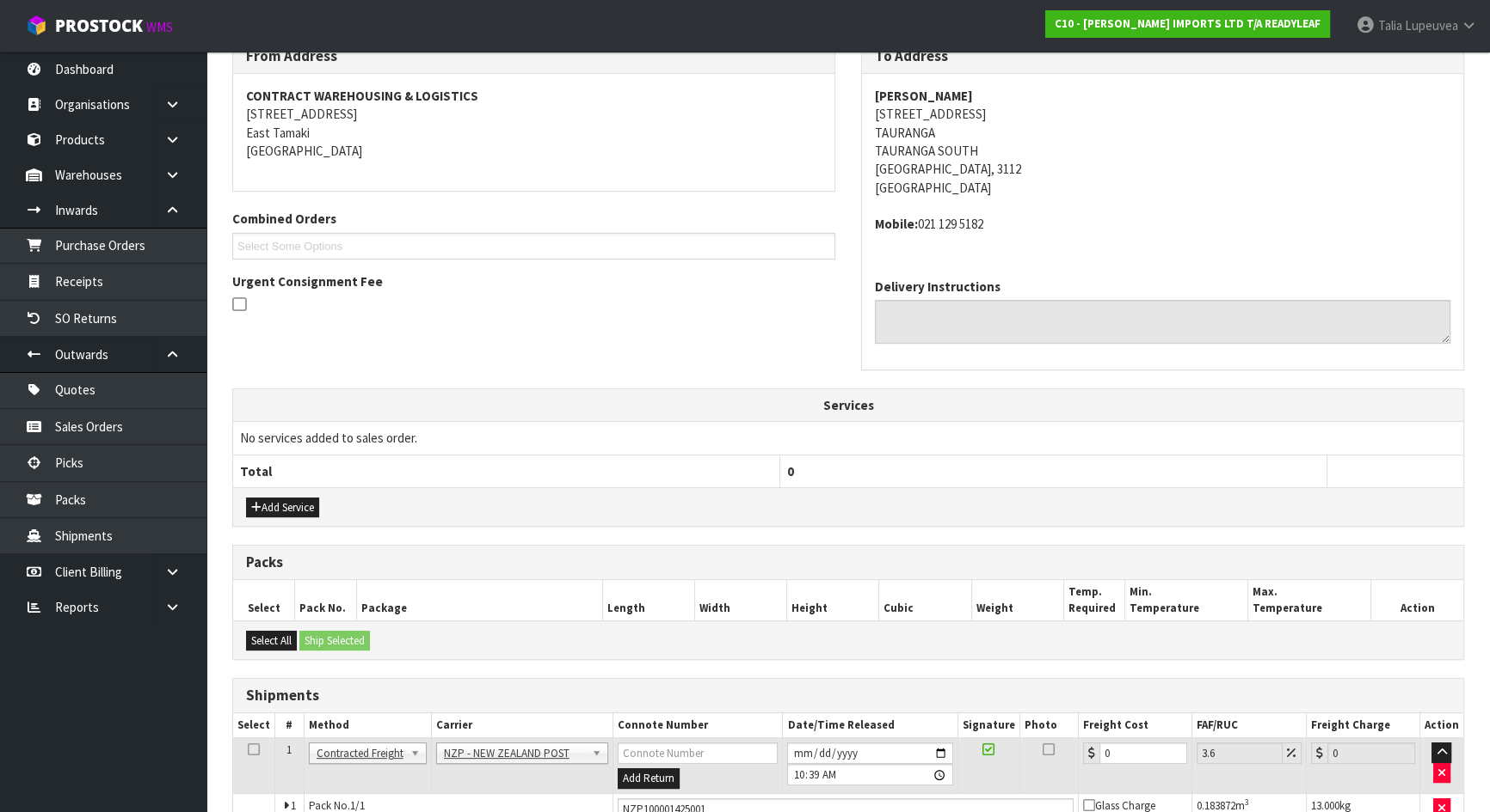
scroll to position [407, 0]
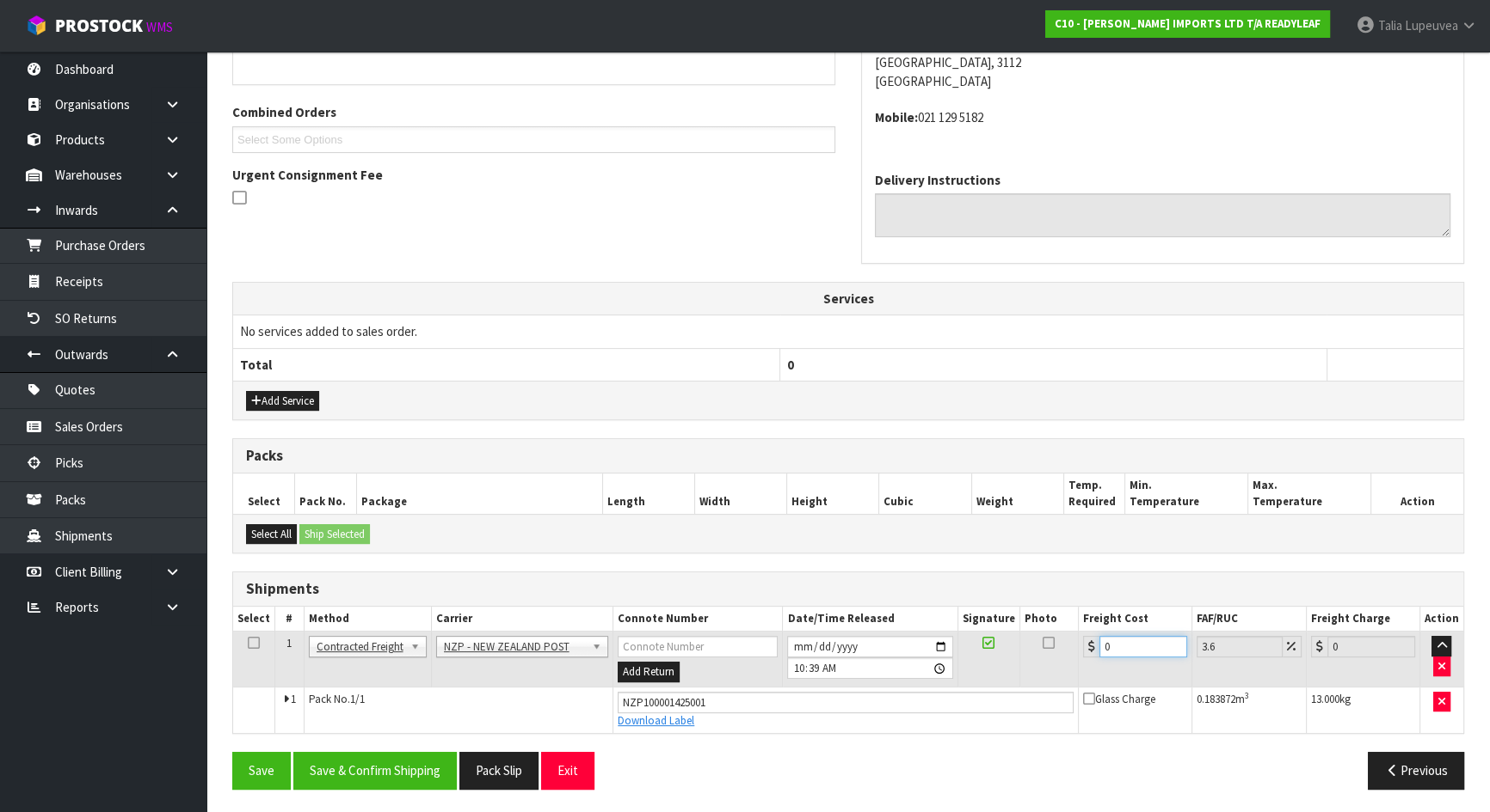
drag, startPoint x: 1113, startPoint y: 636, endPoint x: 1062, endPoint y: 644, distance: 51.6
click at [1062, 644] on tr "1 Client Local Pickup Customer Local Pickup Company Freight Contracted Freight …" at bounding box center [848, 660] width 1230 height 56
type input "4"
type input "4.14"
type input "41"
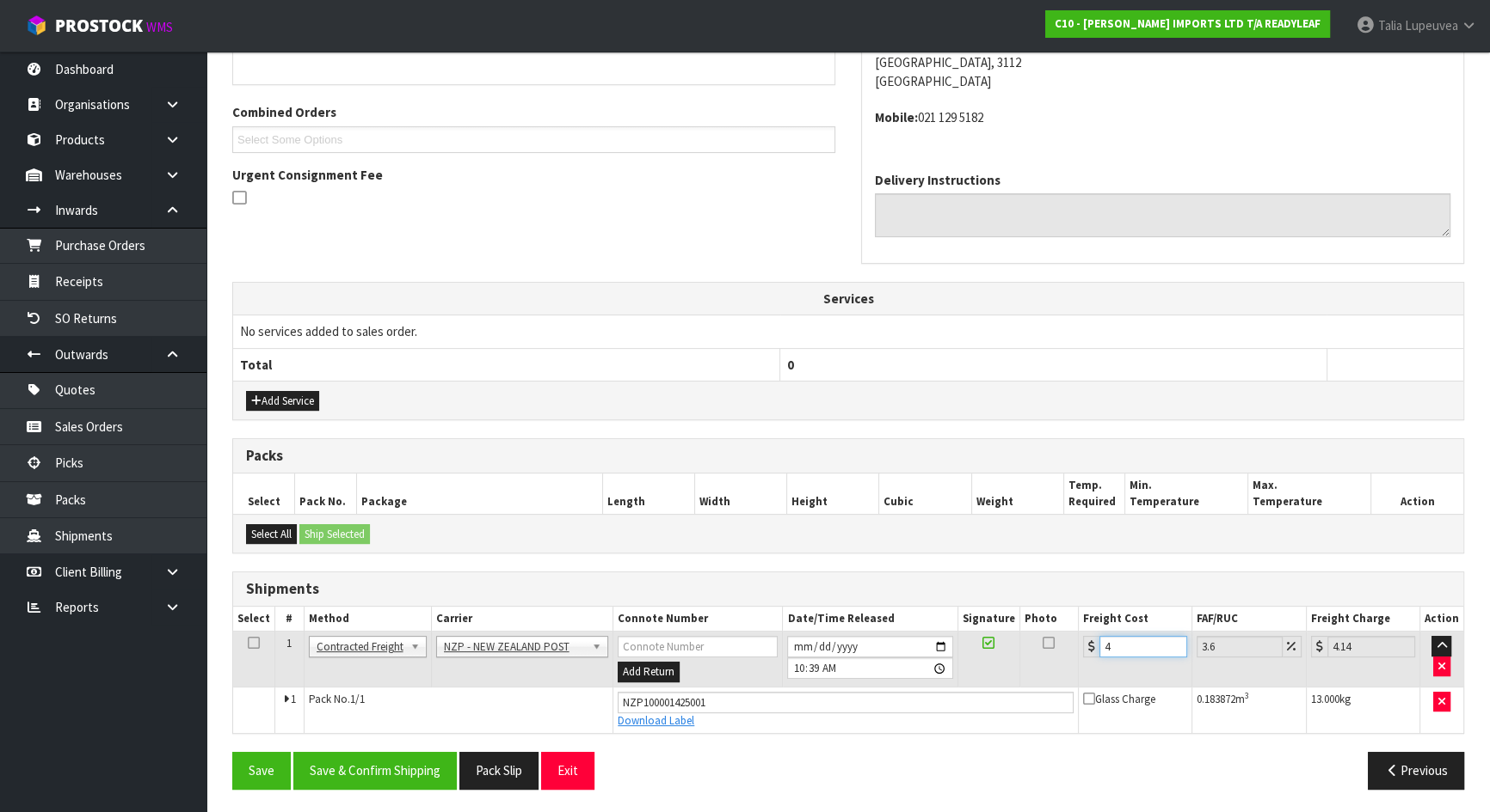
type input "42.48"
type input "41.3"
type input "42.79"
type input "41.39"
type input "42.88"
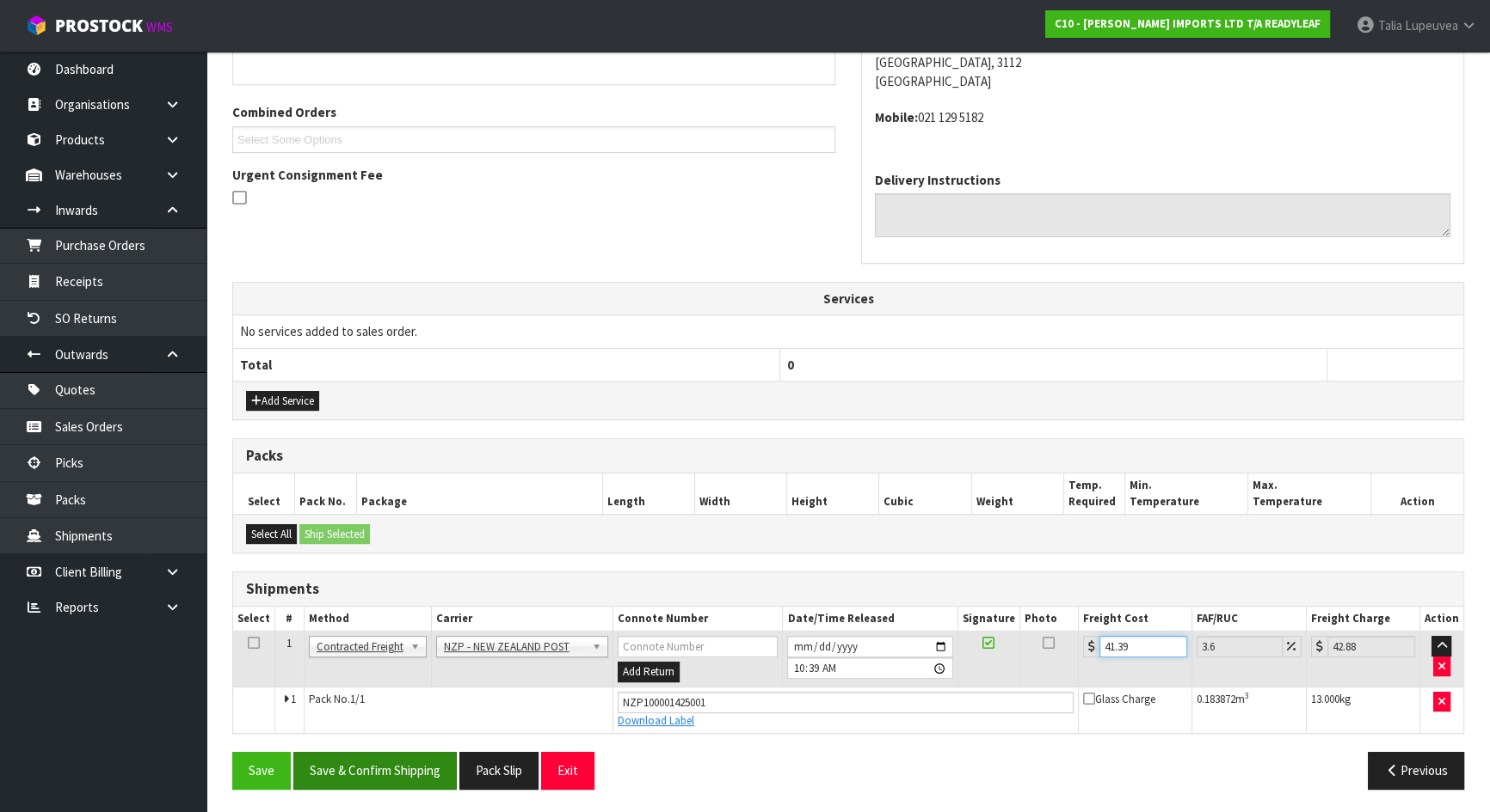
type input "41.39"
click at [372, 764] on button "Save & Confirm Shipping" at bounding box center [375, 771] width 163 height 37
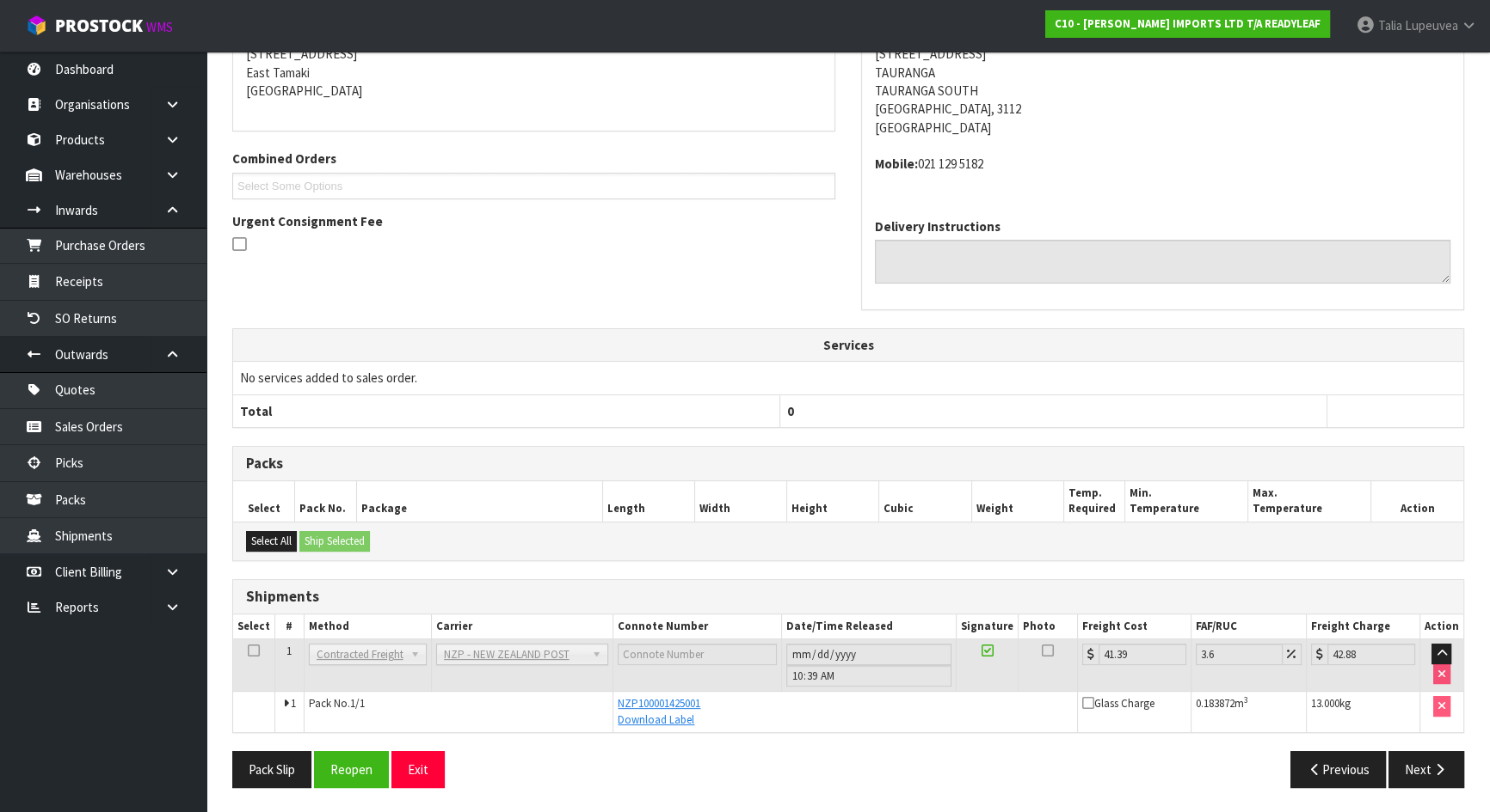
scroll to position [0, 0]
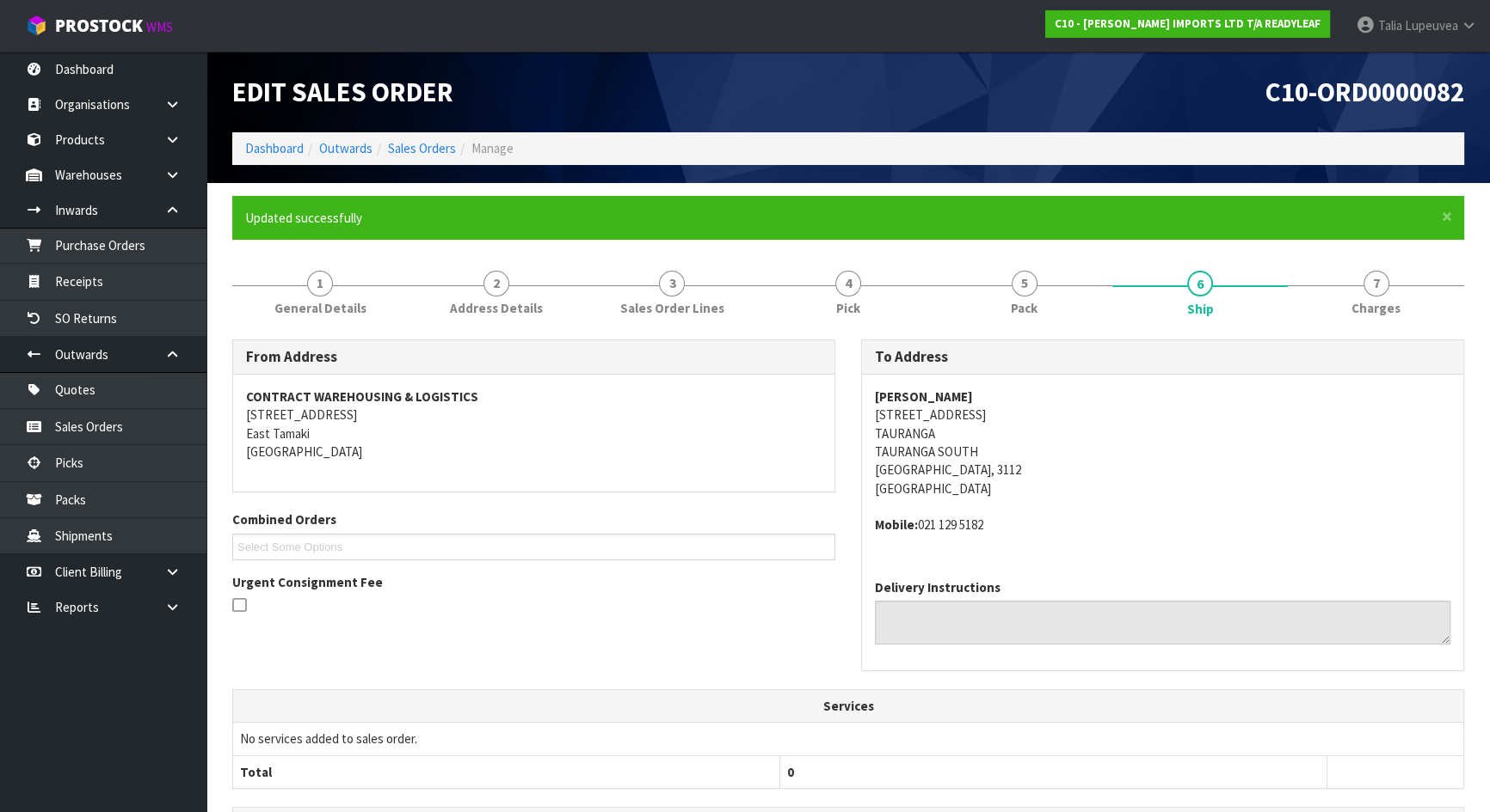
drag, startPoint x: 799, startPoint y: 102, endPoint x: 593, endPoint y: 77, distance: 207.5
click at [799, 102] on h1 "Edit Sales Order" at bounding box center [533, 92] width 603 height 29
click at [265, 148] on link "Dashboard" at bounding box center [274, 149] width 59 height 17
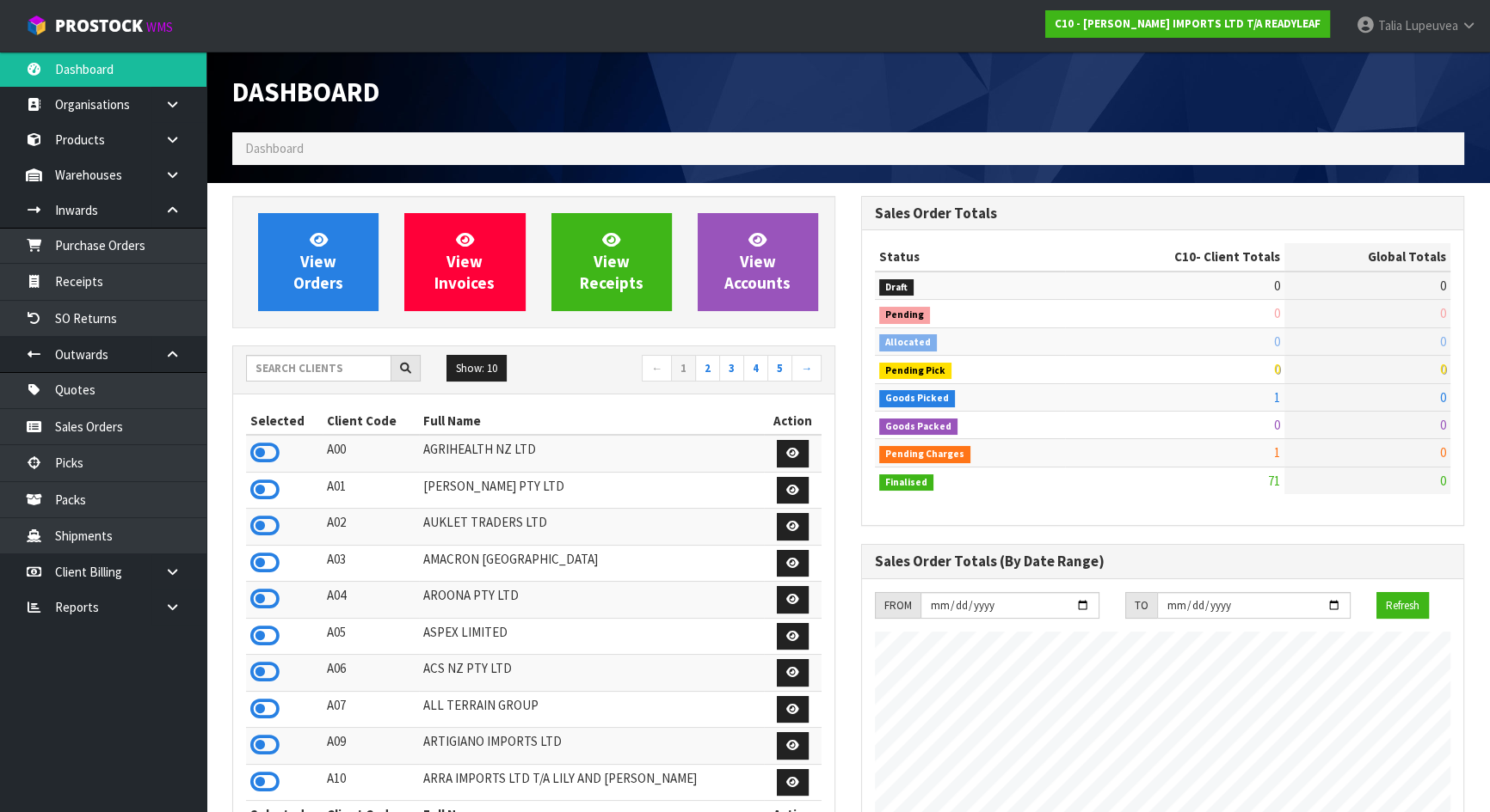
scroll to position [1077, 628]
click at [346, 378] on input "text" at bounding box center [319, 368] width 145 height 27
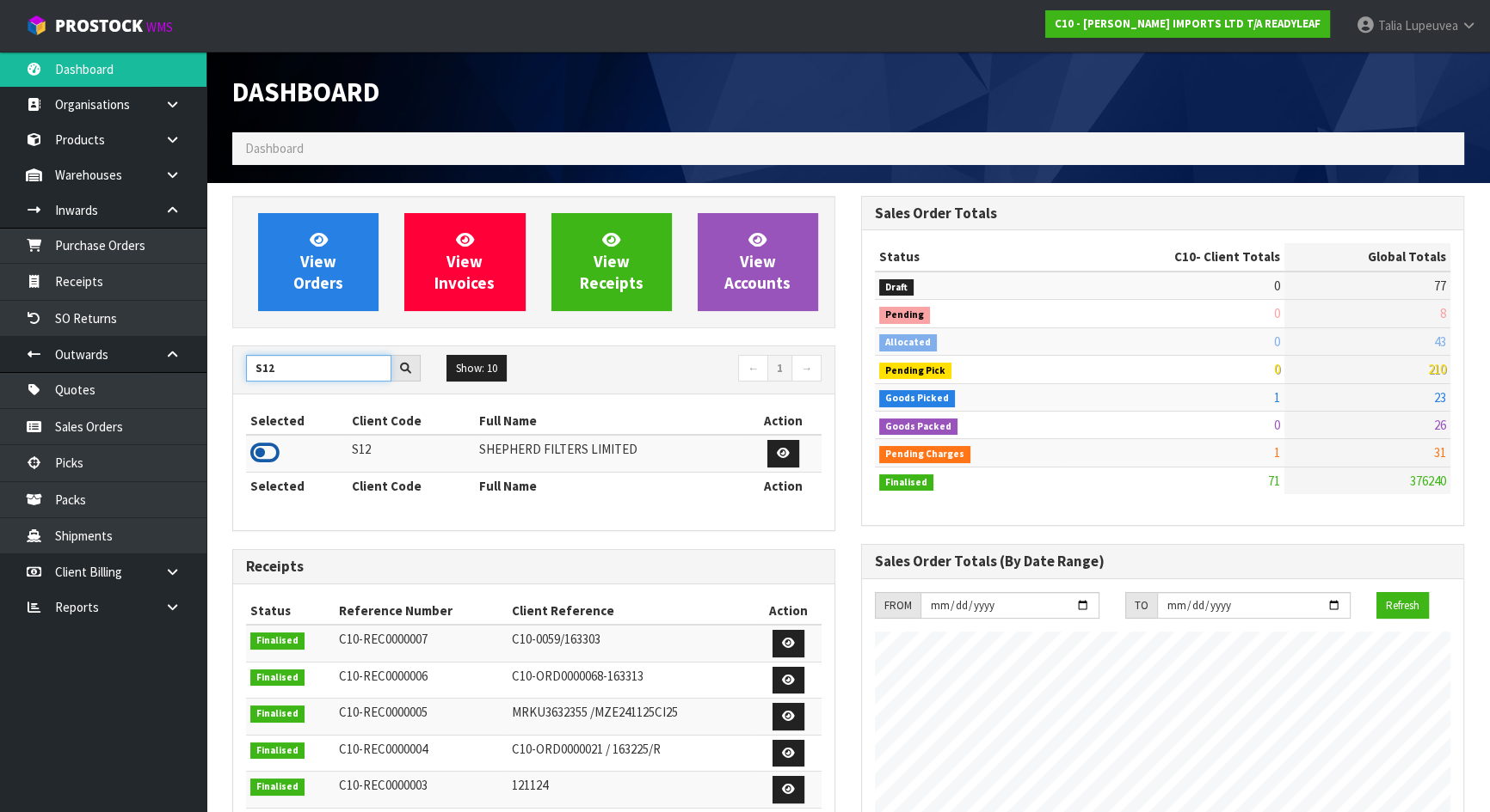
type input "S12"
click at [263, 456] on icon at bounding box center [265, 453] width 29 height 26
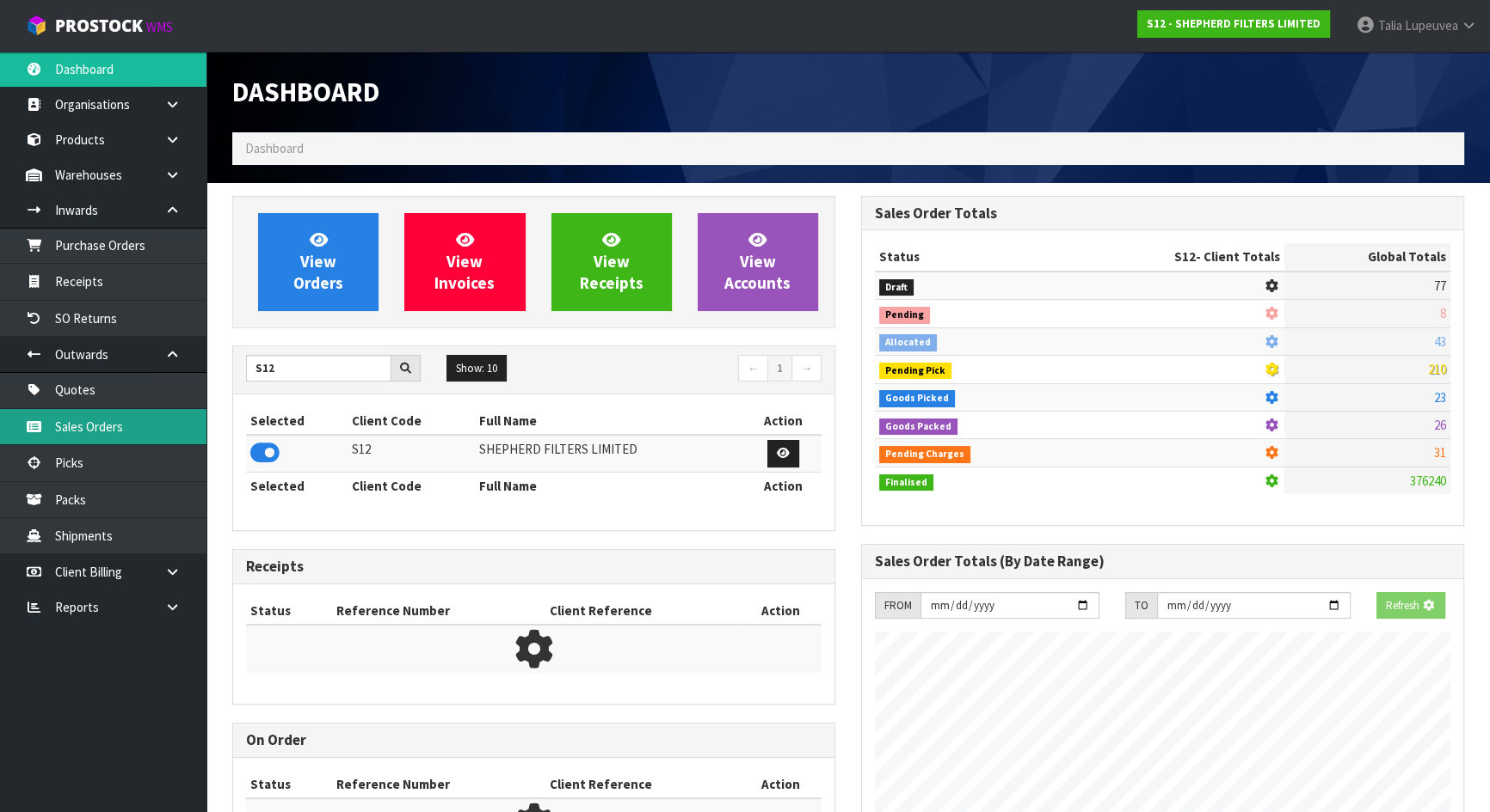
scroll to position [1262, 628]
click at [171, 431] on link "Sales Orders" at bounding box center [103, 427] width 207 height 35
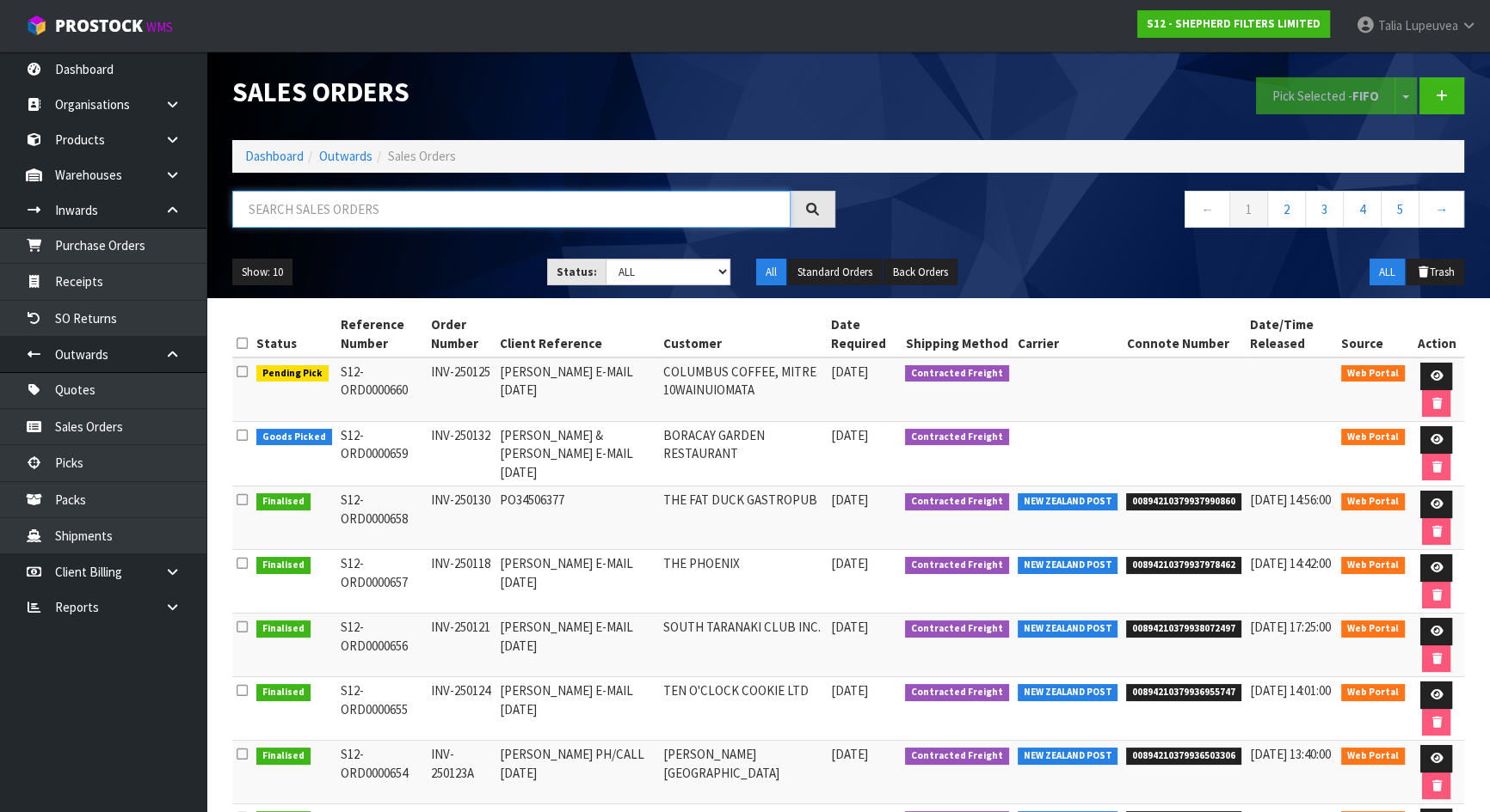
click at [372, 214] on input "text" at bounding box center [511, 209] width 558 height 37
type input "JOB-0407298"
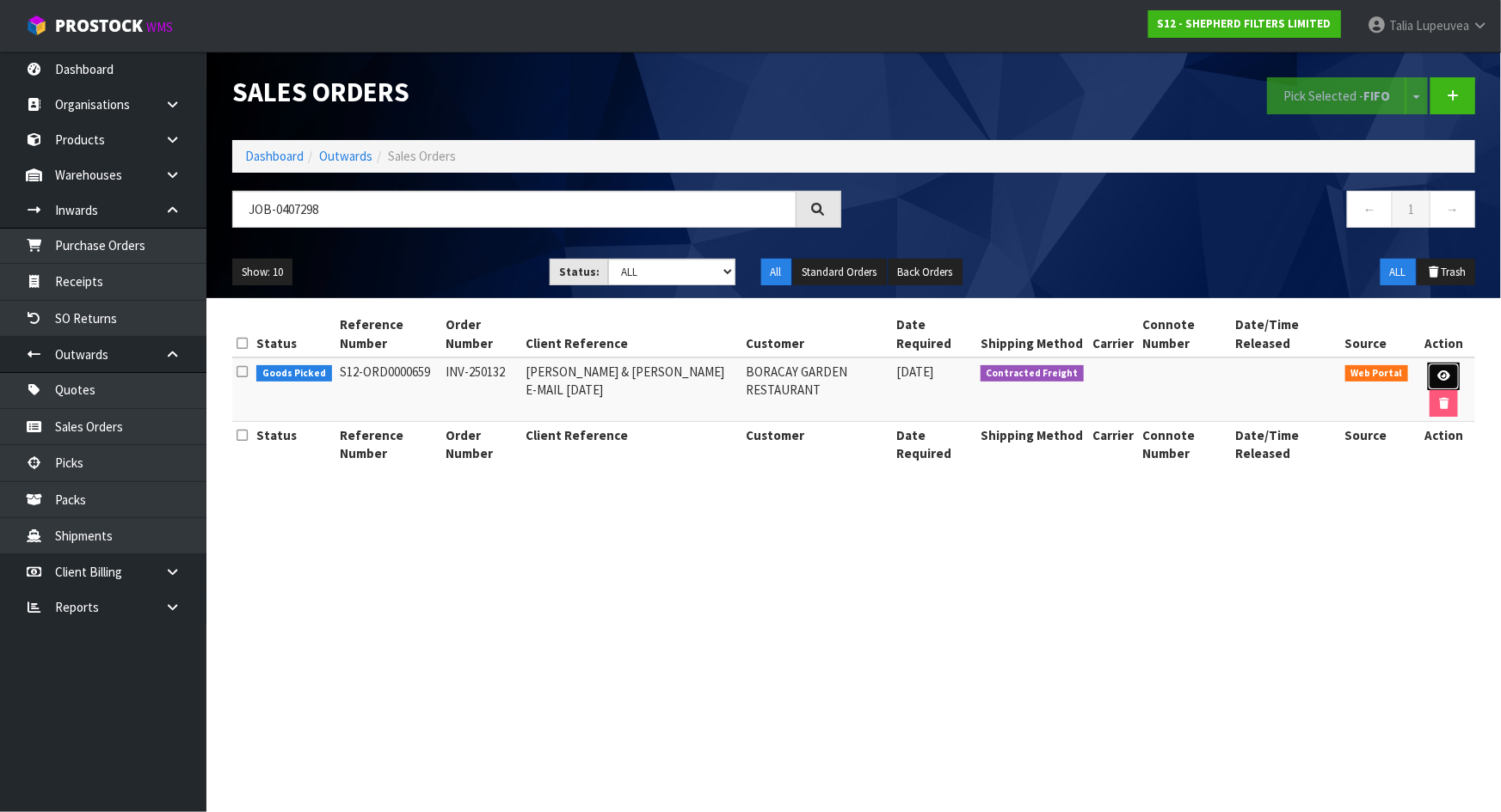
click at [1444, 368] on link at bounding box center [1443, 376] width 32 height 28
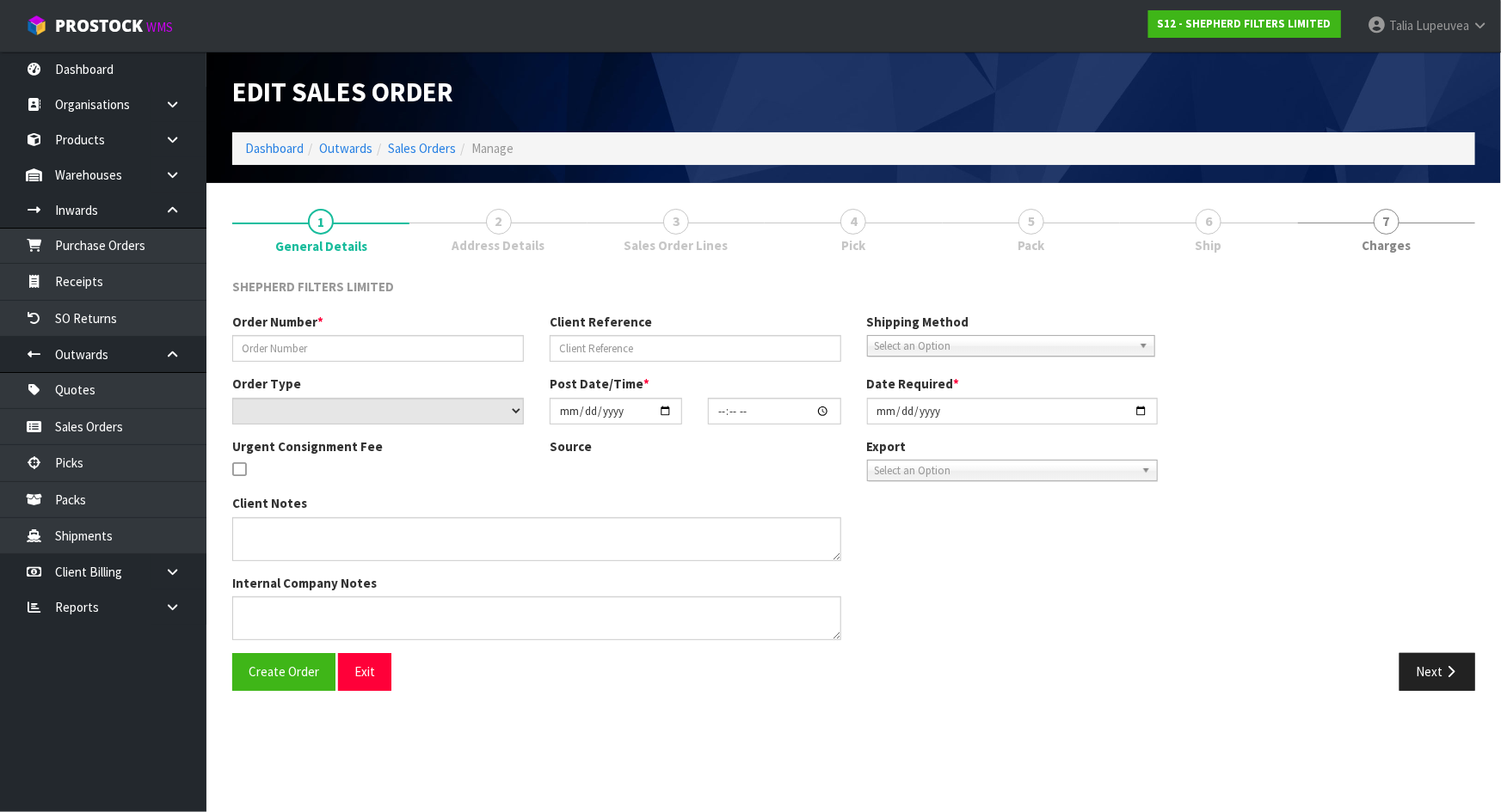
type input "INV-250132"
type input "BRYAN & BRENDA E-MAIL 11.08.25"
select select "number:0"
type input "2025-08-12"
type input "16:47:00.000"
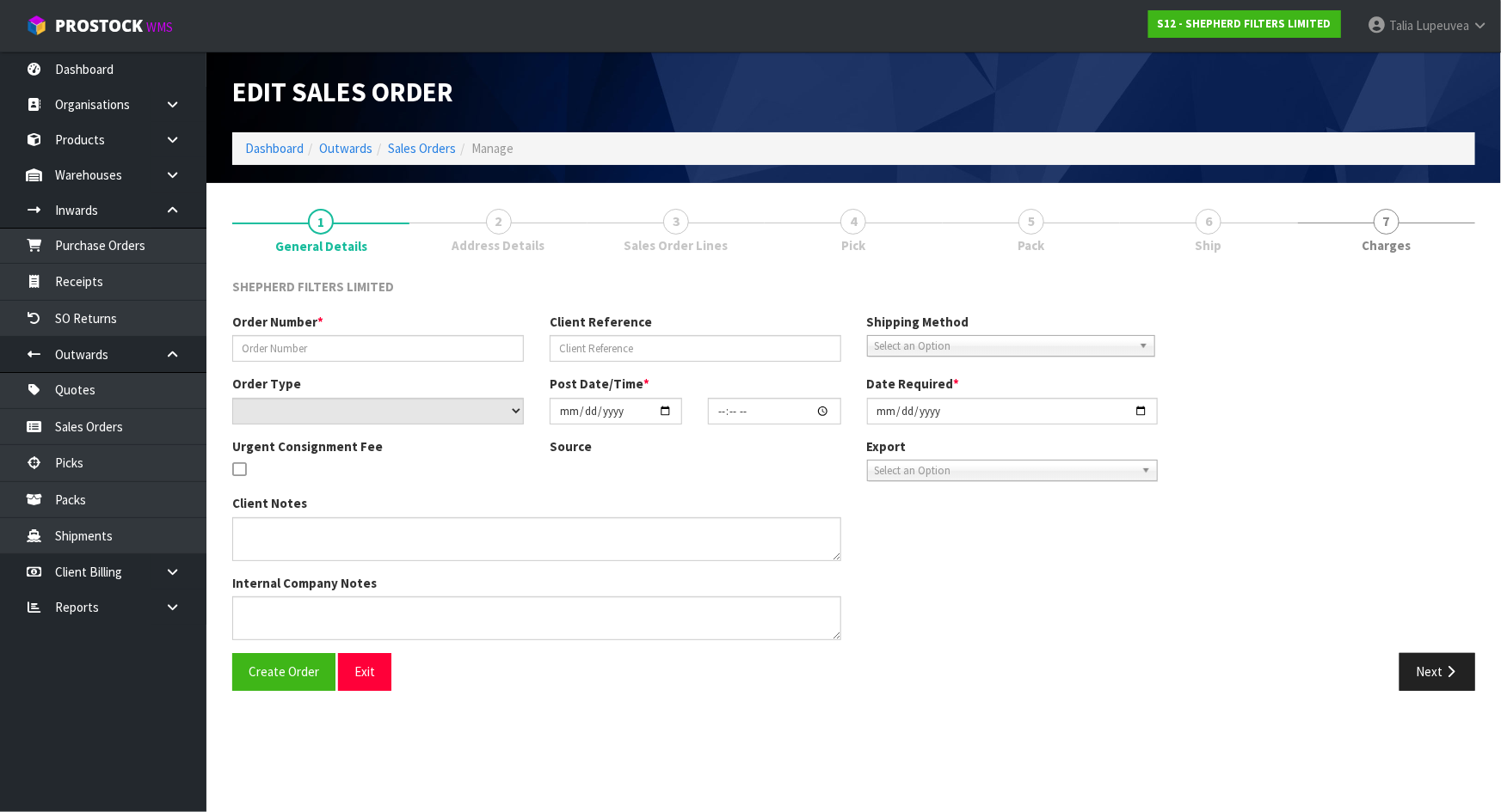
type input "2025-08-12"
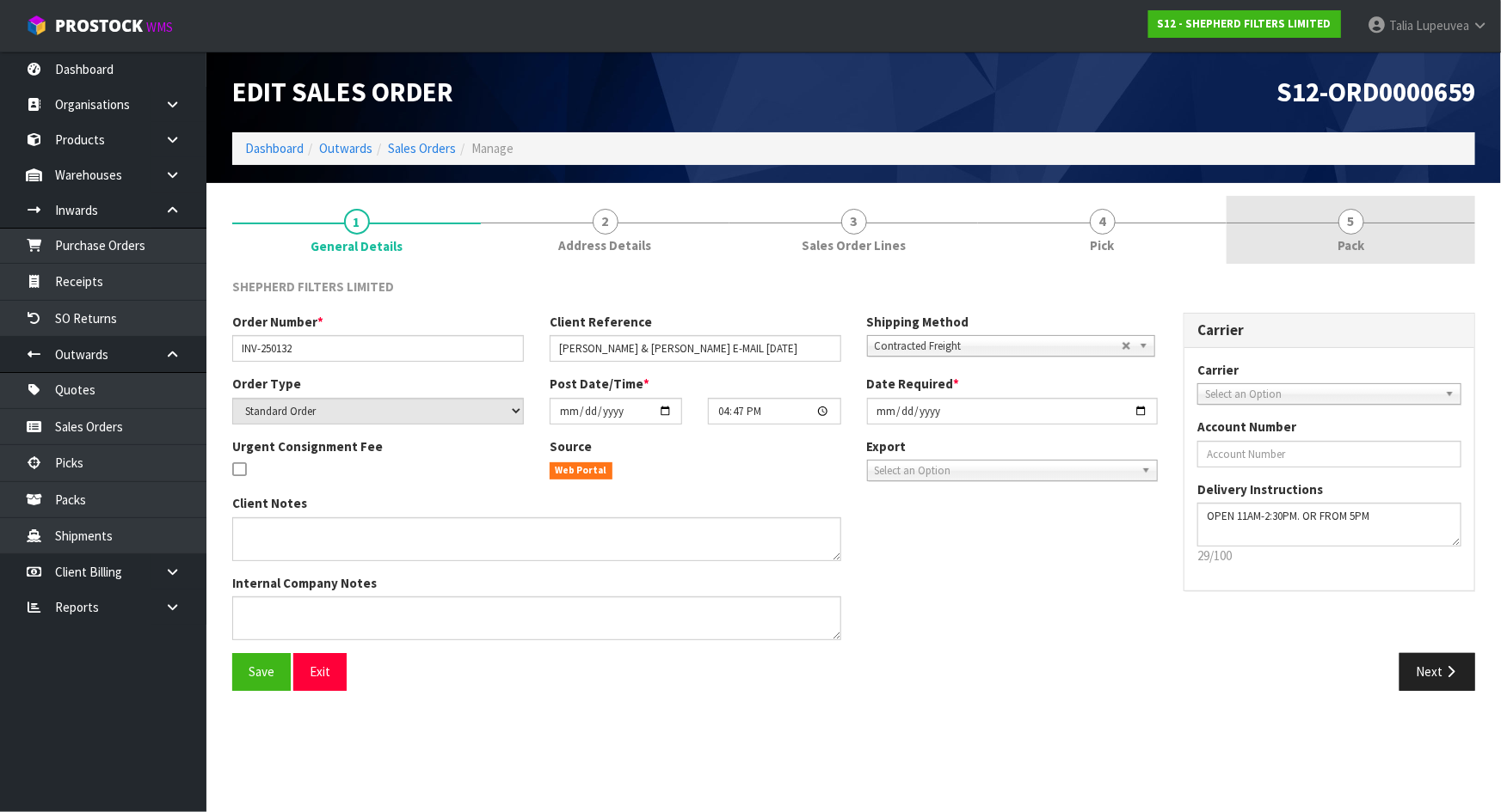
click at [1332, 223] on div at bounding box center [1350, 223] width 249 height 1
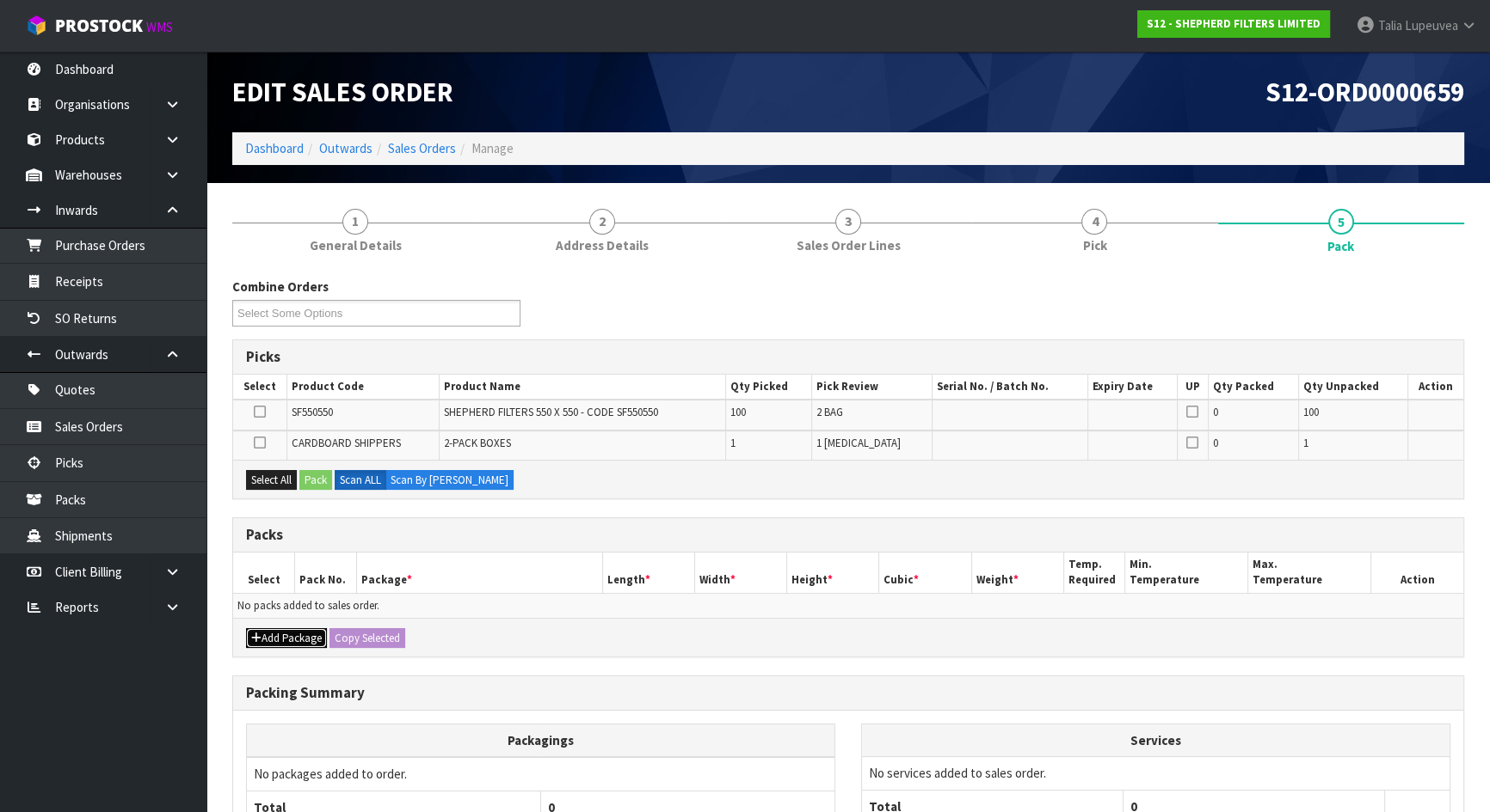
click at [273, 636] on button "Add Package" at bounding box center [286, 639] width 81 height 20
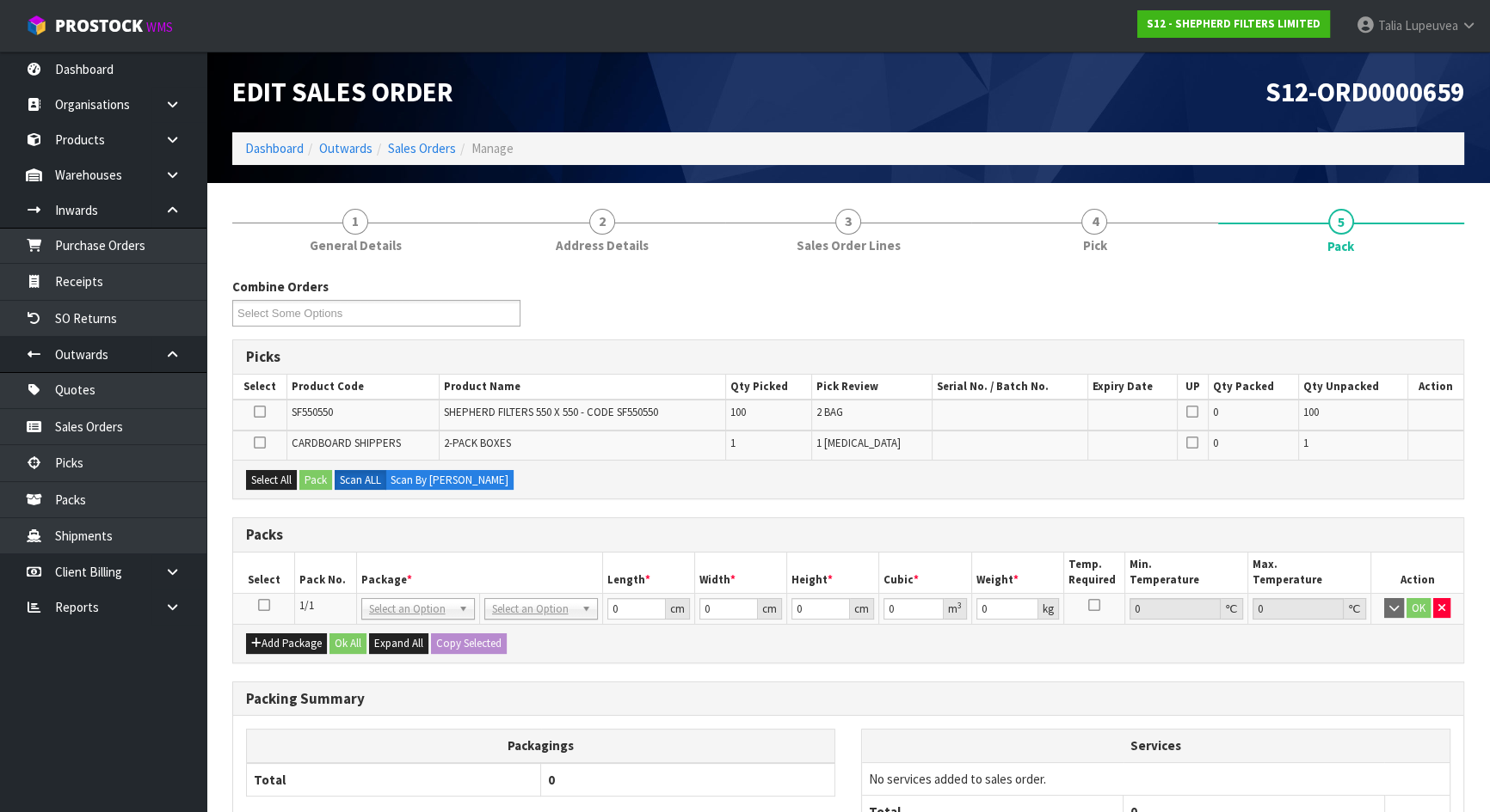
click at [262, 606] on icon at bounding box center [263, 606] width 12 height 1
click at [279, 476] on button "Select All" at bounding box center [271, 480] width 50 height 20
click at [317, 475] on button "Pack" at bounding box center [316, 480] width 33 height 20
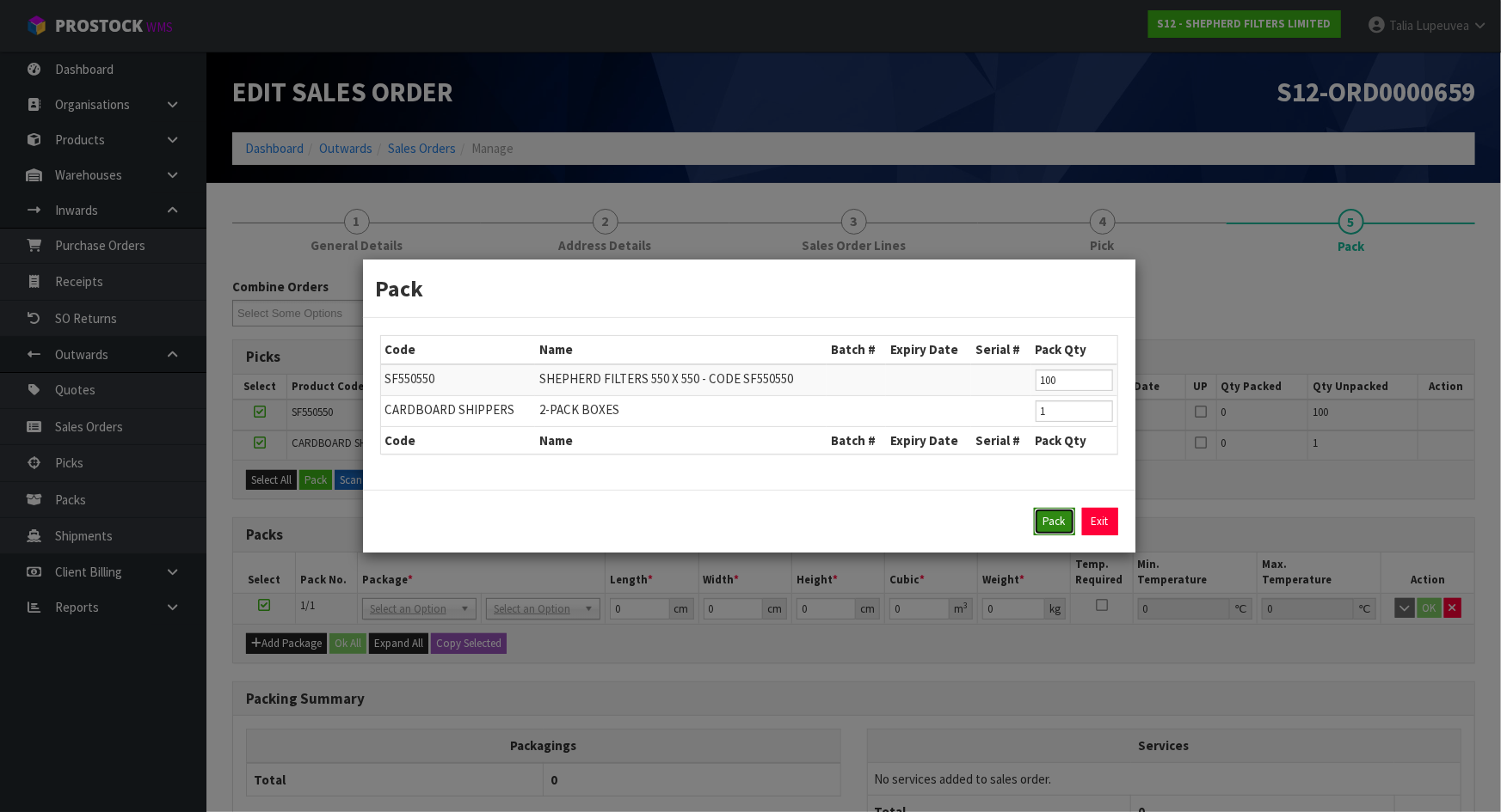
click at [1040, 516] on button "Pack" at bounding box center [1054, 522] width 41 height 28
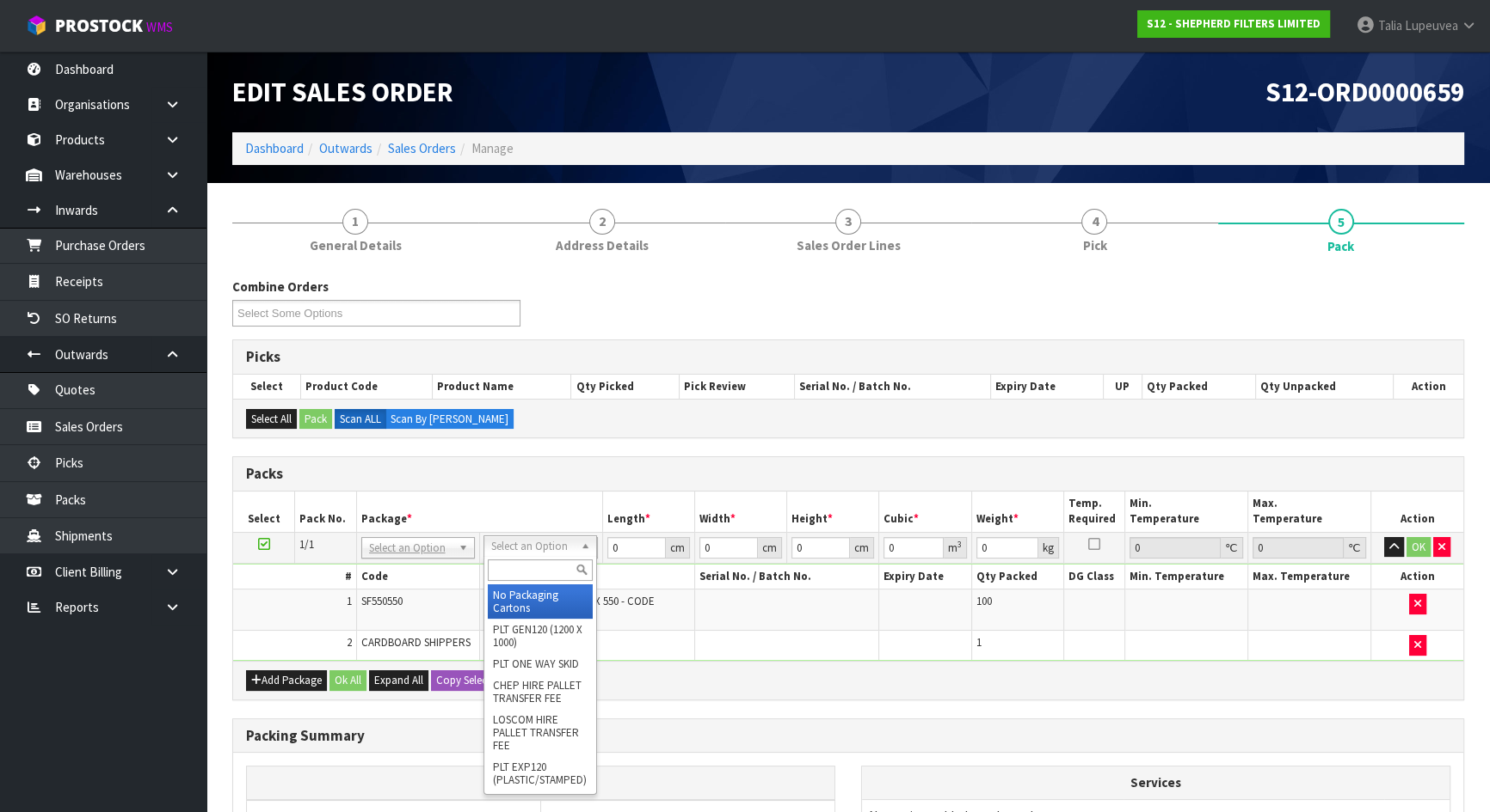
drag, startPoint x: 506, startPoint y: 541, endPoint x: 517, endPoint y: 563, distance: 24.6
click at [522, 571] on input "text" at bounding box center [540, 570] width 105 height 21
type input "ow"
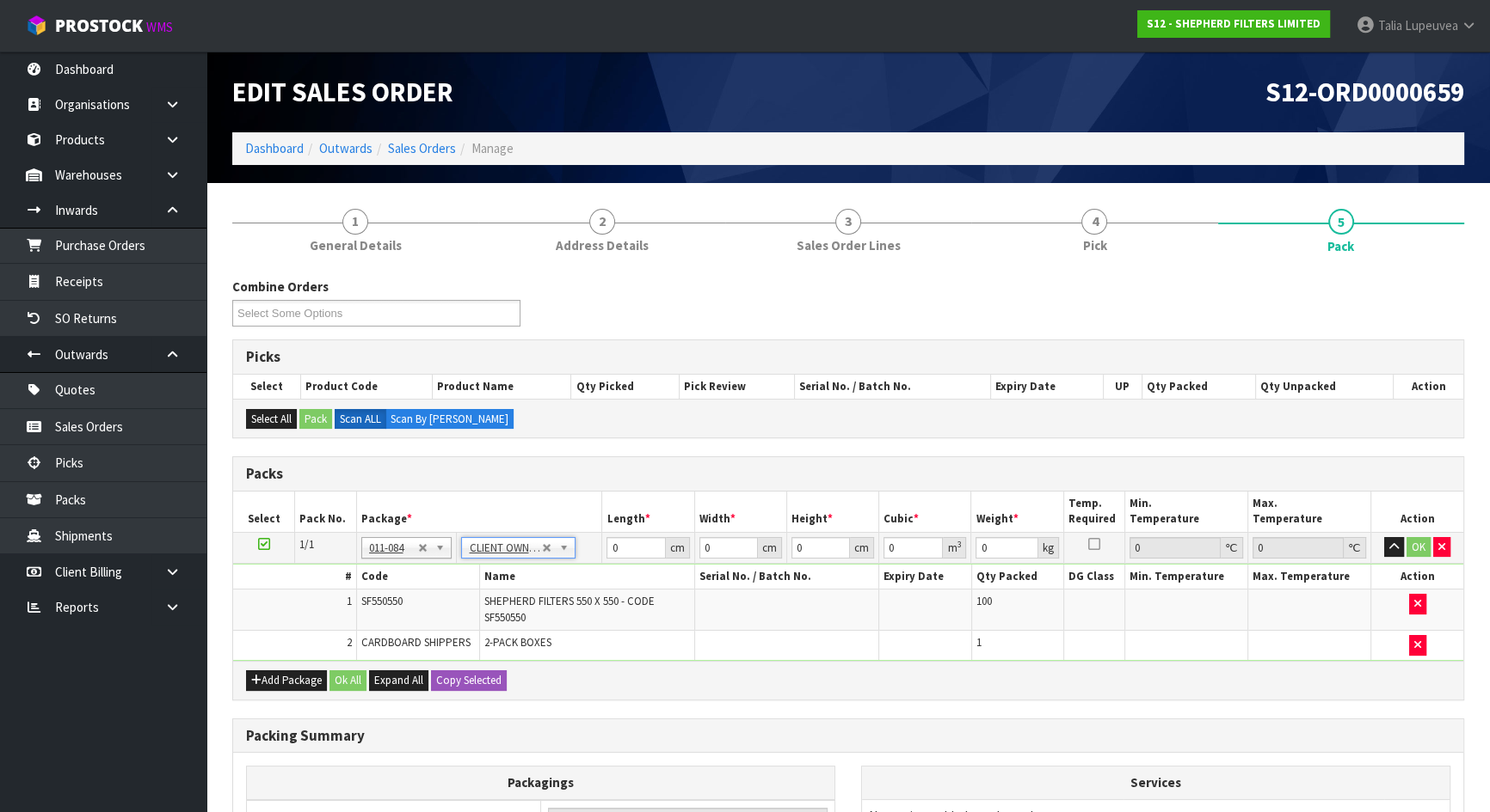
type input "6.1"
drag, startPoint x: 638, startPoint y: 551, endPoint x: 607, endPoint y: 551, distance: 31.0
click at [607, 551] on input "0" at bounding box center [636, 548] width 59 height 21
type input "58"
type input "57"
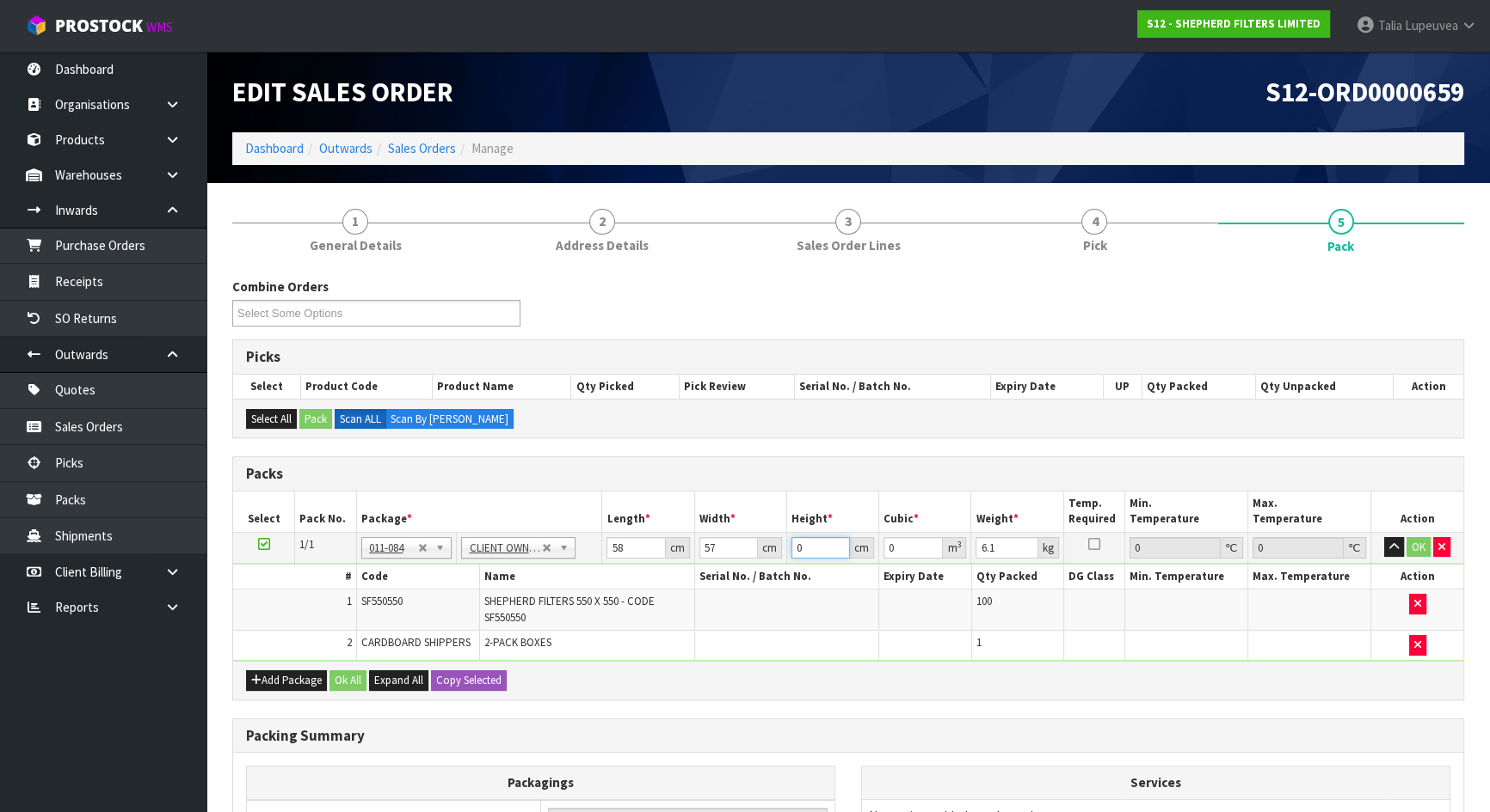
type input "2"
type input "0.006612"
type input "26"
type input "0.085956"
type input "26"
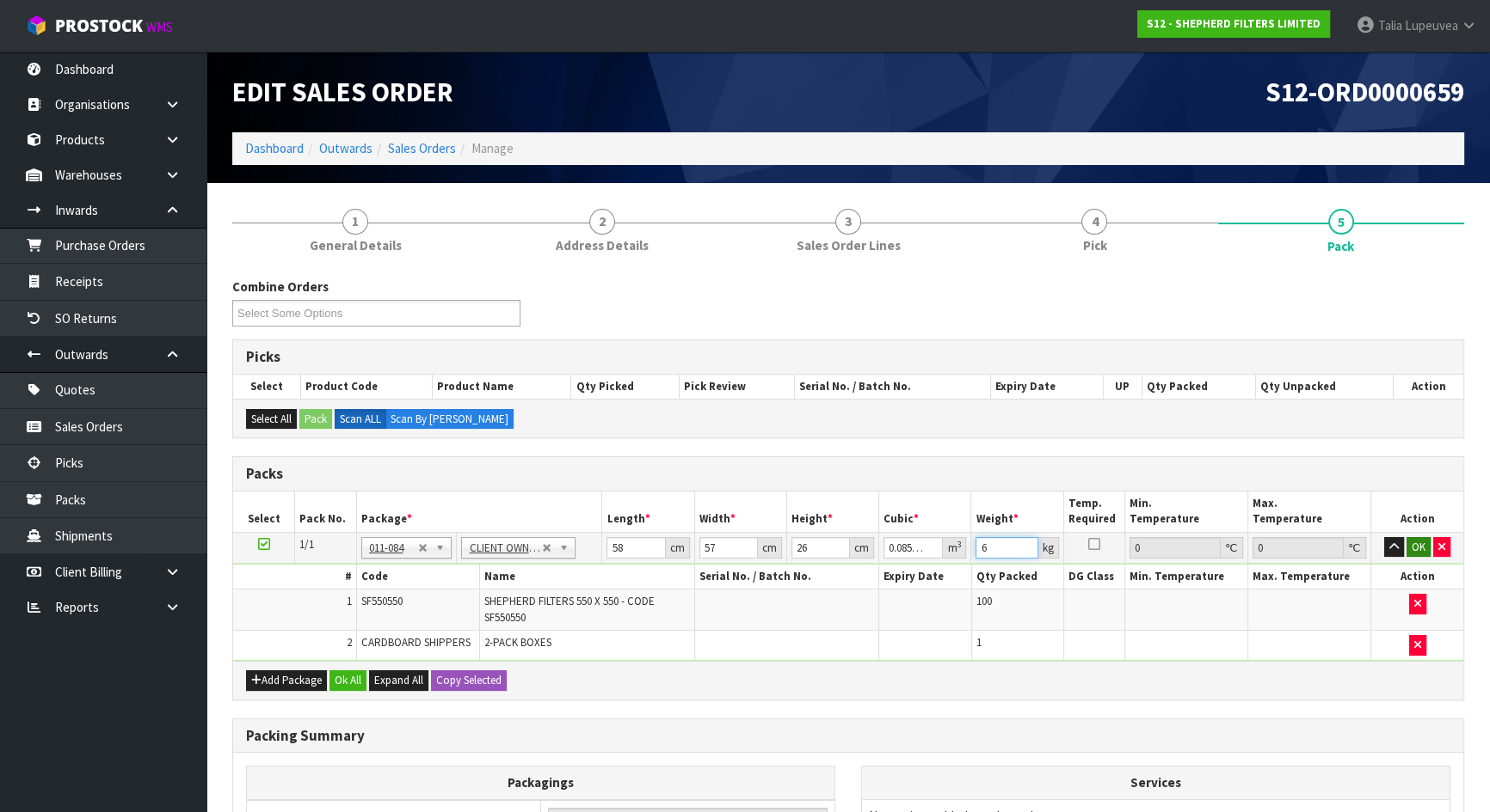
type input "6"
click at [1420, 538] on button "OK" at bounding box center [1418, 548] width 24 height 20
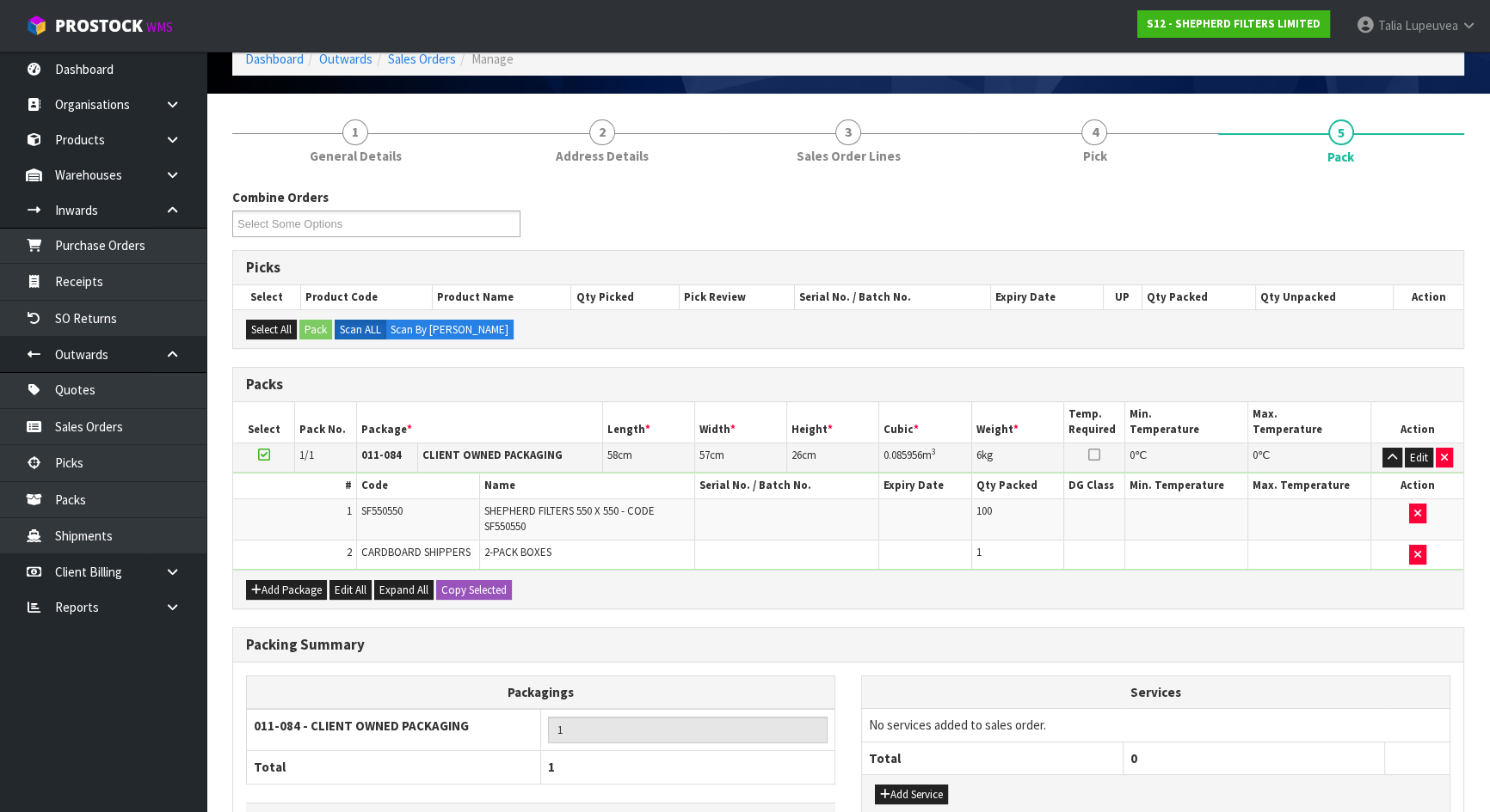
scroll to position [209, 0]
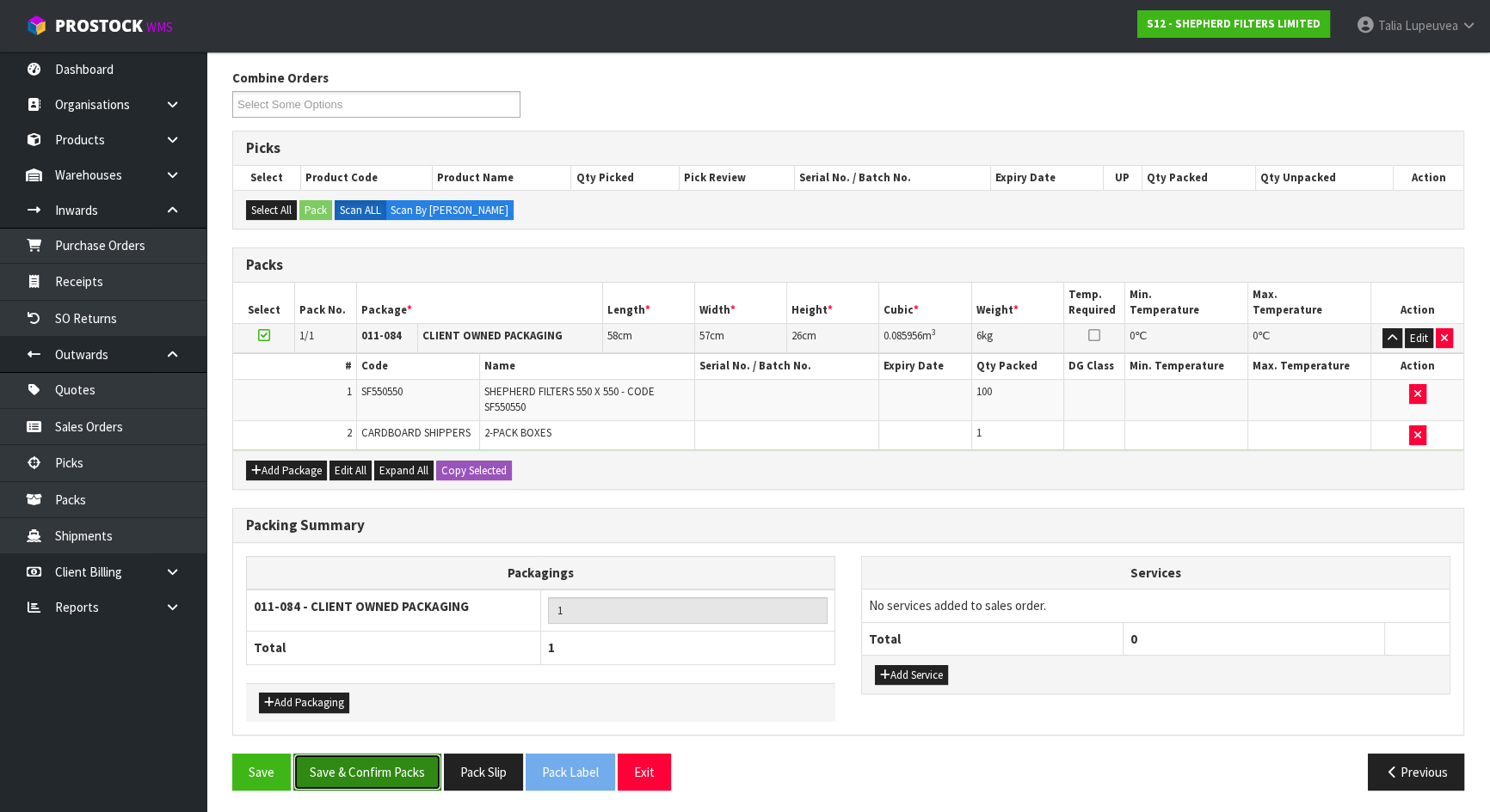
click at [388, 773] on button "Save & Confirm Packs" at bounding box center [366, 773] width 148 height 37
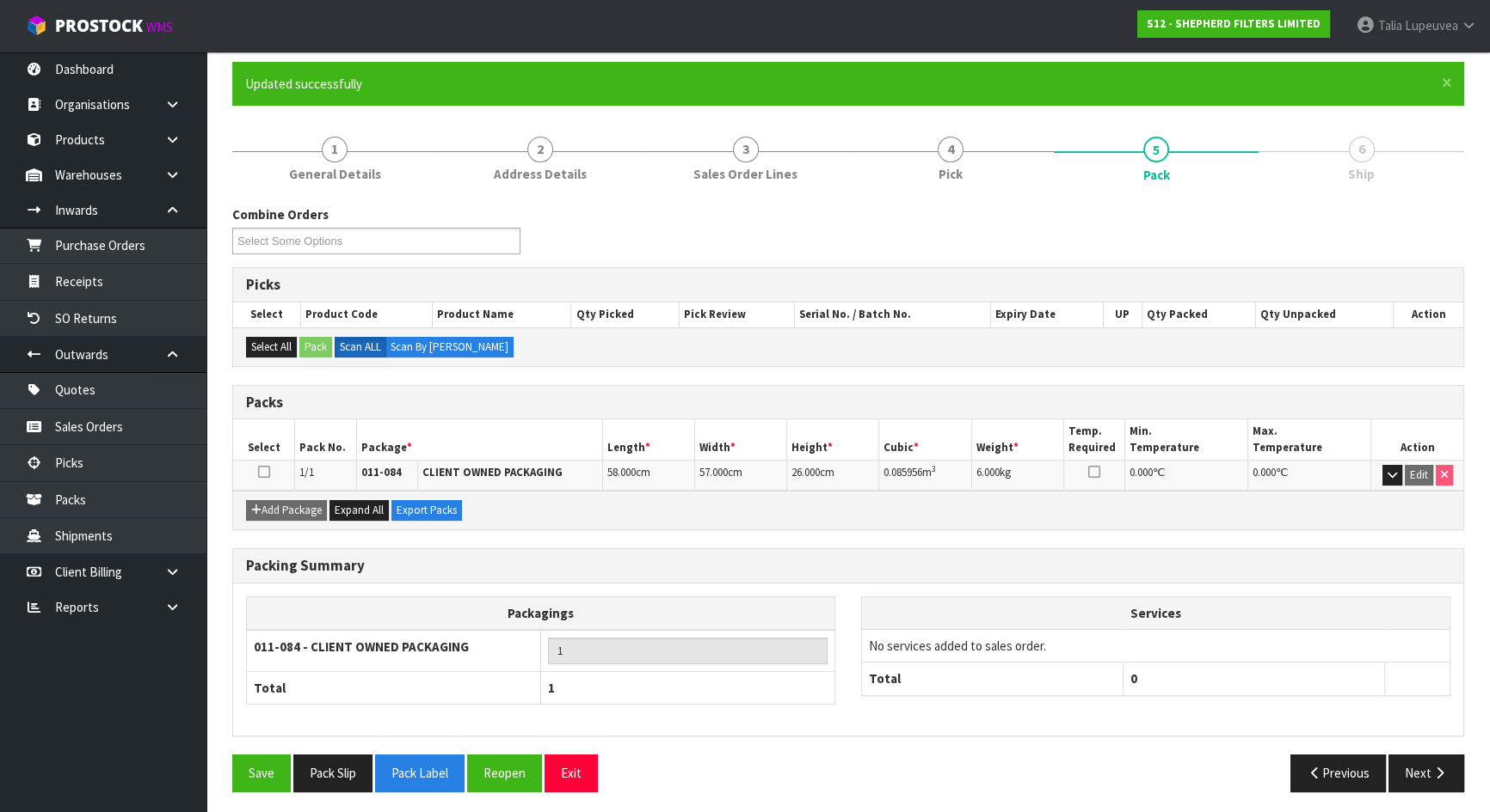
scroll to position [137, 0]
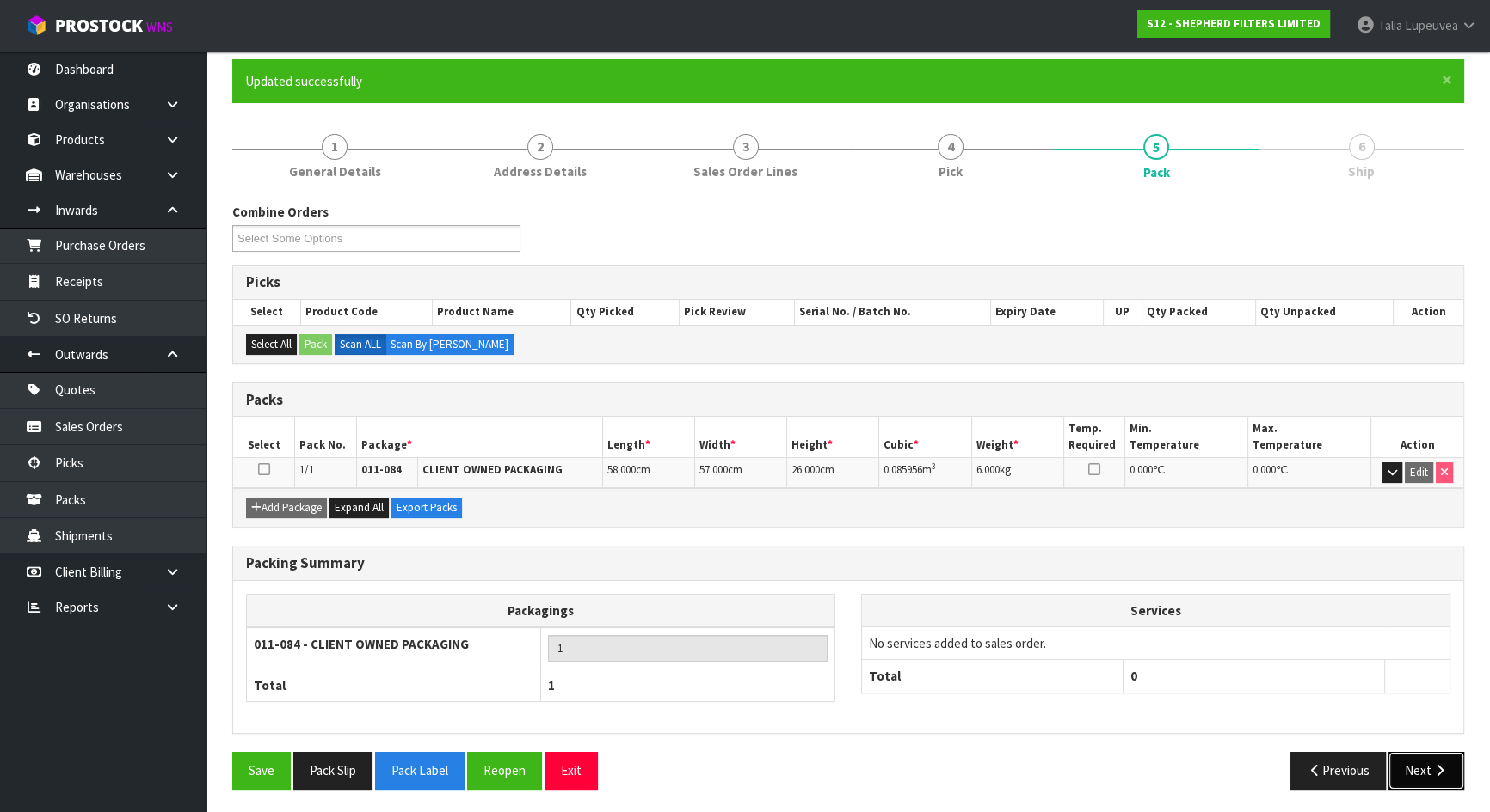
click at [1407, 763] on button "Next" at bounding box center [1426, 771] width 75 height 37
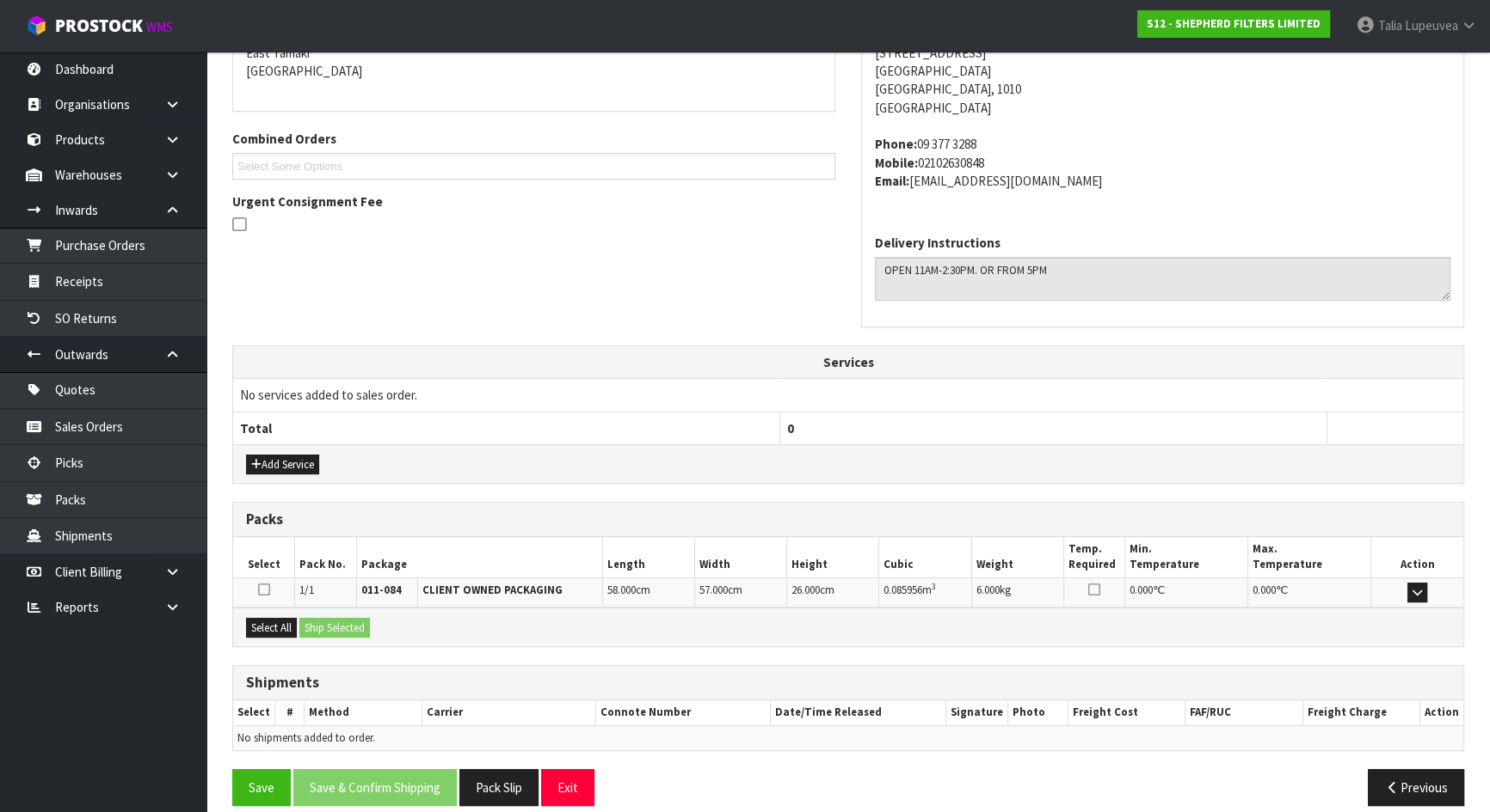
scroll to position [397, 0]
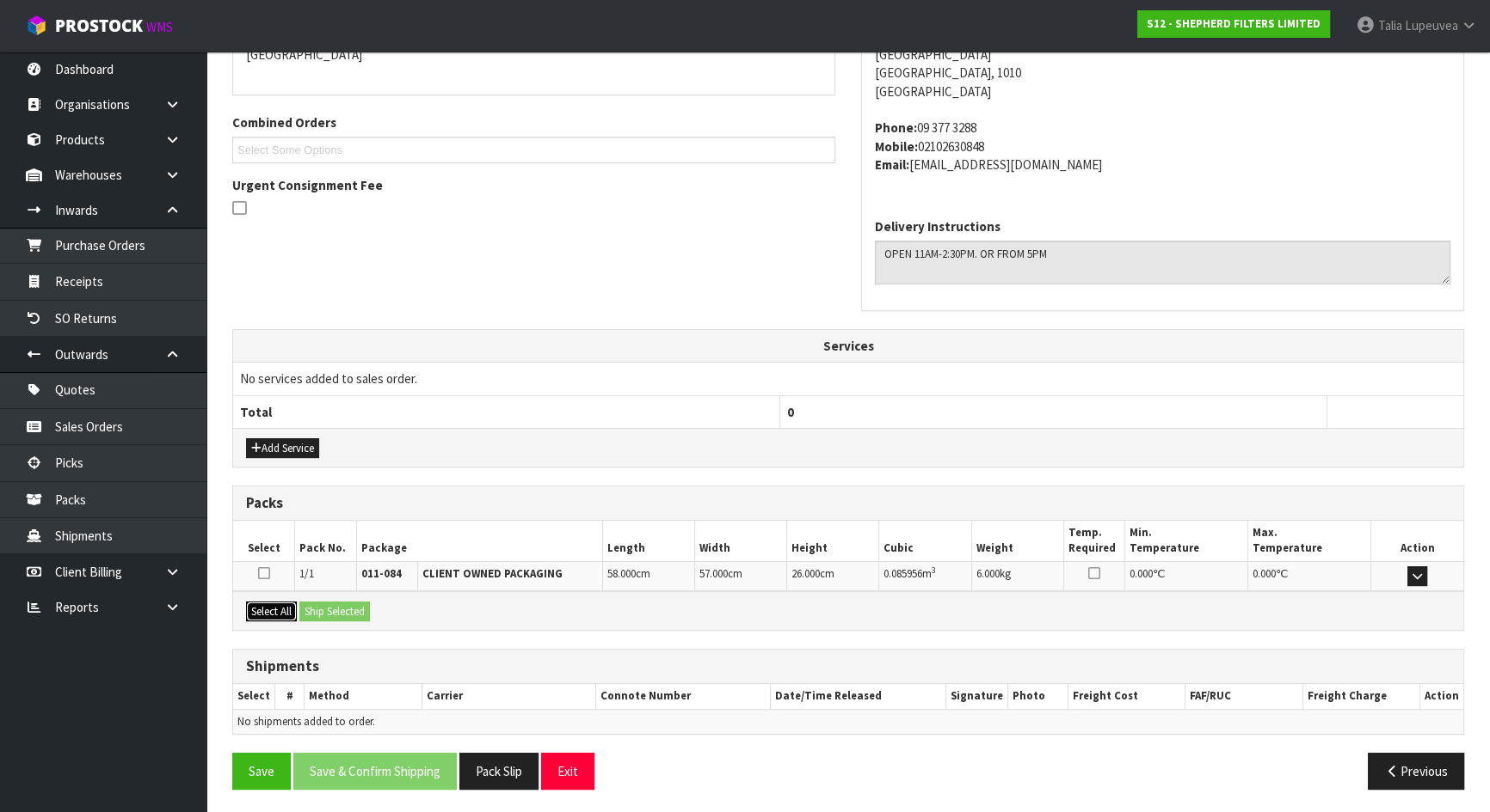
click at [266, 603] on button "Select All" at bounding box center [271, 612] width 50 height 20
click at [330, 614] on button "Ship Selected" at bounding box center [334, 612] width 71 height 20
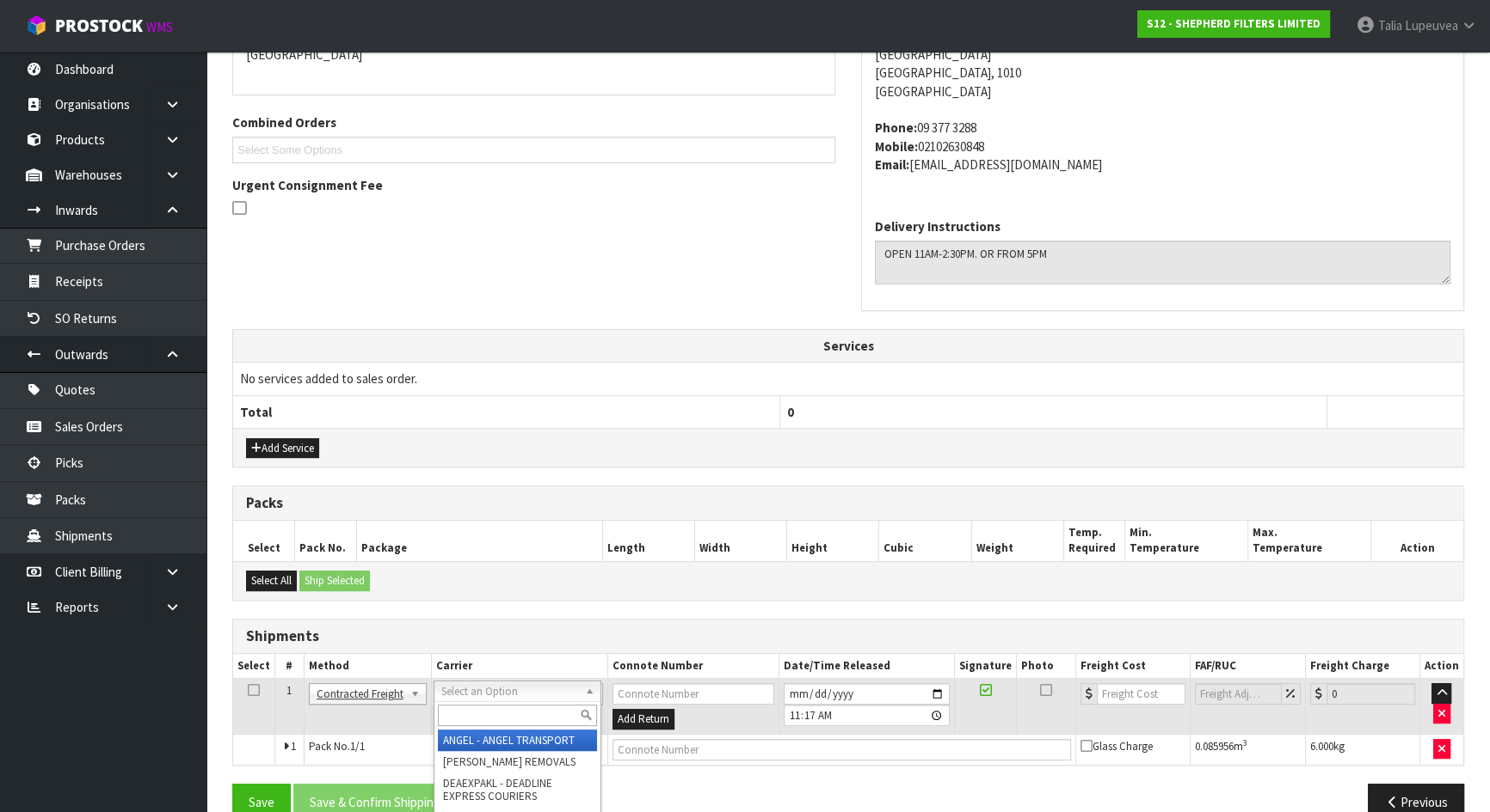
click at [491, 714] on input "text" at bounding box center [517, 715] width 159 height 21
type input "nzp"
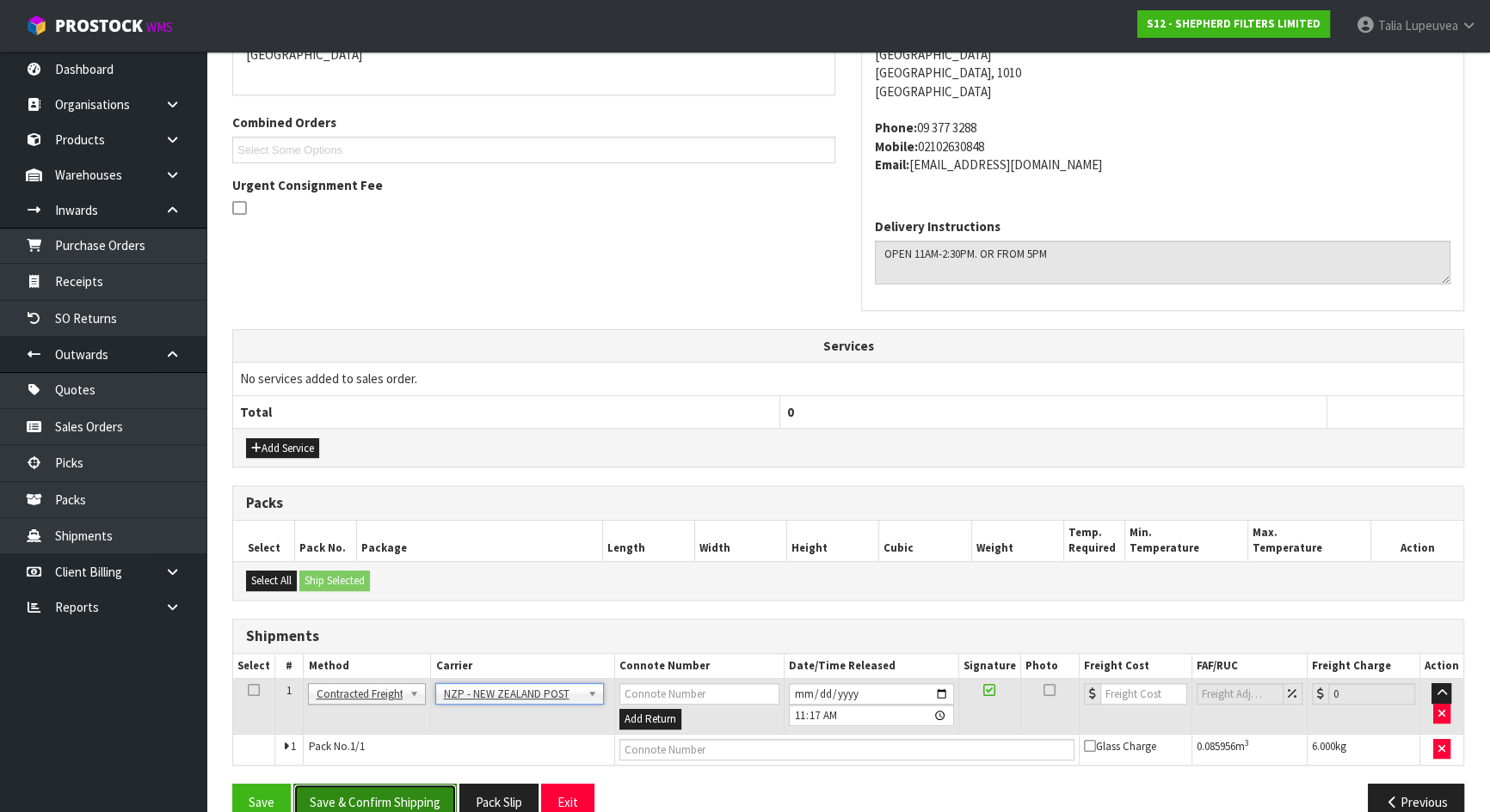
click at [401, 784] on button "Save & Confirm Shipping" at bounding box center [375, 802] width 163 height 37
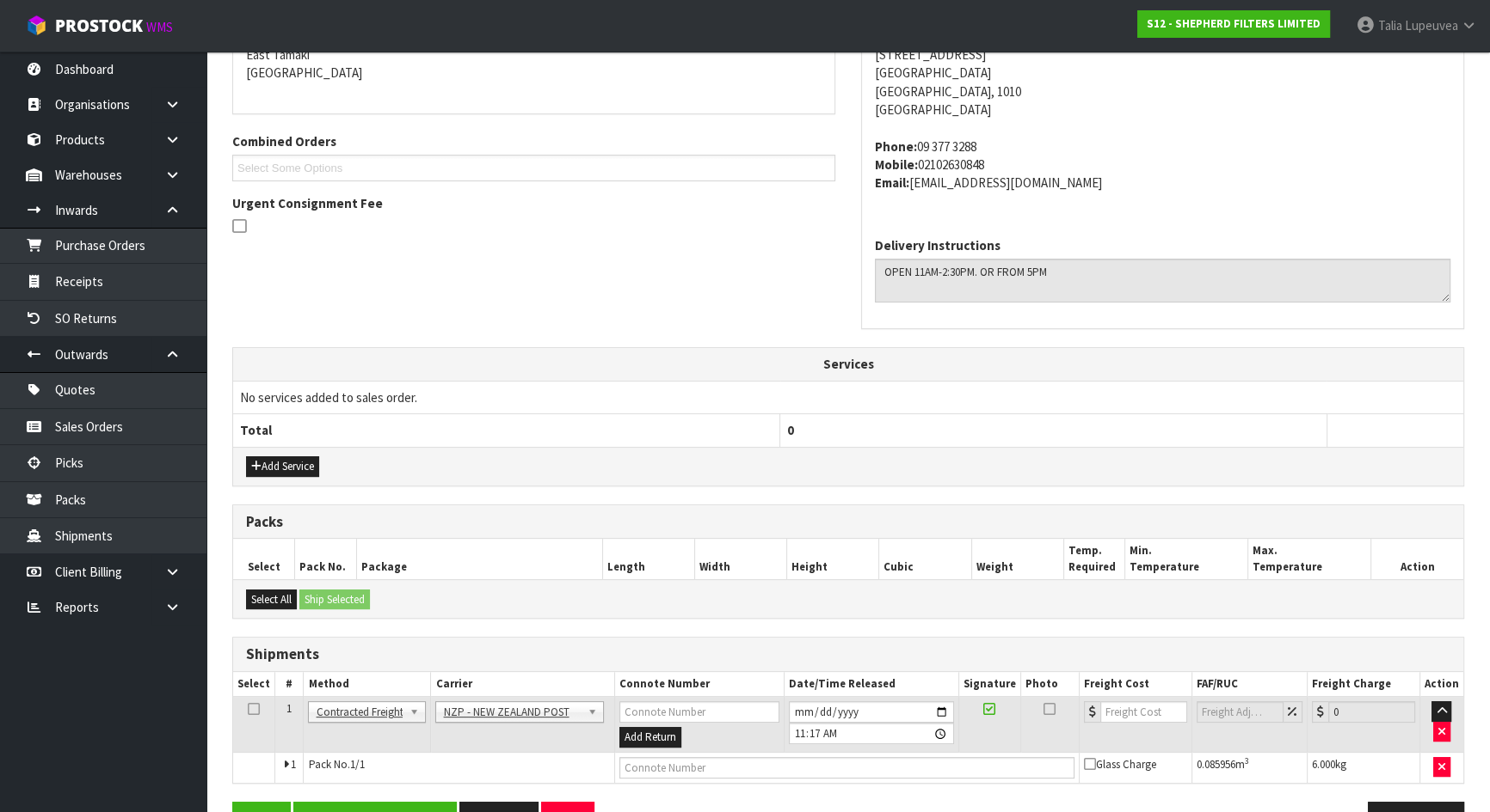
scroll to position [0, 0]
